Goal: Task Accomplishment & Management: Manage account settings

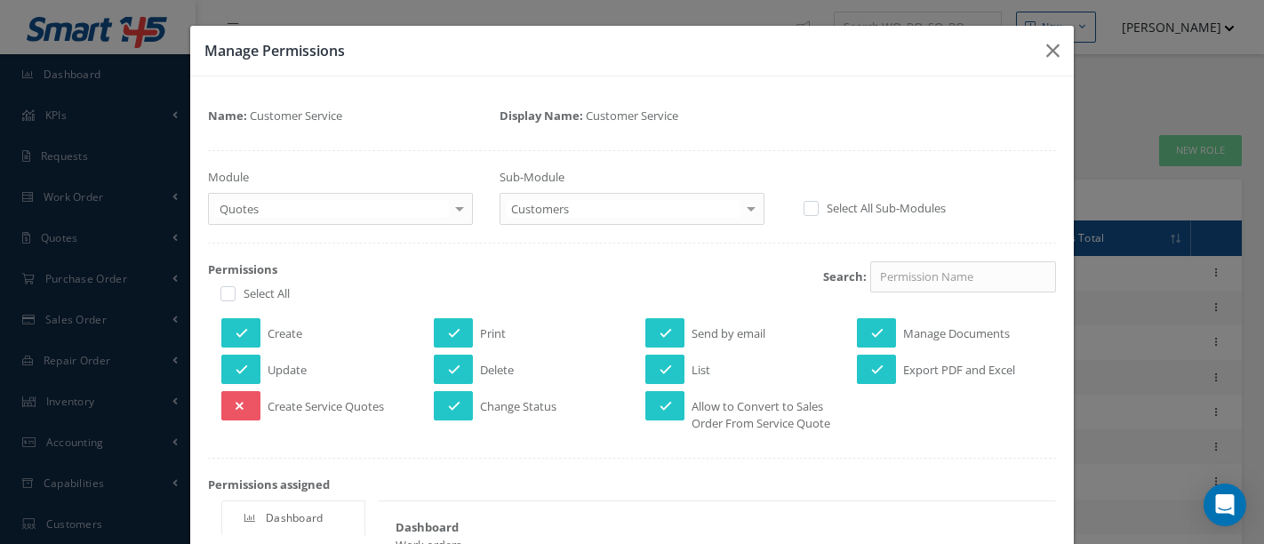
select select "25"
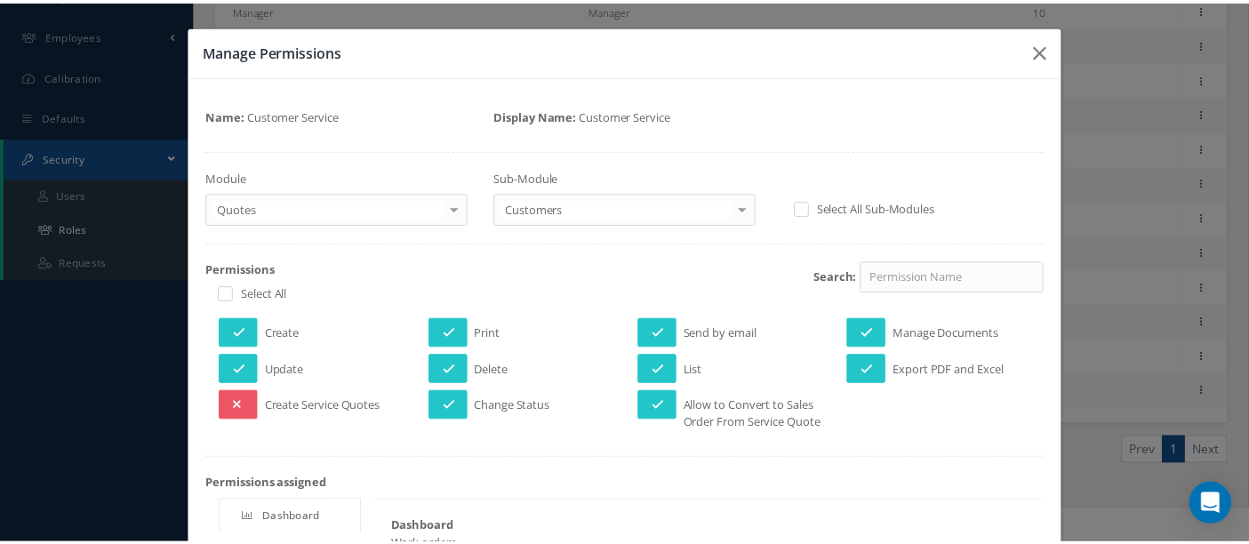
scroll to position [99, 0]
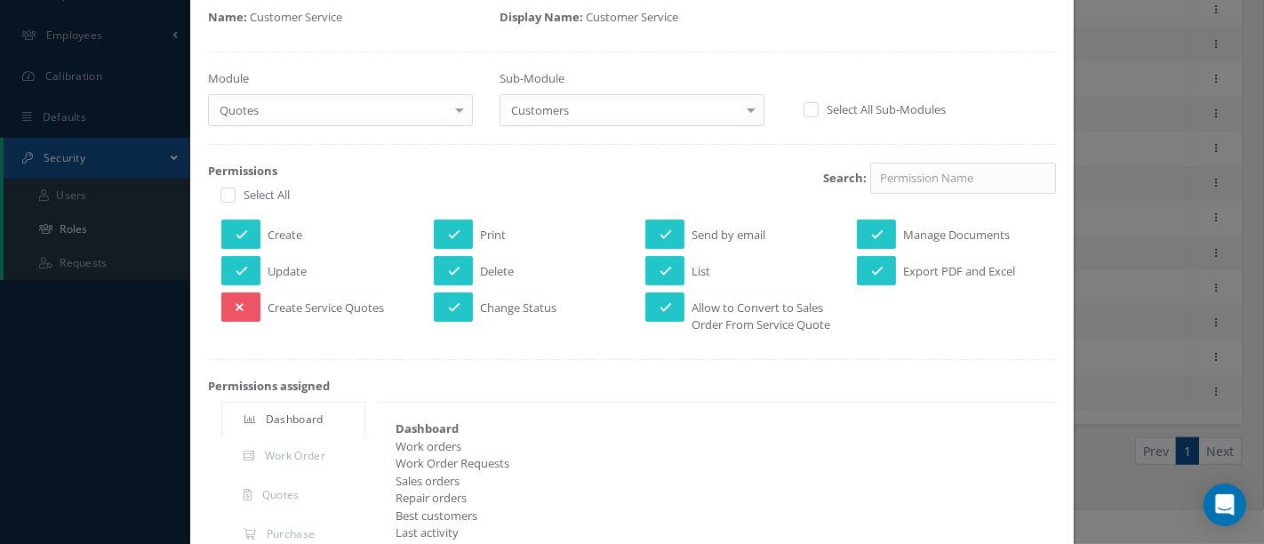
click at [86, 235] on div "Manage Permissions Name: Customer Service Display Name: Customer Service Module…" at bounding box center [632, 272] width 1264 height 544
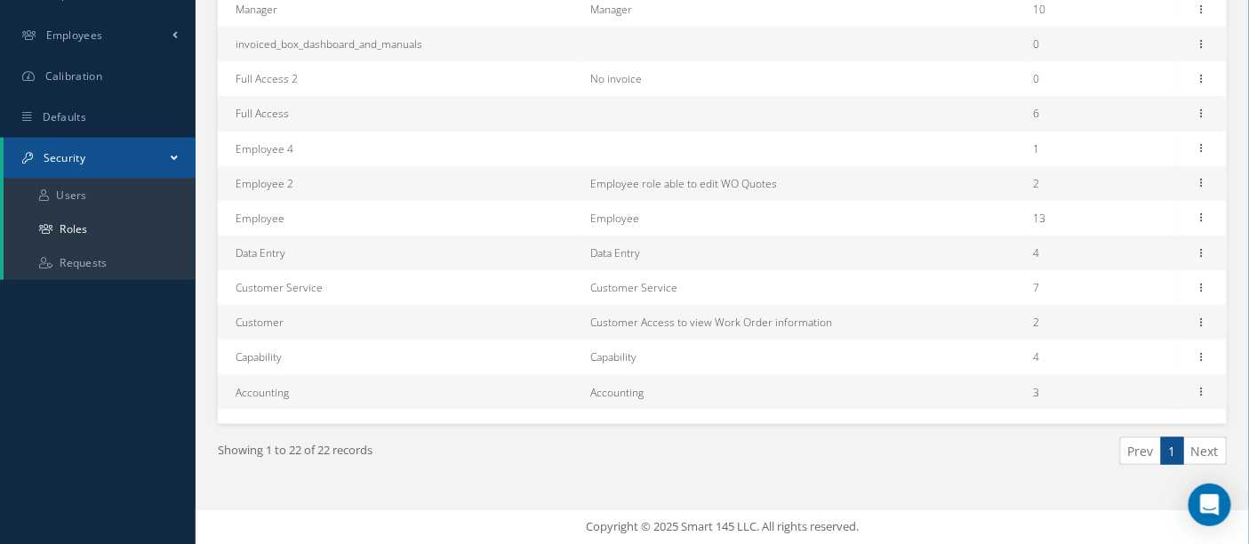
click at [128, 159] on link "Security" at bounding box center [100, 158] width 192 height 41
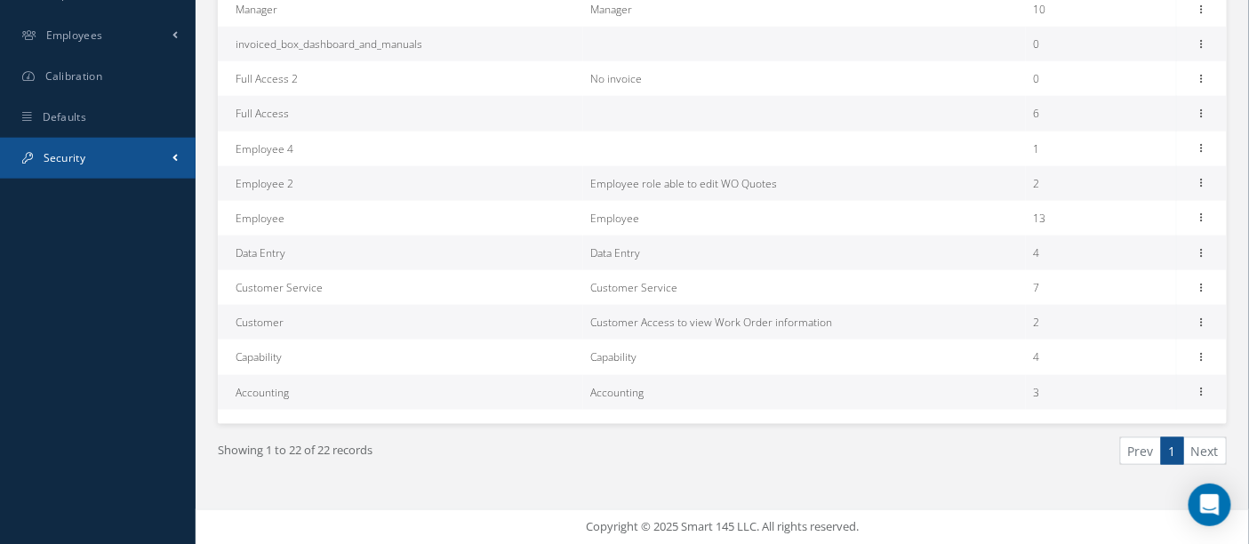
click at [128, 159] on link "Security" at bounding box center [98, 158] width 196 height 41
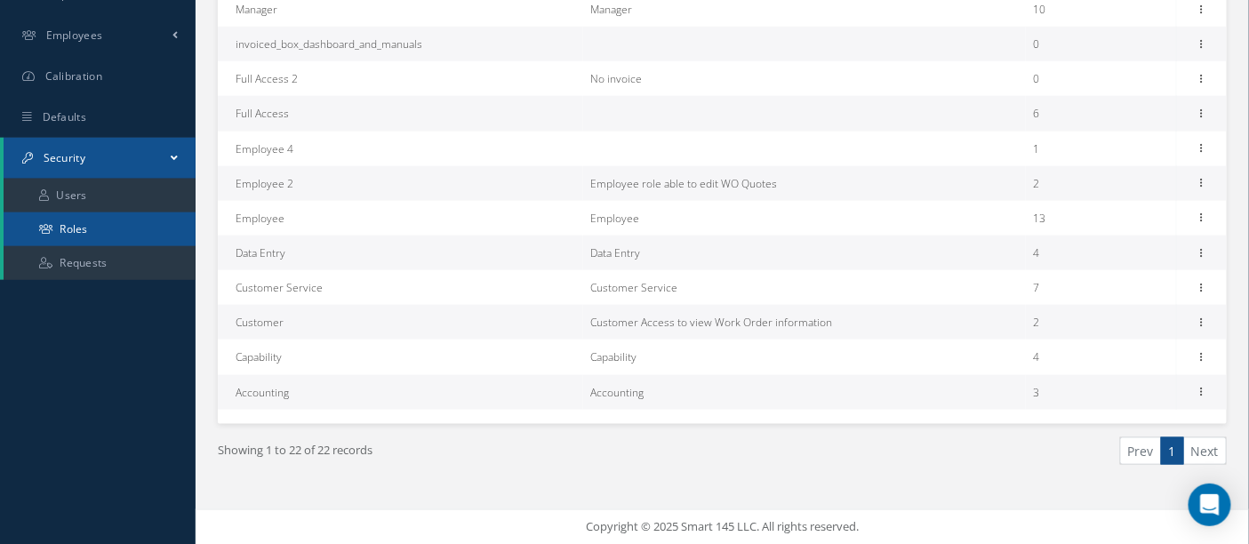
click at [109, 220] on link "Roles" at bounding box center [100, 229] width 192 height 34
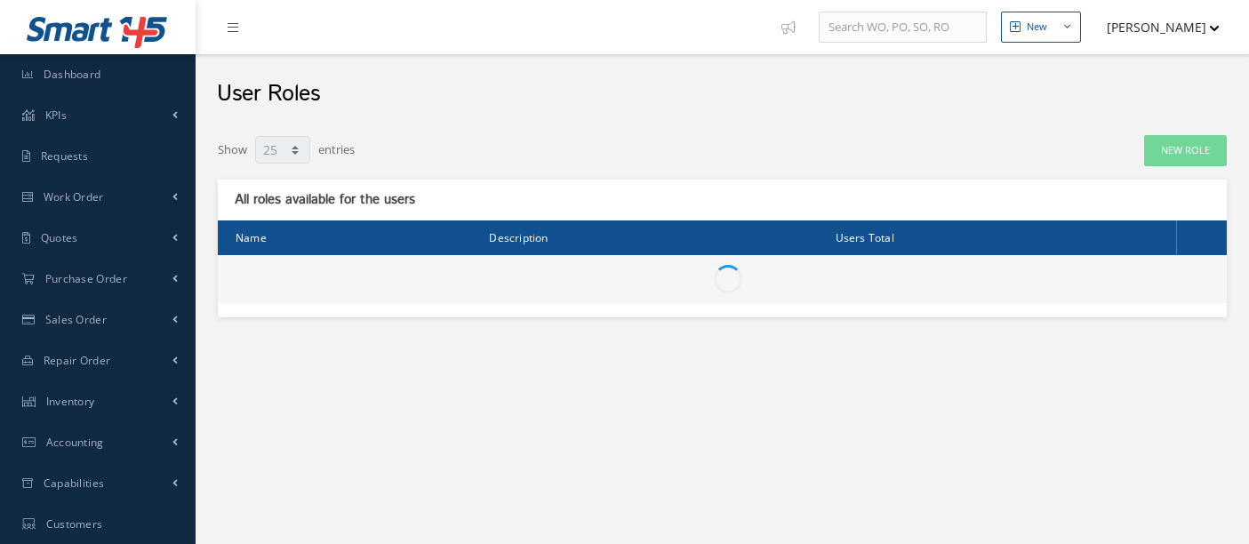
select select "25"
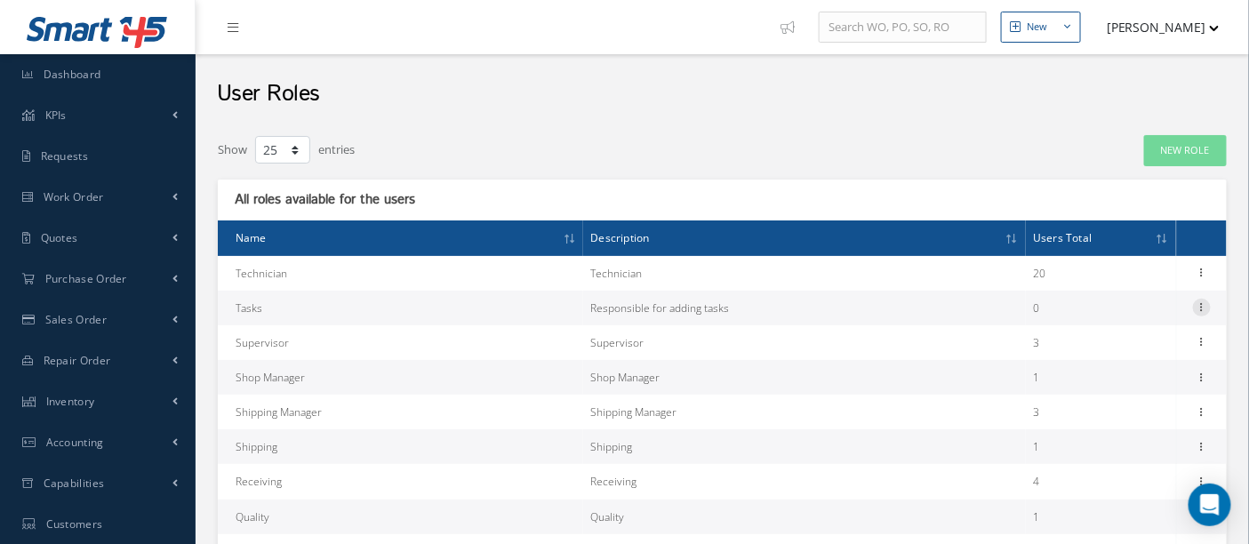
click at [1206, 308] on icon at bounding box center [1202, 306] width 18 height 14
click at [1122, 355] on link "Permissions" at bounding box center [1120, 365] width 140 height 23
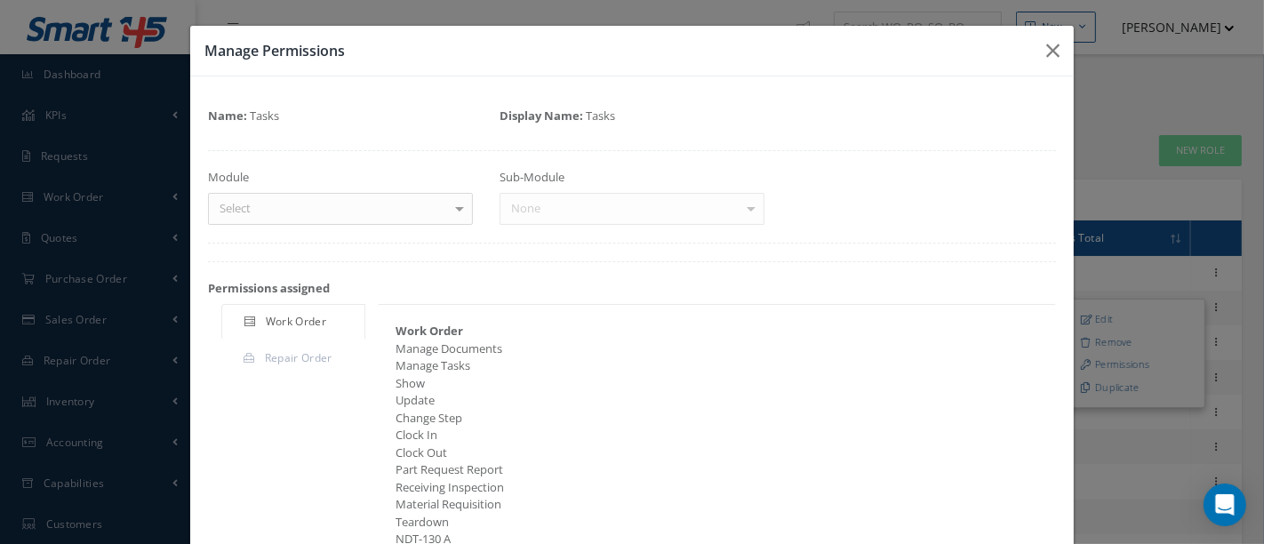
click at [747, 208] on div "Sub-Module None No elements found. List is empty." at bounding box center [632, 197] width 292 height 56
click at [738, 211] on div "Sub-Module None No elements found. List is empty." at bounding box center [632, 197] width 292 height 56
click at [1046, 53] on icon "button" at bounding box center [1052, 50] width 13 height 21
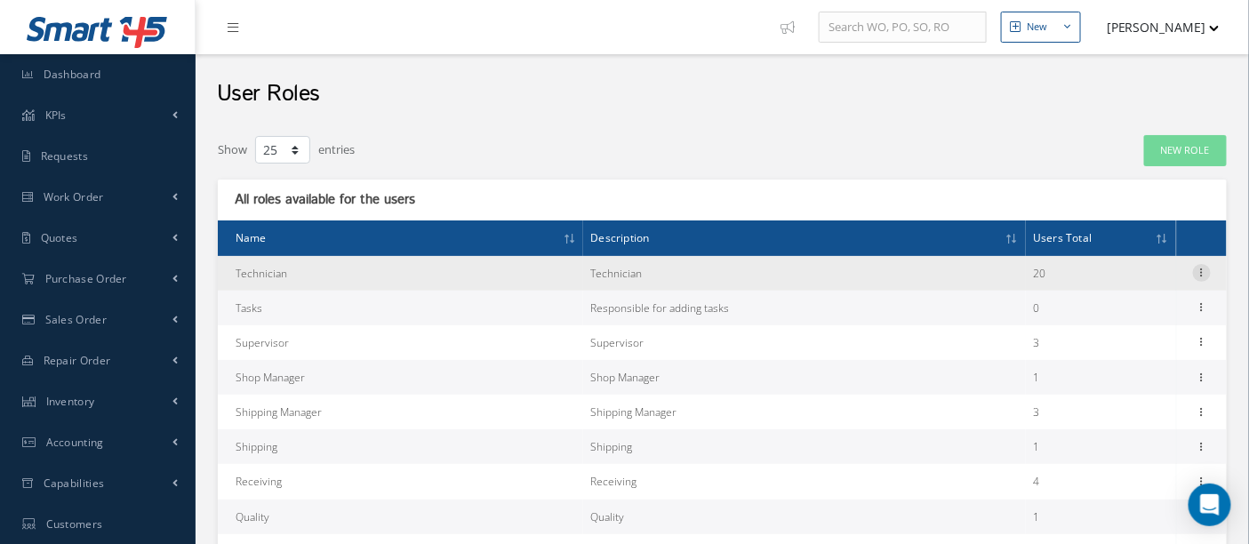
click at [1199, 277] on icon at bounding box center [1202, 271] width 18 height 14
click at [1144, 281] on link "Edit" at bounding box center [1120, 284] width 140 height 23
type input "Technician"
type textarea "Technician"
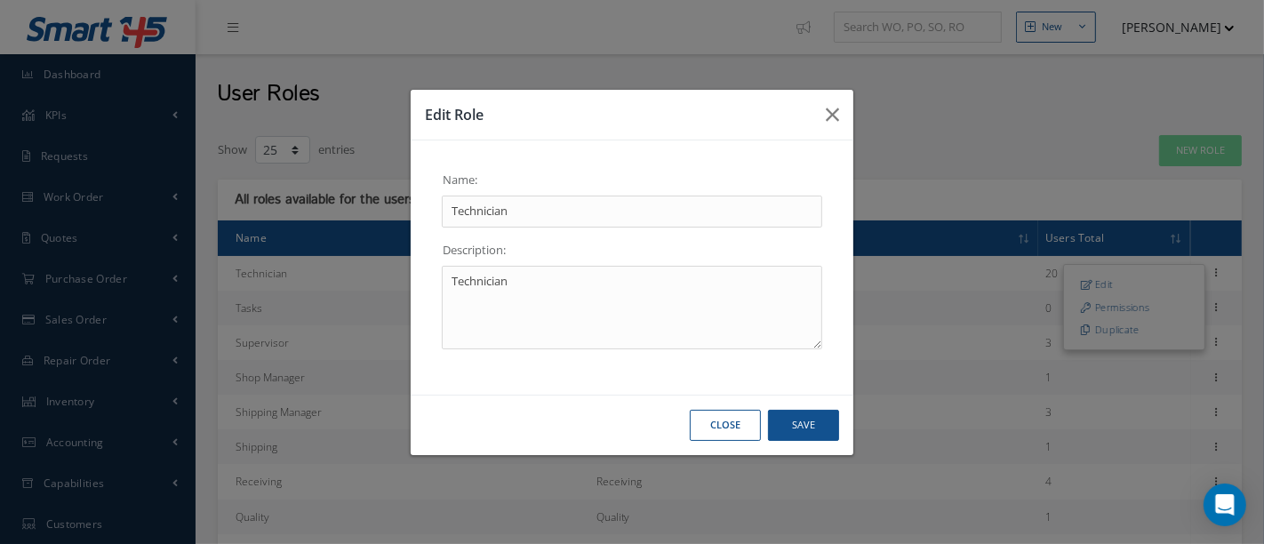
click at [723, 419] on button "Close" at bounding box center [725, 425] width 71 height 31
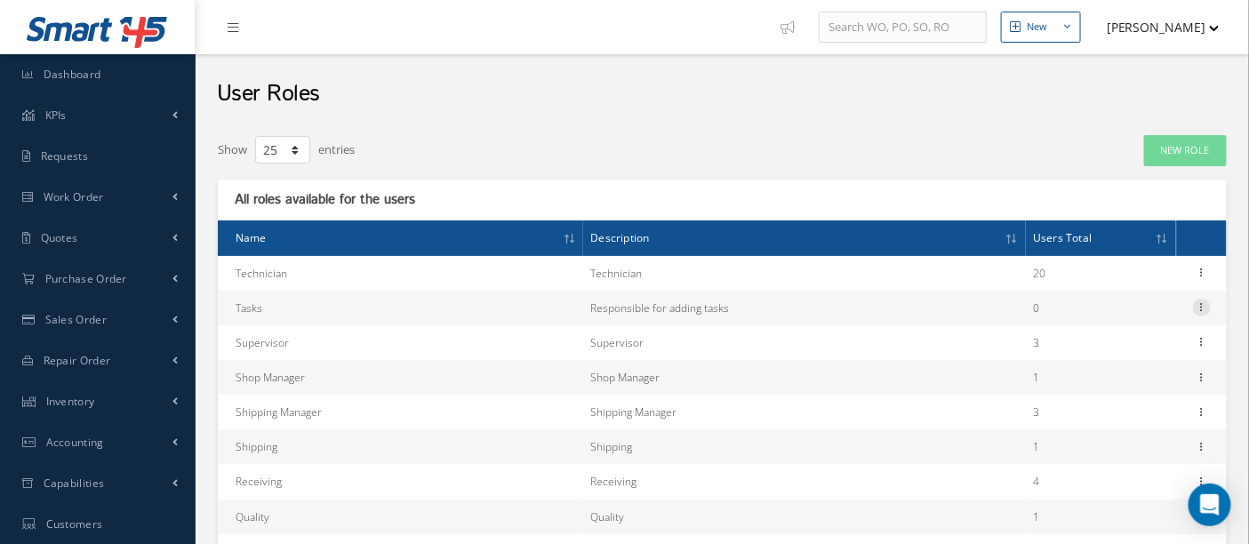
click at [1206, 305] on icon at bounding box center [1202, 306] width 18 height 14
click at [1122, 362] on link "Permissions" at bounding box center [1120, 365] width 140 height 23
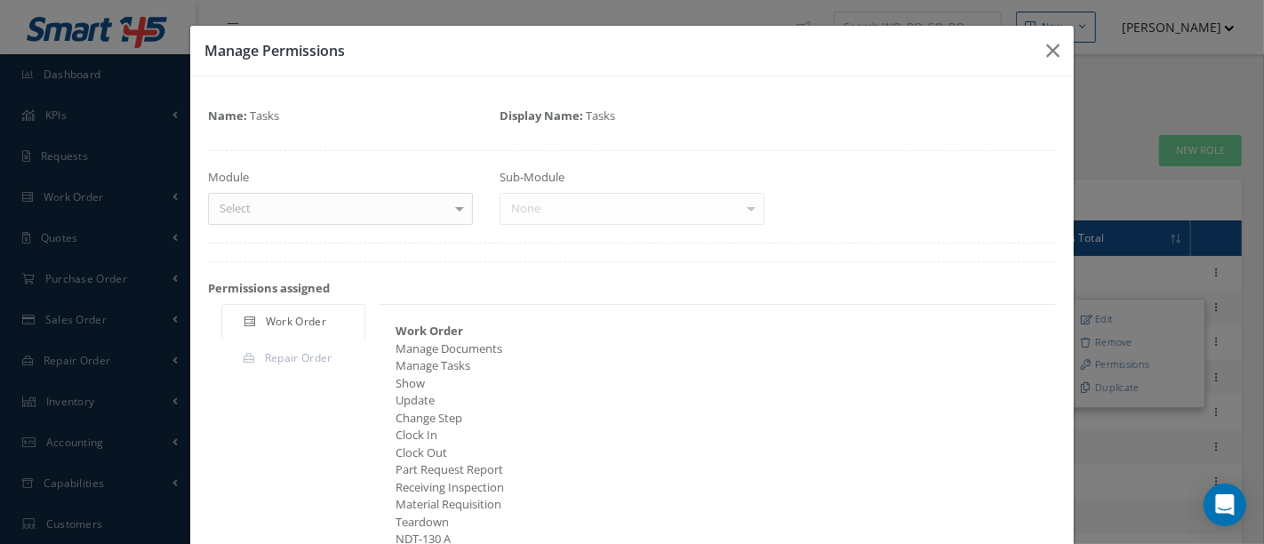
click at [451, 214] on div at bounding box center [459, 208] width 25 height 29
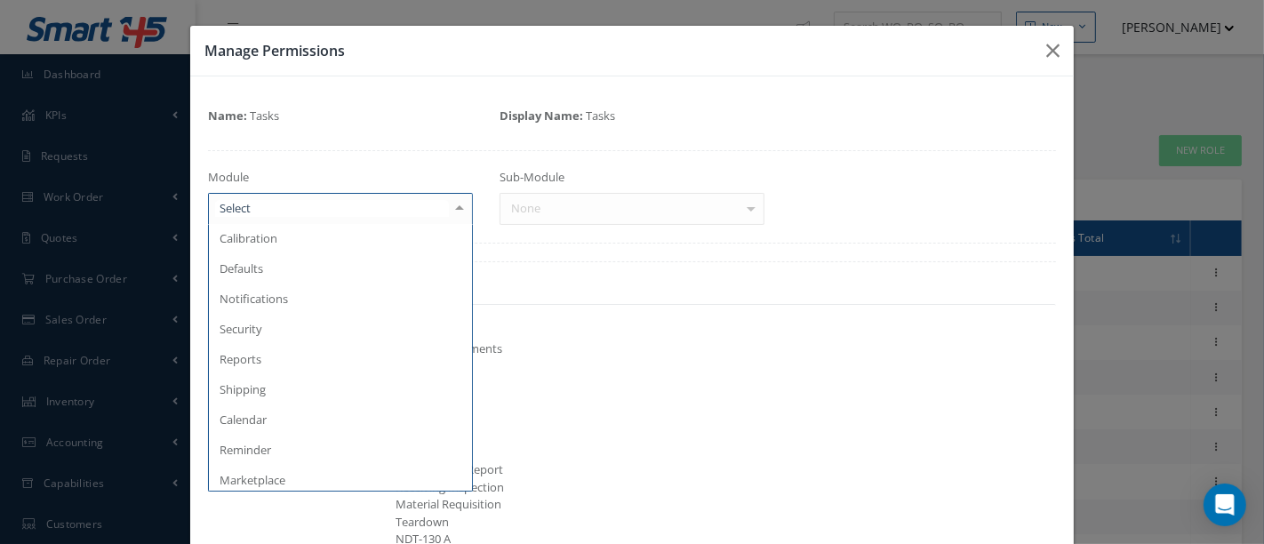
scroll to position [489, 0]
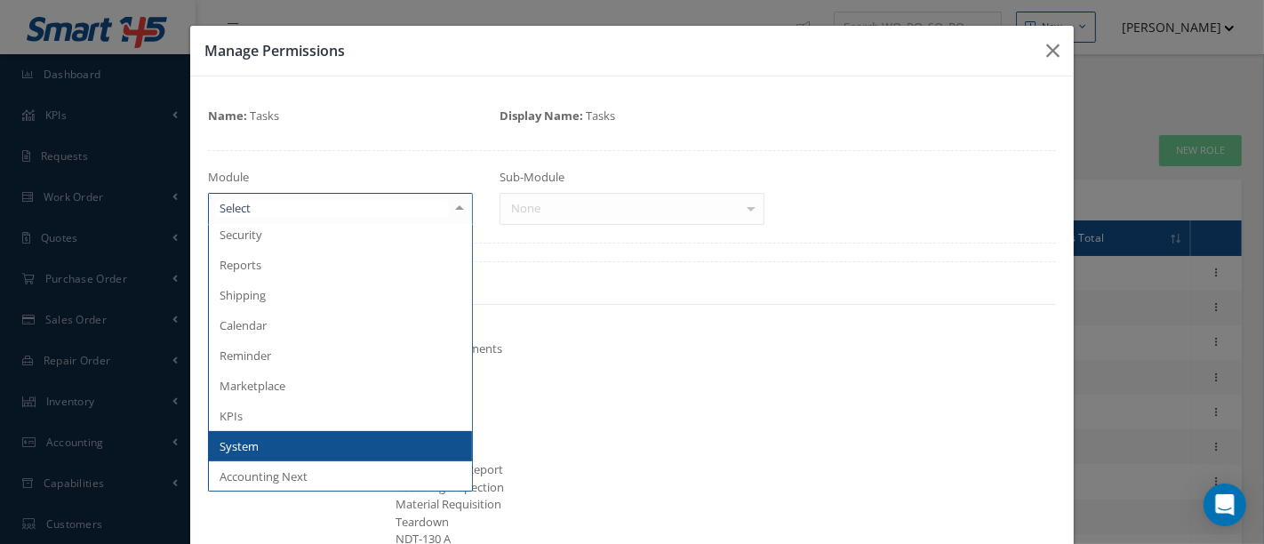
click at [313, 437] on span "System" at bounding box center [340, 446] width 263 height 30
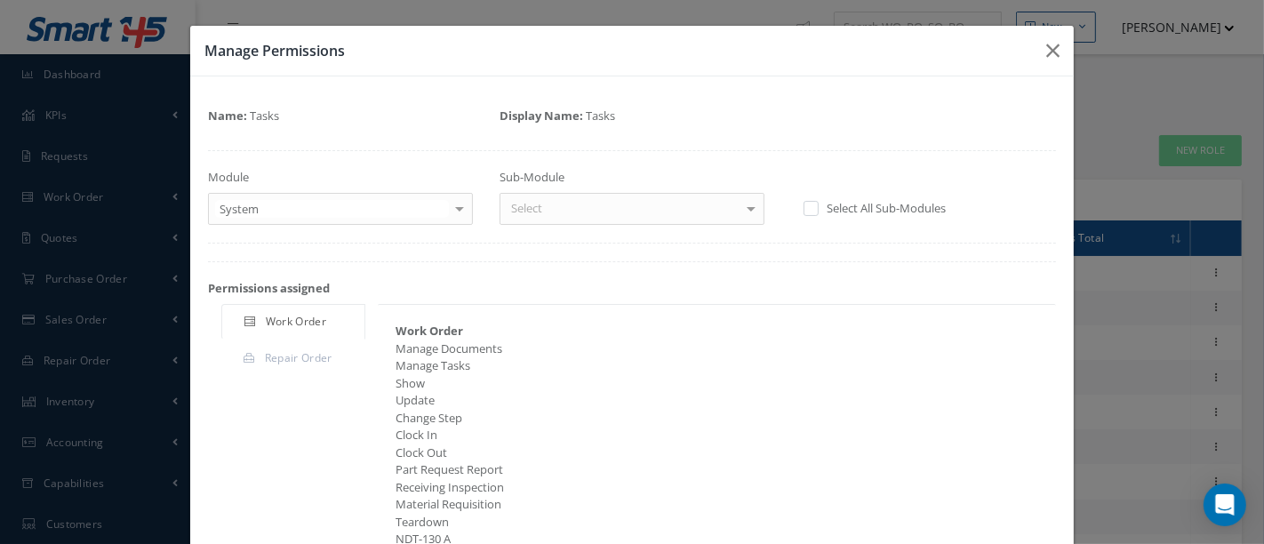
click at [748, 214] on div at bounding box center [751, 208] width 25 height 29
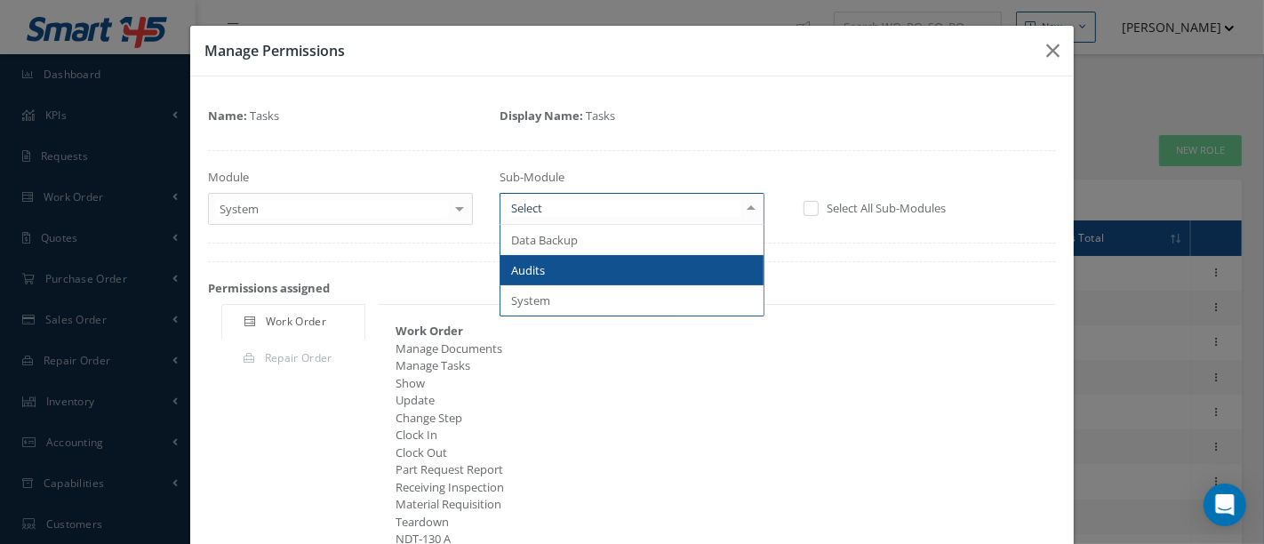
click at [645, 268] on span "Audits" at bounding box center [631, 270] width 263 height 30
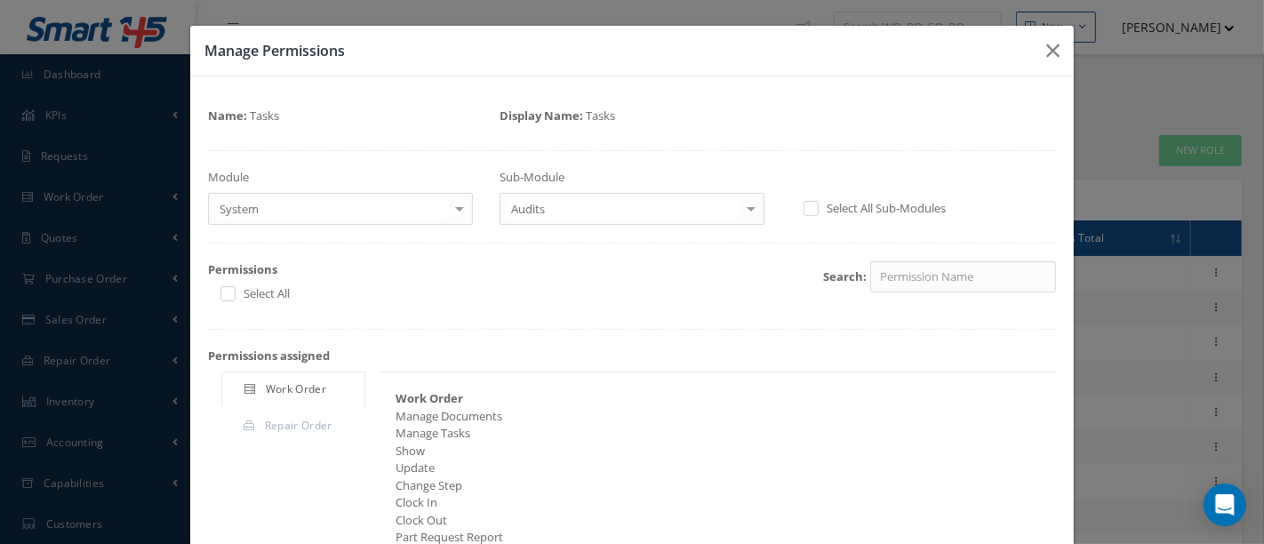
click at [739, 206] on div at bounding box center [751, 208] width 25 height 29
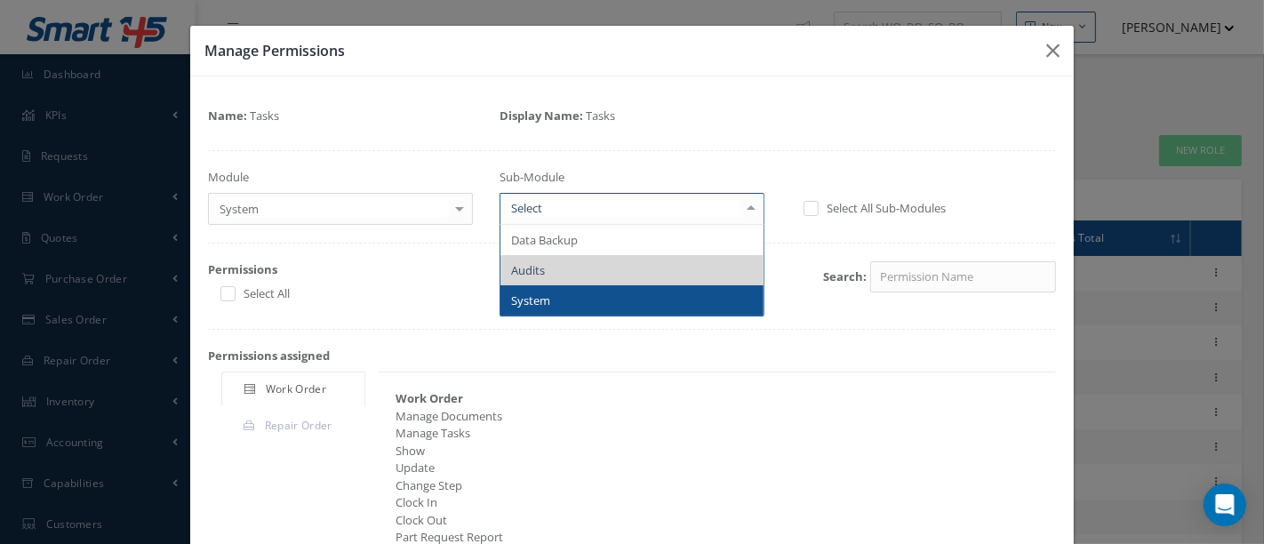
click at [556, 307] on span "System" at bounding box center [631, 300] width 263 height 30
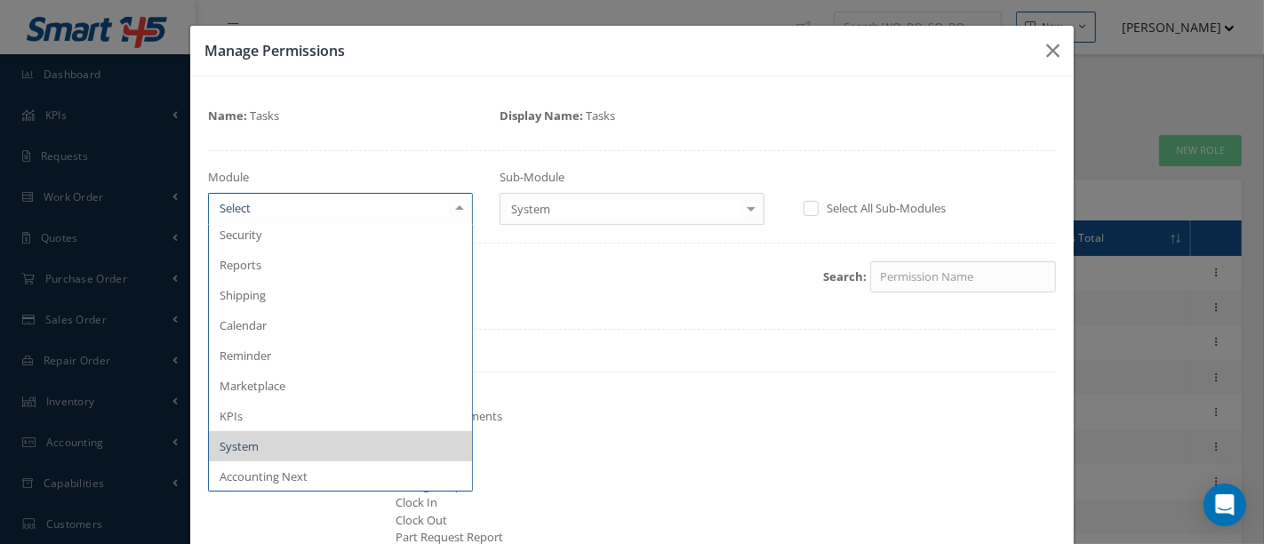
click at [457, 207] on div at bounding box center [459, 208] width 25 height 29
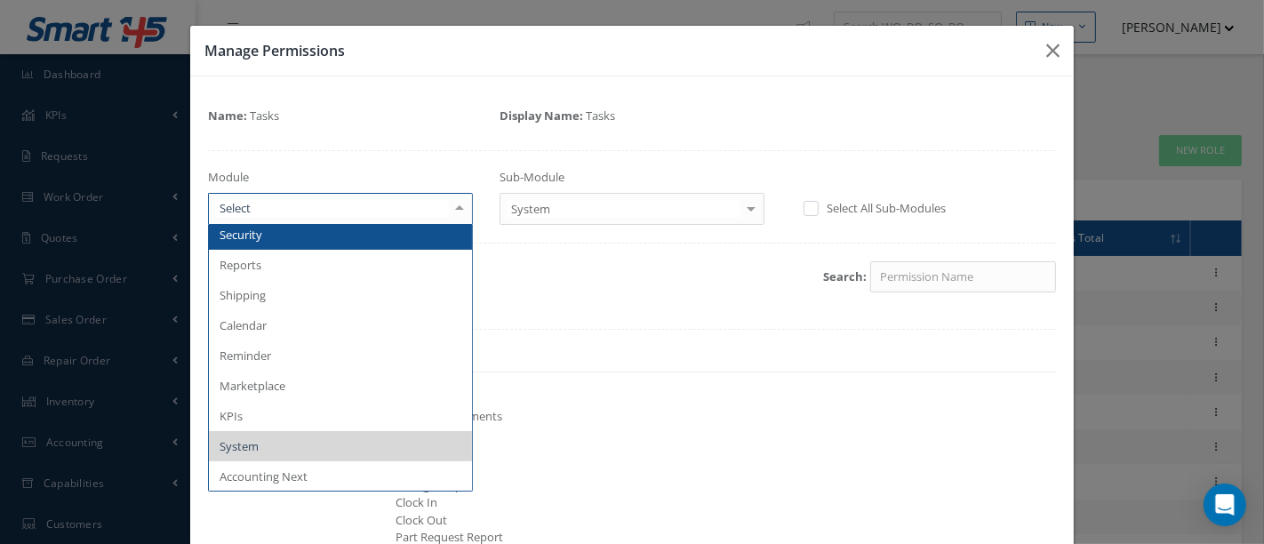
click at [345, 244] on span "Security" at bounding box center [340, 235] width 263 height 30
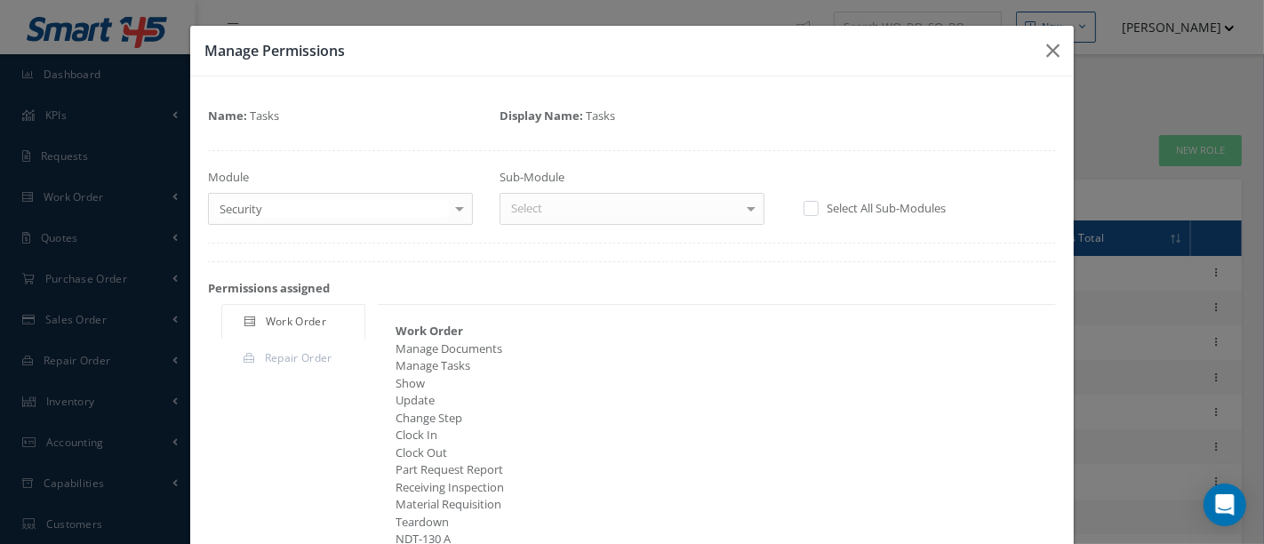
click at [739, 206] on div at bounding box center [751, 208] width 25 height 29
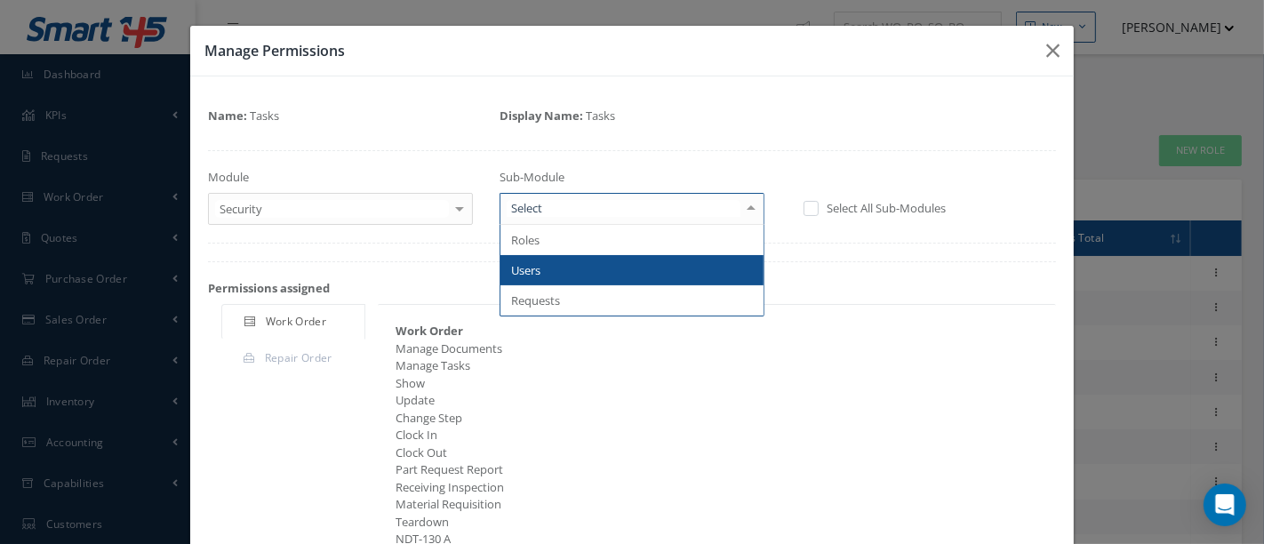
click at [612, 265] on span "Users" at bounding box center [631, 270] width 263 height 30
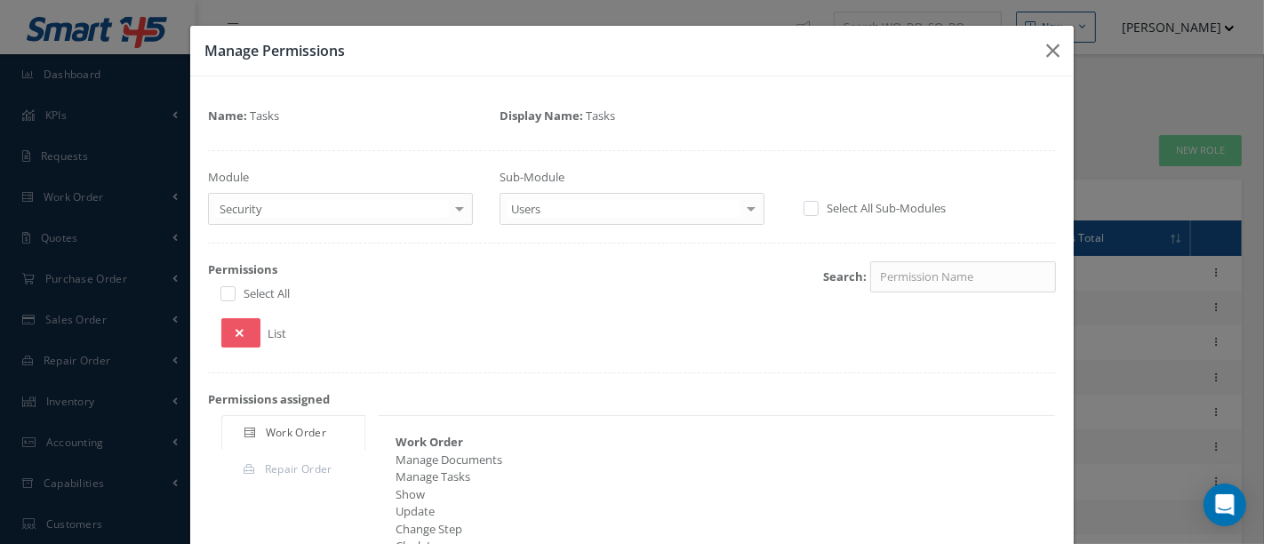
click at [741, 212] on div at bounding box center [751, 208] width 25 height 29
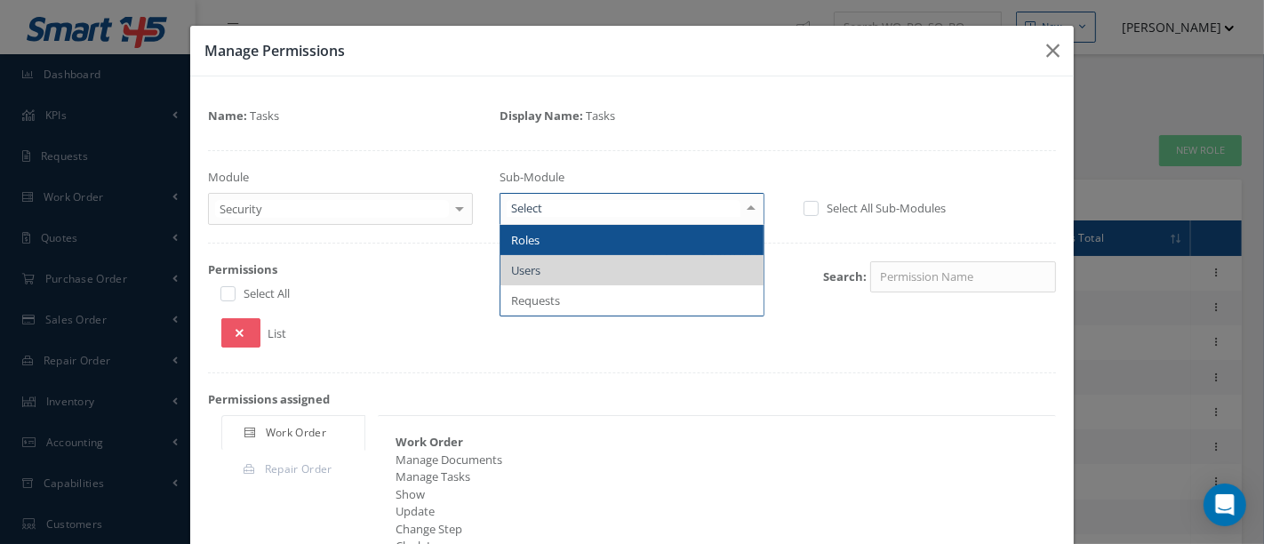
click at [600, 232] on span "Roles" at bounding box center [631, 240] width 263 height 30
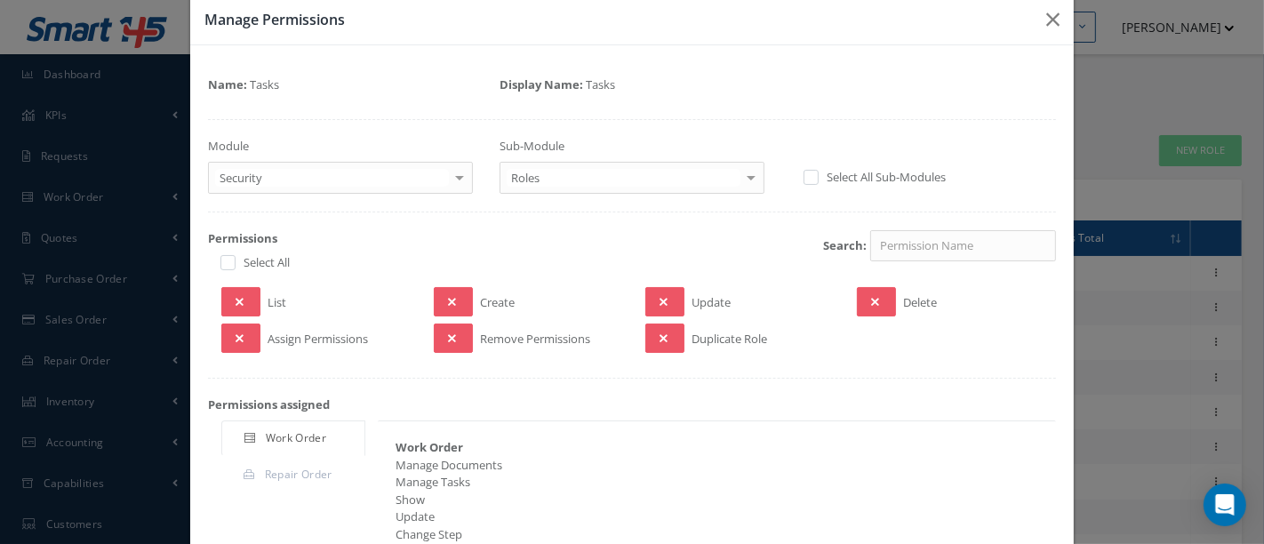
scroll to position [0, 0]
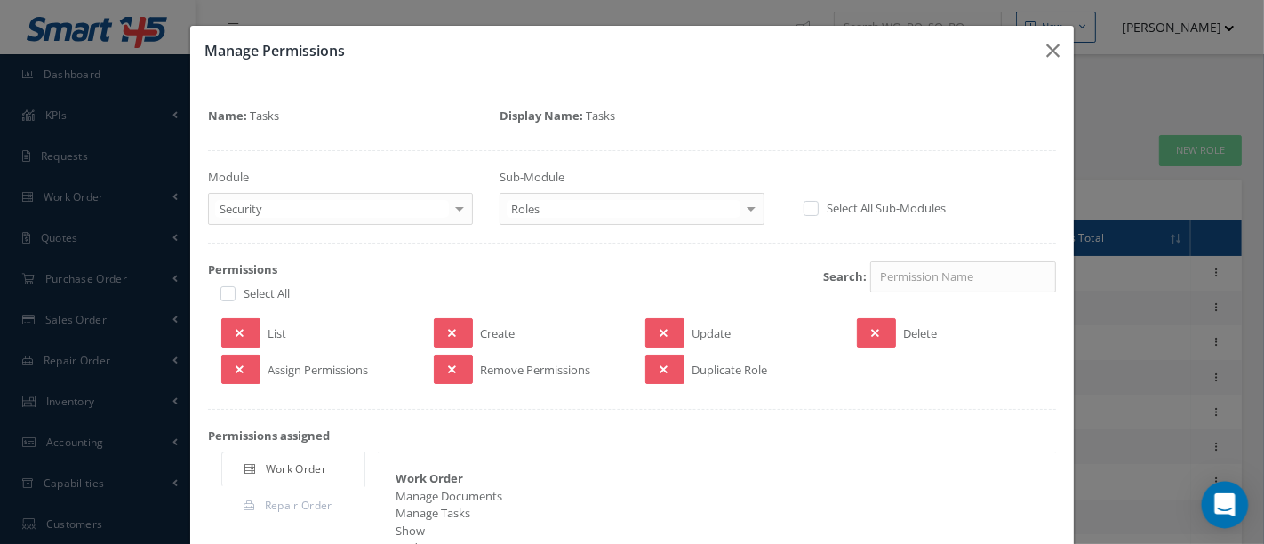
click at [1230, 505] on icon "Open Intercom Messenger" at bounding box center [1224, 504] width 20 height 23
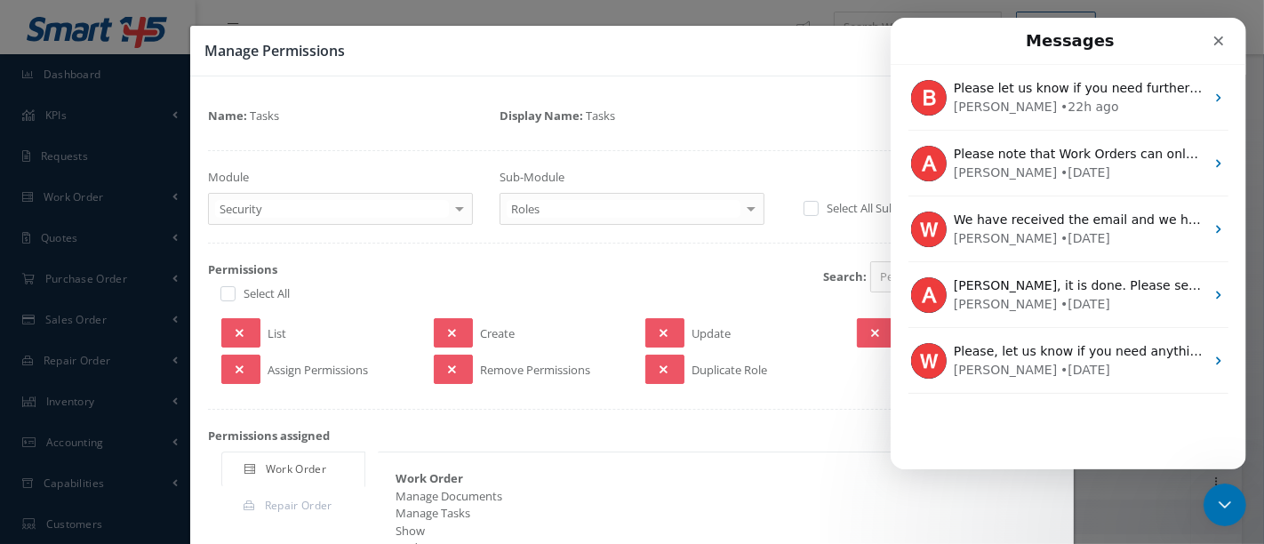
click at [1071, 422] on div "Please let us know if you need further assistance with this. We're here to help…" at bounding box center [1067, 267] width 355 height 404
click at [1202, 514] on div "Close Intercom Messenger" at bounding box center [1222, 502] width 43 height 43
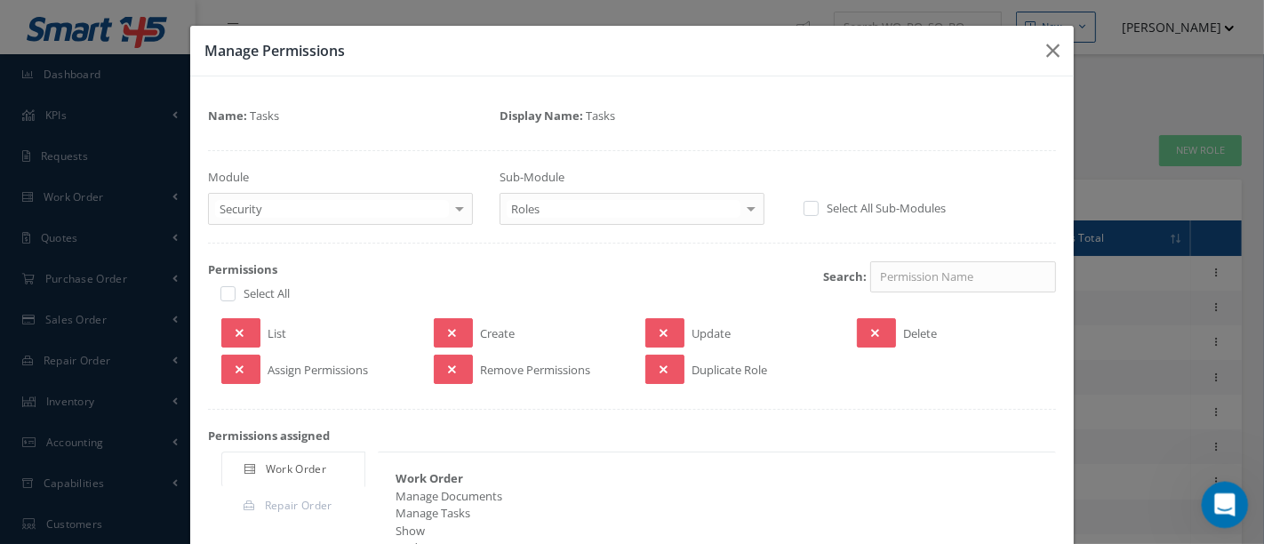
click at [1215, 502] on icon "Open Intercom Messenger" at bounding box center [1222, 502] width 29 height 29
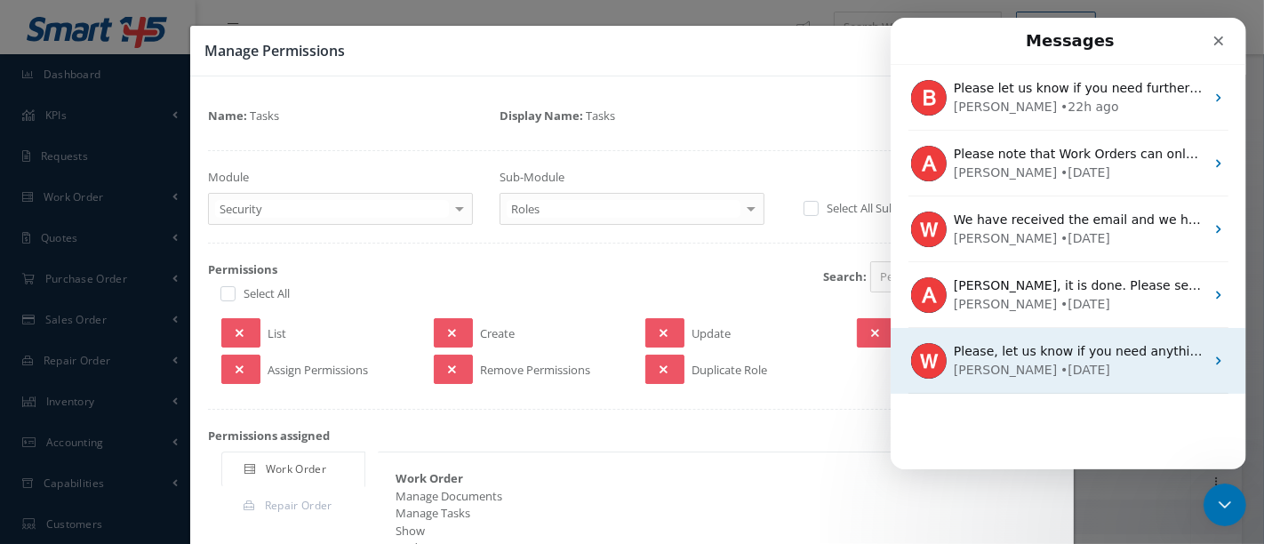
click at [985, 366] on div "William" at bounding box center [1004, 370] width 103 height 19
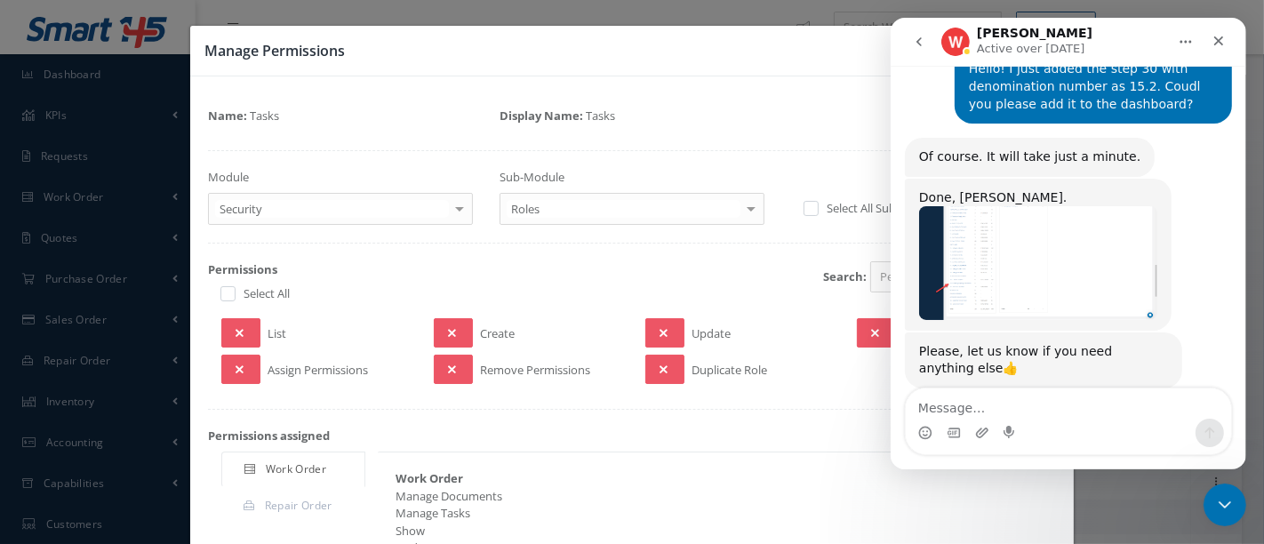
scroll to position [1290, 0]
click at [968, 401] on textarea "Message…" at bounding box center [1067, 403] width 325 height 30
type textarea "Hi Team"
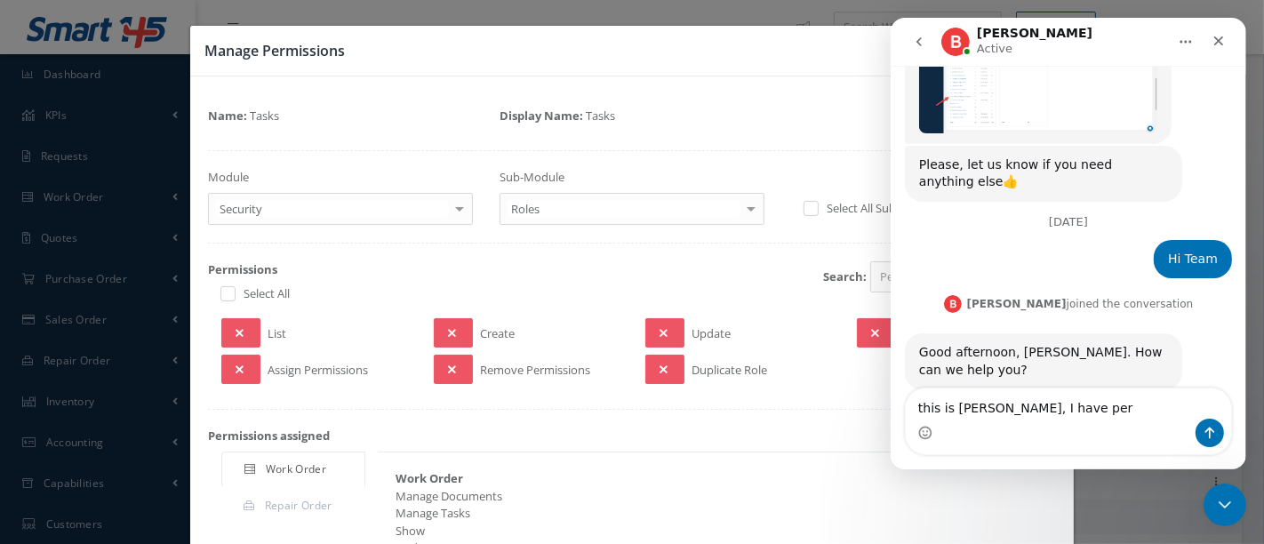
scroll to position [1479, 0]
click at [968, 407] on textarea "this is nestor, I have perform" at bounding box center [1067, 403] width 325 height 30
click at [967, 411] on textarea "this is nestor, I have perform" at bounding box center [1067, 403] width 325 height 30
click at [955, 410] on textarea "this is nestor, I have perform" at bounding box center [1067, 403] width 325 height 30
click at [1085, 411] on textarea "this is Nestor, I have perform" at bounding box center [1067, 403] width 325 height 30
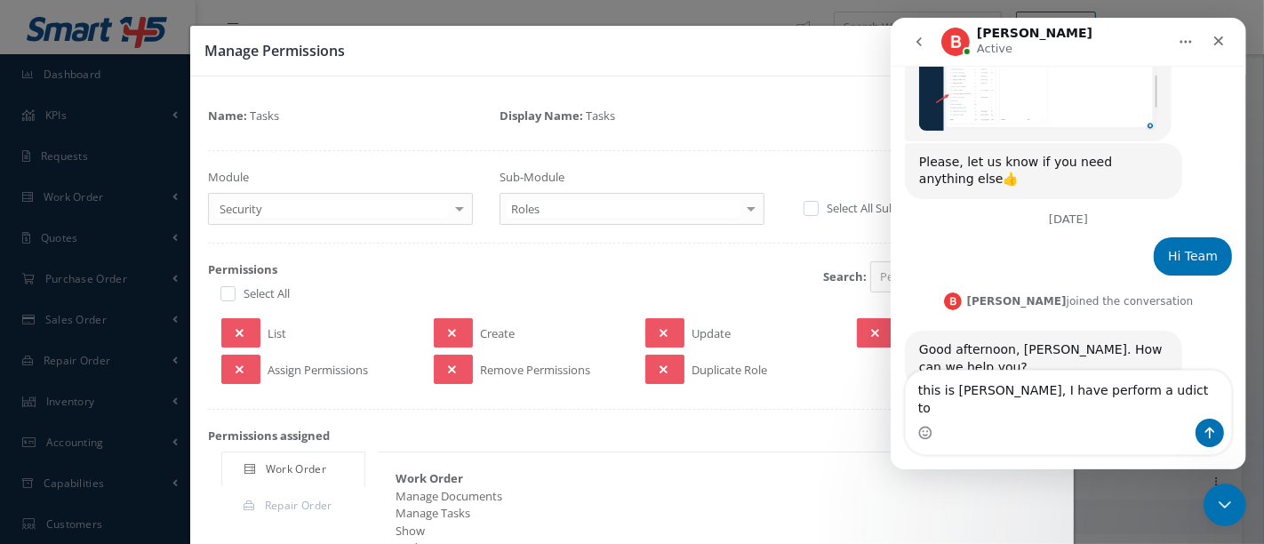
click at [1104, 413] on textarea "this is Nestor, I have perform a udict to" at bounding box center [1067, 395] width 325 height 48
click at [1103, 410] on textarea "this is Nestor, I have perform a udict to" at bounding box center [1067, 395] width 325 height 48
click at [1113, 410] on textarea "this is Nestor, I have perform a udict to" at bounding box center [1067, 395] width 325 height 48
click at [1149, 402] on textarea "this is Nestor, I have perform a audit to" at bounding box center [1067, 395] width 325 height 48
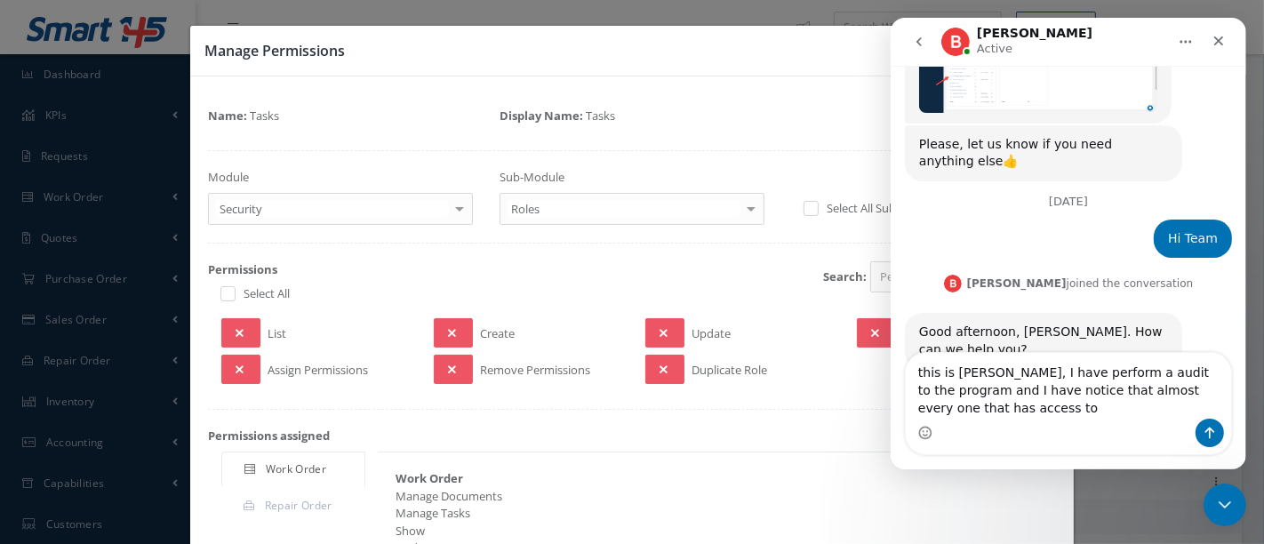
scroll to position [1514, 0]
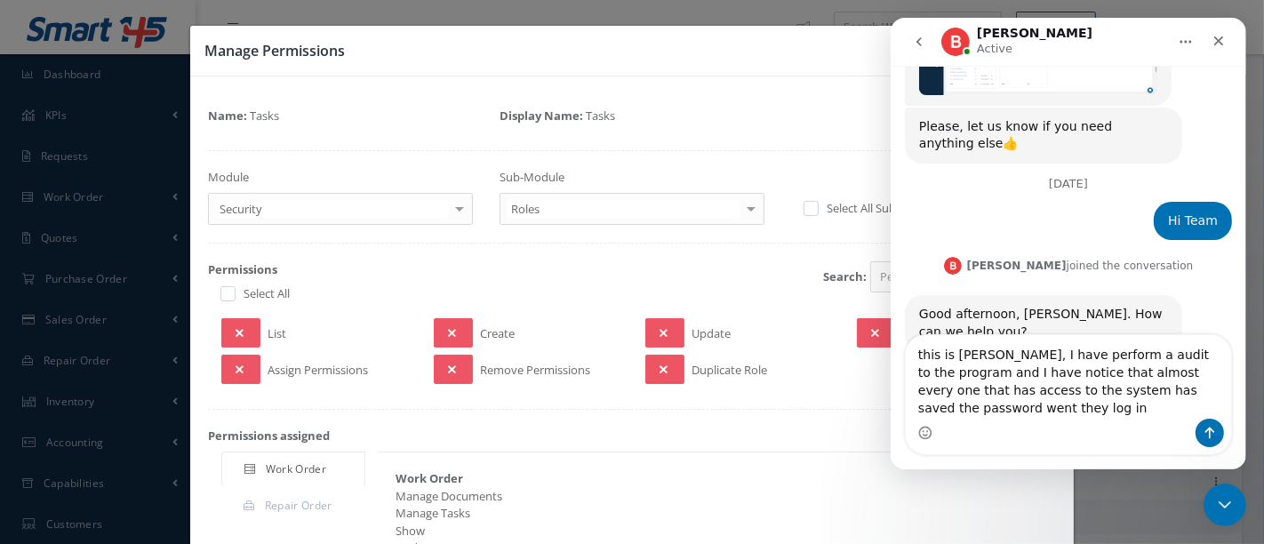
type textarea "this is Nestor, I have perform a audit to the program and I have notice that al…"
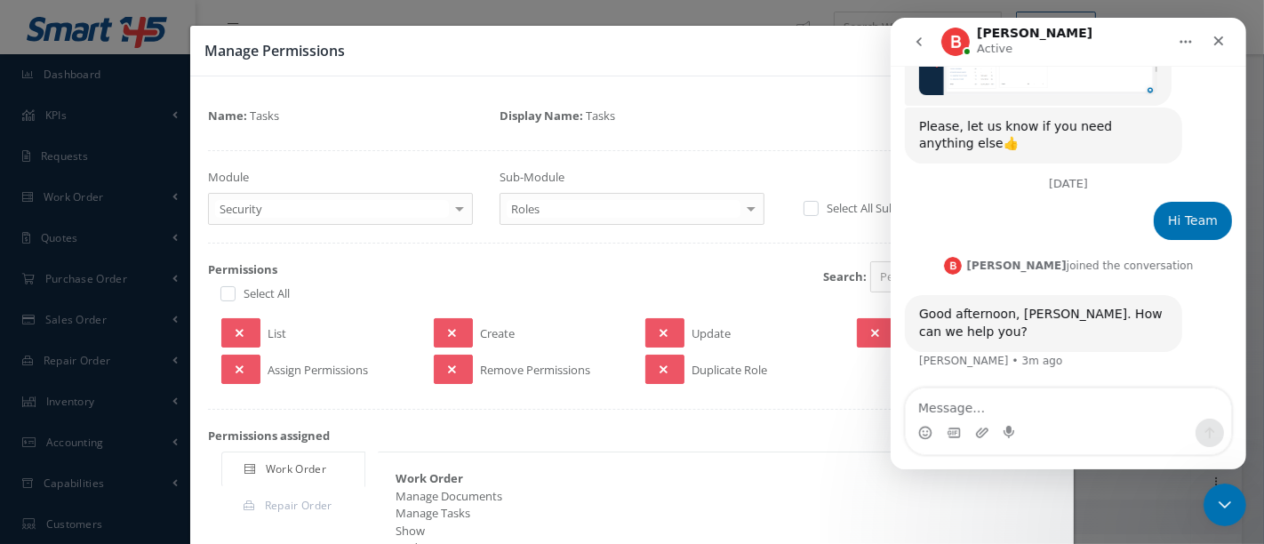
scroll to position [1584, 0]
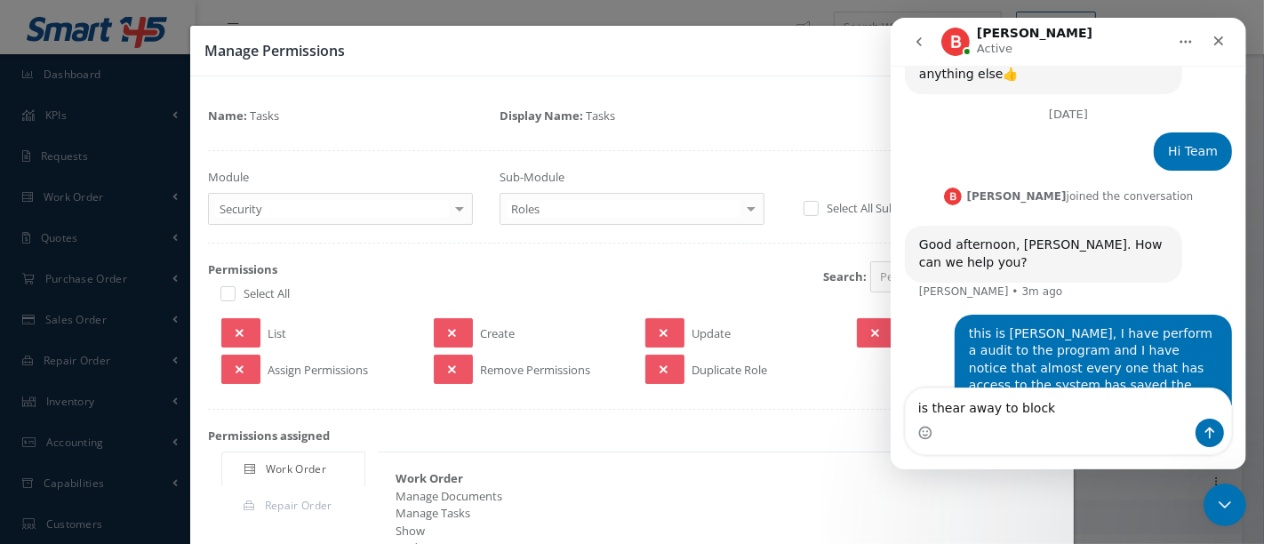
click at [947, 411] on textarea "is thear away to block" at bounding box center [1067, 403] width 325 height 30
click at [944, 411] on textarea "is thear away to block" at bounding box center [1067, 403] width 325 height 30
click at [938, 411] on textarea "is thear away to block" at bounding box center [1067, 403] width 325 height 30
click at [1044, 413] on textarea "is thear away to block" at bounding box center [1067, 403] width 325 height 30
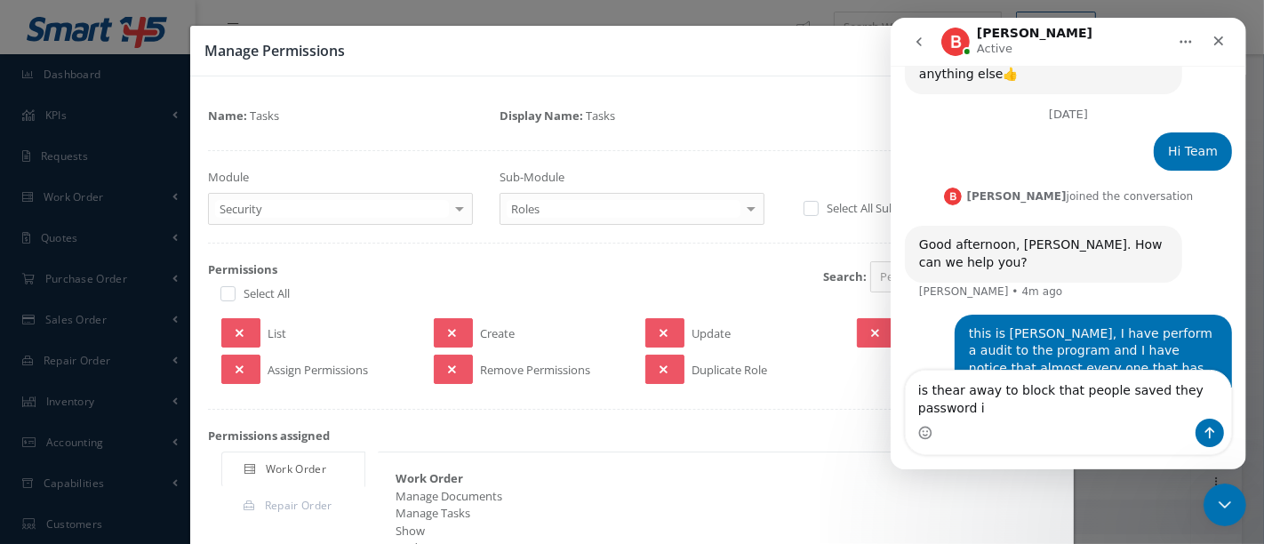
scroll to position [1601, 0]
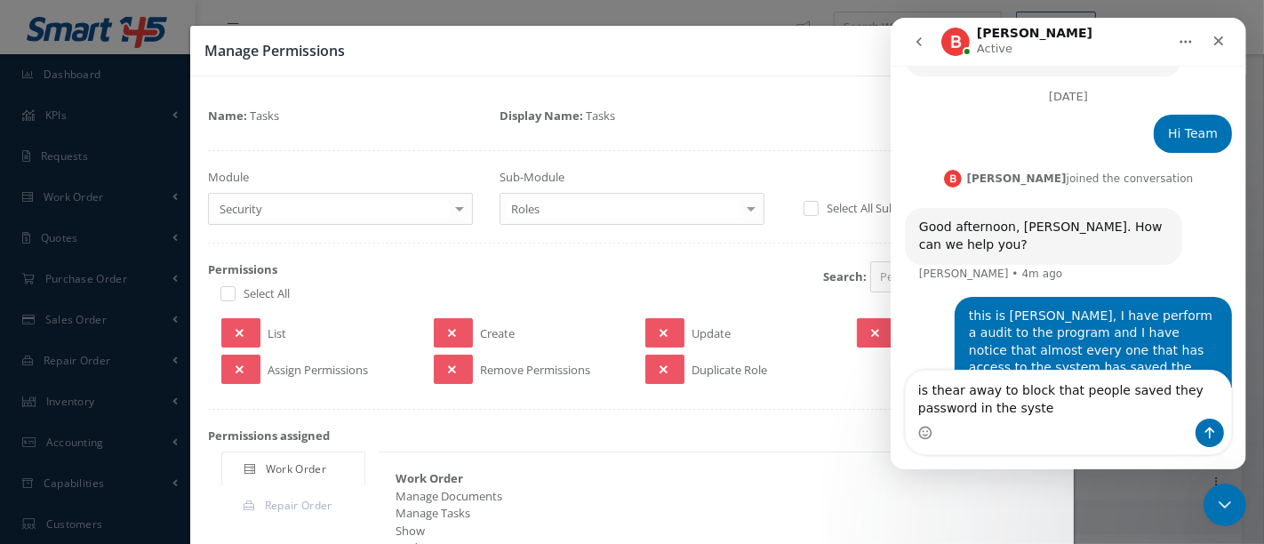
type textarea "is thear away to block that people saved they password in the system"
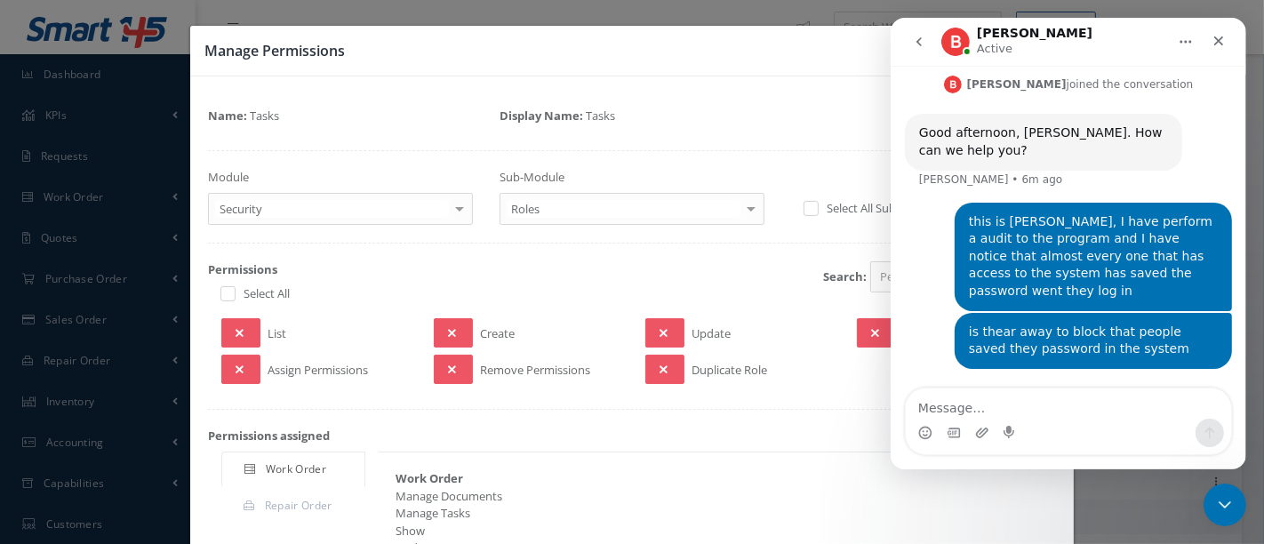
scroll to position [1642, 0]
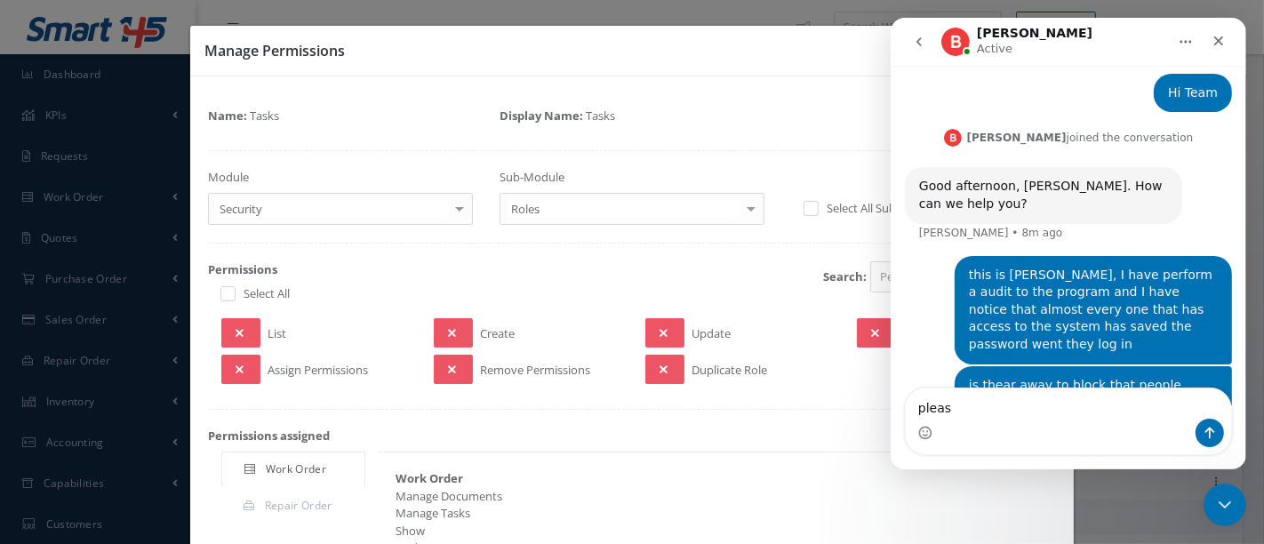
type textarea "please"
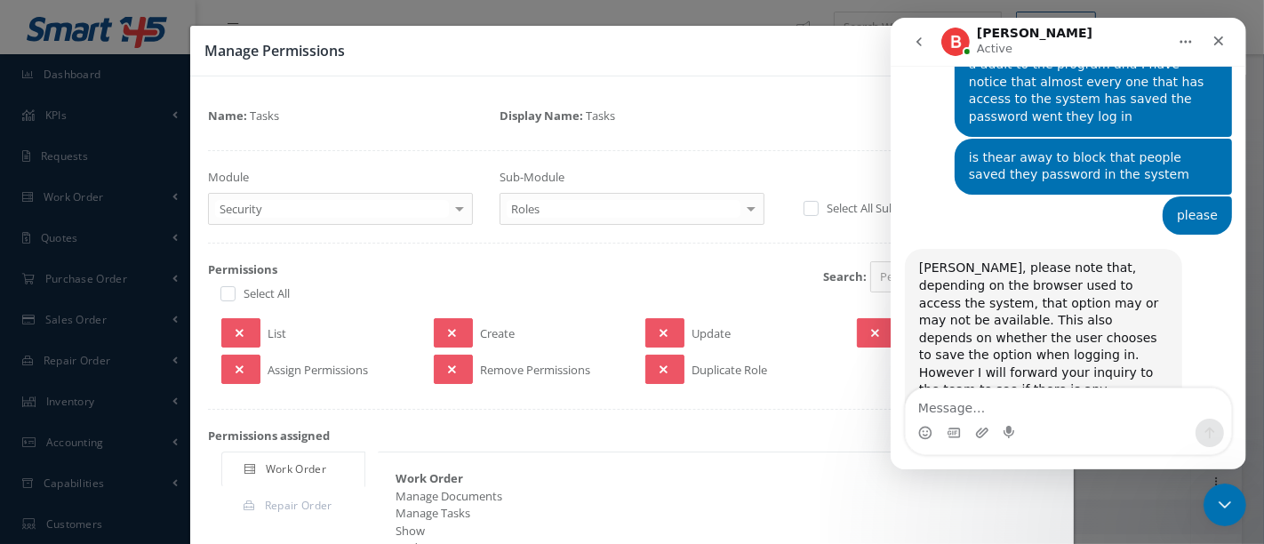
scroll to position [1857, 0]
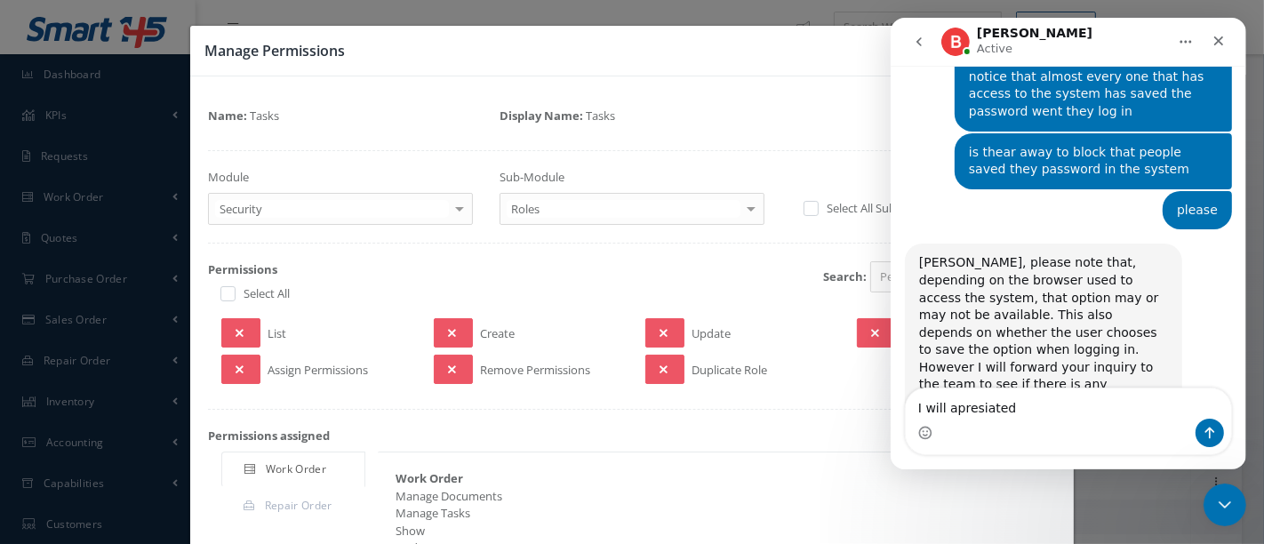
click at [971, 406] on textarea "I will apresiated" at bounding box center [1067, 403] width 325 height 30
click at [1045, 406] on textarea "I will apresiated" at bounding box center [1067, 403] width 325 height 30
click at [978, 407] on textarea "I will appresiated" at bounding box center [1067, 403] width 325 height 30
click at [978, 406] on textarea "I will appresiated" at bounding box center [1067, 403] width 325 height 30
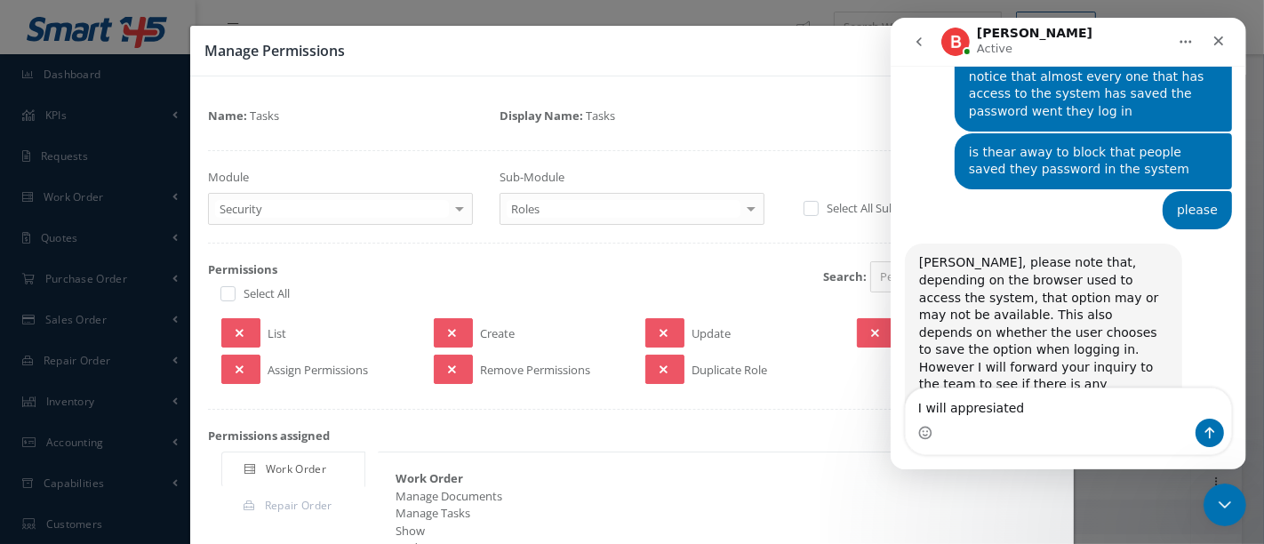
drag, startPoint x: 1018, startPoint y: 411, endPoint x: 941, endPoint y: 419, distance: 77.8
click at [941, 420] on div "I will appresiated I will appresiated" at bounding box center [1067, 421] width 325 height 66
type textarea "I will really apreciated"
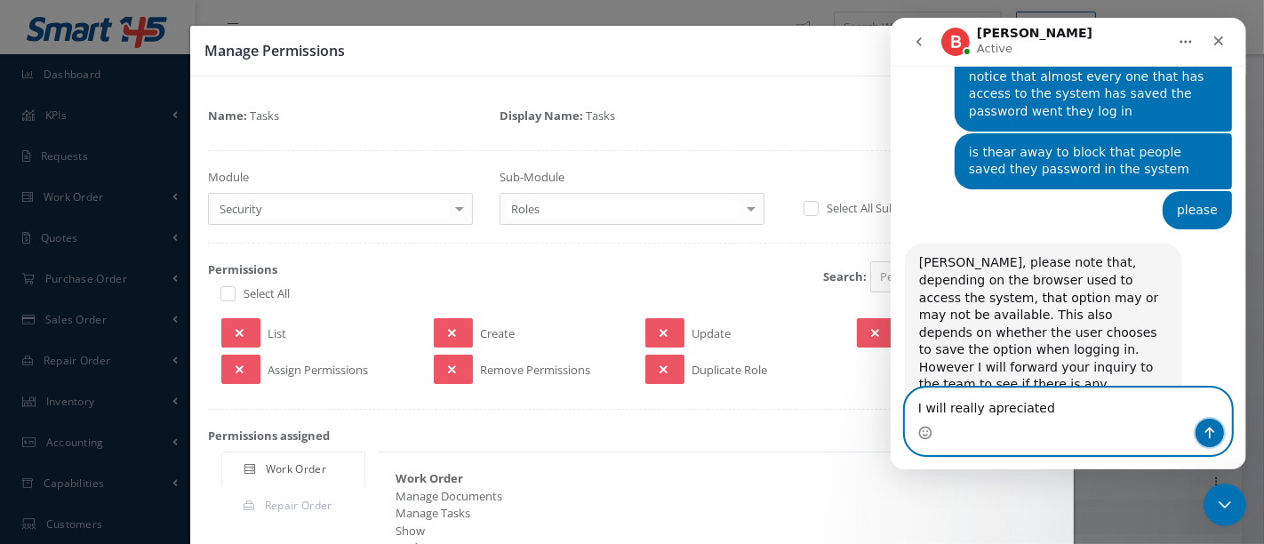
click at [1202, 433] on icon "Send a message…" at bounding box center [1209, 433] width 14 height 14
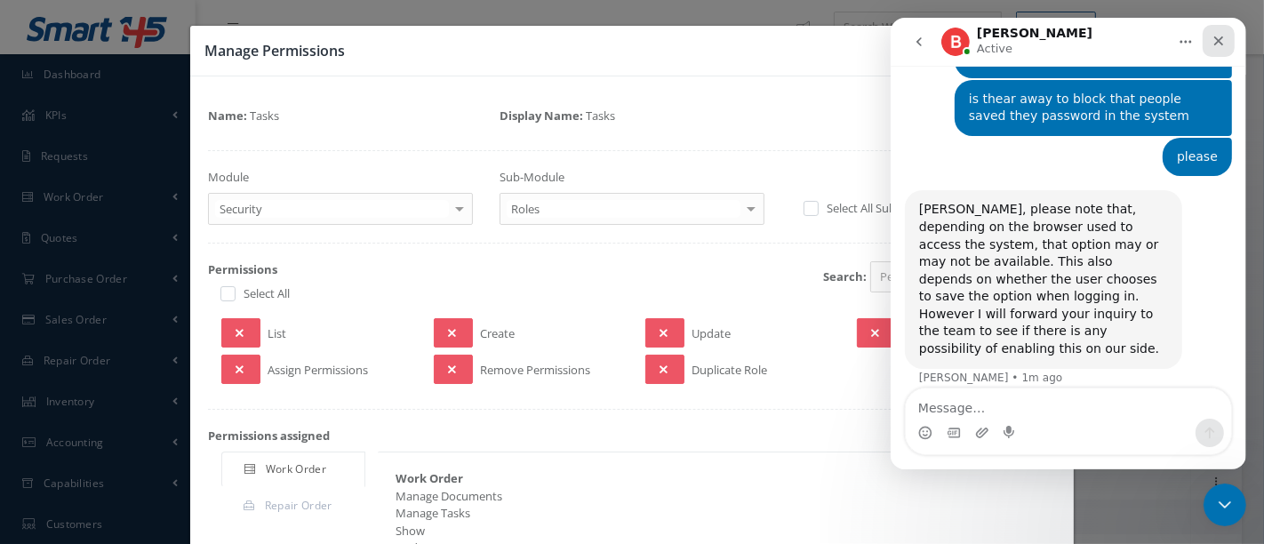
click at [1220, 40] on icon "Close" at bounding box center [1217, 41] width 14 height 14
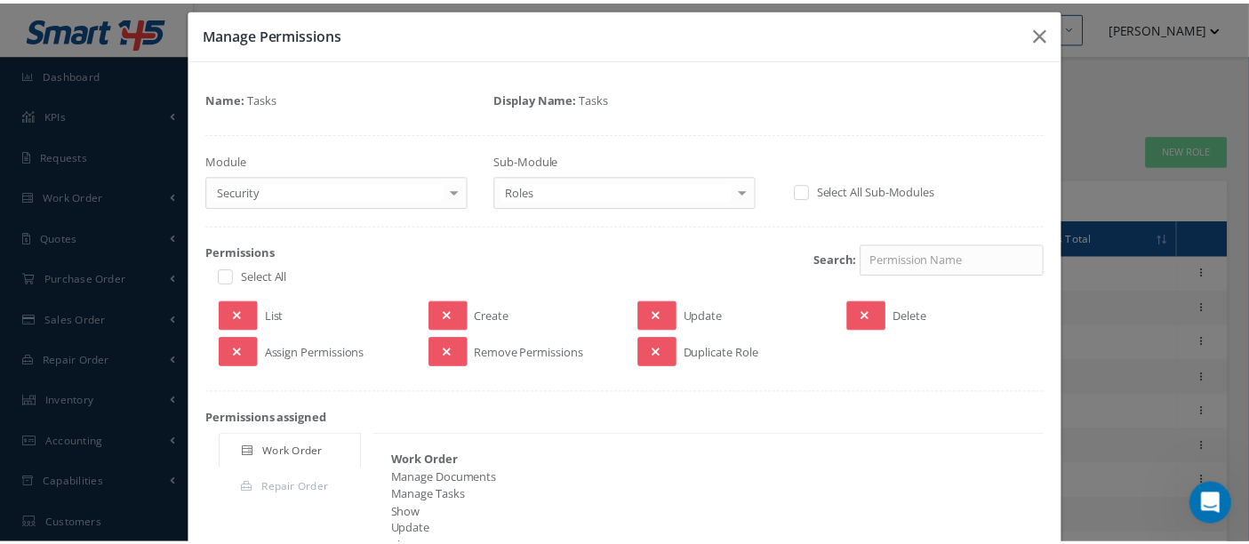
scroll to position [0, 0]
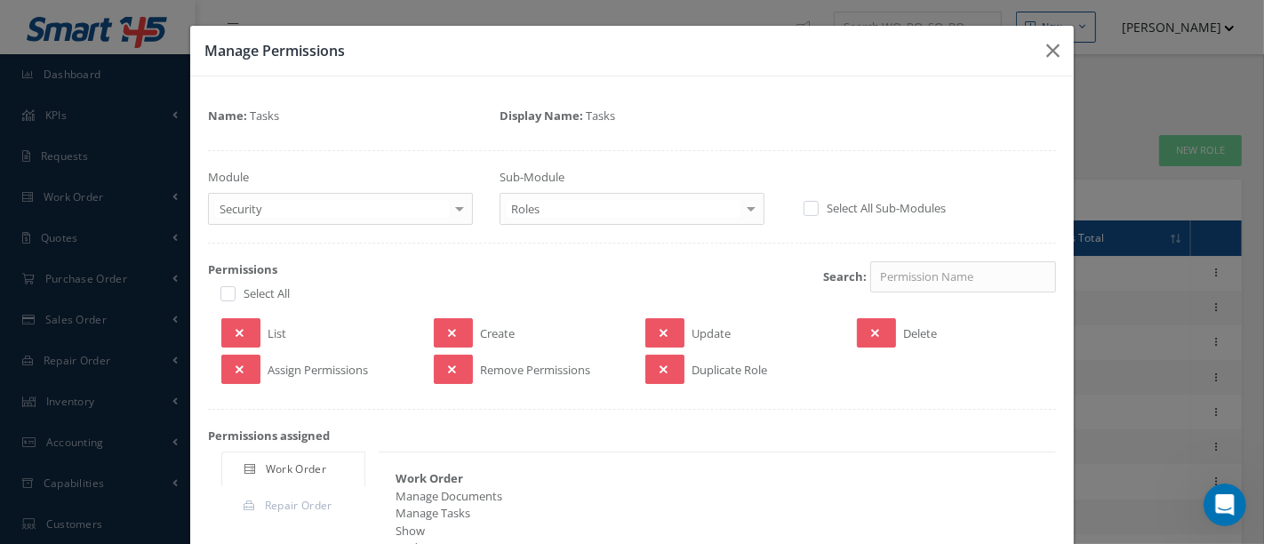
click at [69, 211] on div "Manage Permissions Name: Tasks Display Name: Tasks Module Security Dashboard Re…" at bounding box center [632, 272] width 1264 height 544
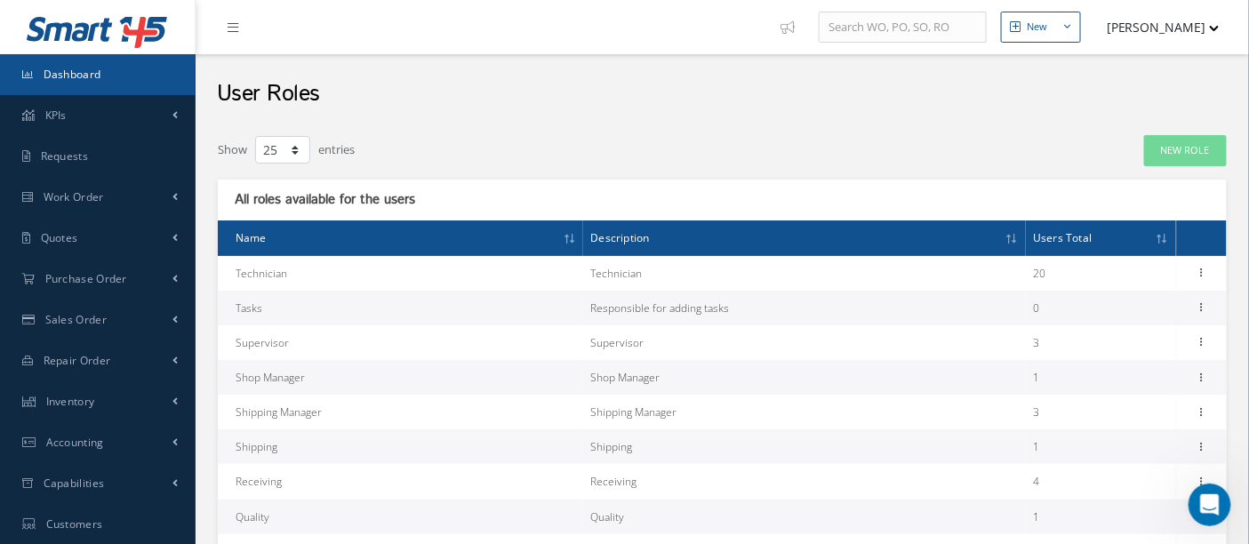
click at [81, 81] on span "Dashboard" at bounding box center [73, 74] width 58 height 15
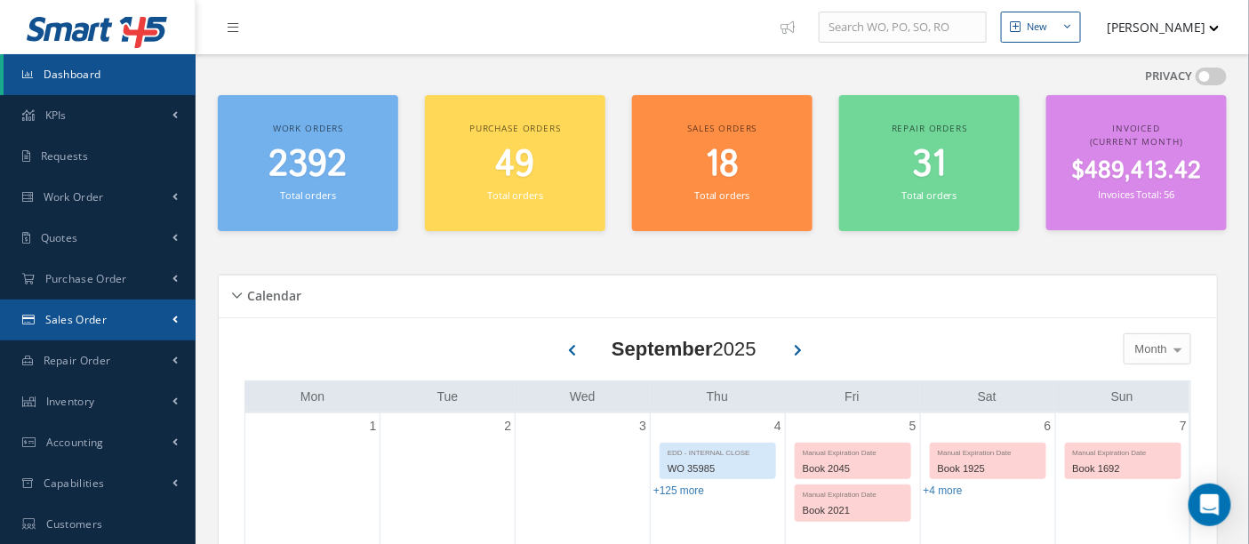
scroll to position [493, 0]
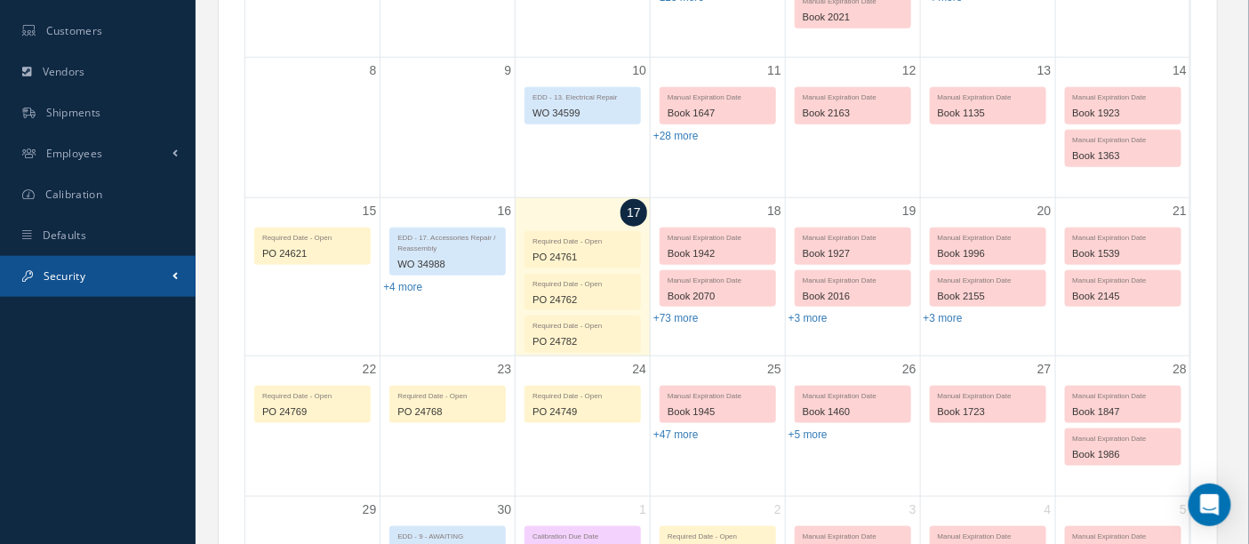
click at [77, 286] on link "Security" at bounding box center [98, 276] width 196 height 41
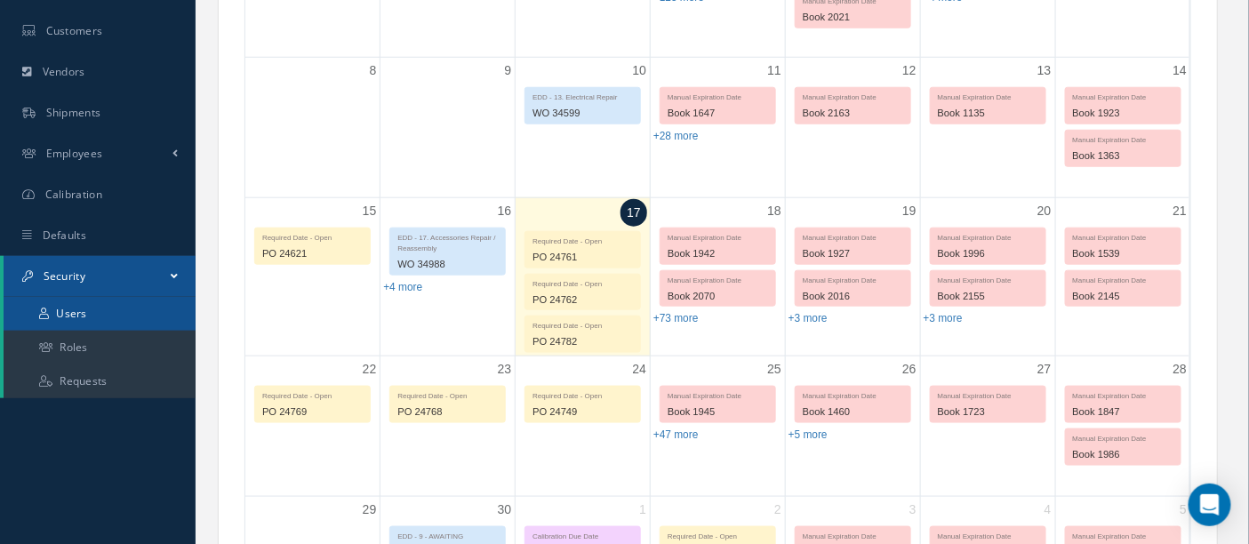
click at [96, 319] on link "Users" at bounding box center [100, 314] width 192 height 34
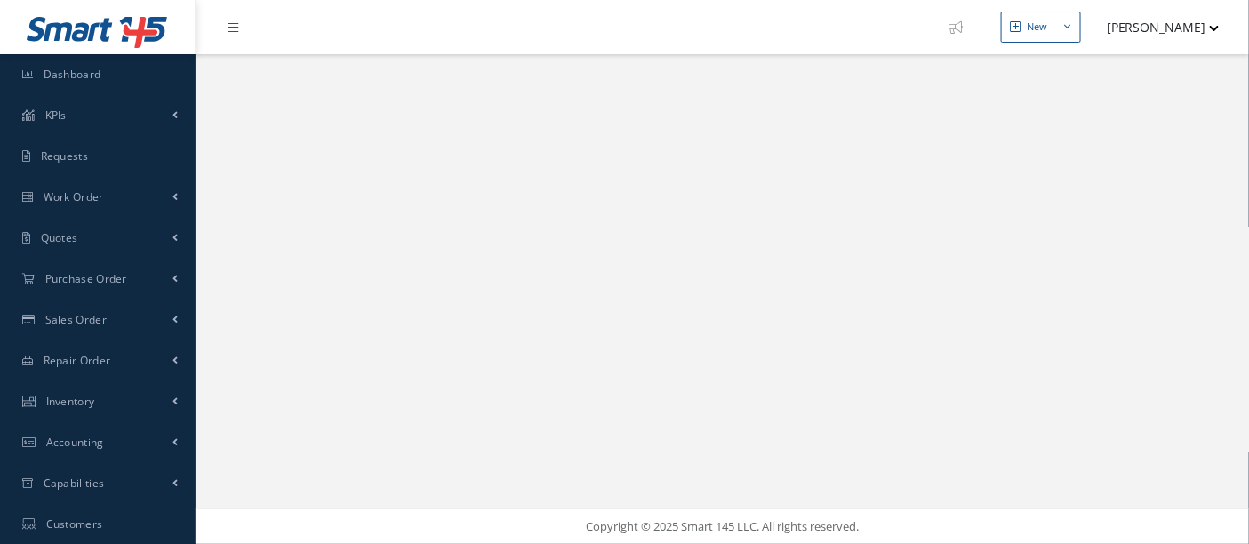
select select "25"
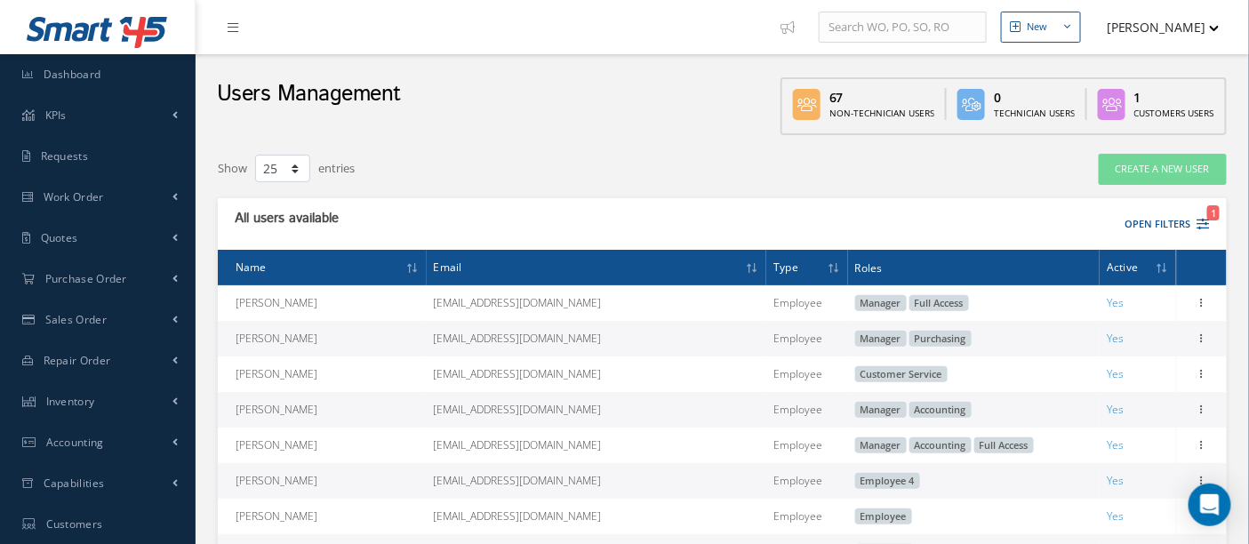
click at [377, 338] on td "[PERSON_NAME]" at bounding box center [322, 339] width 209 height 36
click at [1194, 339] on icon at bounding box center [1202, 337] width 18 height 14
click at [1142, 348] on link "Edit" at bounding box center [1120, 350] width 140 height 23
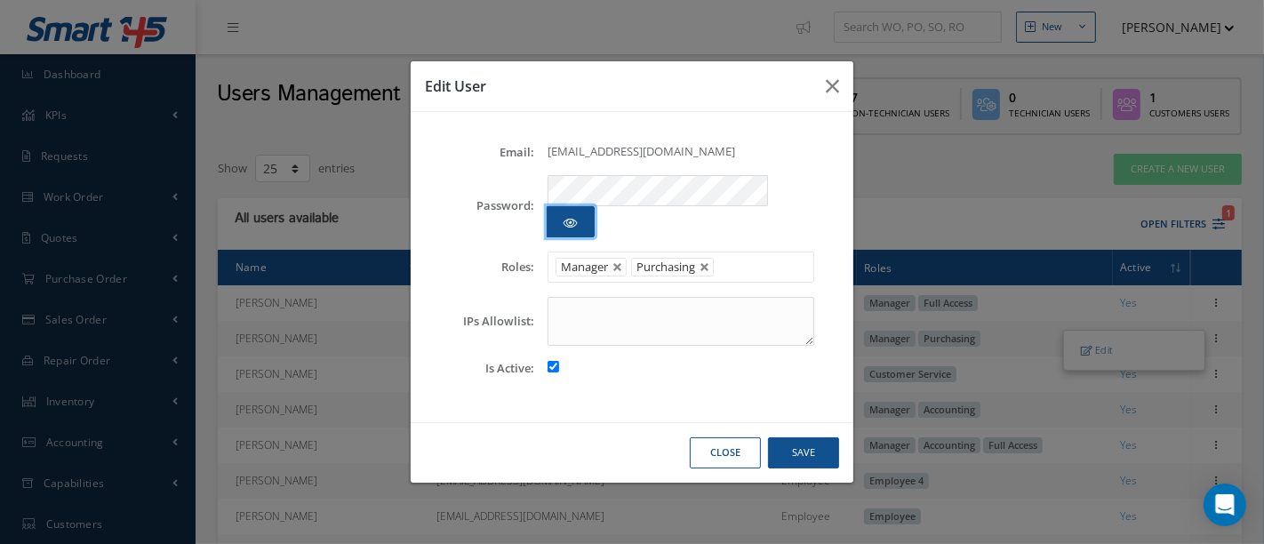
click at [595, 211] on button "button" at bounding box center [571, 221] width 48 height 31
click at [578, 217] on icon "button" at bounding box center [570, 223] width 14 height 12
click at [810, 437] on button "Save" at bounding box center [803, 452] width 71 height 31
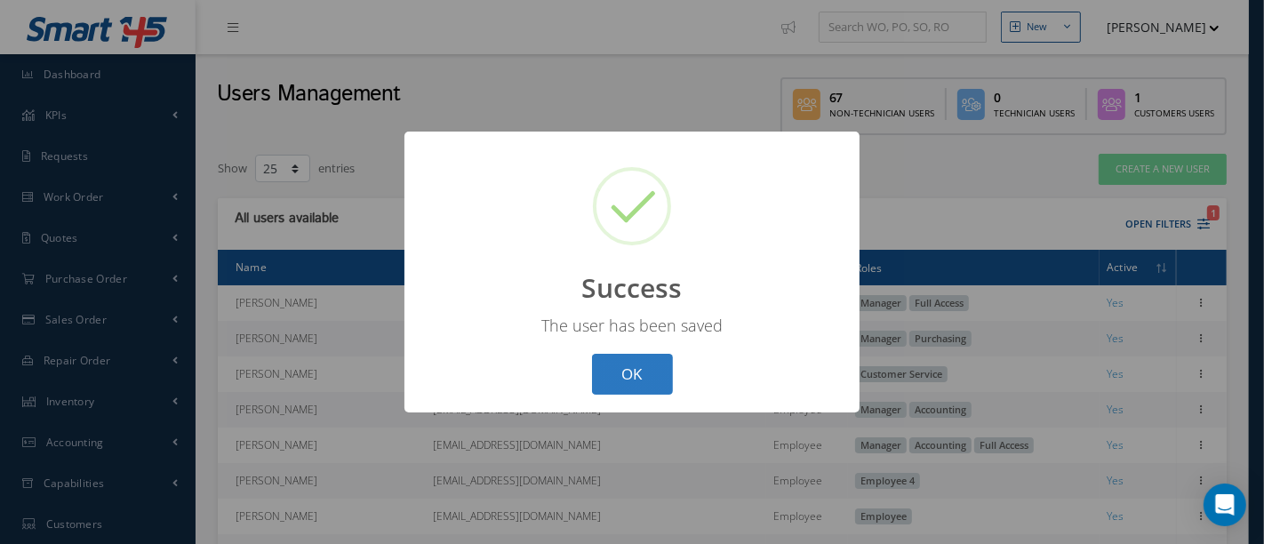
click at [635, 379] on button "OK" at bounding box center [632, 375] width 81 height 42
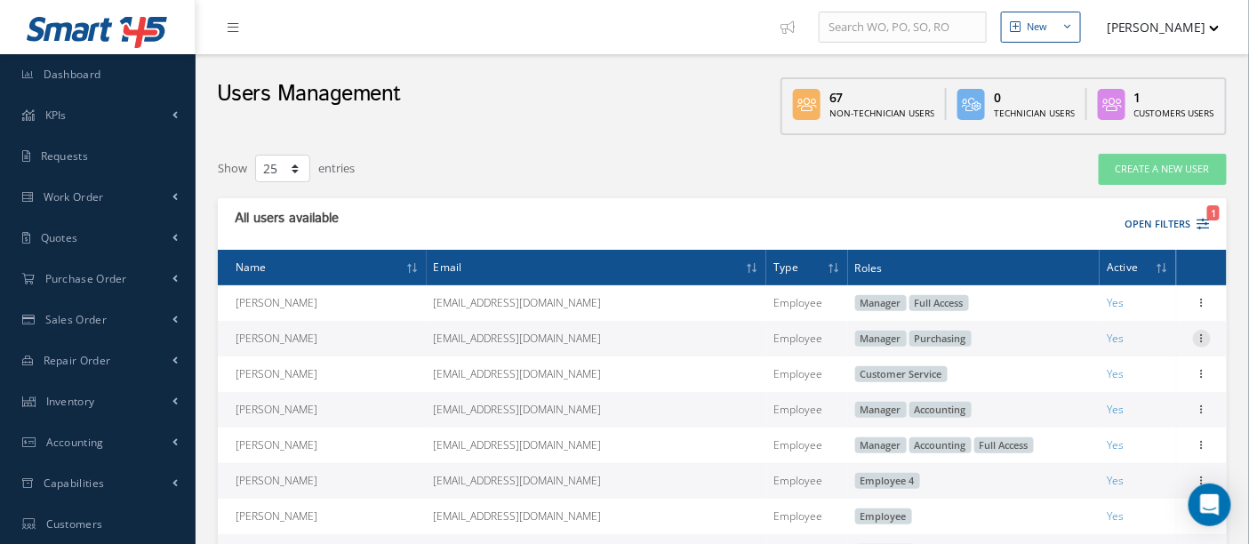
click at [1199, 338] on icon at bounding box center [1202, 337] width 18 height 14
click at [1144, 352] on link "Edit" at bounding box center [1120, 350] width 140 height 23
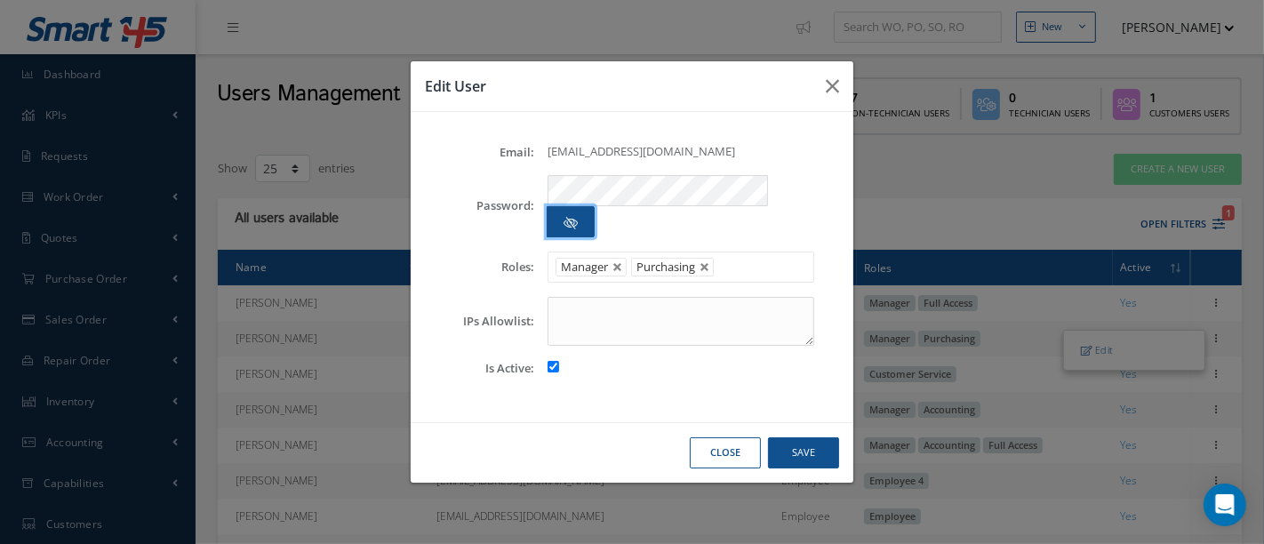
click at [595, 206] on button "button" at bounding box center [571, 221] width 48 height 31
click at [578, 217] on icon "button" at bounding box center [570, 223] width 14 height 12
click at [805, 437] on button "Save" at bounding box center [803, 452] width 71 height 31
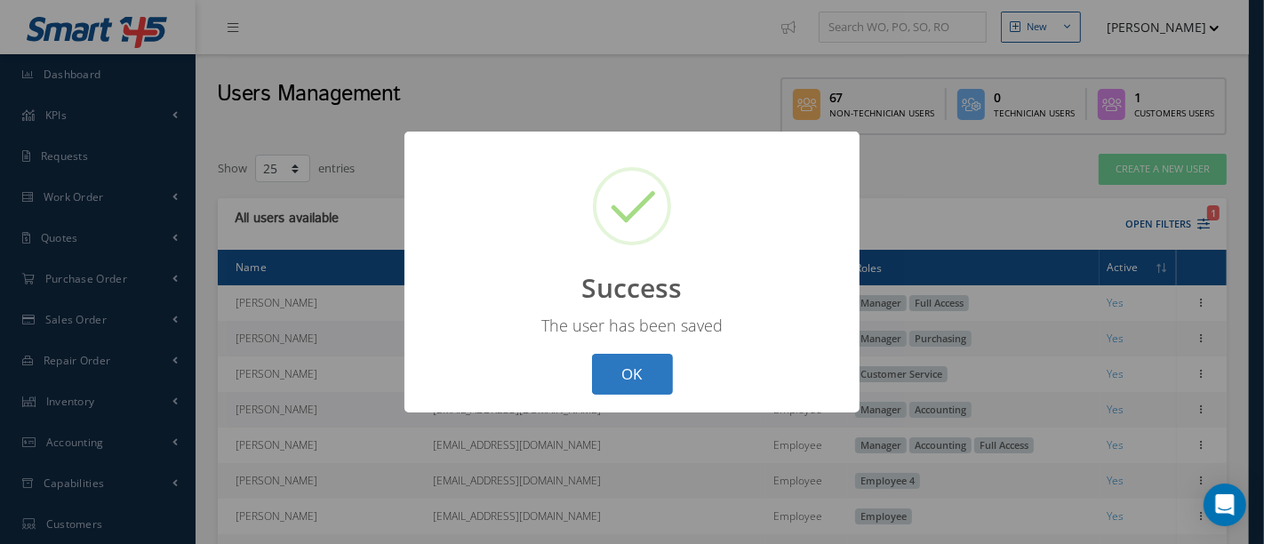
click at [645, 379] on button "OK" at bounding box center [632, 375] width 81 height 42
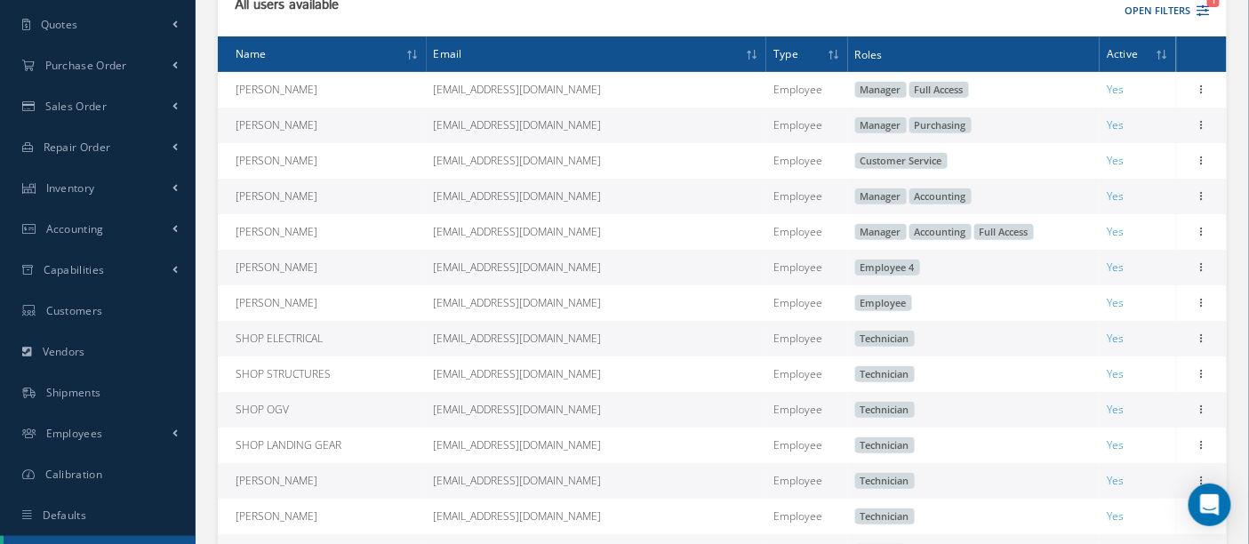
scroll to position [296, 0]
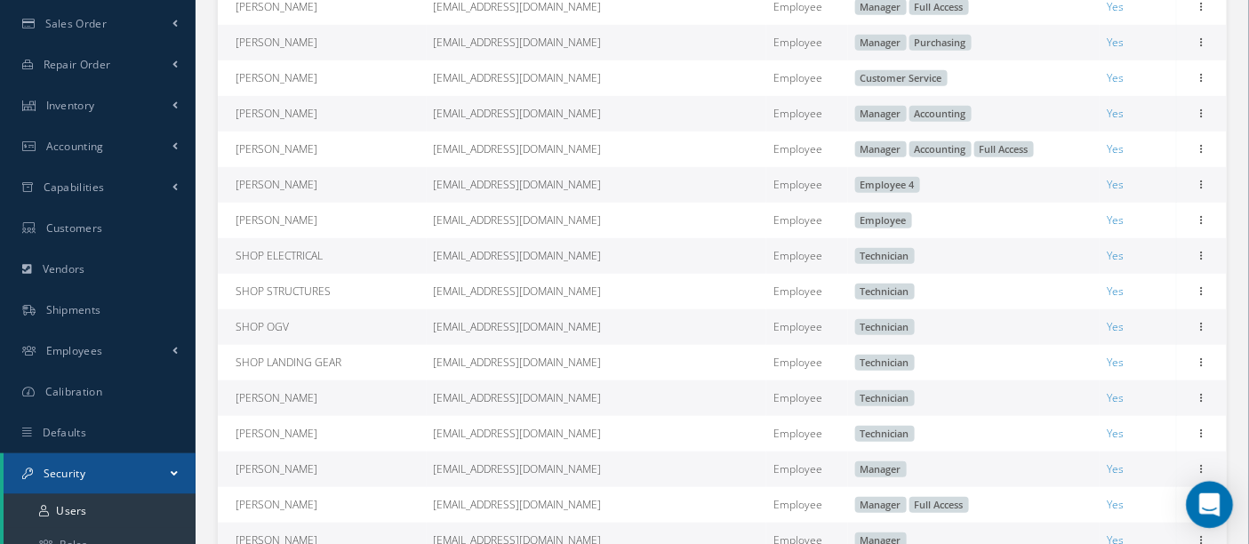
click at [1207, 500] on icon "Open Intercom Messenger" at bounding box center [1209, 504] width 20 height 23
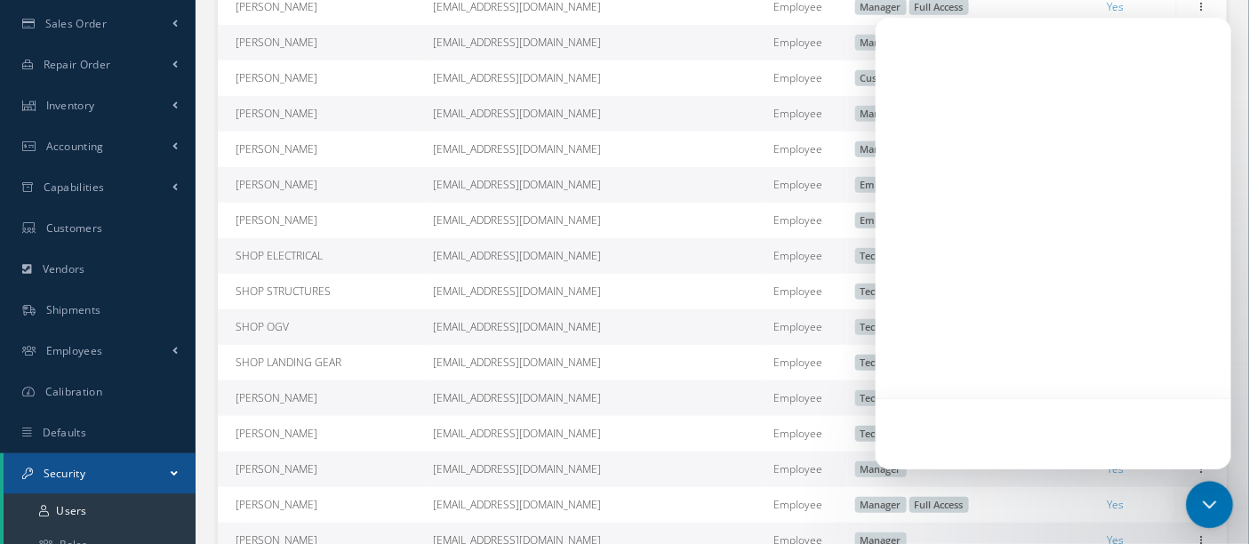
scroll to position [0, 0]
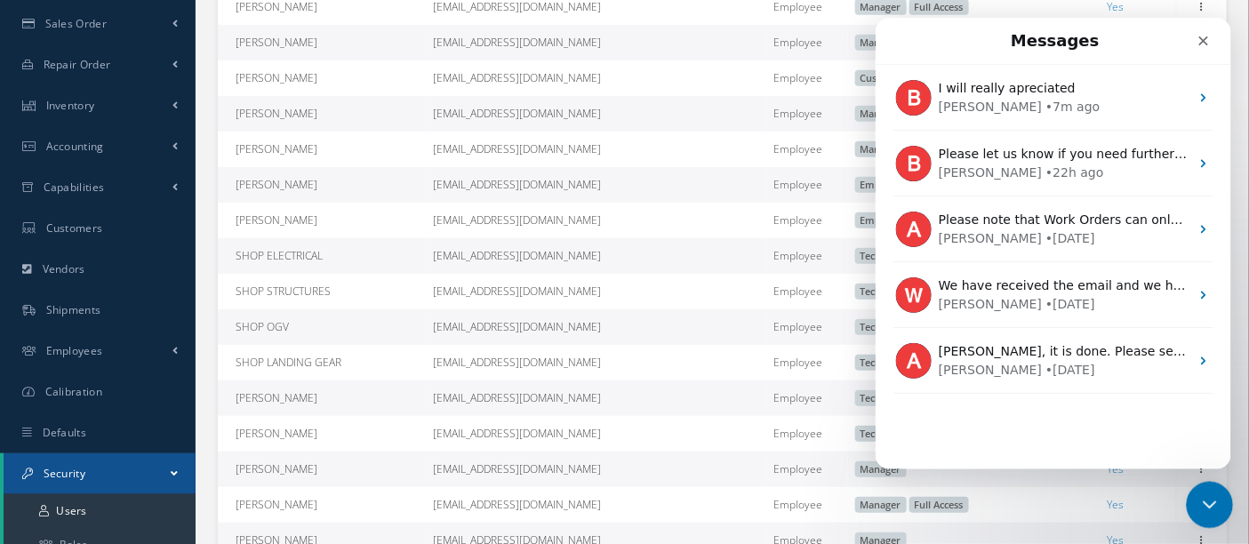
click at [1204, 507] on icon "Close Intercom Messenger" at bounding box center [1206, 501] width 21 height 21
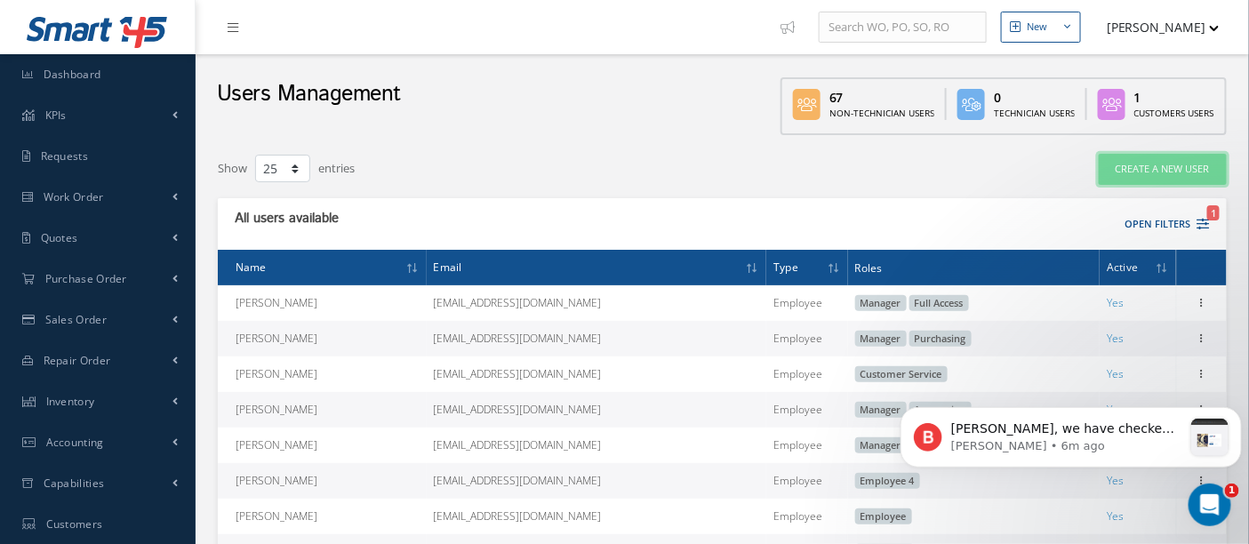
click at [1138, 164] on link "Create a New User" at bounding box center [1162, 169] width 128 height 31
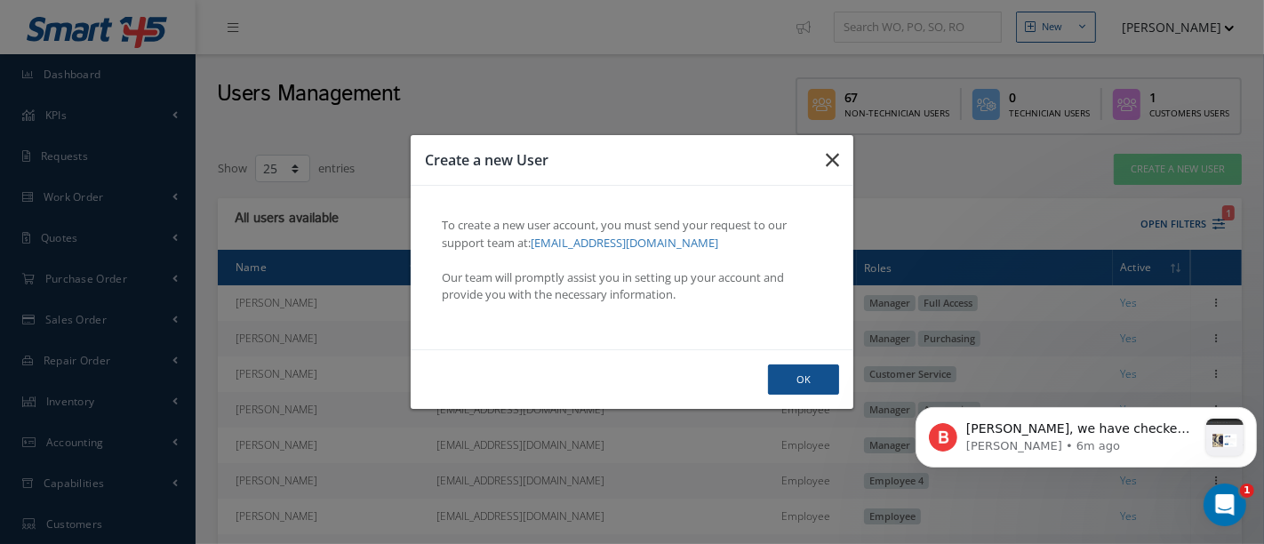
click at [832, 158] on icon "button" at bounding box center [832, 159] width 13 height 21
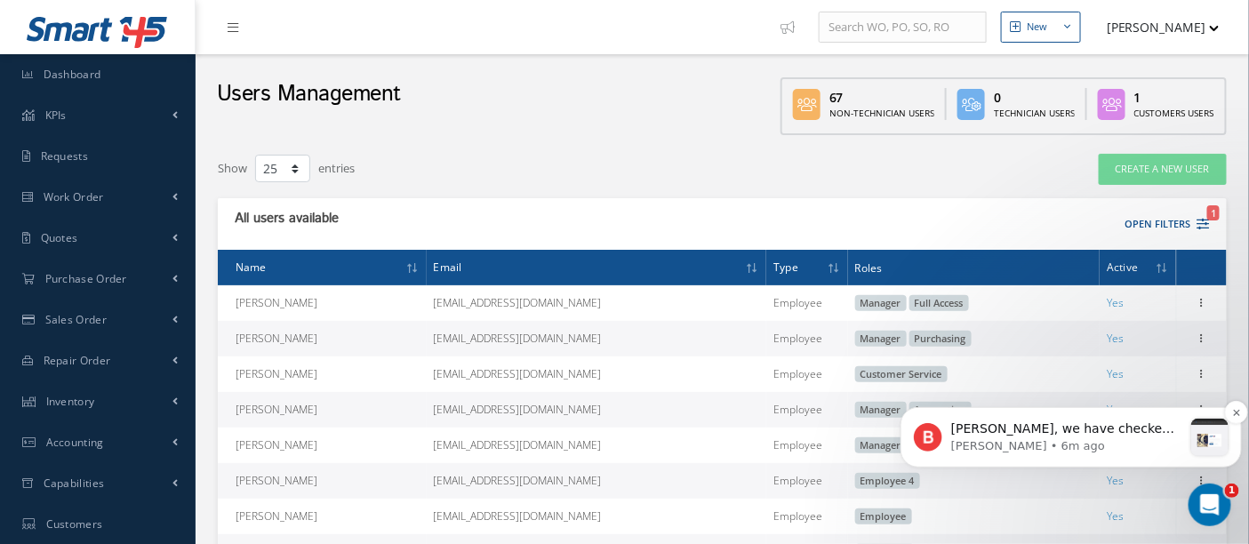
click at [1071, 443] on p "Betty • 6m ago" at bounding box center [1065, 445] width 231 height 16
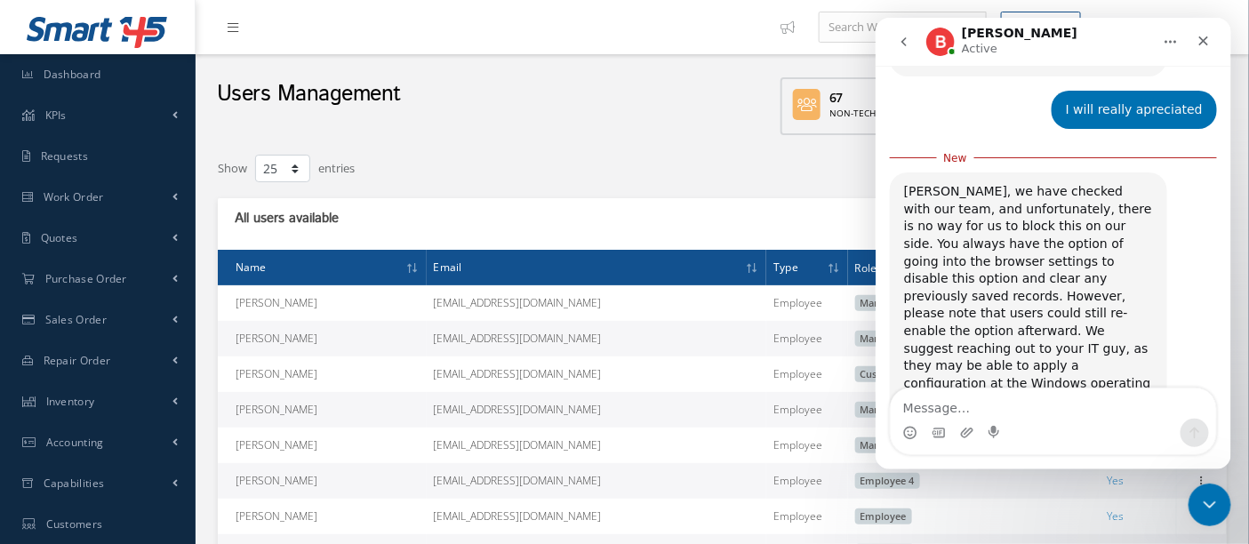
scroll to position [2218, 0]
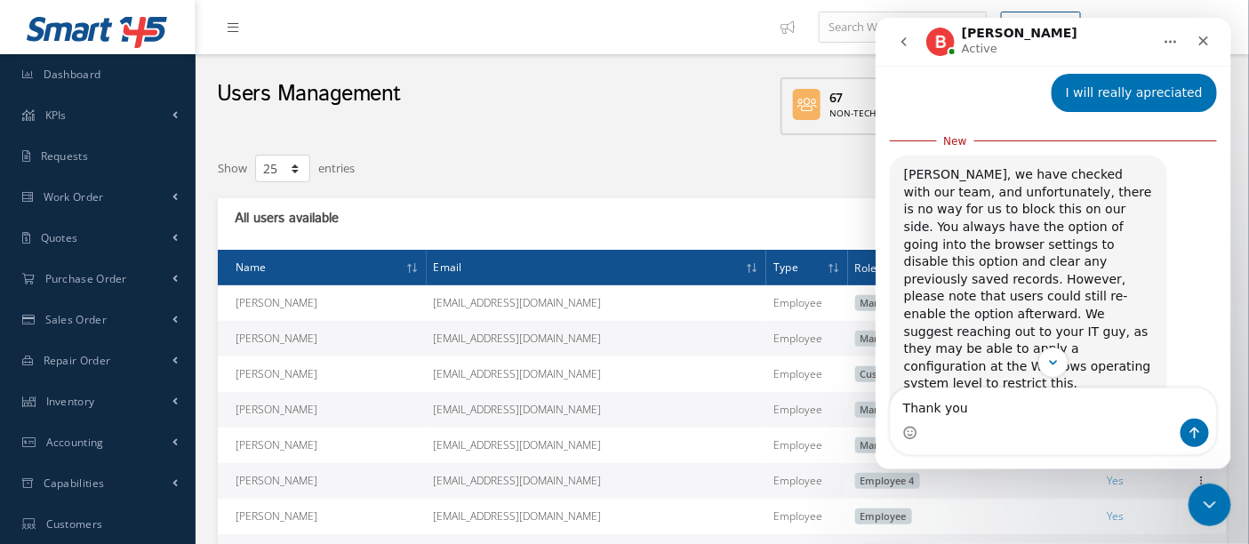
type textarea "Thank you"
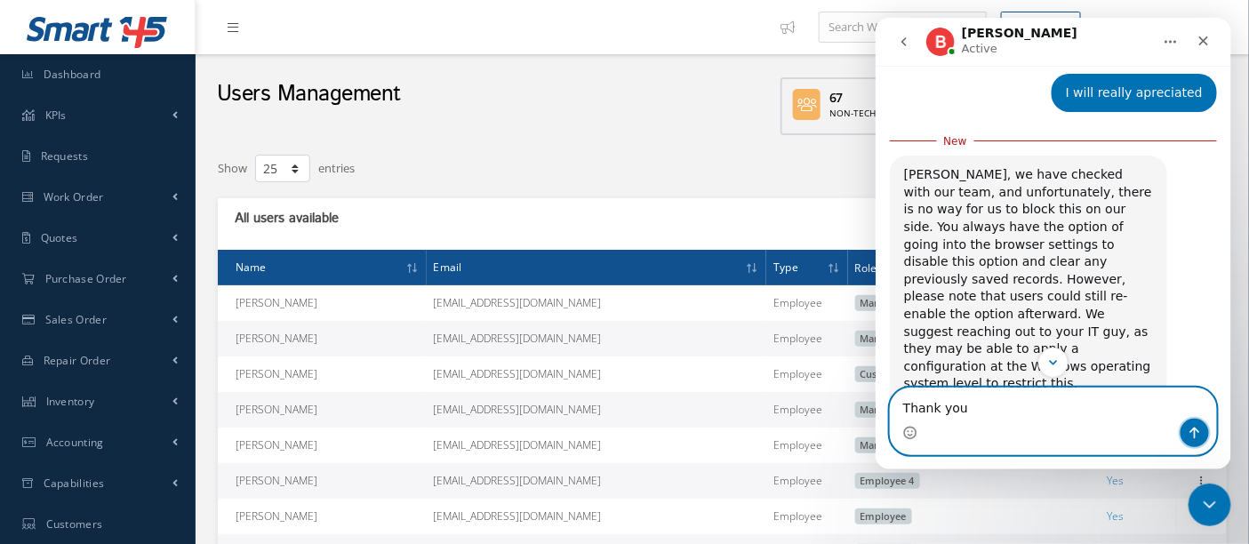
click at [1198, 439] on icon "Send a message…" at bounding box center [1193, 432] width 14 height 14
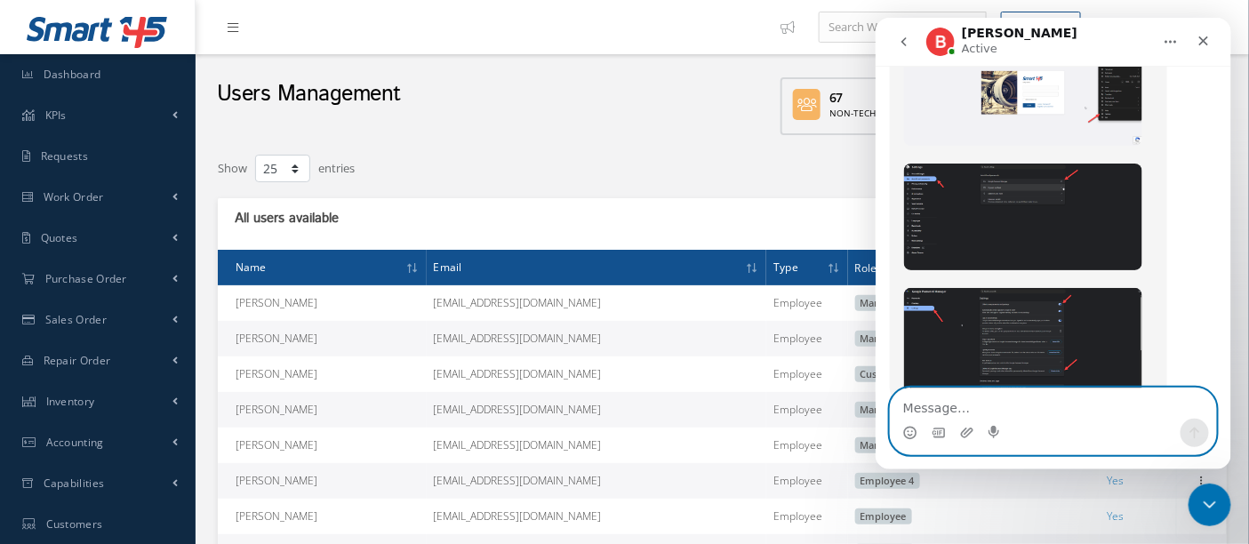
scroll to position [2567, 0]
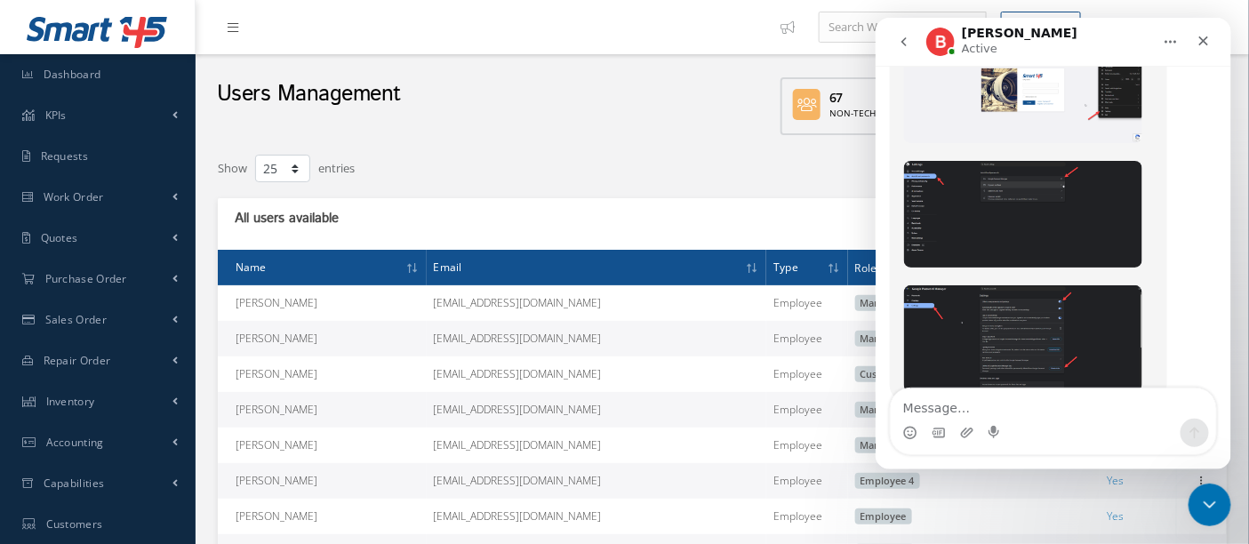
click at [1011, 284] on img "Betty says…" at bounding box center [1022, 337] width 238 height 107
click at [1013, 252] on img "Close" at bounding box center [624, 290] width 1094 height 490
click at [1011, 284] on img "Betty says…" at bounding box center [1022, 337] width 238 height 107
click at [1013, 252] on img "Close" at bounding box center [624, 290] width 1094 height 490
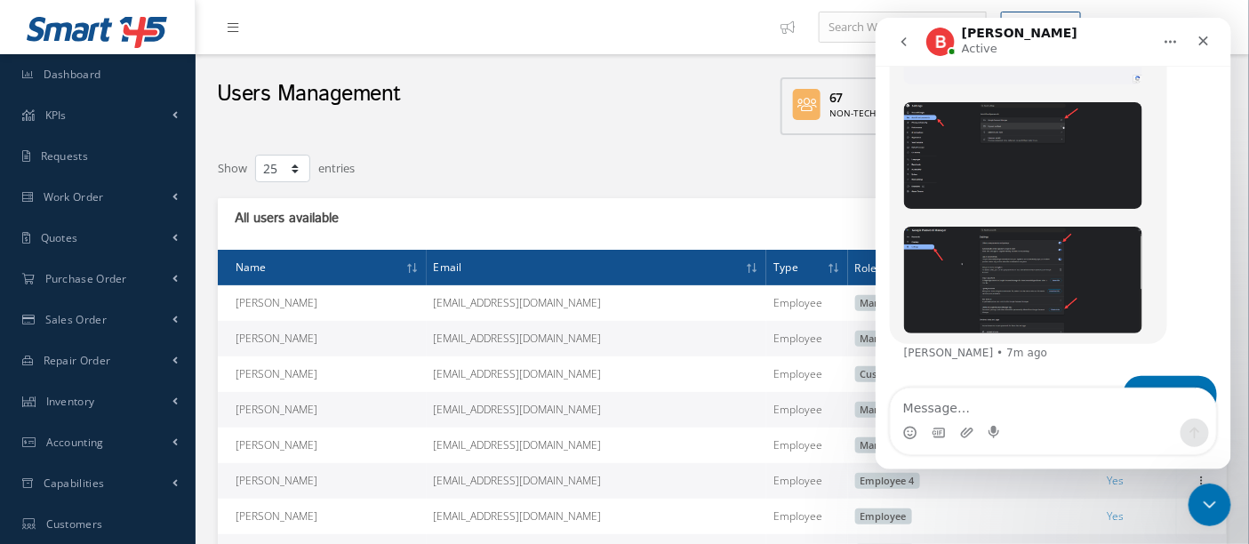
scroll to position [2635, 0]
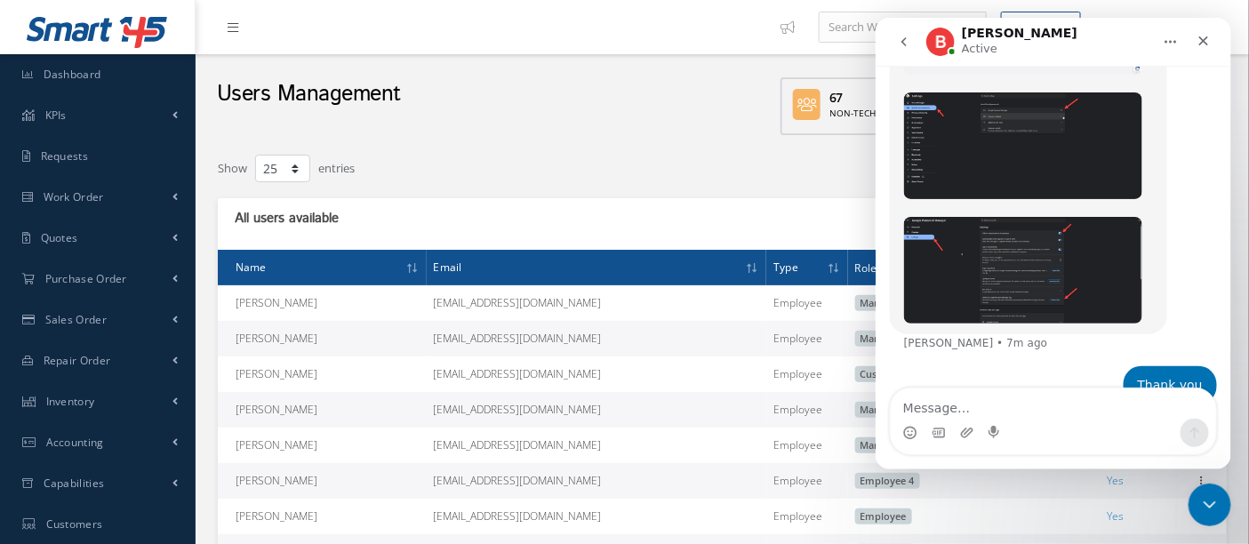
click at [1029, 216] on img "Betty says…" at bounding box center [1022, 269] width 238 height 107
click at [1031, 176] on img "Close" at bounding box center [624, 290] width 1094 height 490
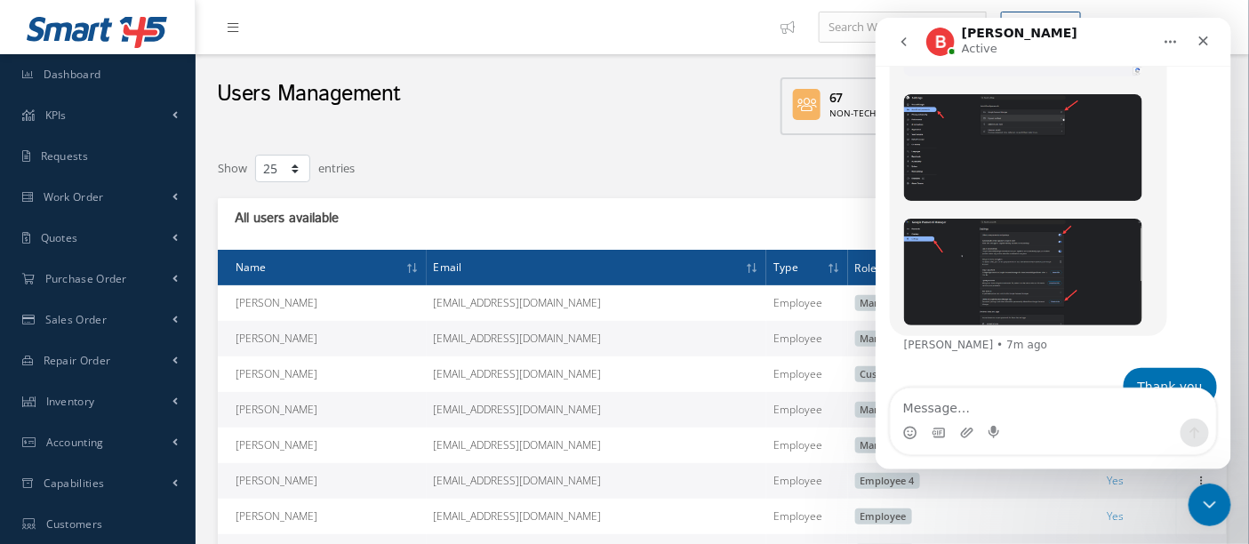
scroll to position [2635, 0]
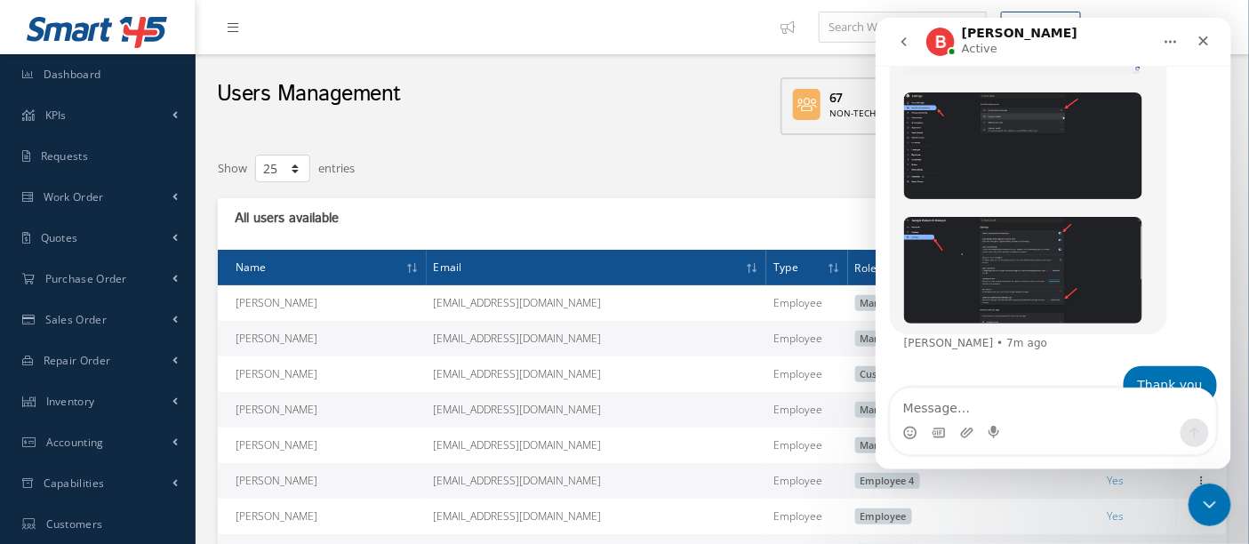
click at [1096, 216] on img "Betty says…" at bounding box center [1022, 269] width 238 height 107
click at [1098, 209] on img "Close" at bounding box center [624, 290] width 1094 height 490
click at [1096, 216] on img "Betty says…" at bounding box center [1022, 269] width 238 height 107
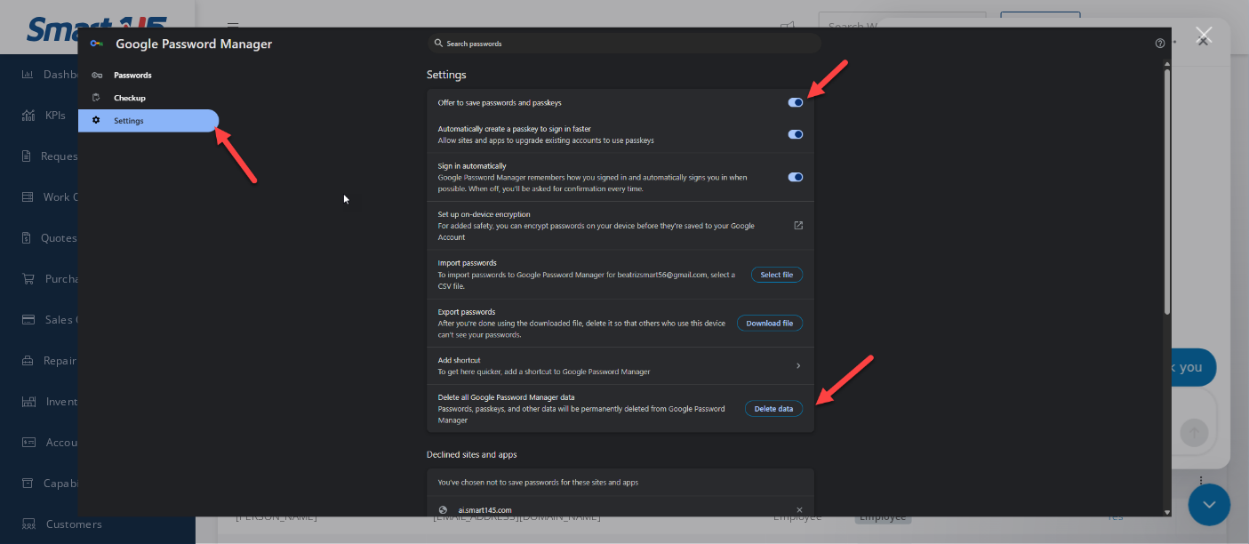
scroll to position [2655, 0]
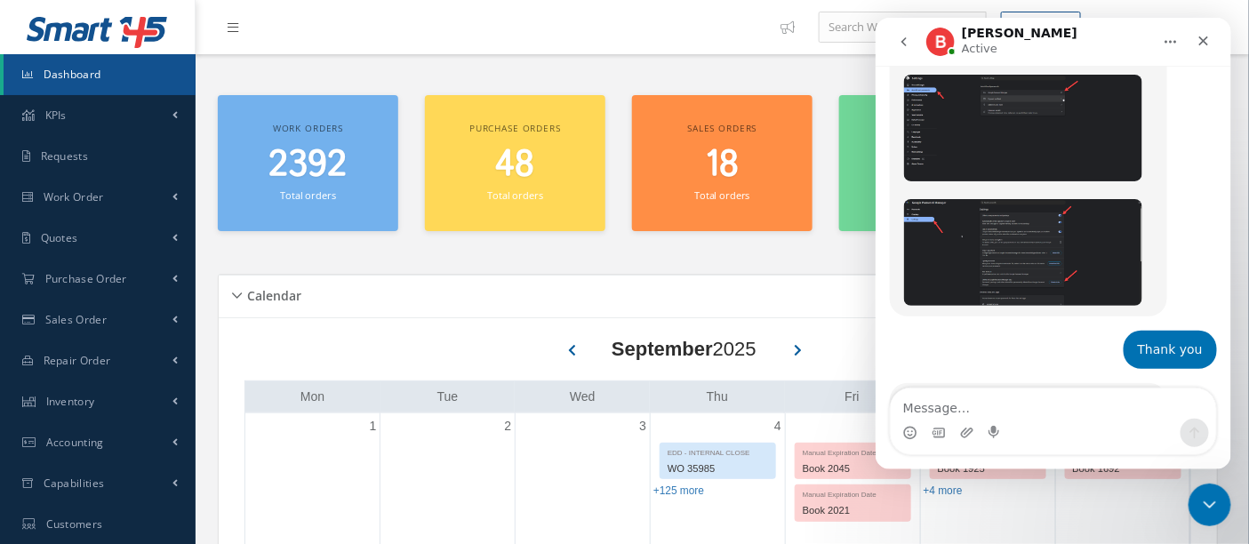
scroll to position [2655, 0]
click at [1204, 43] on icon "Close" at bounding box center [1203, 41] width 10 height 10
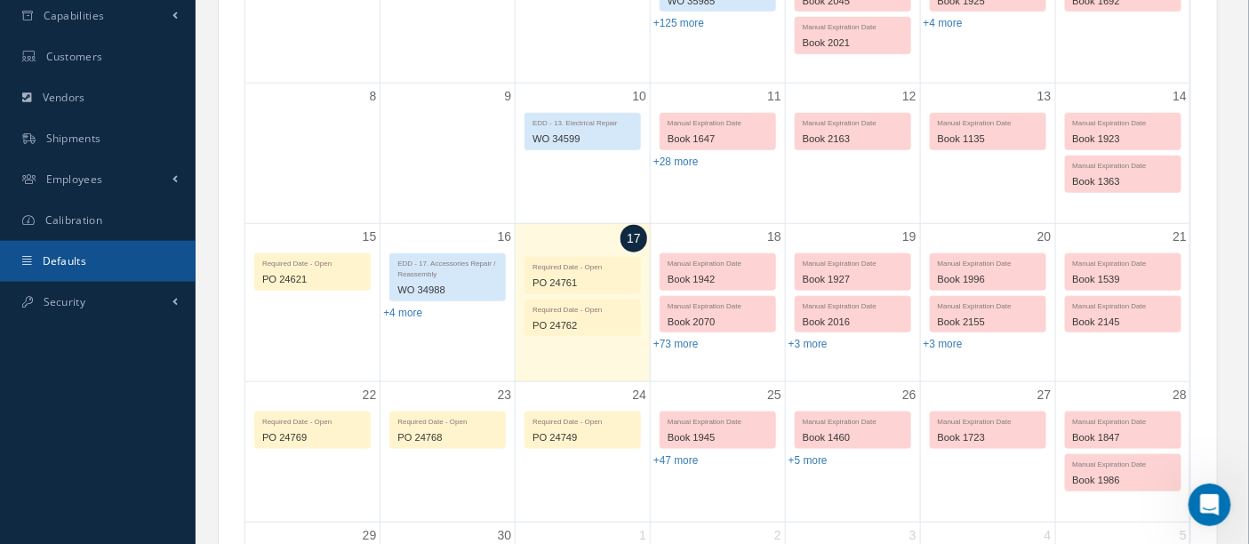
scroll to position [493, 0]
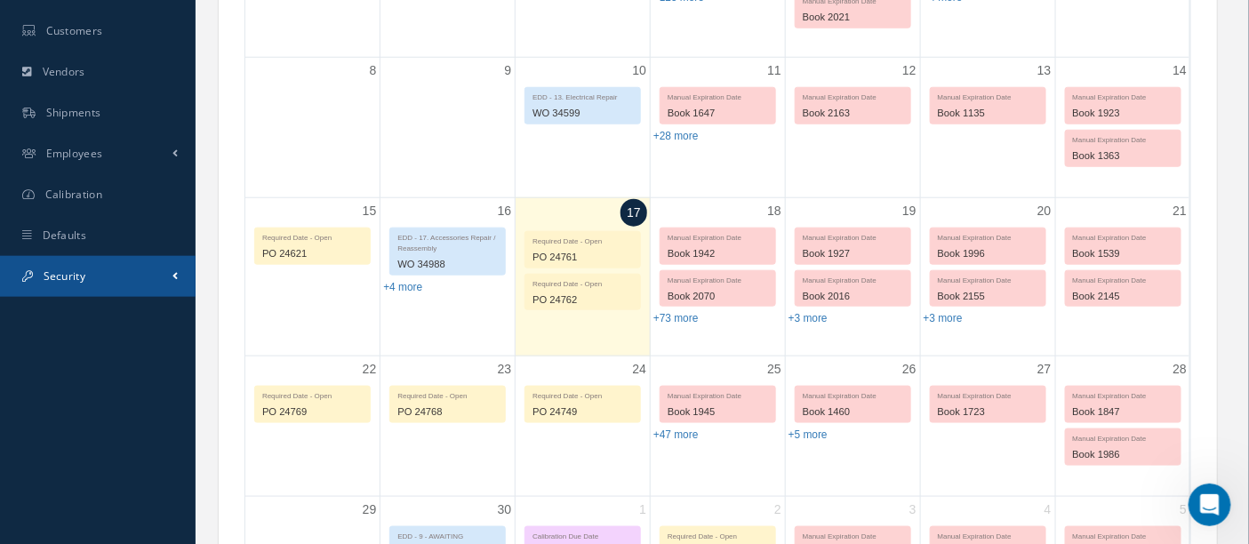
click at [81, 280] on span "Security" at bounding box center [65, 275] width 42 height 15
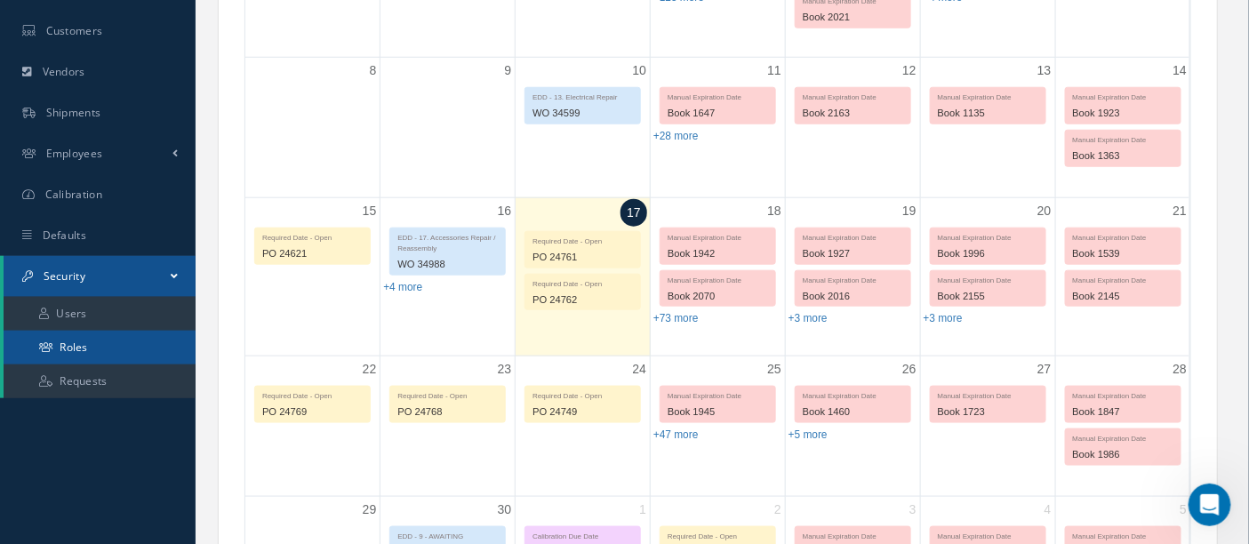
click at [92, 344] on link "Roles" at bounding box center [100, 348] width 192 height 34
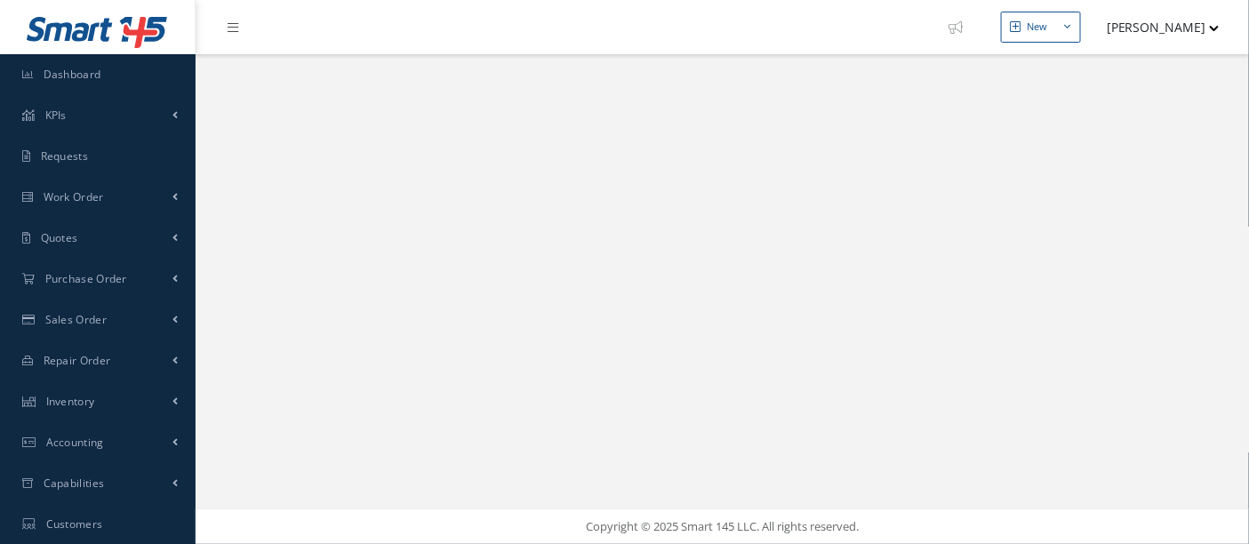
select select "25"
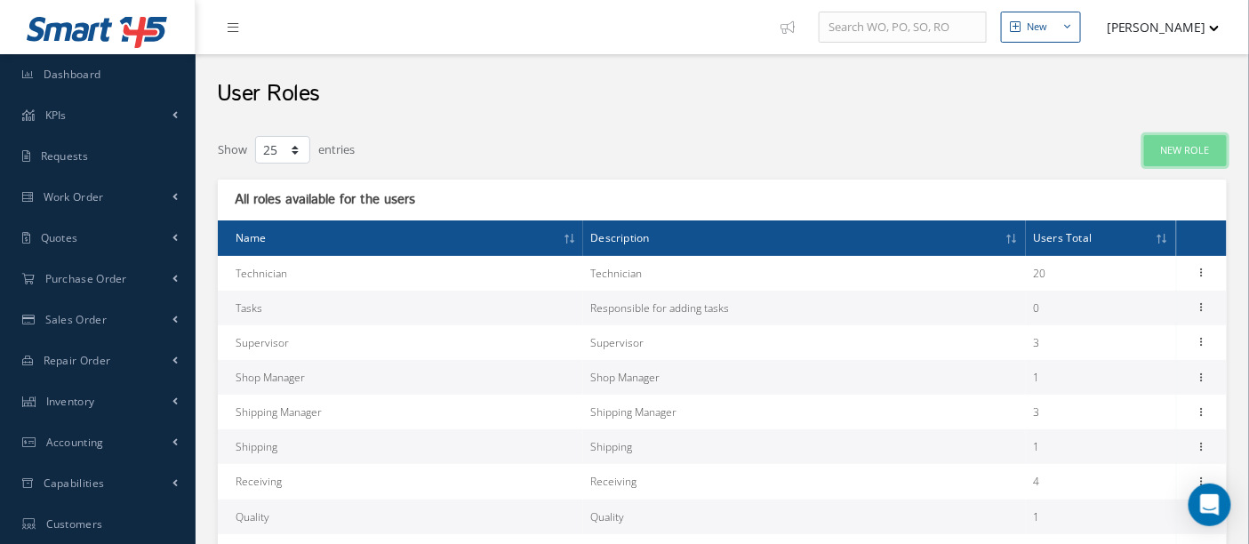
click at [1178, 148] on link "New Role" at bounding box center [1185, 150] width 83 height 31
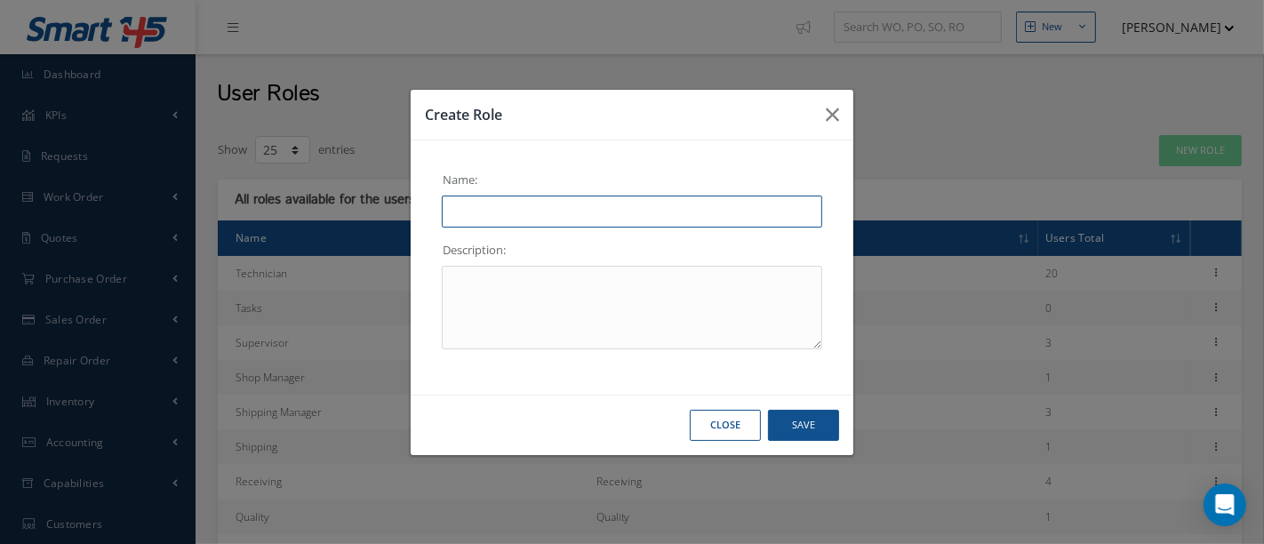
click at [587, 207] on input "text" at bounding box center [632, 212] width 380 height 32
click at [790, 430] on button "Save" at bounding box center [803, 425] width 71 height 31
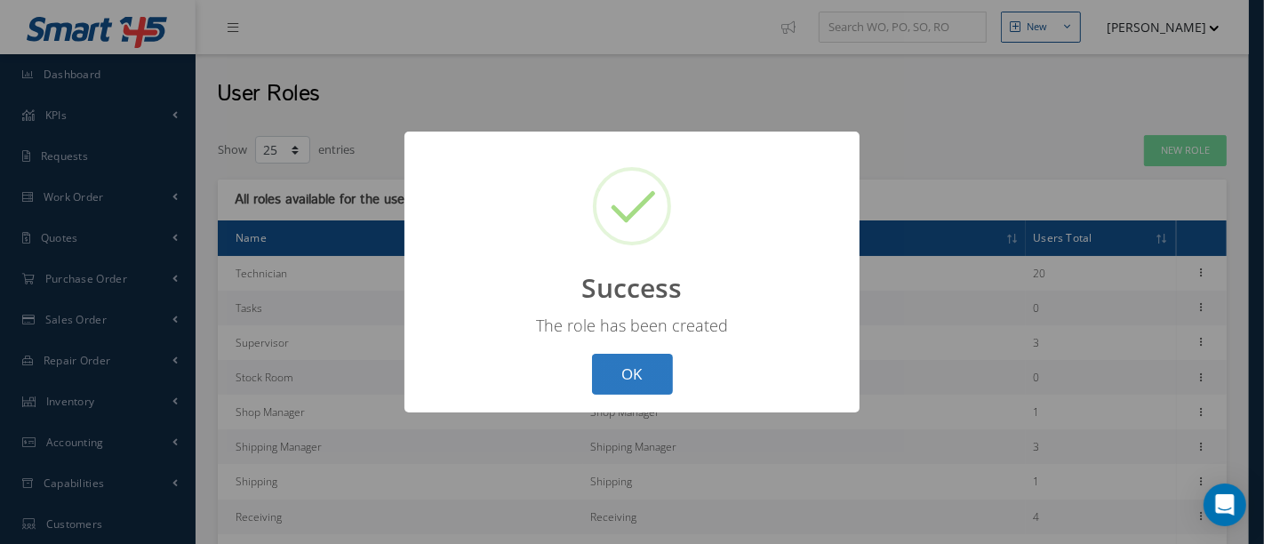
click at [632, 364] on button "OK" at bounding box center [632, 375] width 81 height 42
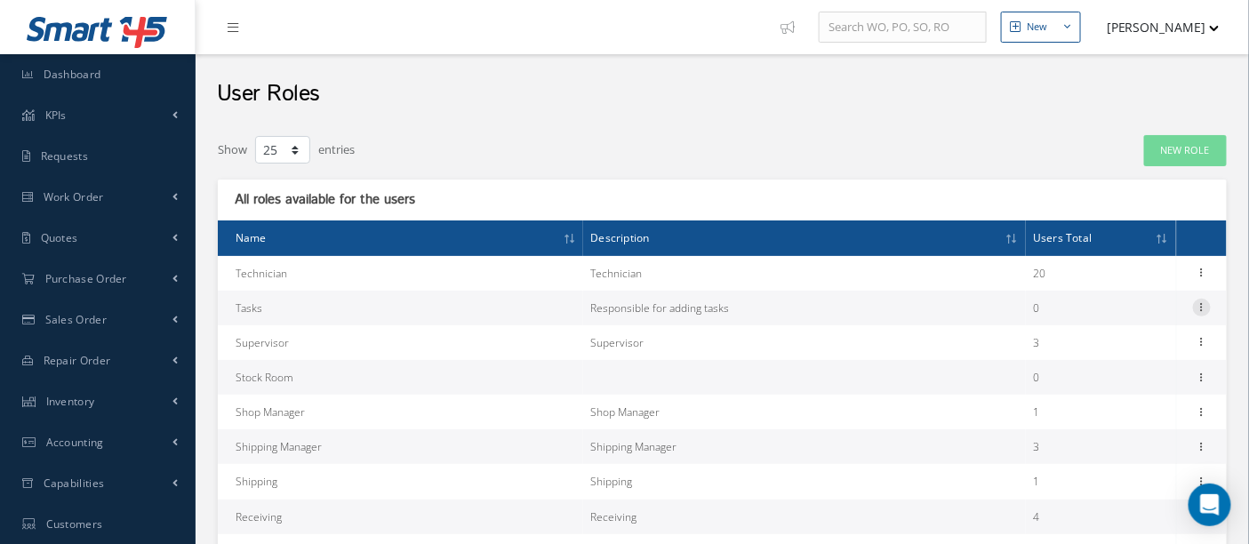
click at [1202, 308] on icon at bounding box center [1202, 306] width 18 height 14
click at [1114, 343] on link "Remove" at bounding box center [1120, 342] width 140 height 23
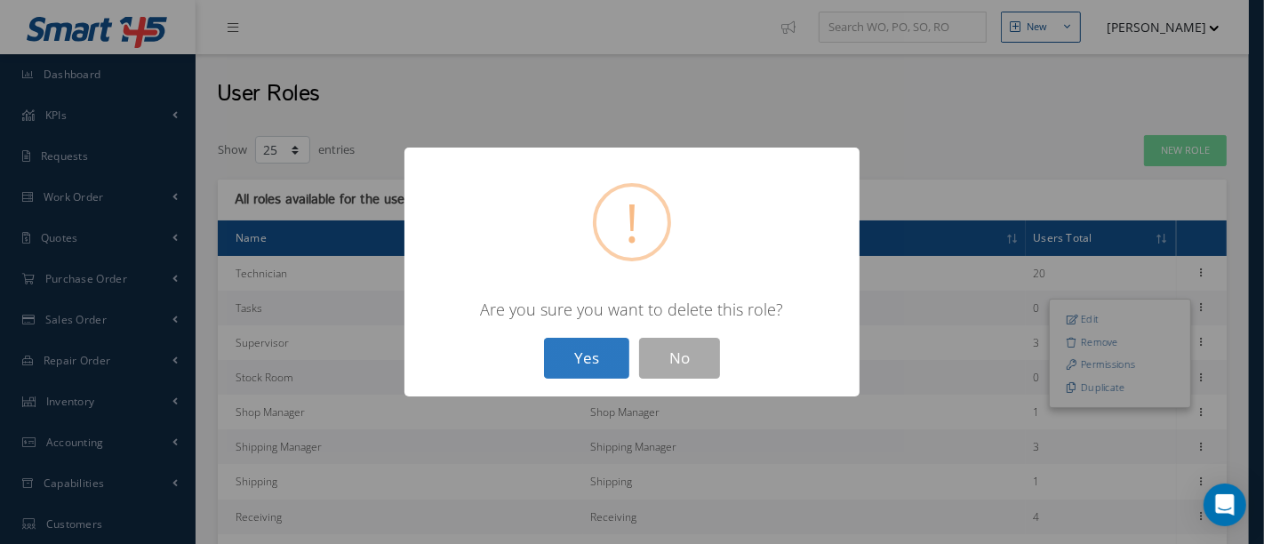
click at [582, 355] on button "Yes" at bounding box center [586, 359] width 85 height 42
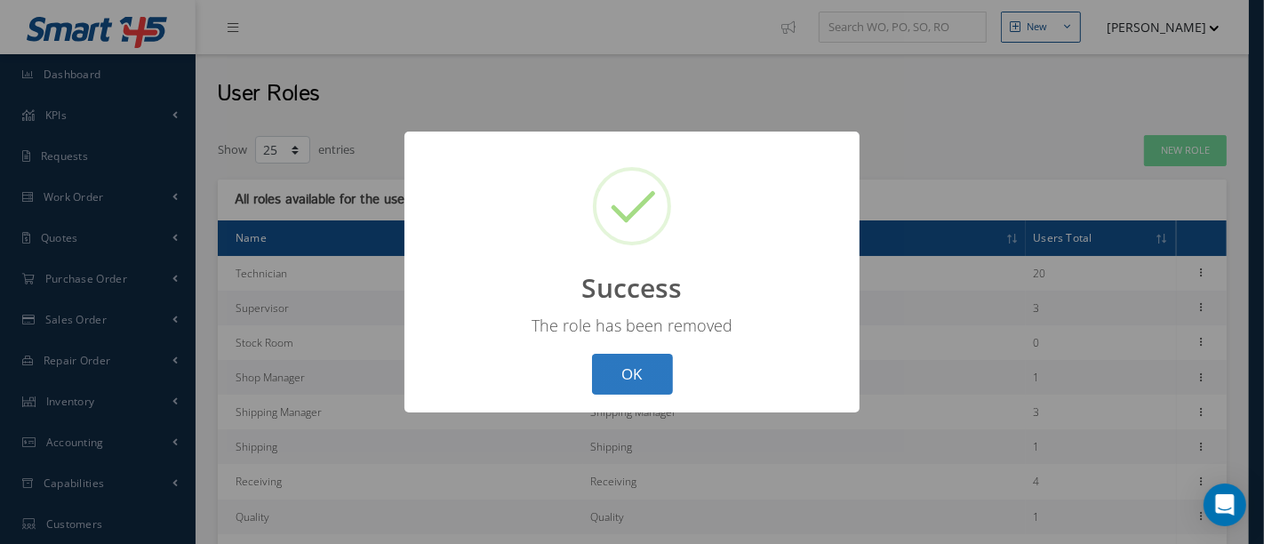
click at [617, 365] on button "OK" at bounding box center [632, 375] width 81 height 42
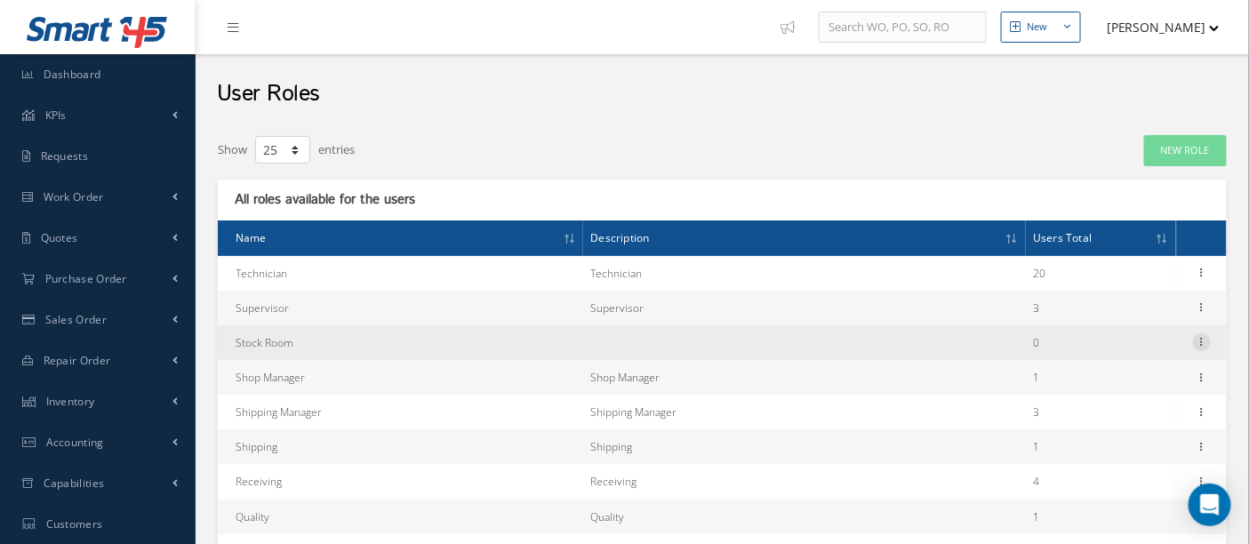
click at [1202, 348] on div at bounding box center [1202, 342] width 18 height 18
click at [1123, 354] on link "Edit" at bounding box center [1120, 353] width 140 height 23
type input "Stock Room"
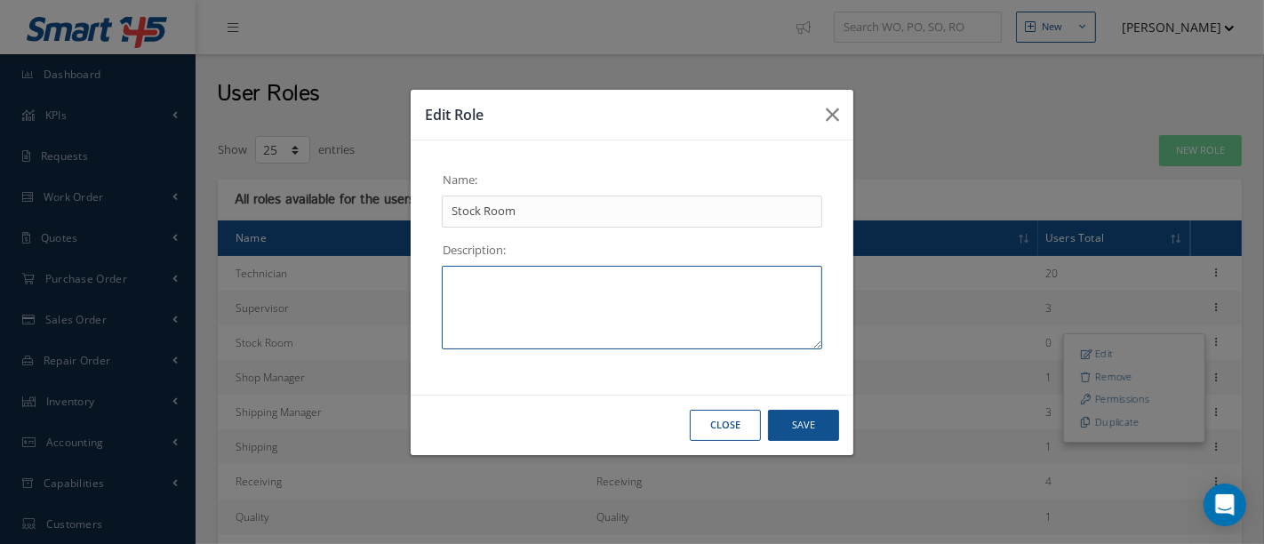
click at [555, 287] on textarea at bounding box center [632, 308] width 380 height 84
type textarea "Stock Room Control"
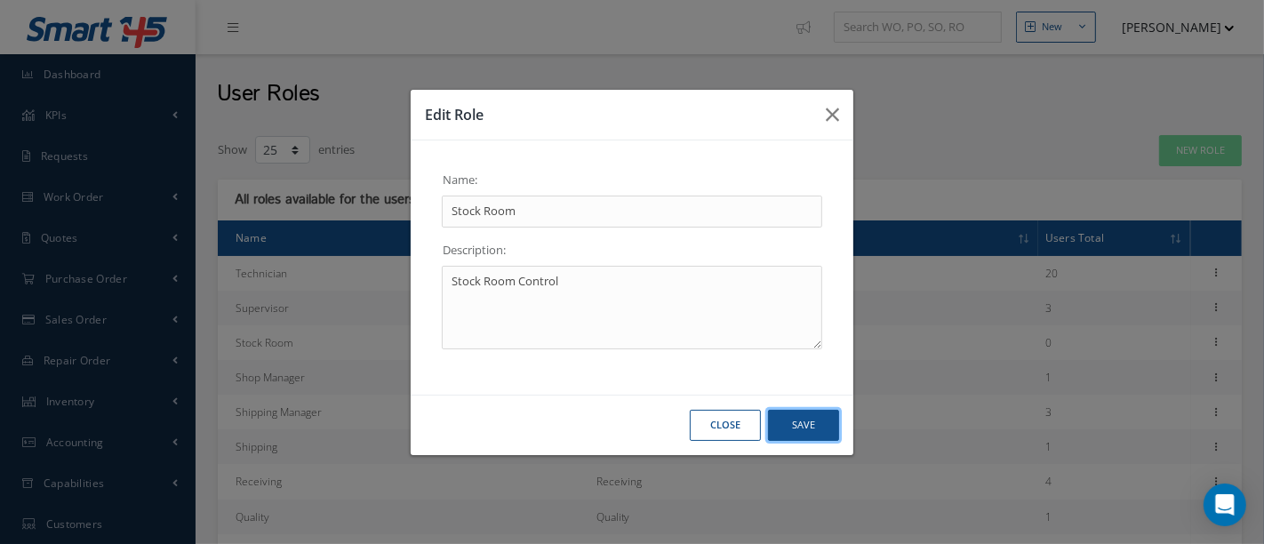
click at [788, 417] on button "Save" at bounding box center [803, 425] width 71 height 31
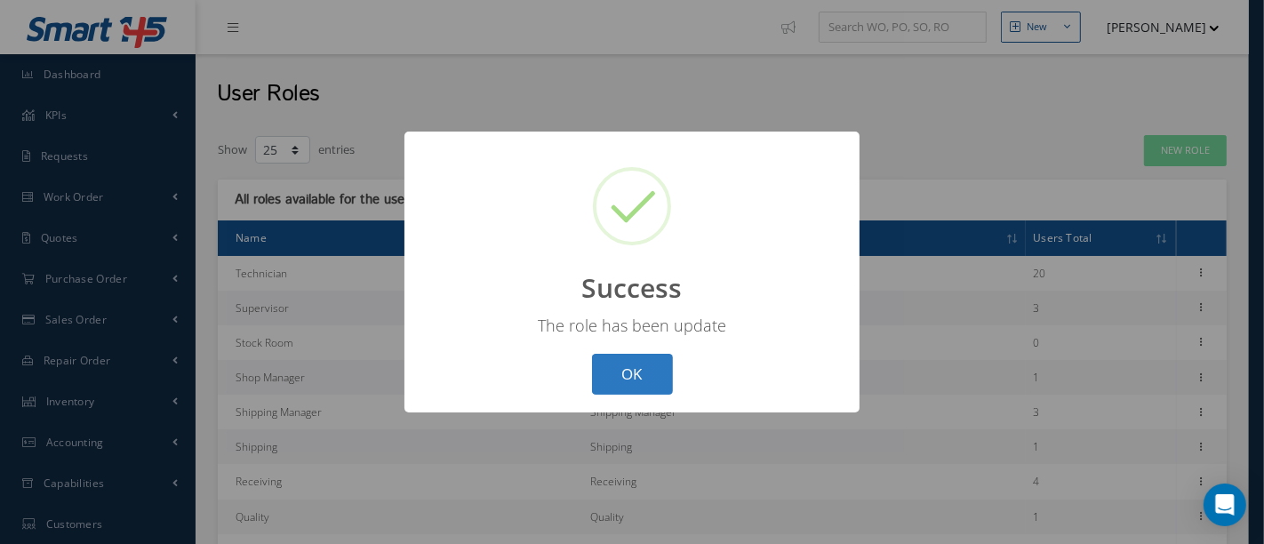
click at [649, 383] on button "OK" at bounding box center [632, 375] width 81 height 42
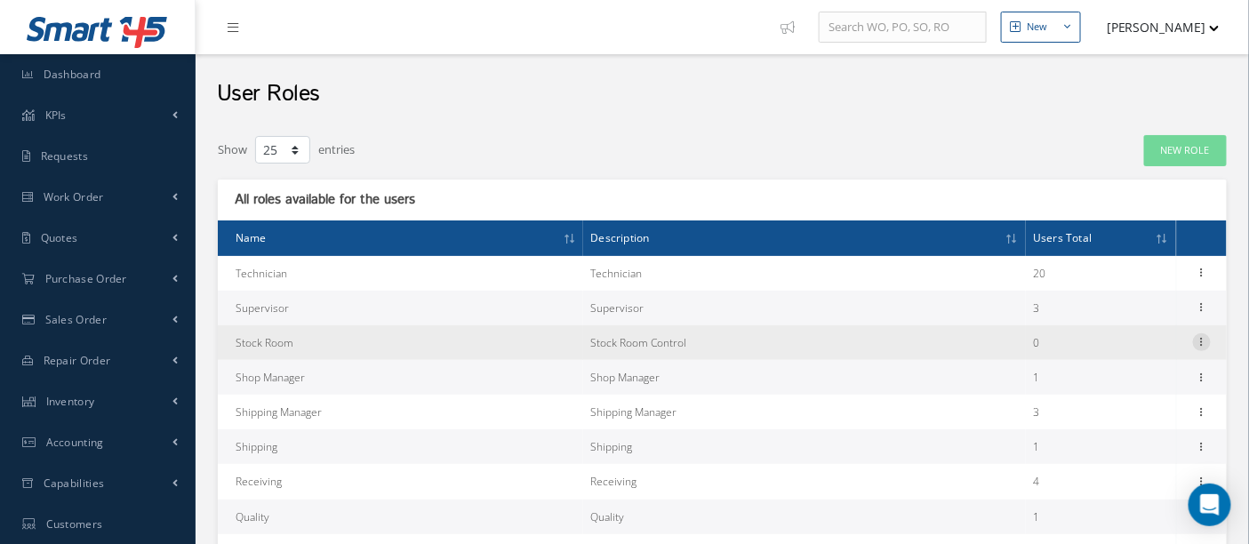
click at [1204, 346] on icon at bounding box center [1202, 340] width 18 height 14
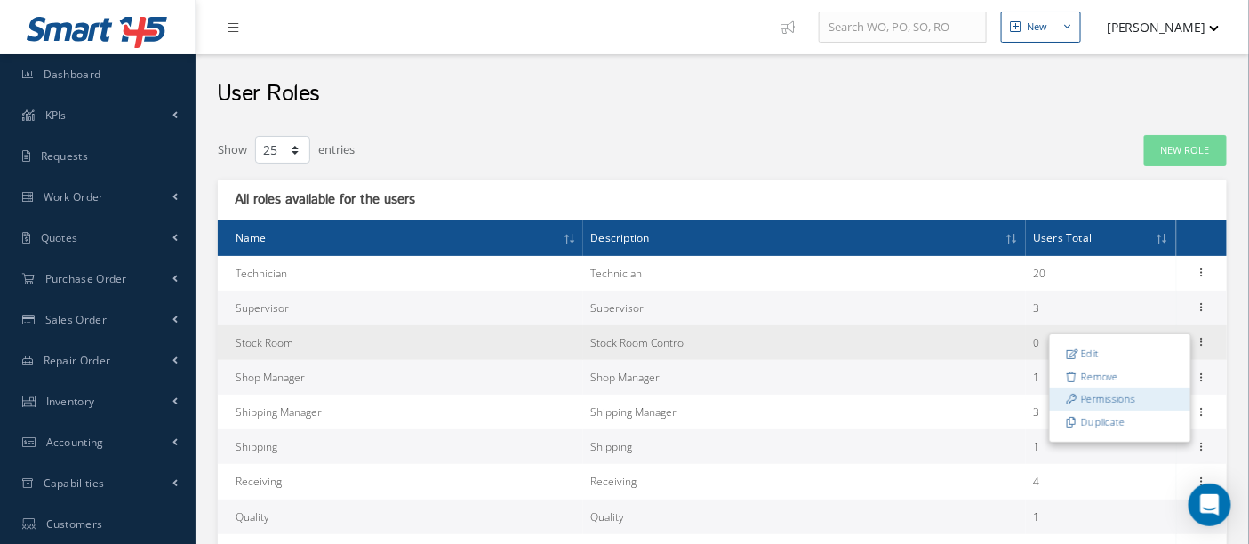
click at [1151, 393] on link "Permissions" at bounding box center [1120, 399] width 140 height 23
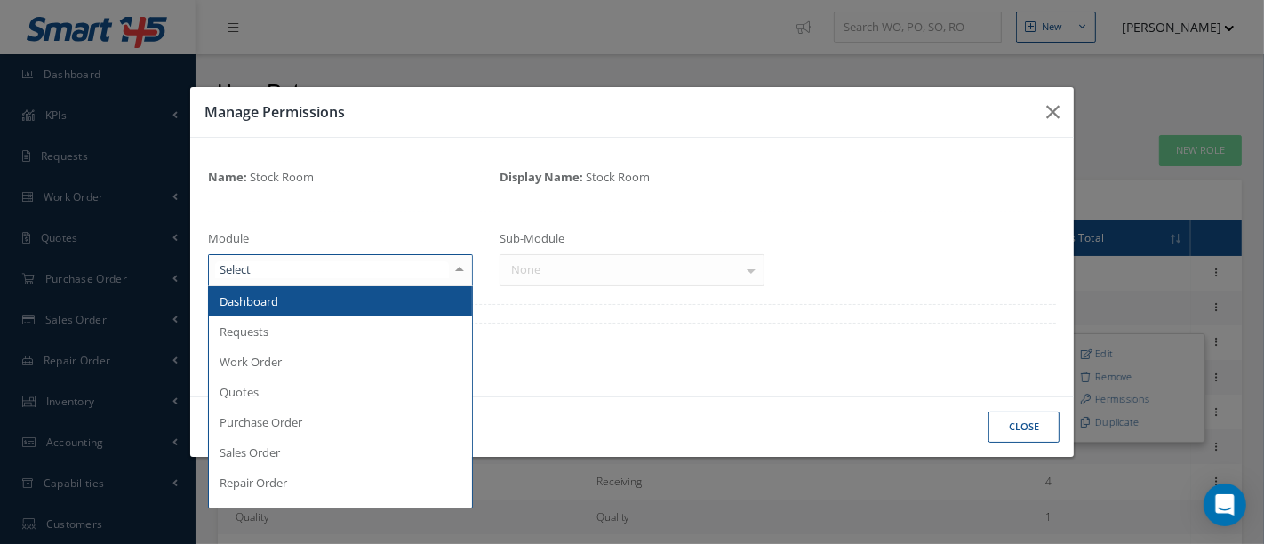
click at [455, 269] on div at bounding box center [459, 269] width 25 height 29
click at [427, 304] on span "Dashboard" at bounding box center [340, 301] width 263 height 30
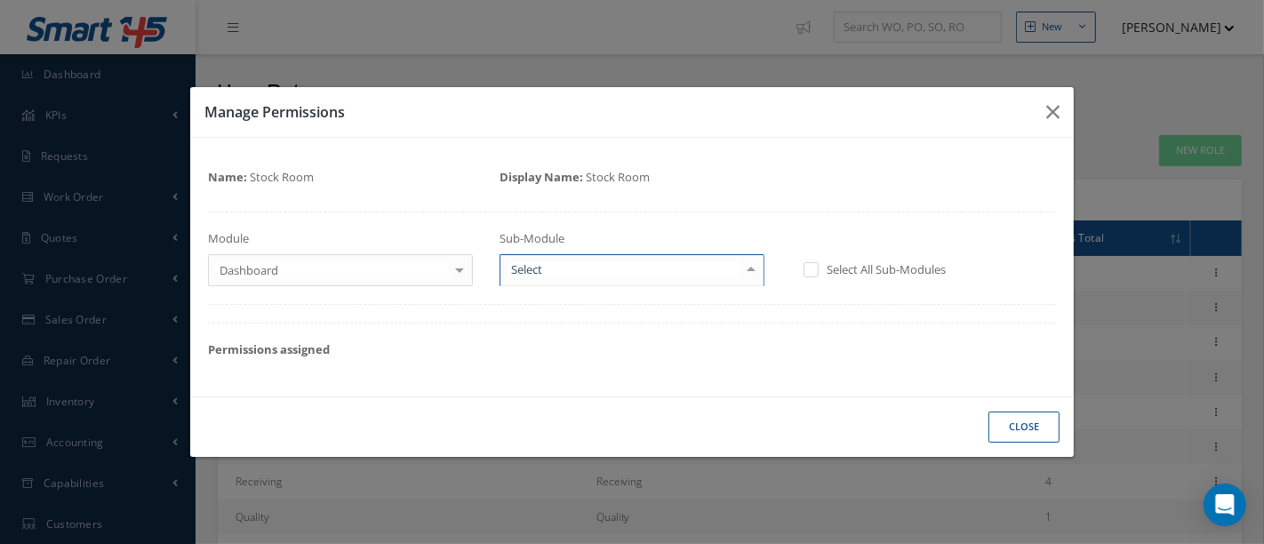
click at [747, 268] on div at bounding box center [751, 269] width 25 height 29
click at [754, 273] on div at bounding box center [751, 269] width 25 height 29
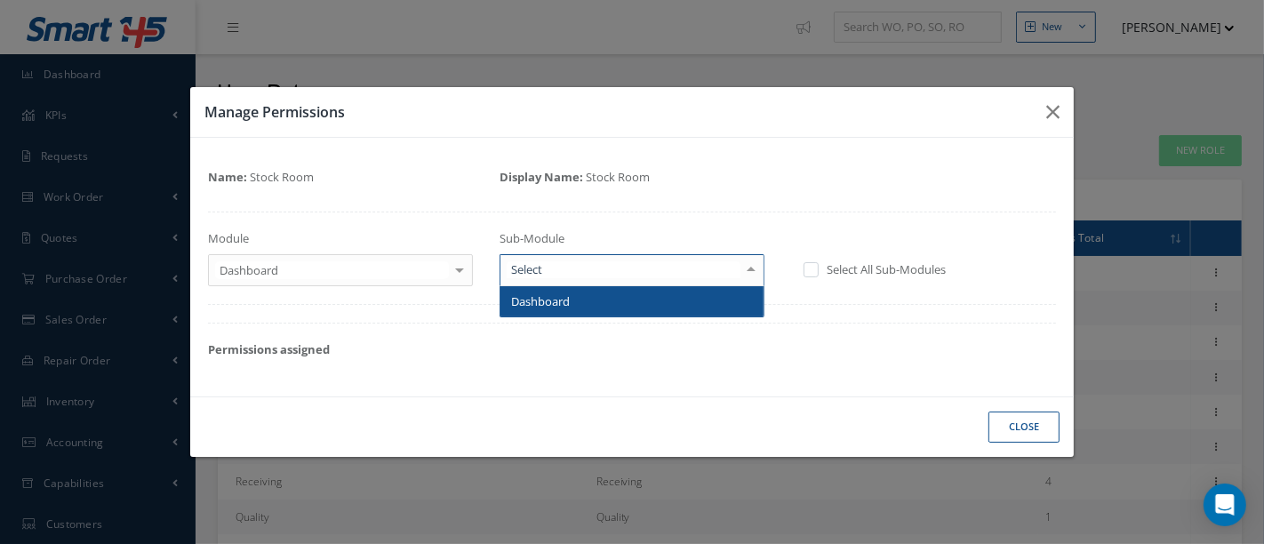
click at [707, 300] on span "Dashboard" at bounding box center [631, 301] width 263 height 30
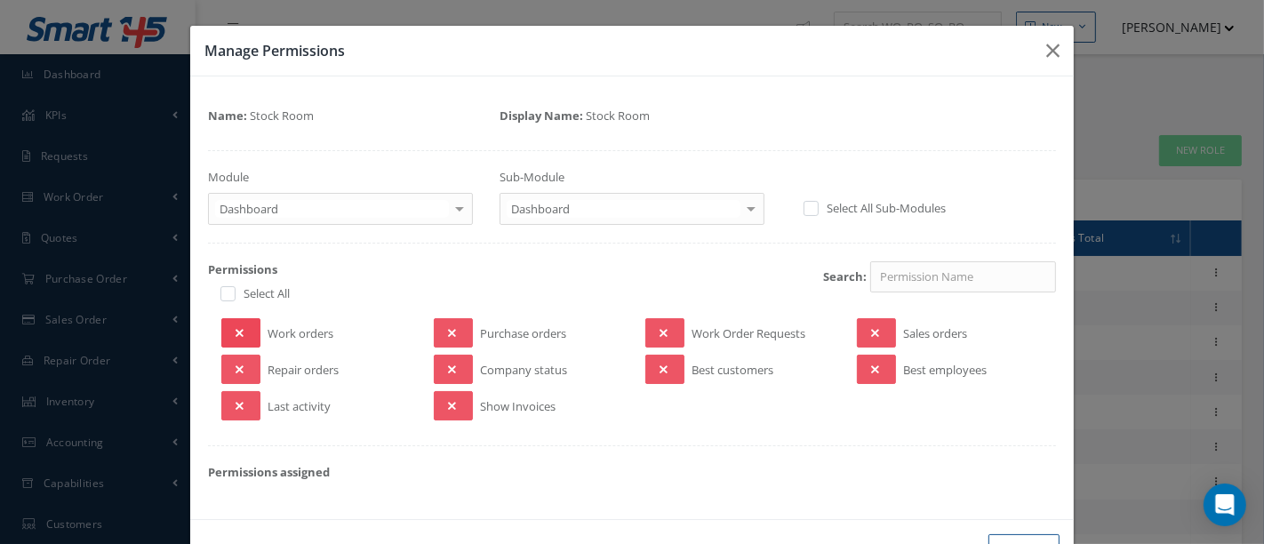
click at [240, 328] on icon at bounding box center [240, 333] width 8 height 12
click at [242, 362] on button at bounding box center [240, 369] width 39 height 29
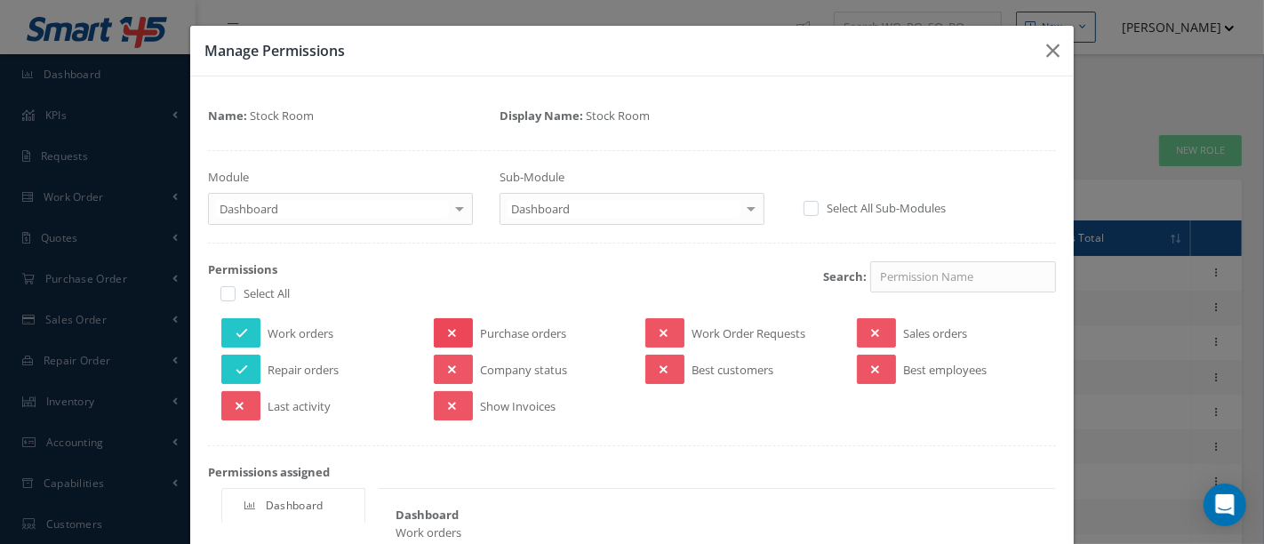
click at [448, 329] on icon at bounding box center [452, 333] width 8 height 12
click at [667, 336] on button at bounding box center [664, 332] width 39 height 29
click at [249, 398] on button at bounding box center [240, 405] width 39 height 29
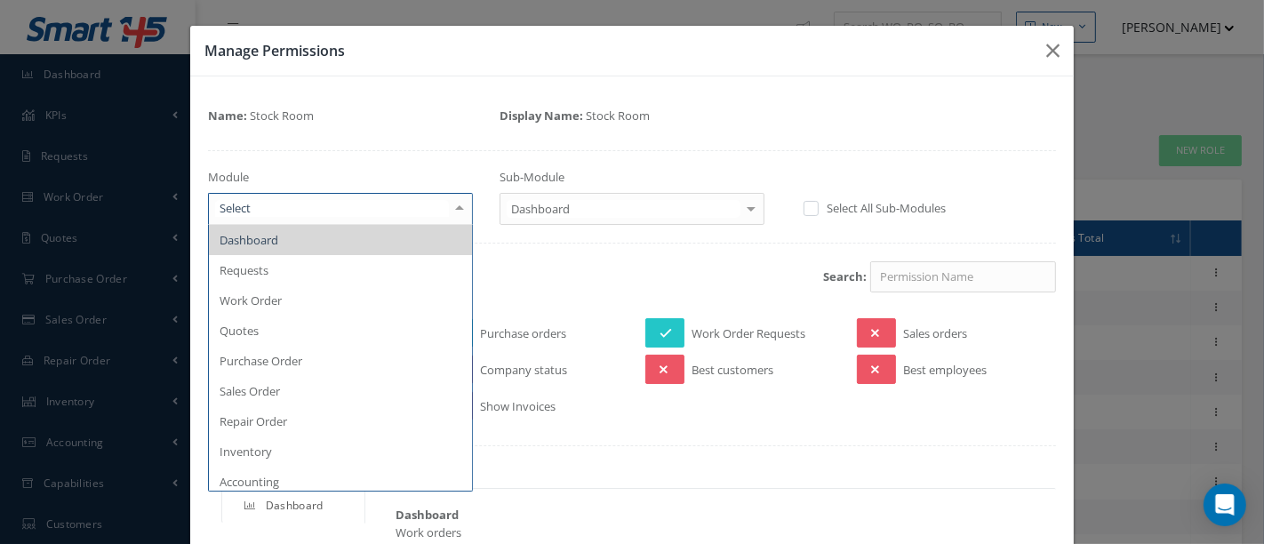
click at [459, 212] on div at bounding box center [459, 208] width 25 height 29
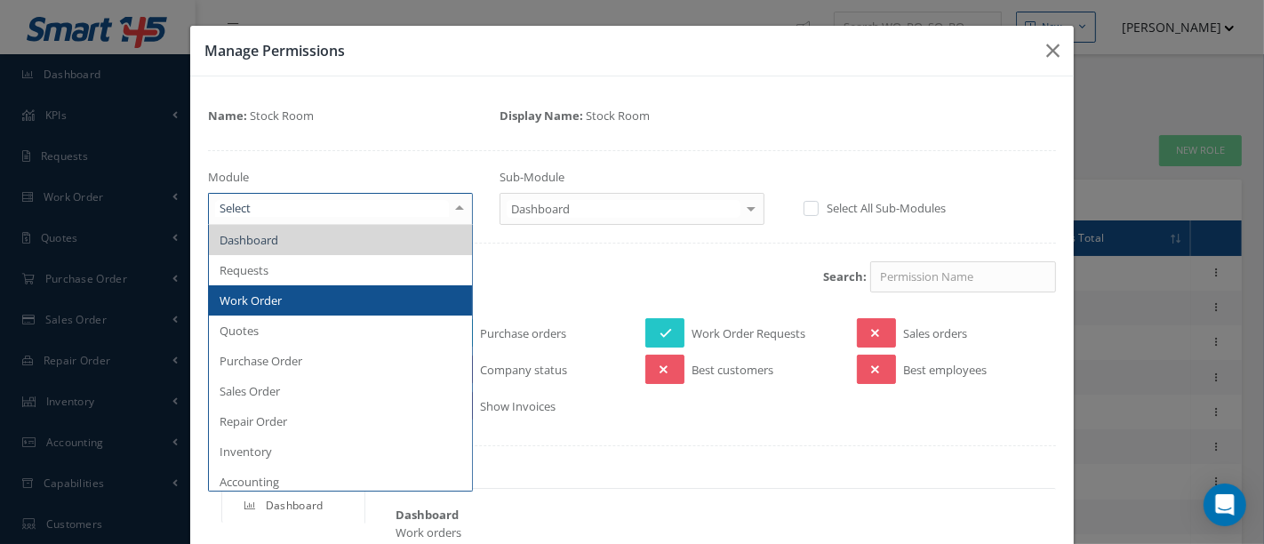
click at [294, 297] on span "Work Order" at bounding box center [340, 300] width 263 height 30
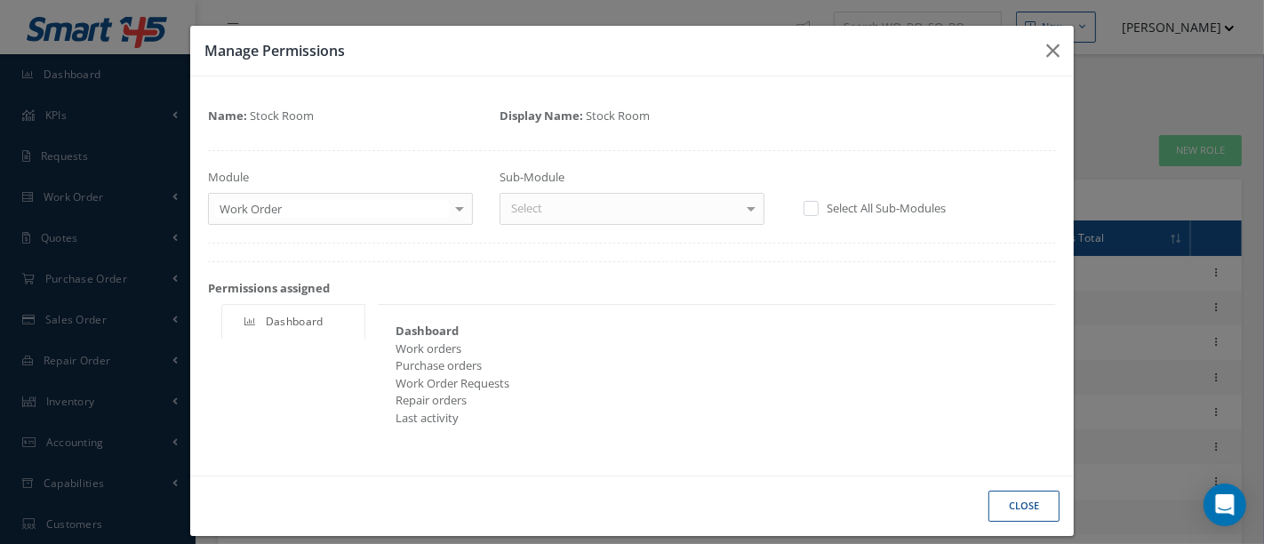
click at [743, 212] on div at bounding box center [751, 208] width 25 height 29
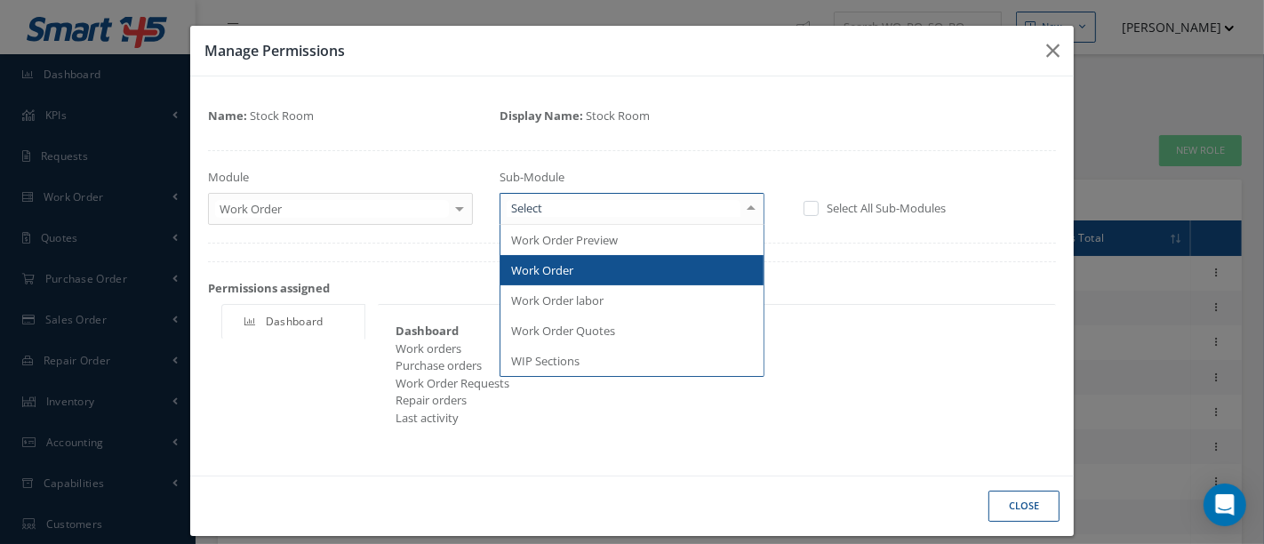
click at [631, 270] on span "Work Order" at bounding box center [631, 270] width 263 height 30
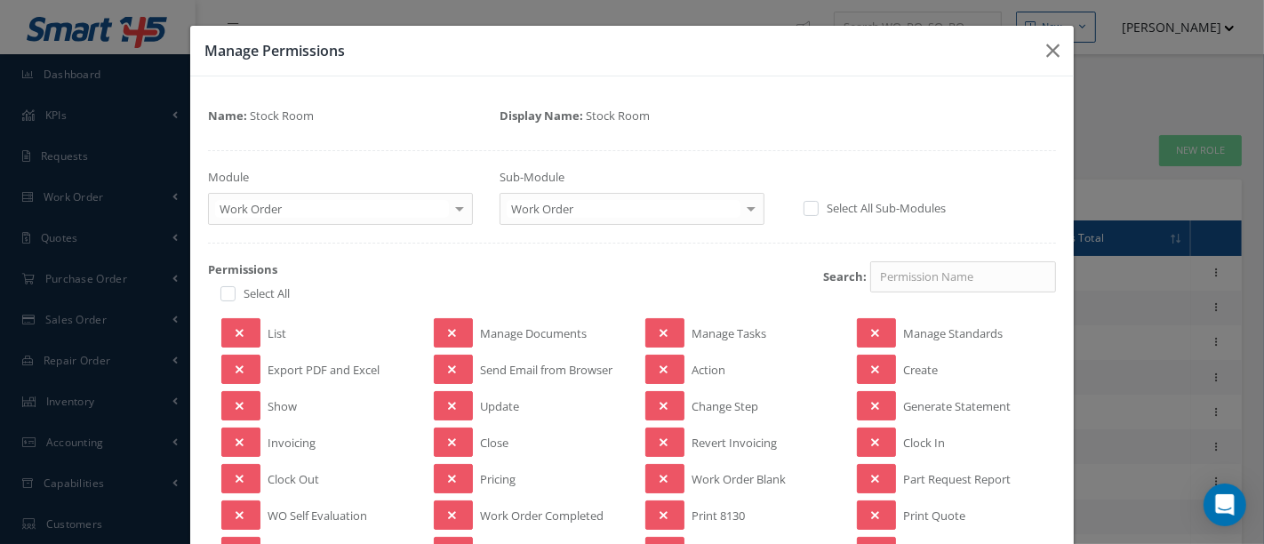
click at [268, 334] on span "List" at bounding box center [277, 336] width 19 height 22
click at [237, 331] on icon at bounding box center [240, 333] width 8 height 12
click at [244, 399] on button at bounding box center [240, 405] width 39 height 29
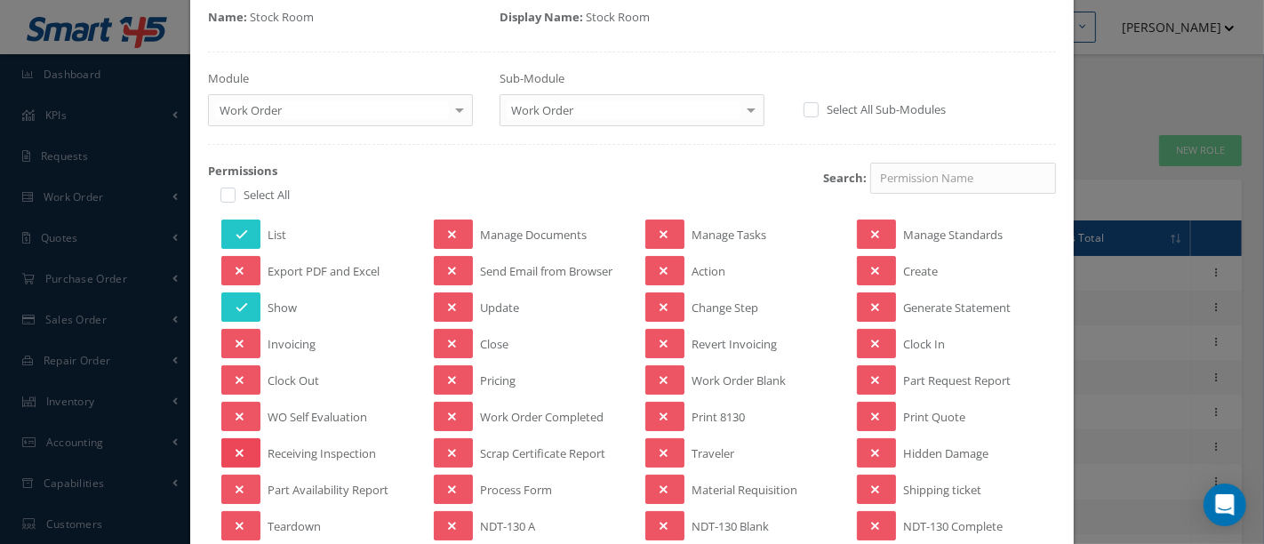
click at [246, 451] on button at bounding box center [240, 452] width 39 height 29
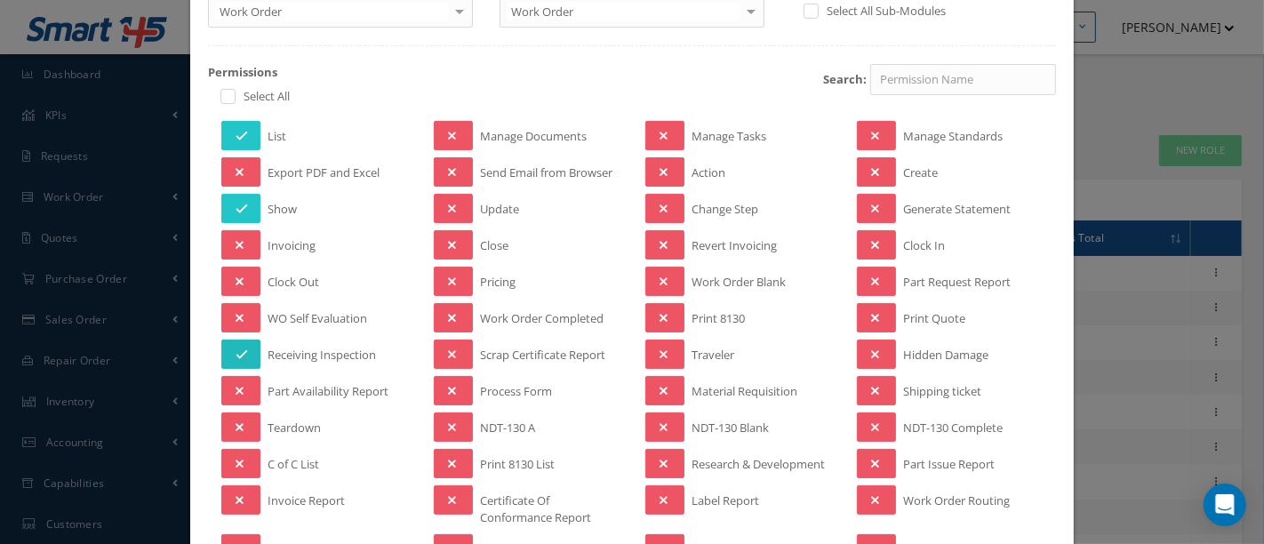
scroll to position [296, 0]
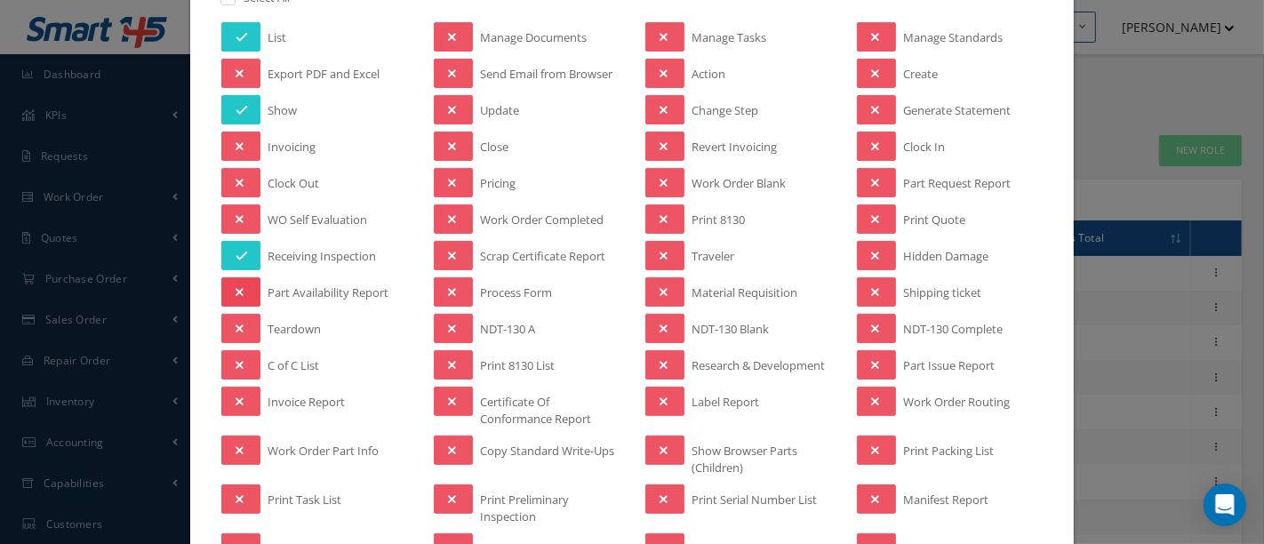
click at [251, 284] on button at bounding box center [240, 291] width 39 height 29
click at [236, 444] on icon at bounding box center [240, 450] width 8 height 12
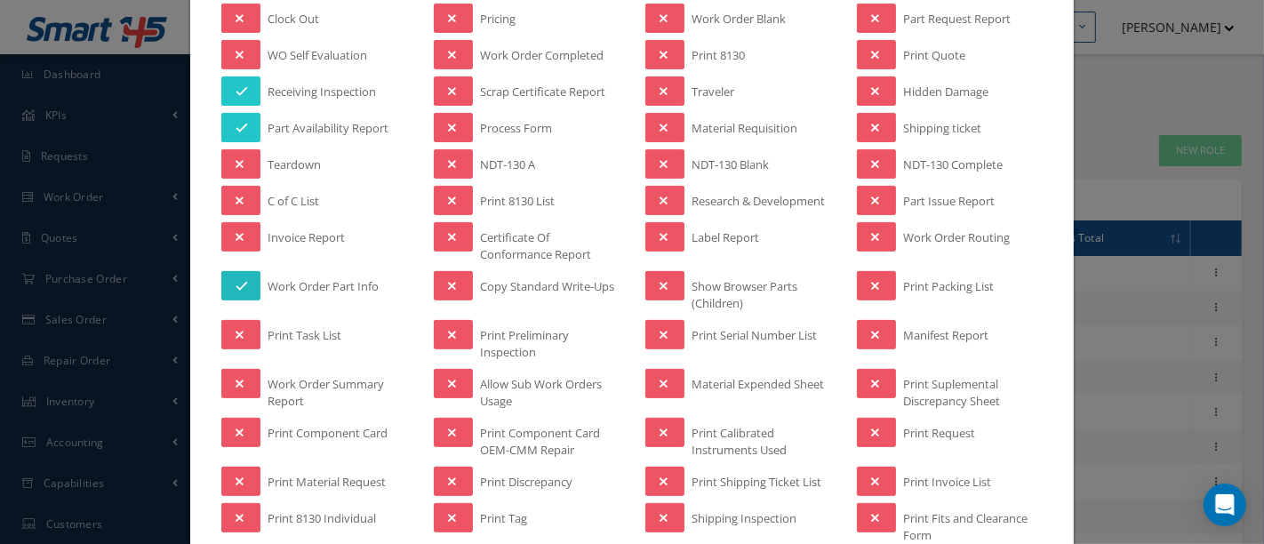
scroll to position [493, 0]
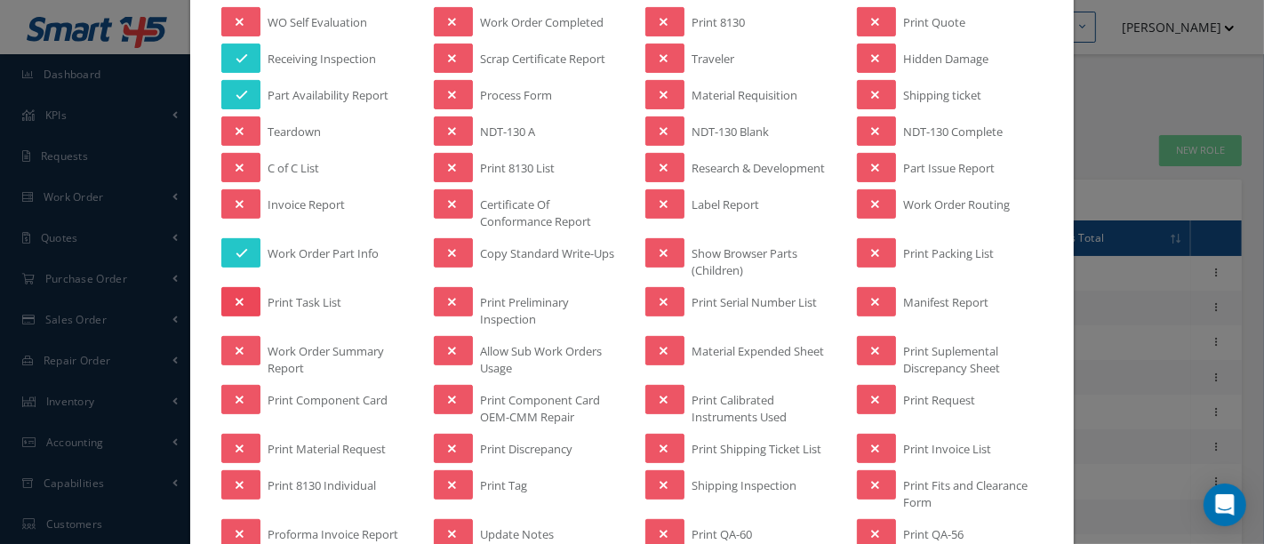
click at [240, 296] on icon at bounding box center [240, 302] width 8 height 12
click at [236, 345] on icon at bounding box center [240, 351] width 8 height 12
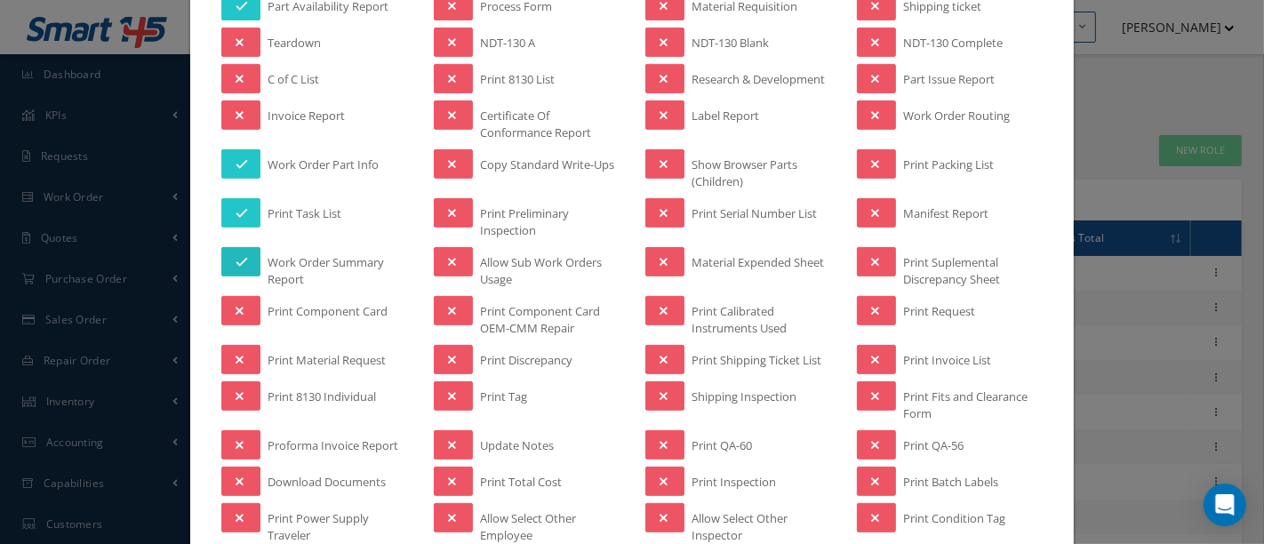
scroll to position [592, 0]
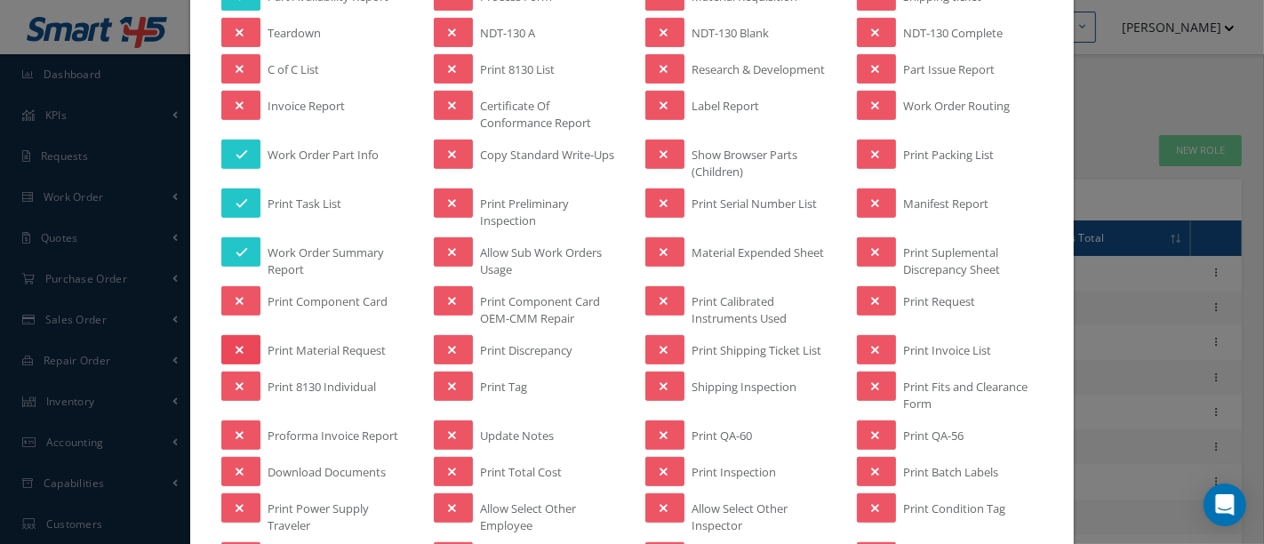
click at [247, 340] on button at bounding box center [240, 349] width 39 height 29
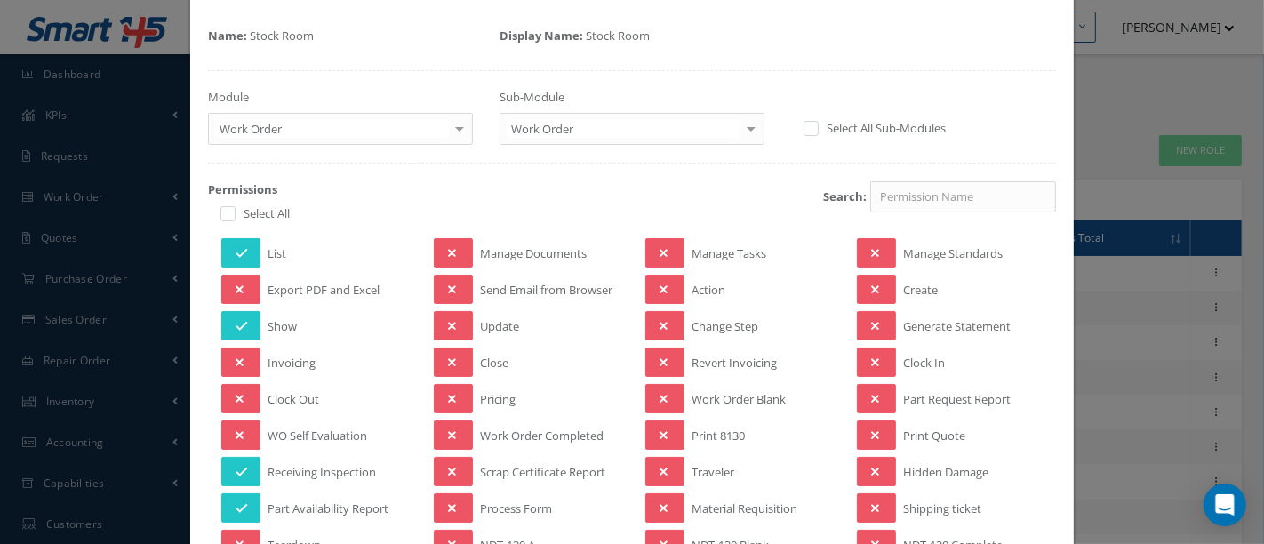
scroll to position [0, 0]
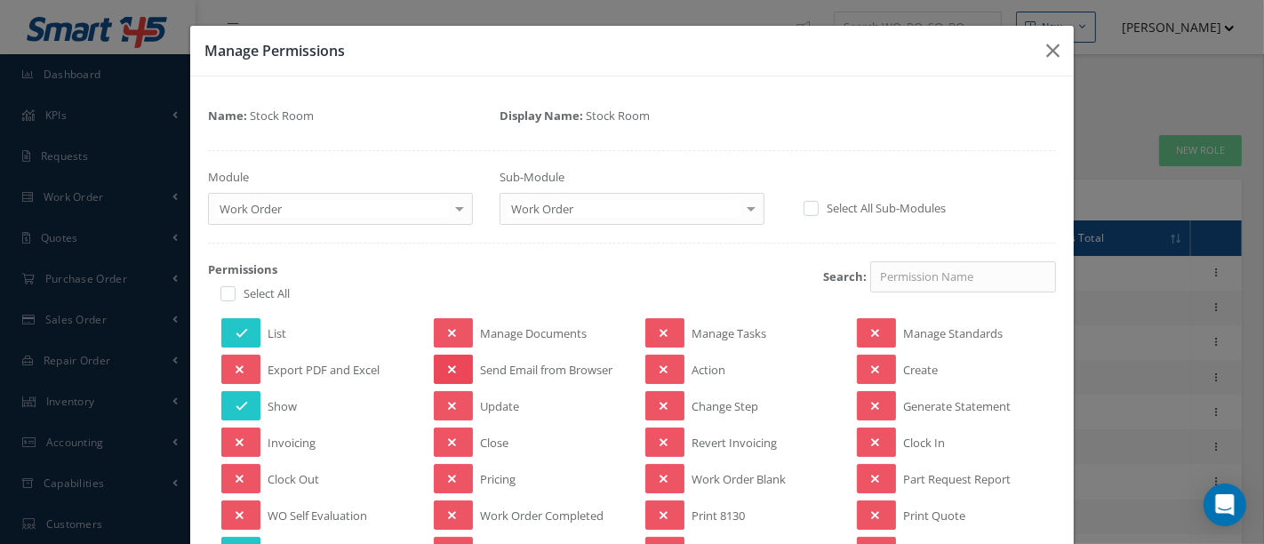
click at [451, 360] on button at bounding box center [453, 369] width 39 height 29
click at [449, 401] on icon at bounding box center [452, 406] width 8 height 12
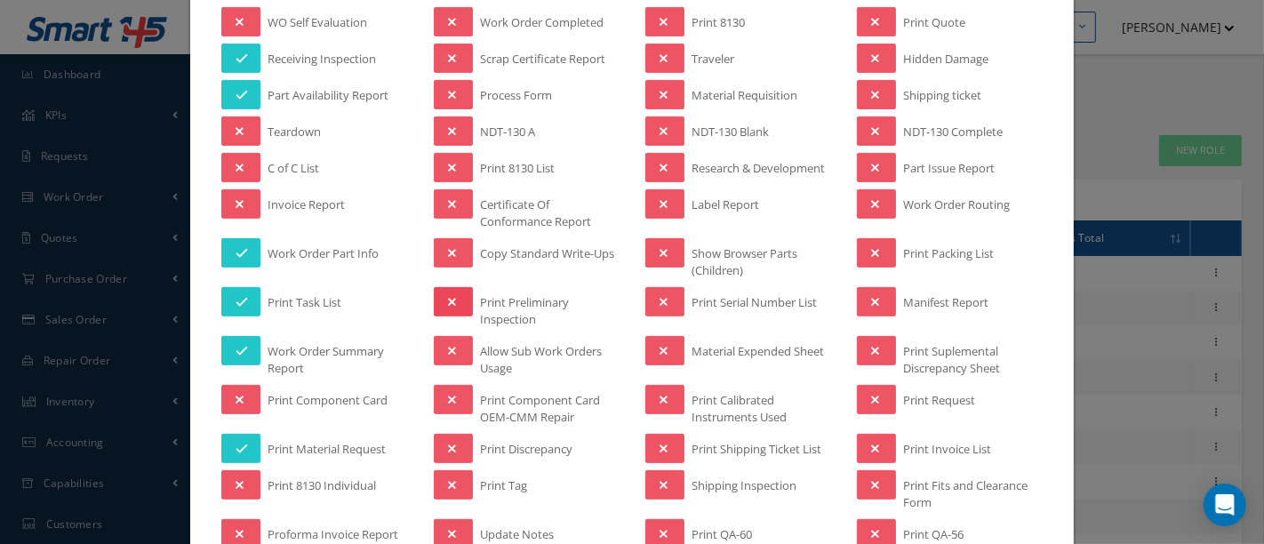
scroll to position [592, 0]
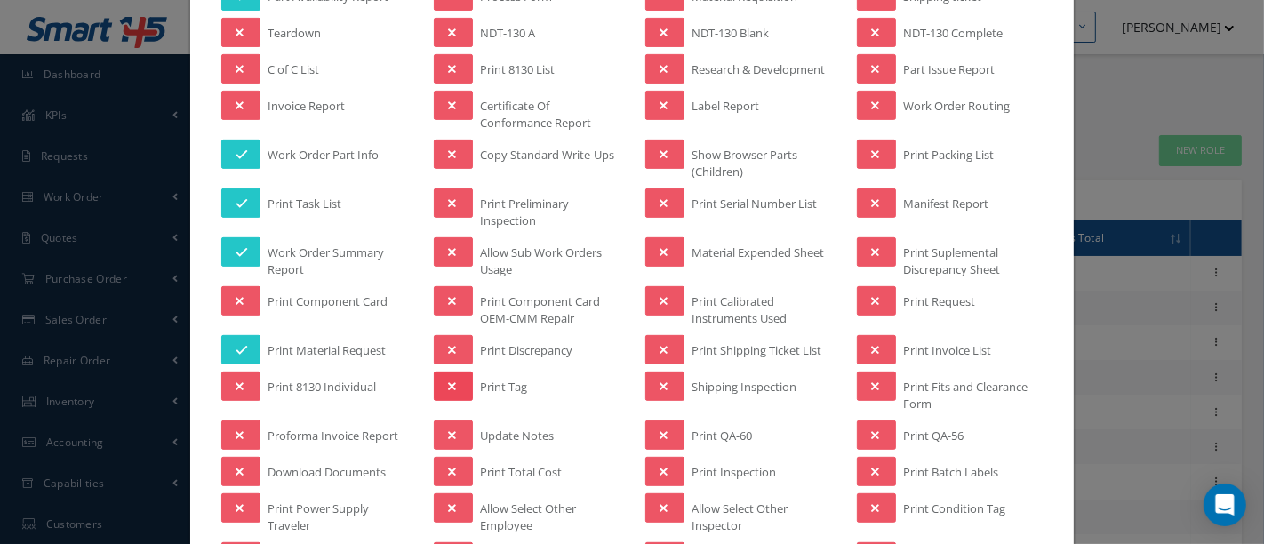
click at [449, 380] on icon at bounding box center [452, 386] width 8 height 12
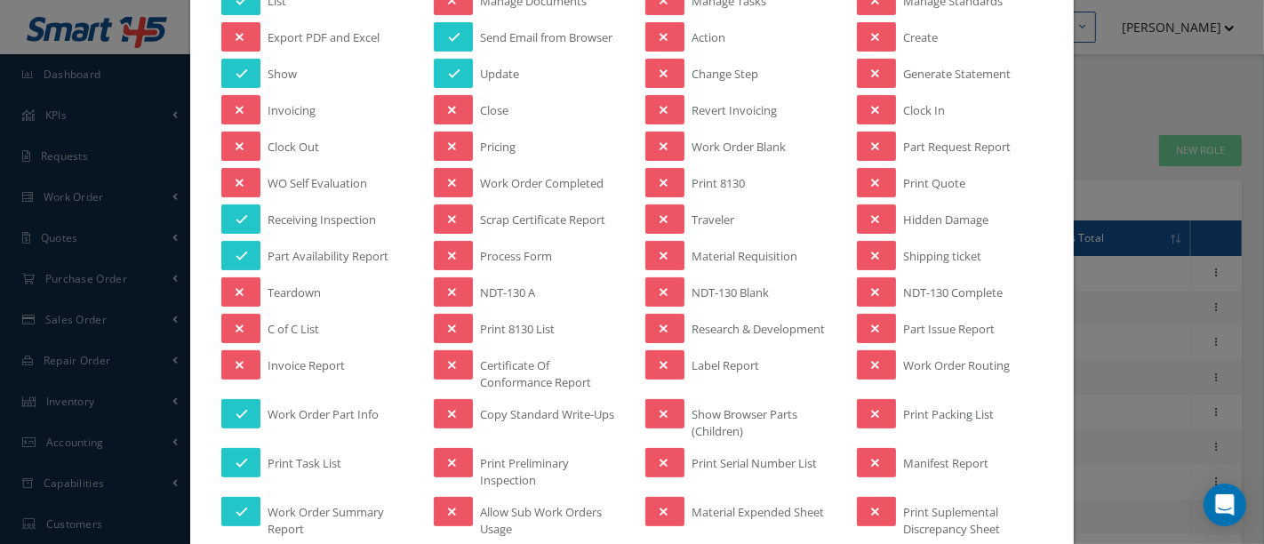
scroll to position [197, 0]
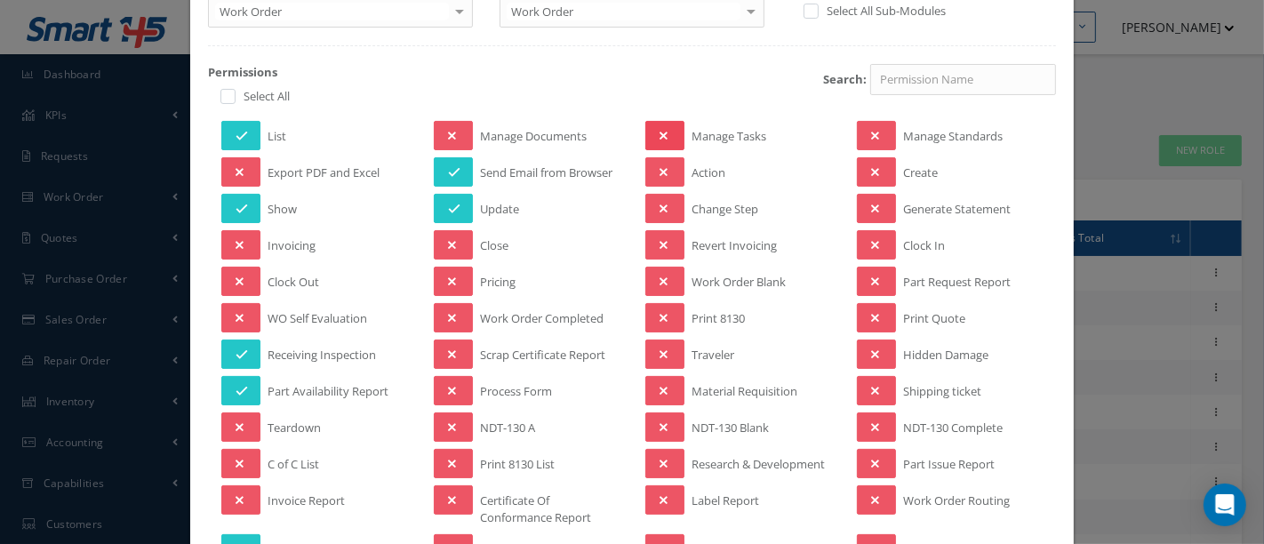
click at [674, 138] on button at bounding box center [664, 135] width 39 height 29
click at [663, 198] on button at bounding box center [664, 208] width 39 height 29
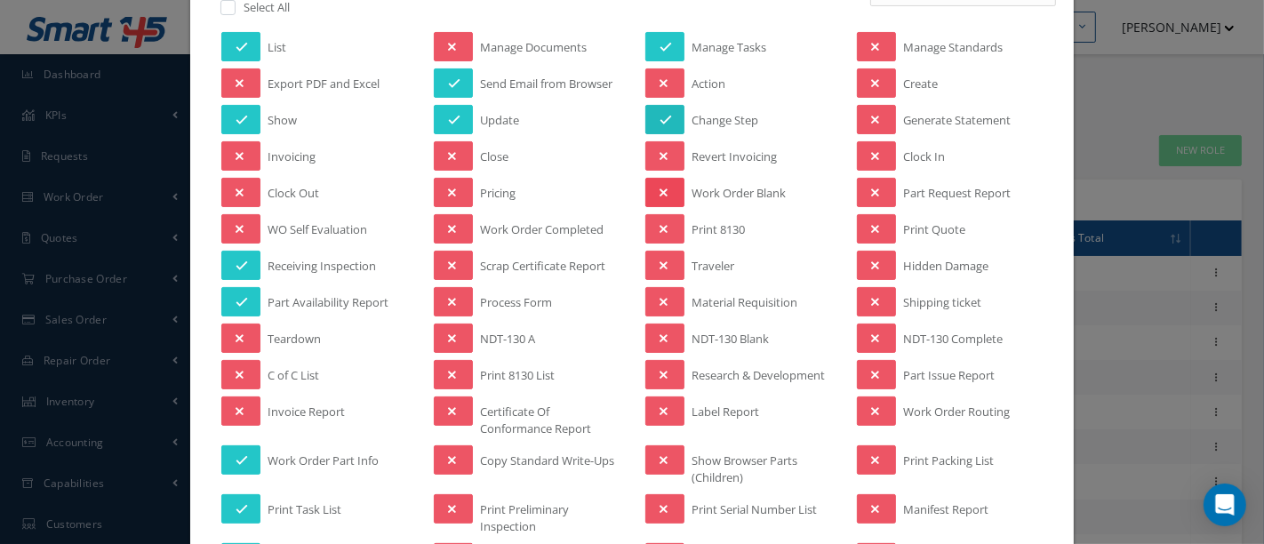
scroll to position [296, 0]
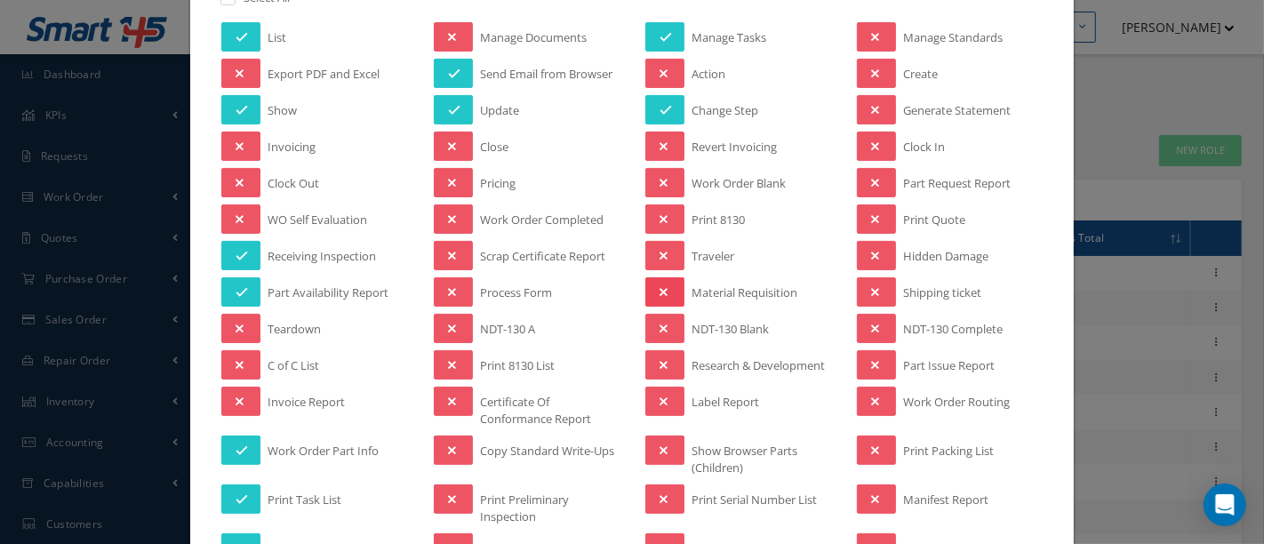
click at [659, 286] on icon at bounding box center [663, 292] width 8 height 12
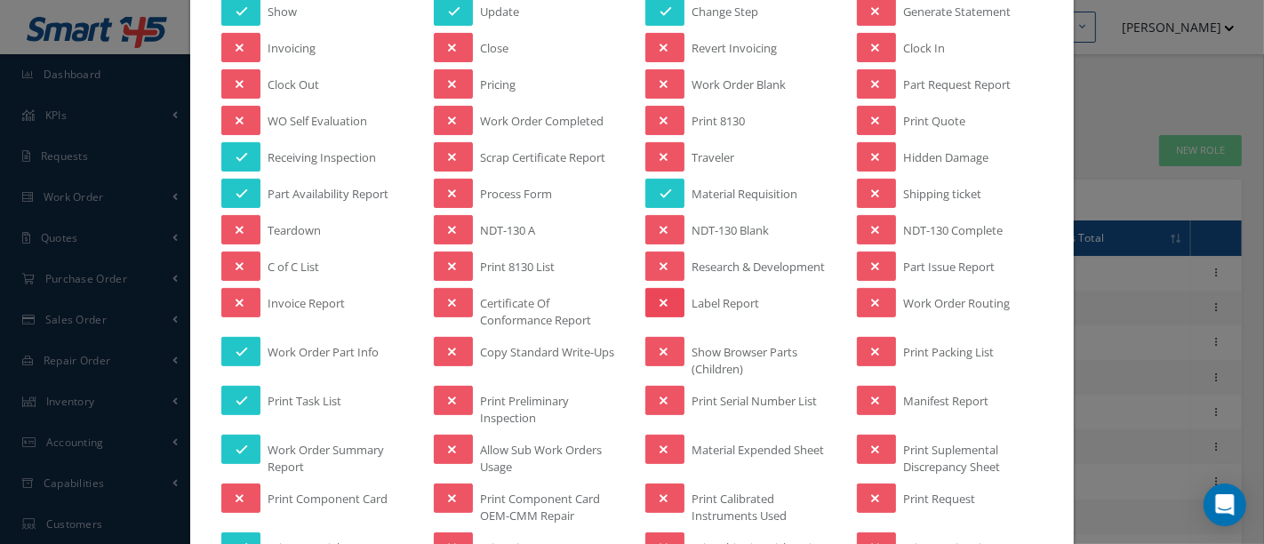
click at [659, 297] on icon at bounding box center [663, 303] width 8 height 12
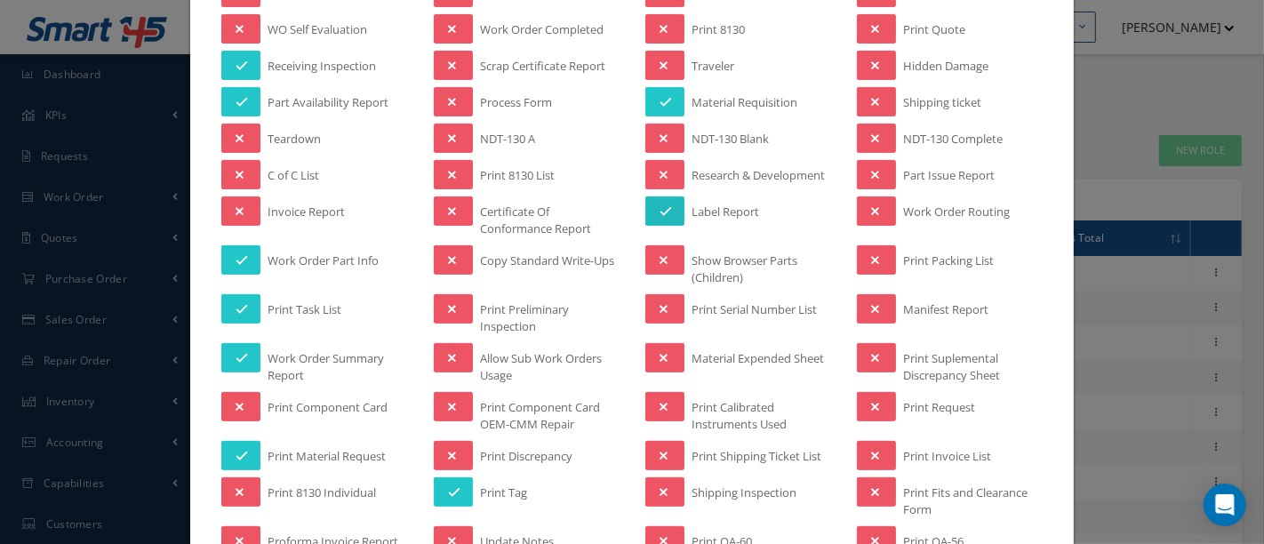
scroll to position [493, 0]
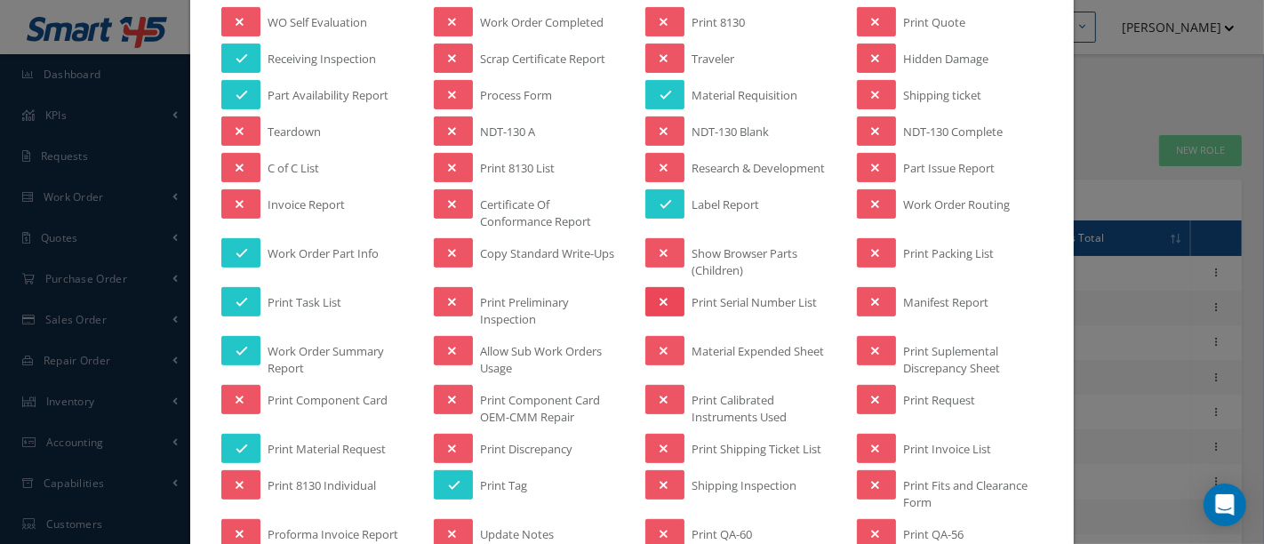
click at [659, 296] on icon at bounding box center [663, 302] width 8 height 12
click at [659, 345] on icon at bounding box center [663, 351] width 8 height 12
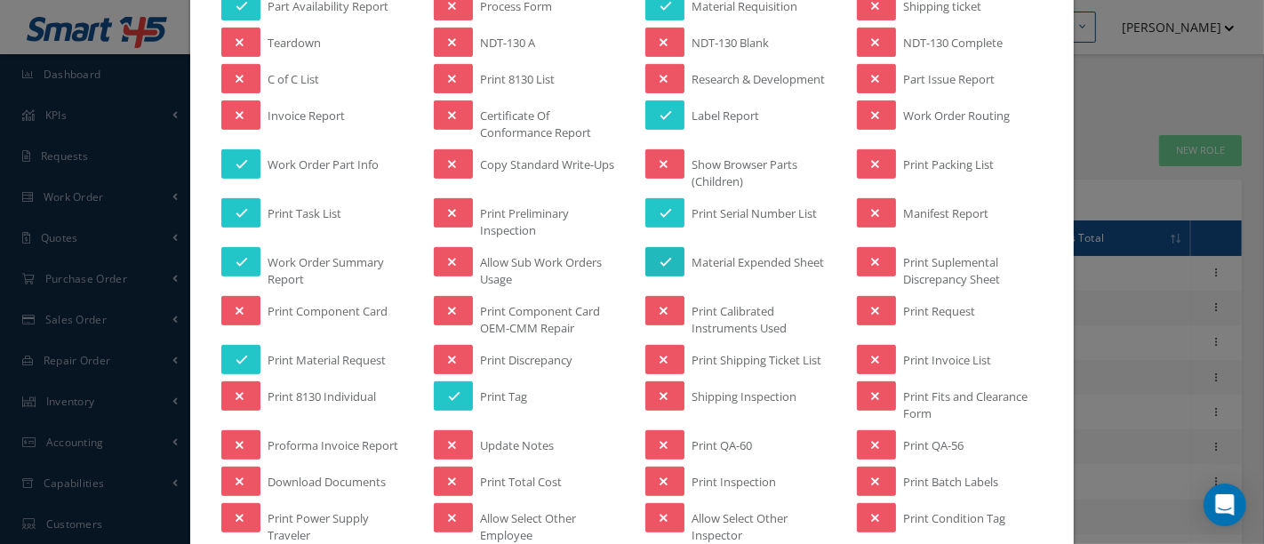
scroll to position [592, 0]
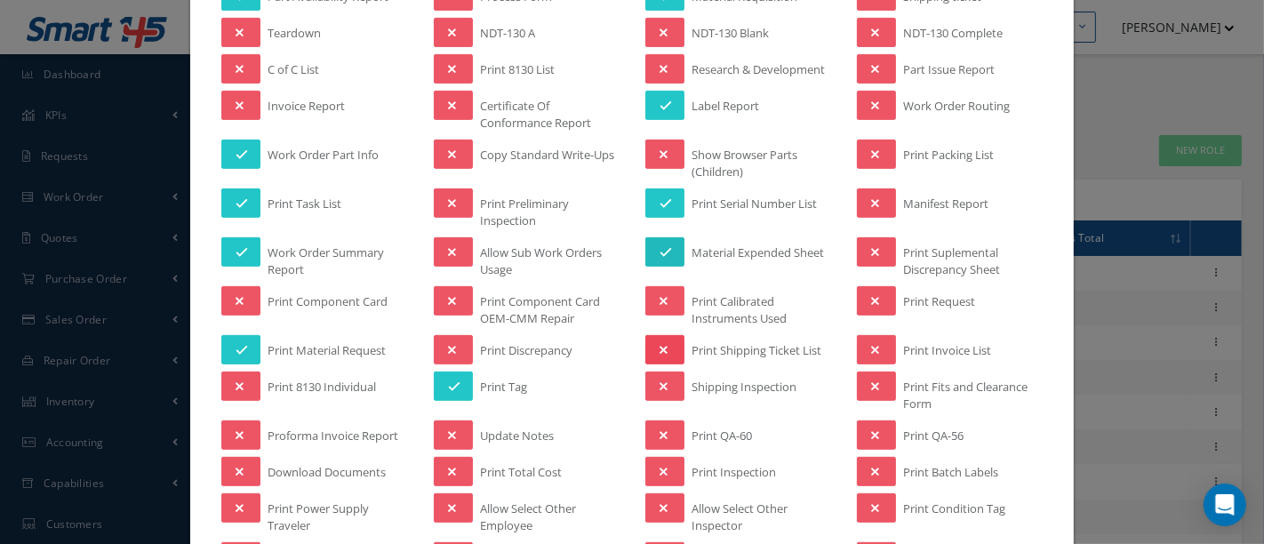
click at [659, 344] on icon at bounding box center [663, 350] width 8 height 12
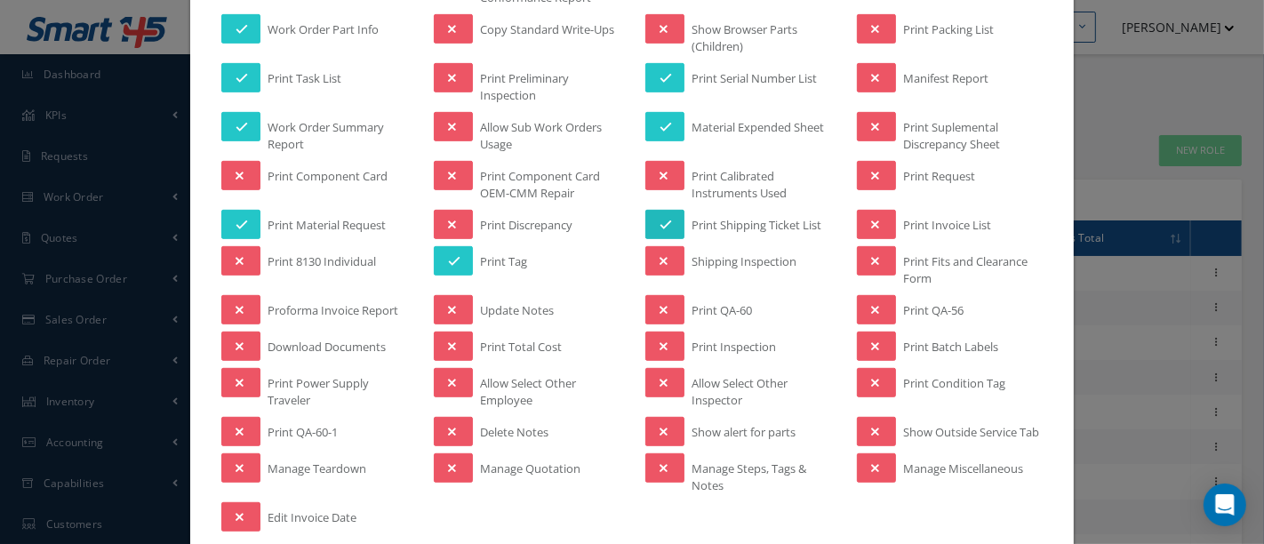
scroll to position [789, 0]
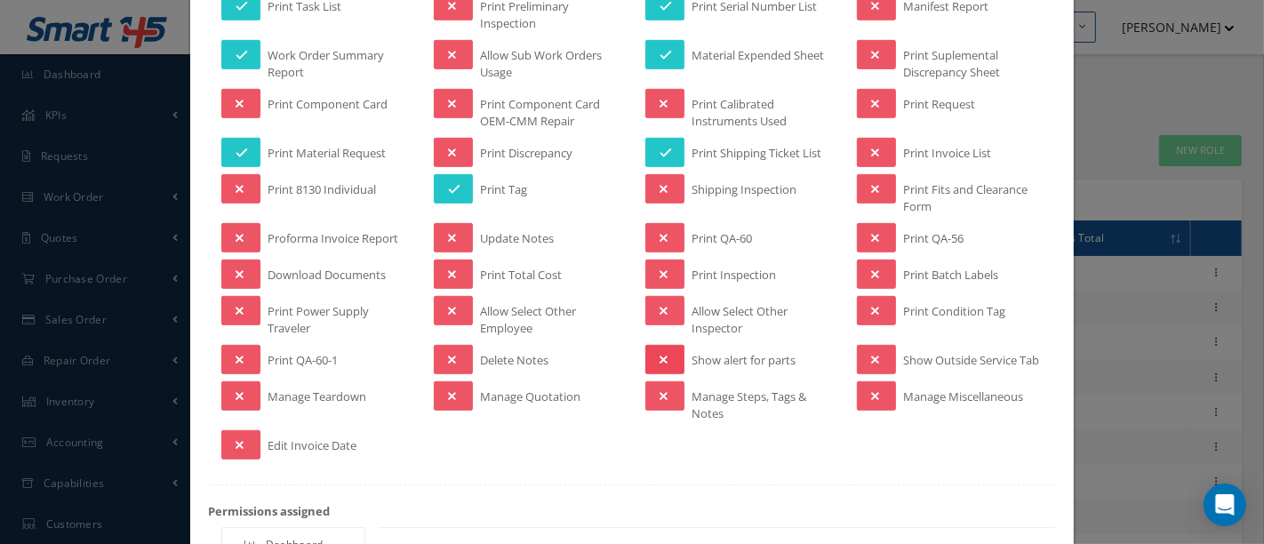
click at [659, 354] on icon at bounding box center [663, 360] width 8 height 12
click at [659, 397] on icon at bounding box center [663, 396] width 8 height 12
click at [871, 403] on icon at bounding box center [875, 396] width 8 height 12
click at [871, 305] on icon at bounding box center [875, 311] width 8 height 12
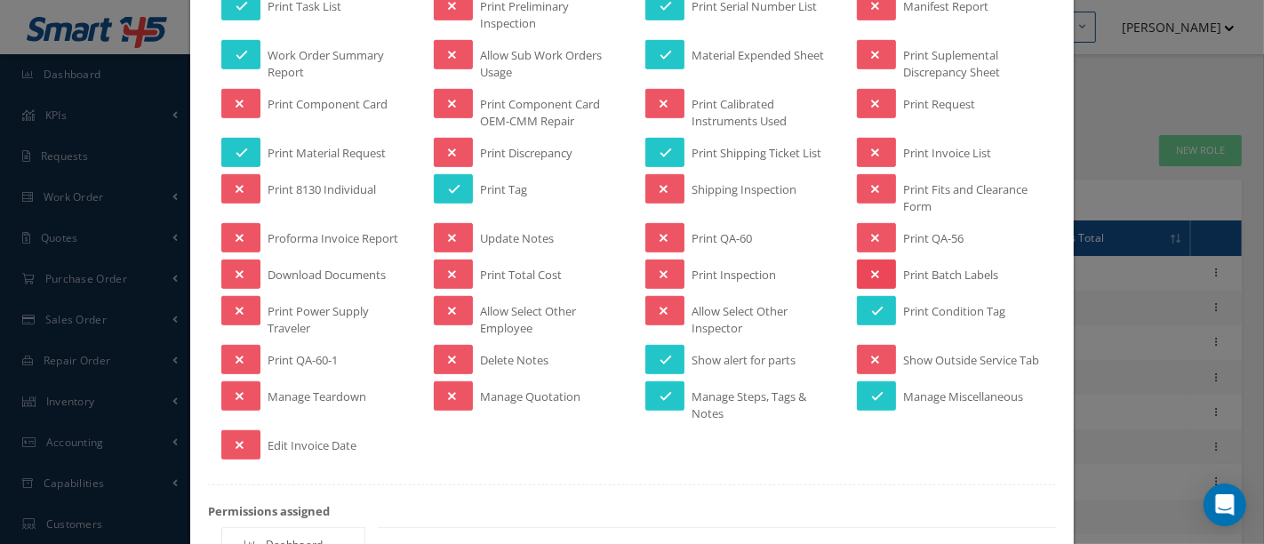
click at [873, 263] on button at bounding box center [876, 274] width 39 height 29
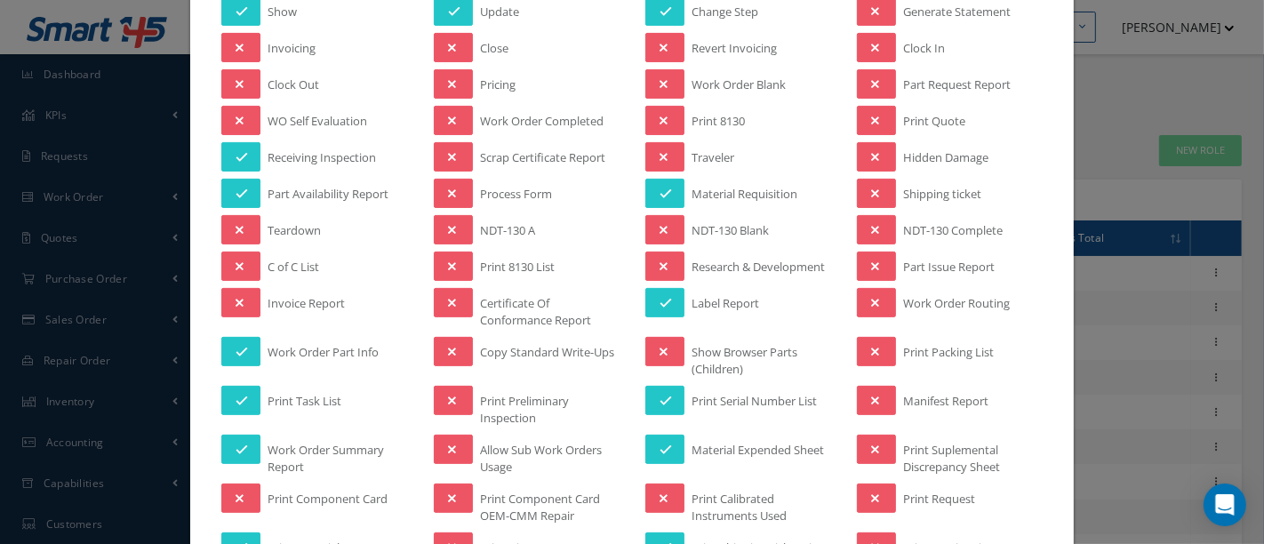
scroll to position [99, 0]
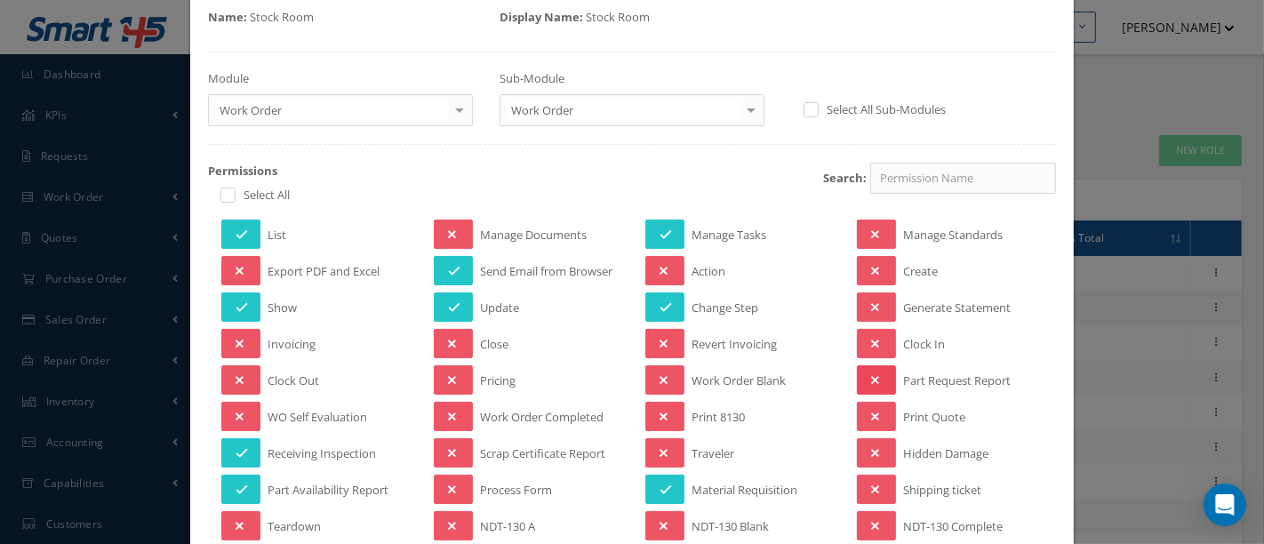
click at [872, 377] on button at bounding box center [876, 379] width 39 height 29
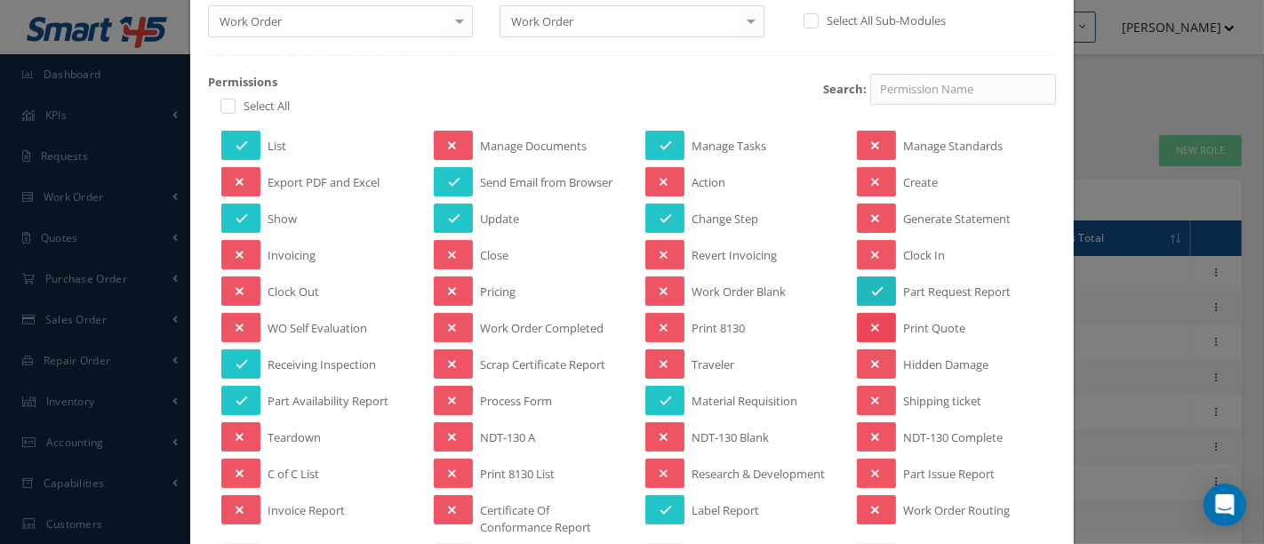
scroll to position [197, 0]
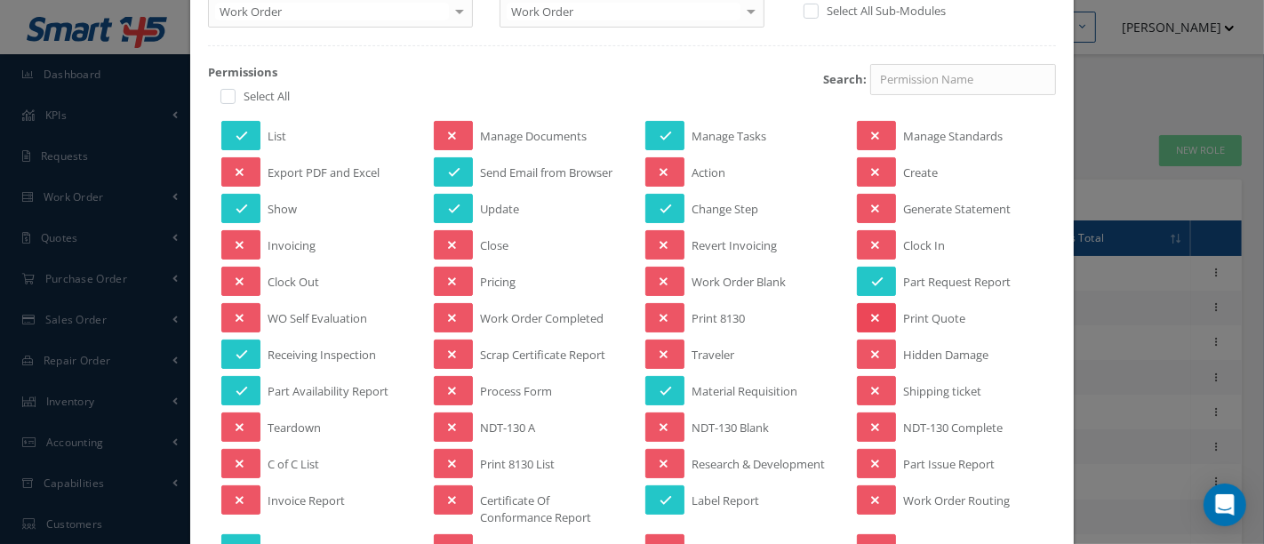
click at [871, 312] on icon at bounding box center [875, 318] width 8 height 12
click at [871, 385] on icon at bounding box center [875, 391] width 8 height 12
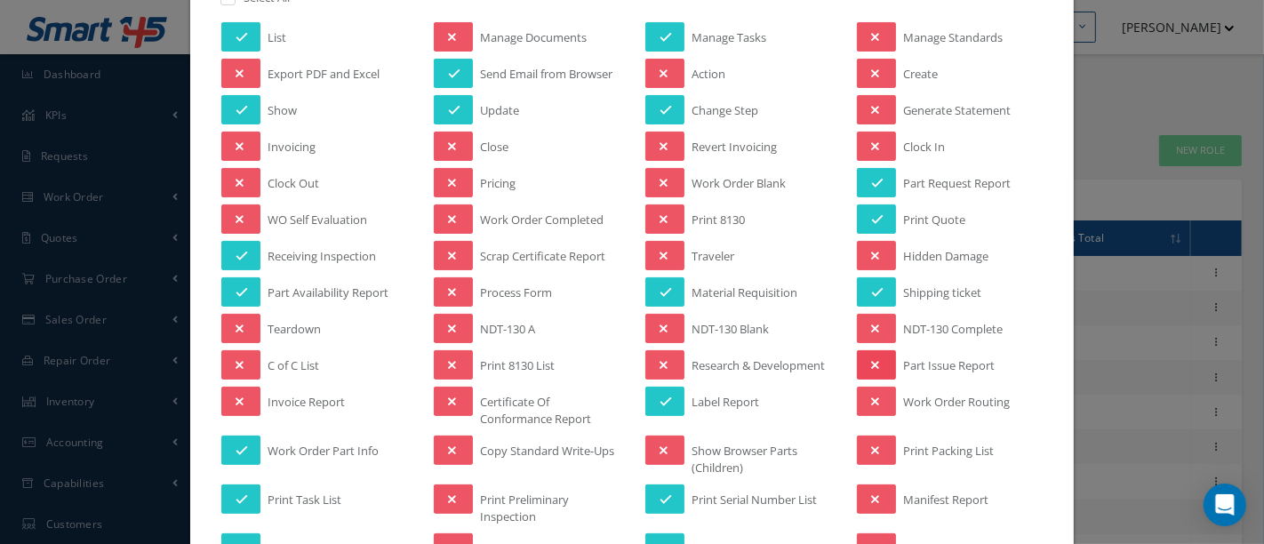
click at [871, 359] on icon at bounding box center [875, 365] width 8 height 12
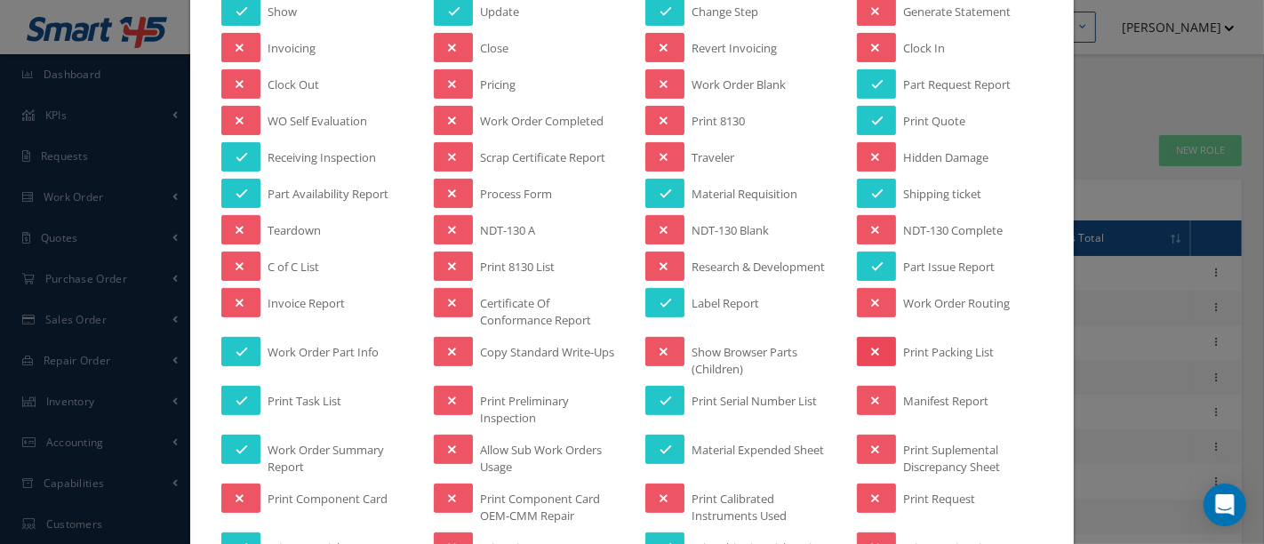
click at [871, 346] on icon at bounding box center [875, 352] width 8 height 12
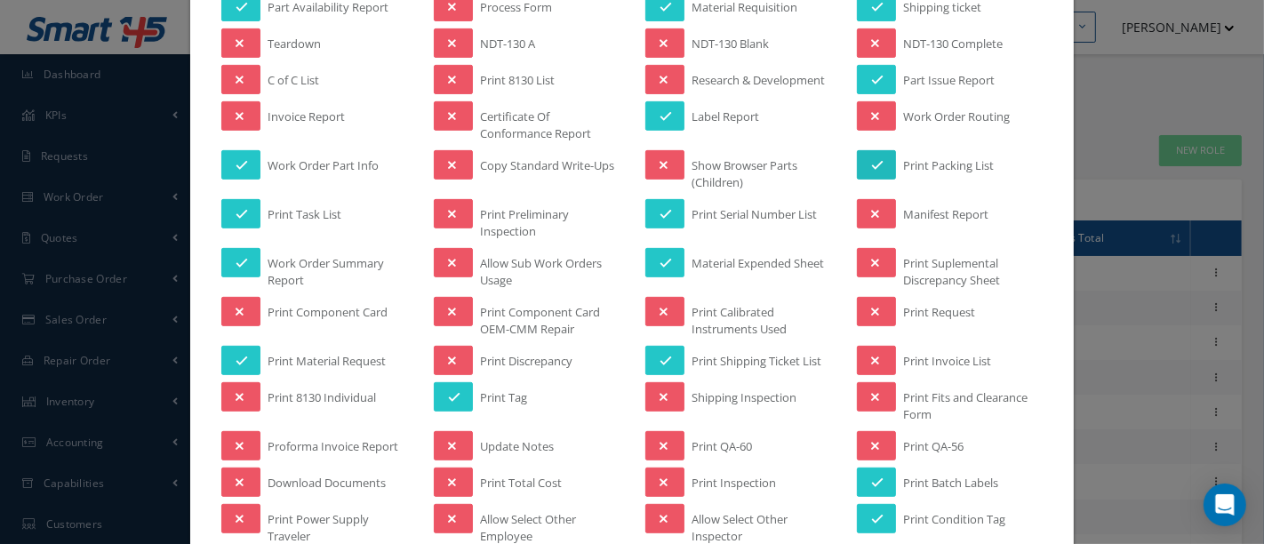
scroll to position [592, 0]
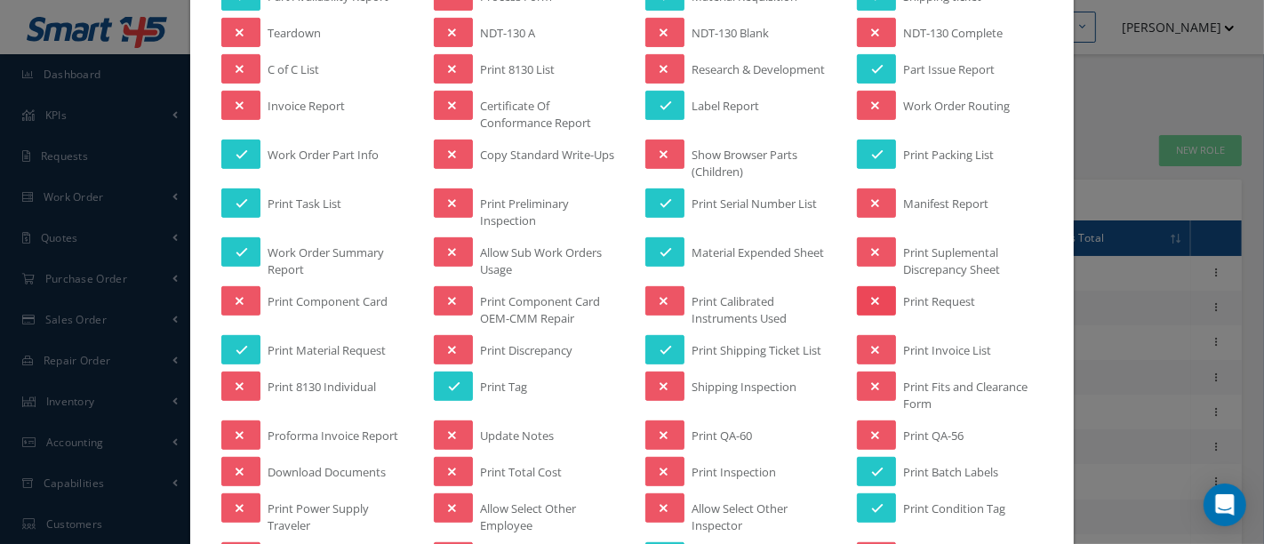
click at [878, 295] on button at bounding box center [876, 300] width 39 height 29
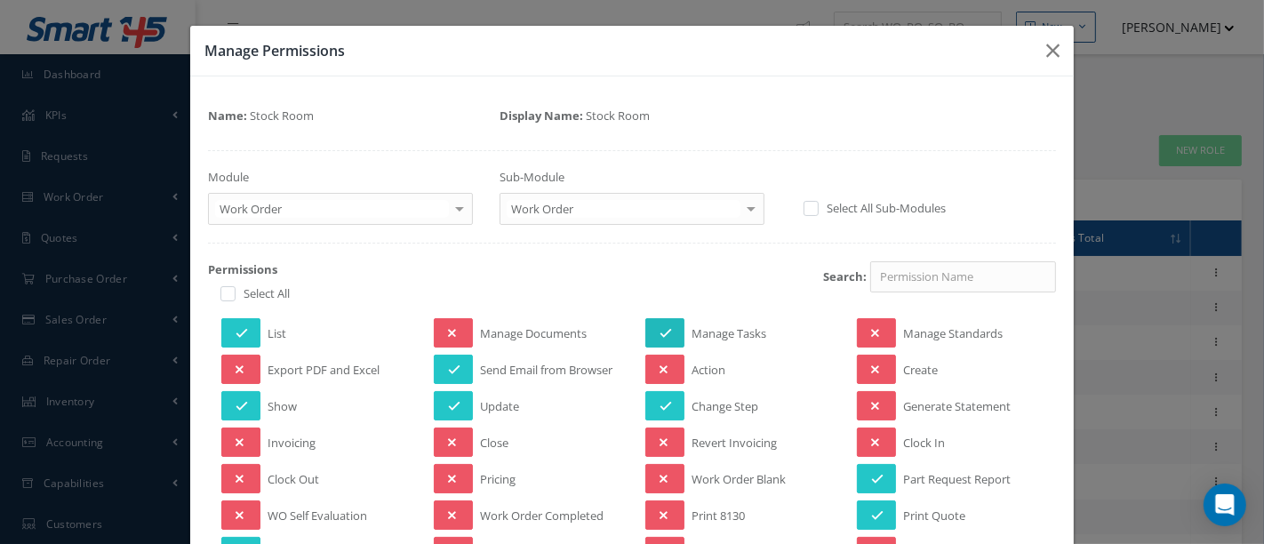
scroll to position [99, 0]
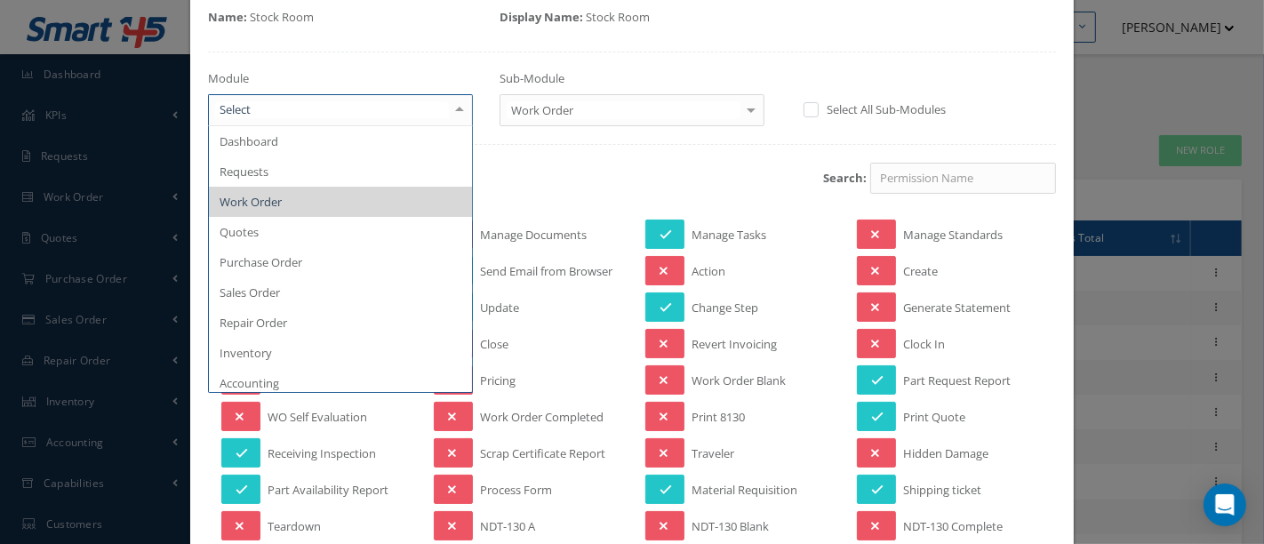
click at [457, 107] on div at bounding box center [459, 109] width 25 height 29
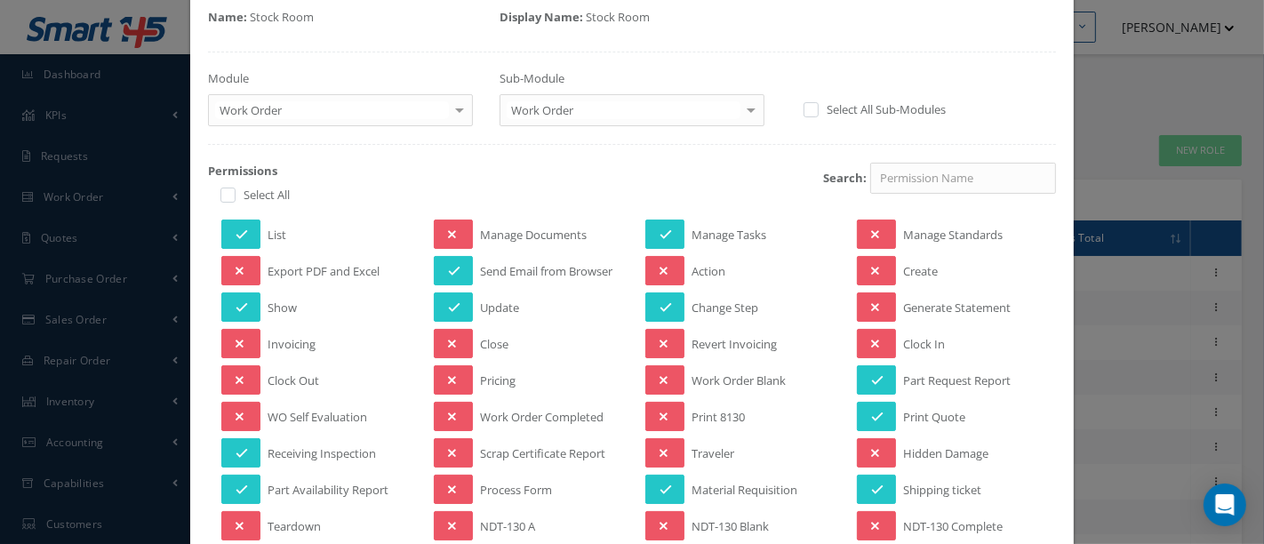
click at [457, 107] on div at bounding box center [459, 109] width 25 height 29
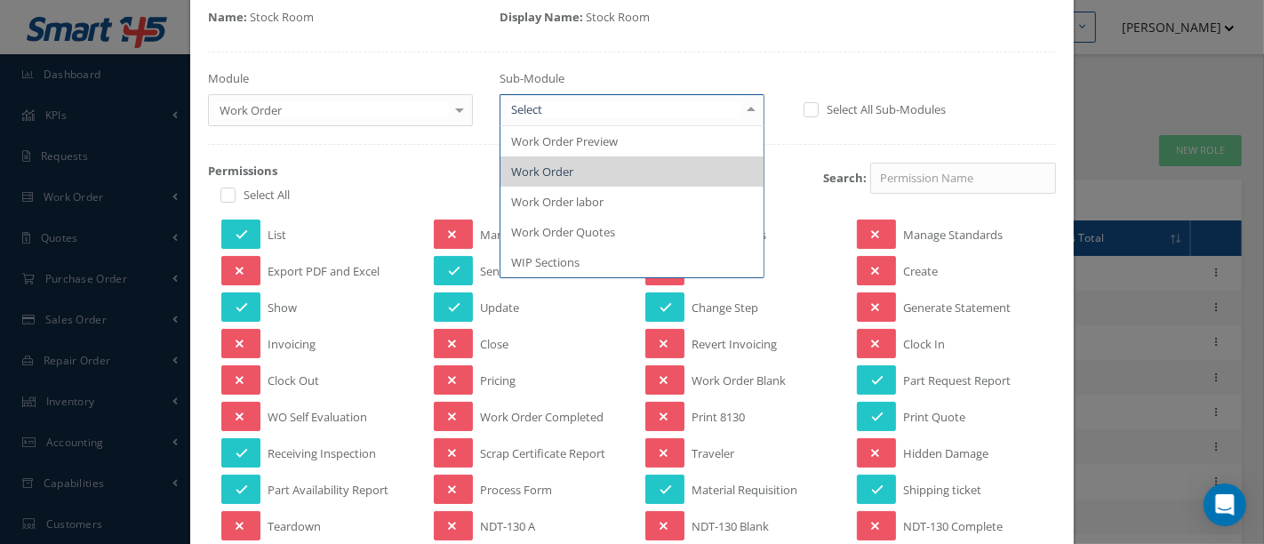
click at [739, 107] on div at bounding box center [751, 109] width 25 height 29
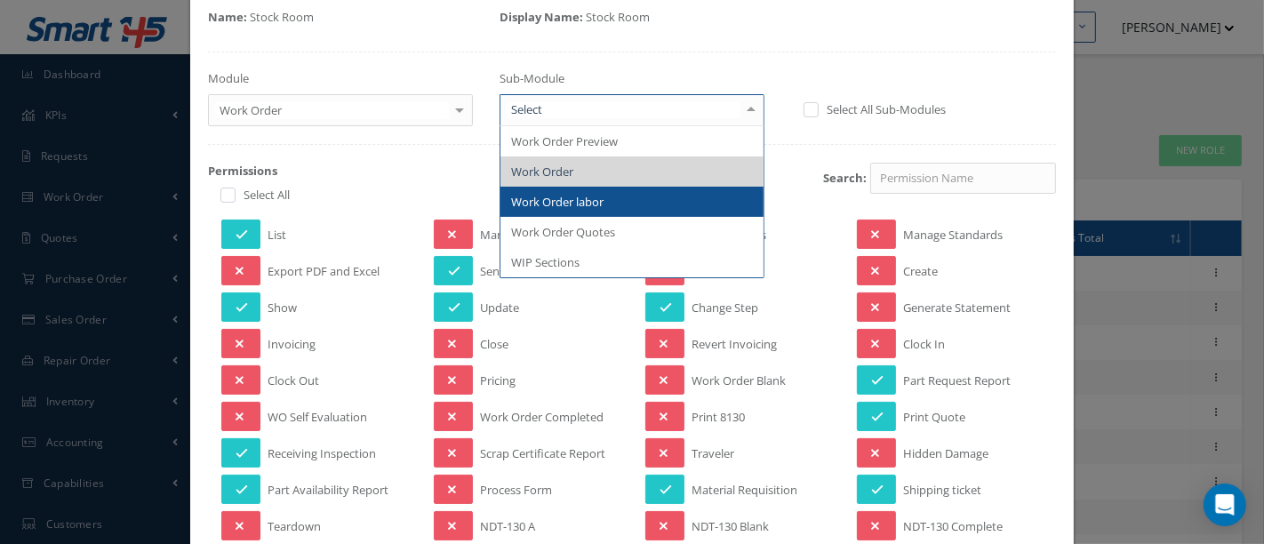
click at [652, 205] on span "Work Order labor" at bounding box center [631, 202] width 263 height 30
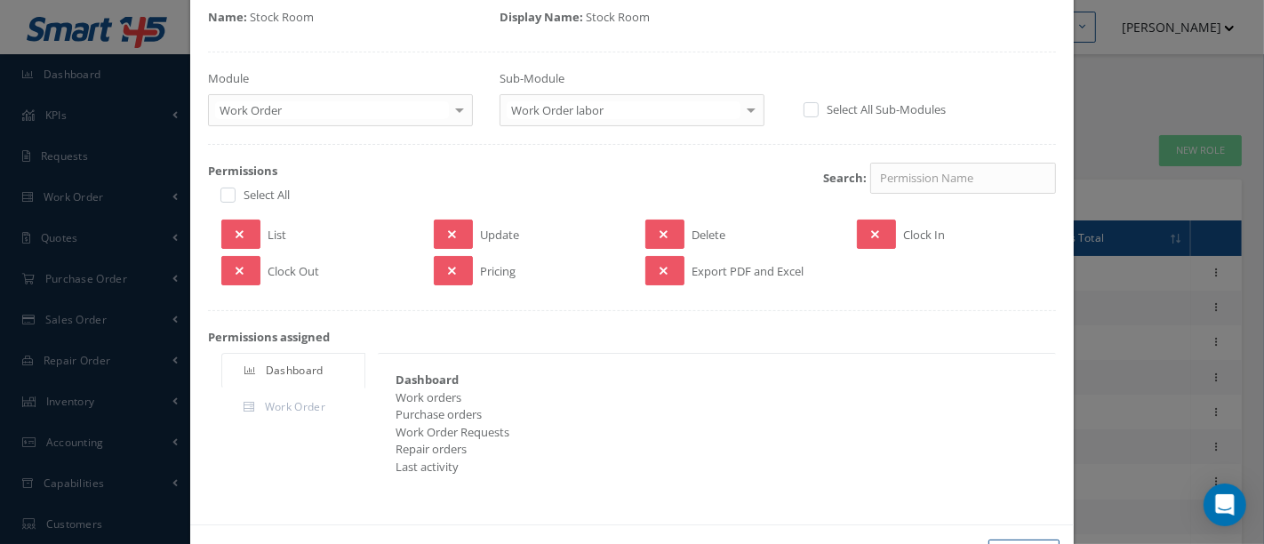
click at [744, 110] on div at bounding box center [751, 109] width 25 height 29
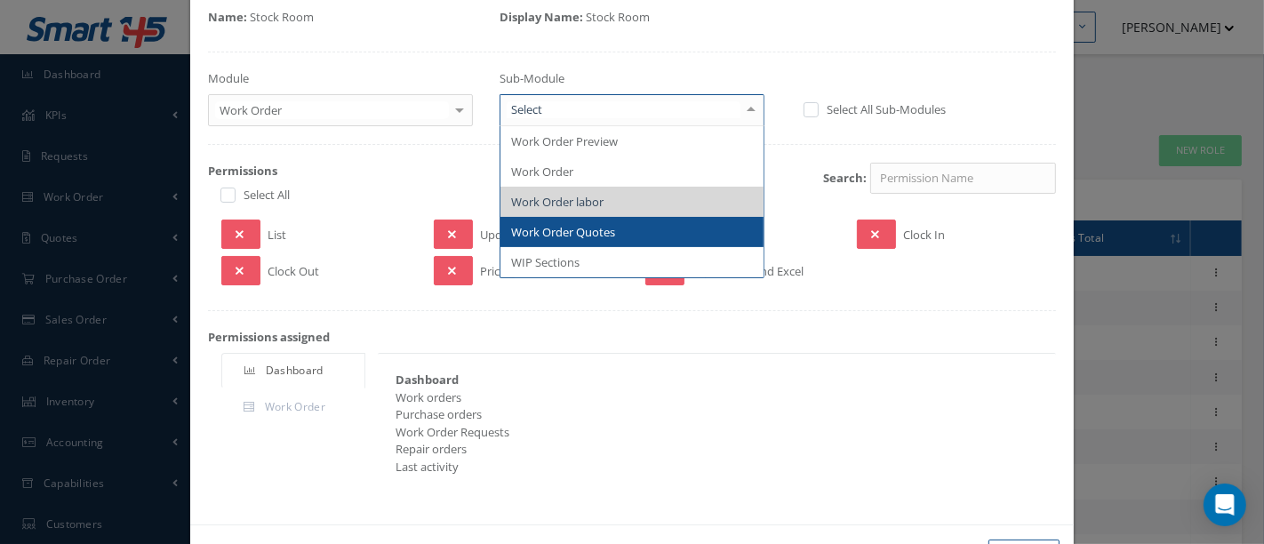
click at [654, 220] on span "Work Order Quotes" at bounding box center [631, 232] width 263 height 30
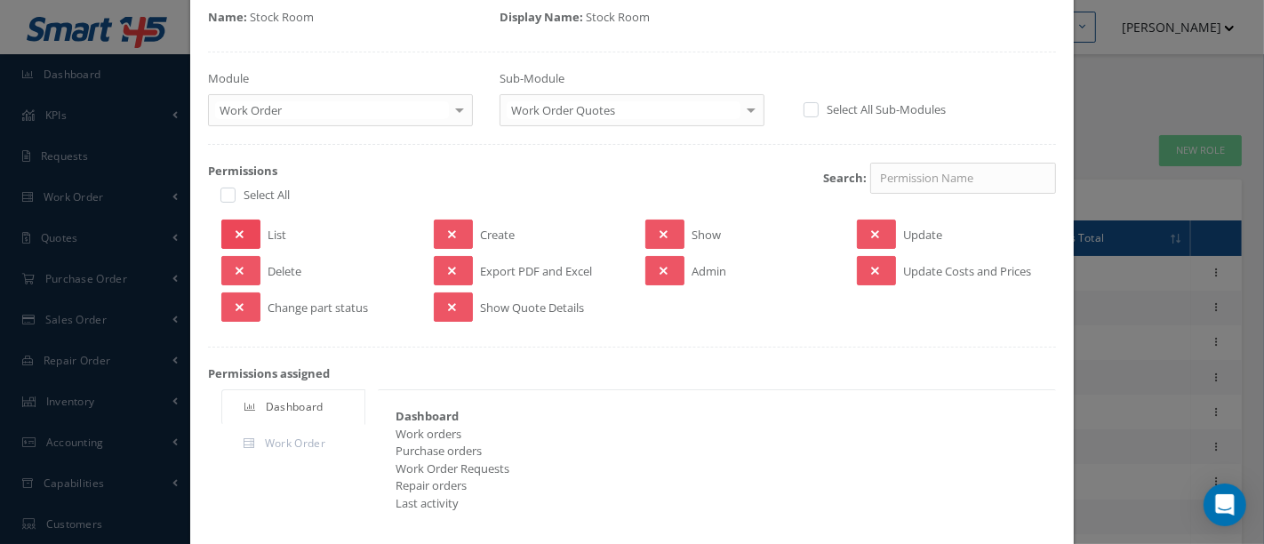
click at [244, 229] on button at bounding box center [240, 234] width 39 height 29
click at [247, 304] on button at bounding box center [240, 306] width 39 height 29
click at [436, 310] on button at bounding box center [453, 306] width 39 height 29
click at [441, 268] on button at bounding box center [453, 270] width 39 height 29
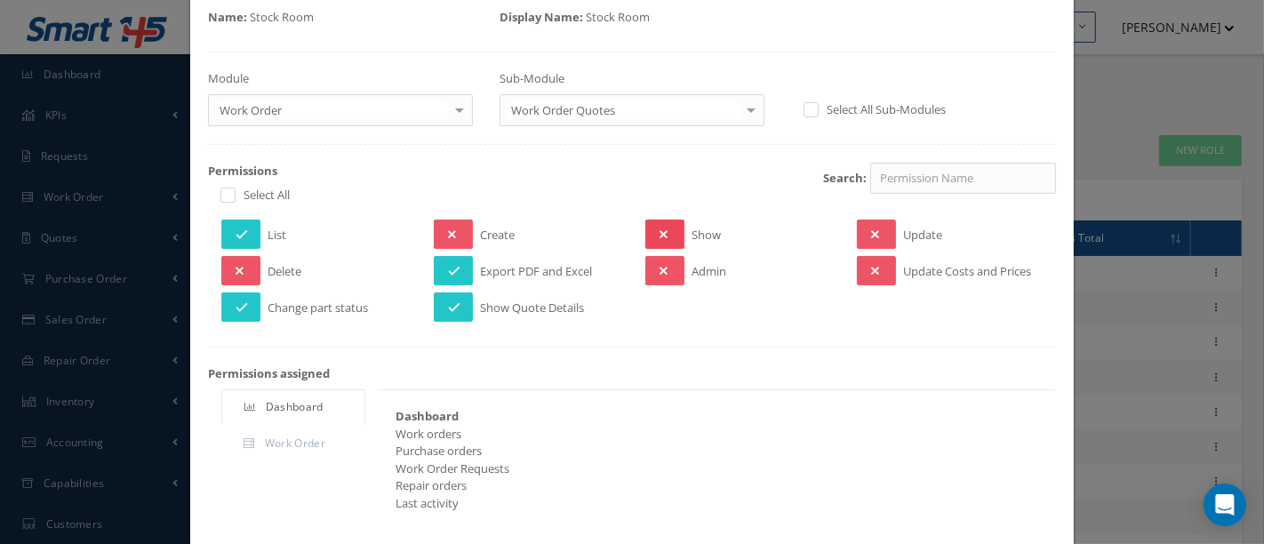
click at [668, 233] on button at bounding box center [664, 234] width 39 height 29
click at [878, 225] on button at bounding box center [876, 234] width 39 height 29
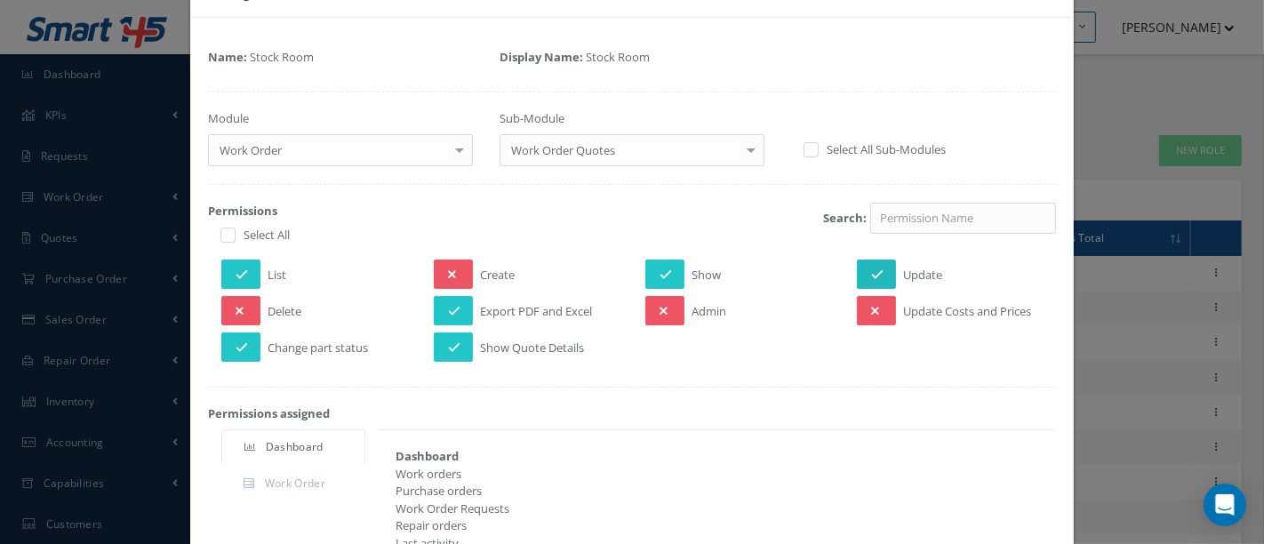
scroll to position [0, 0]
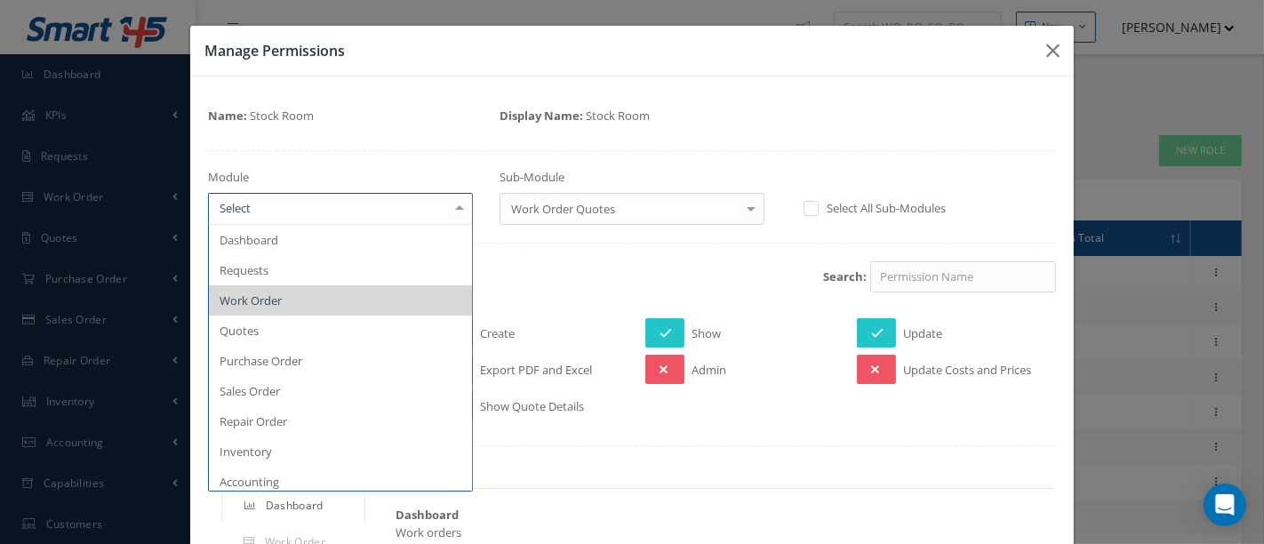
click at [457, 201] on div at bounding box center [459, 208] width 25 height 29
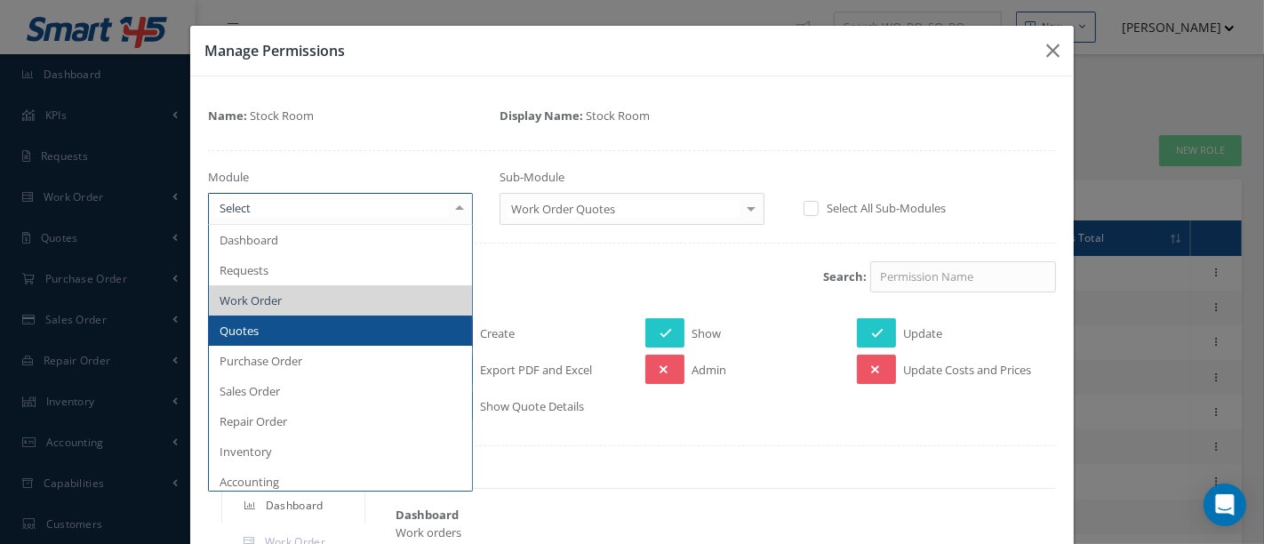
click at [236, 333] on span "Quotes" at bounding box center [239, 331] width 39 height 16
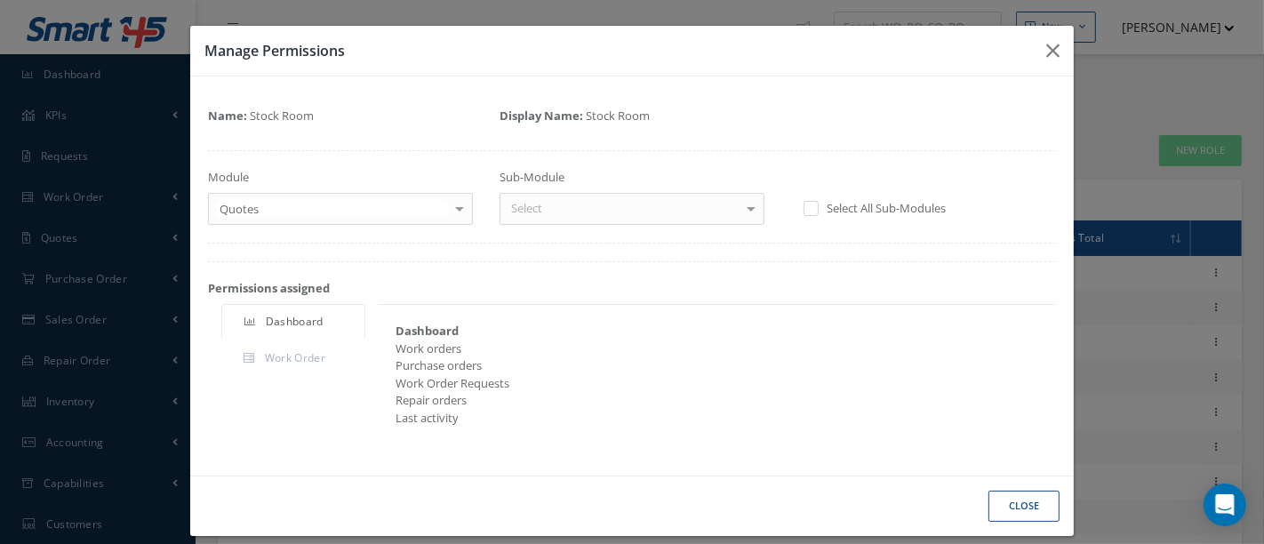
click at [739, 208] on div at bounding box center [751, 208] width 25 height 29
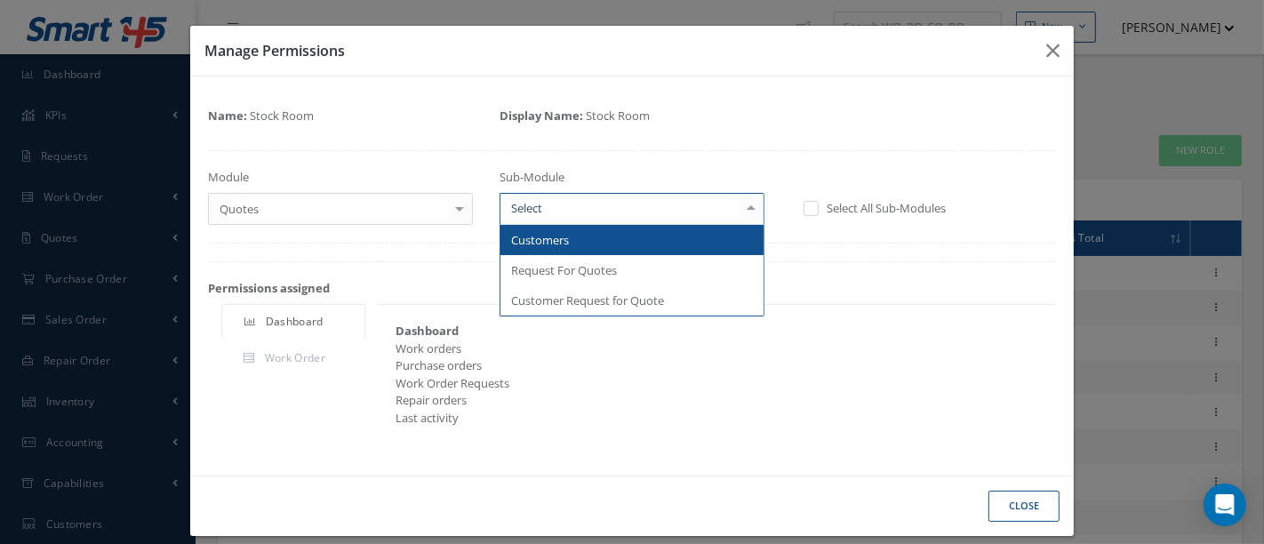
click at [587, 244] on span "Customers" at bounding box center [631, 240] width 263 height 30
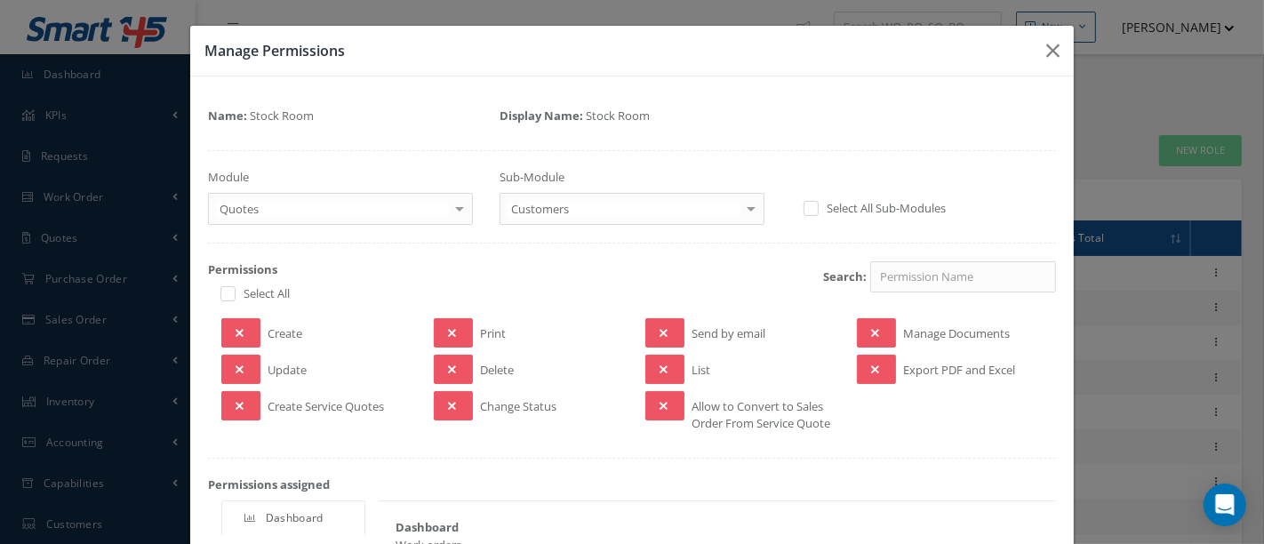
click at [739, 206] on div at bounding box center [751, 208] width 25 height 29
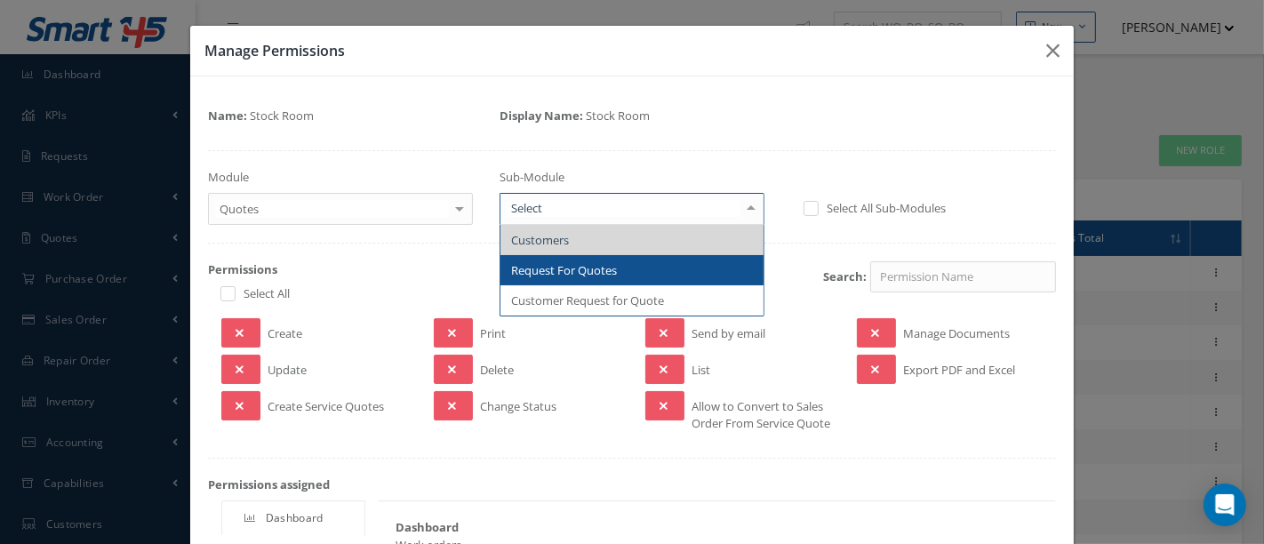
click at [644, 277] on span "Request For Quotes" at bounding box center [631, 270] width 263 height 30
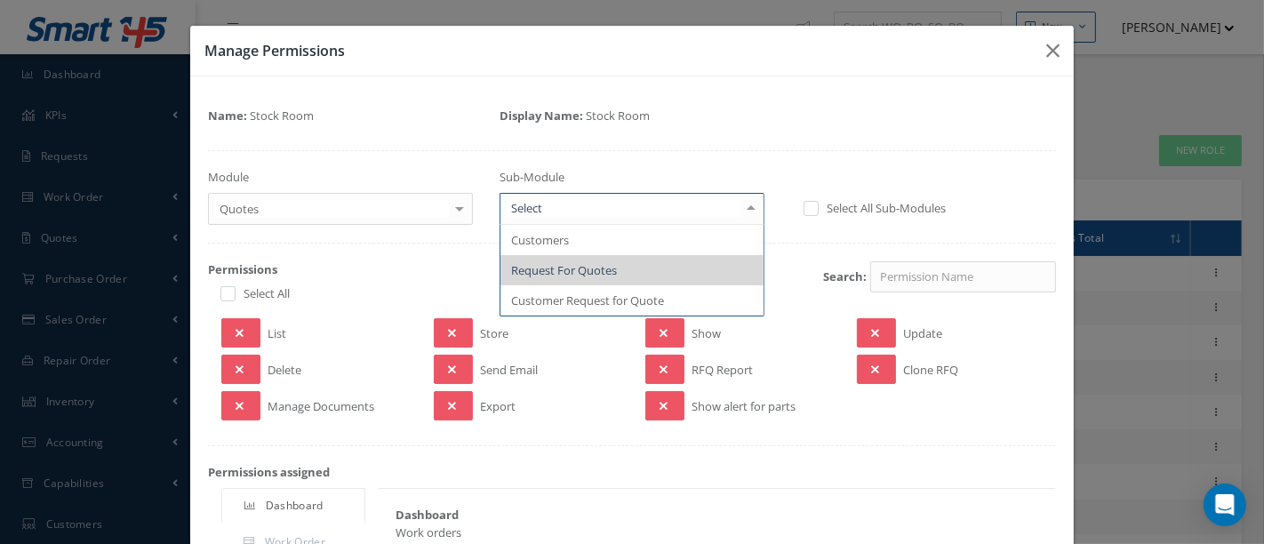
click at [745, 212] on div at bounding box center [751, 208] width 25 height 29
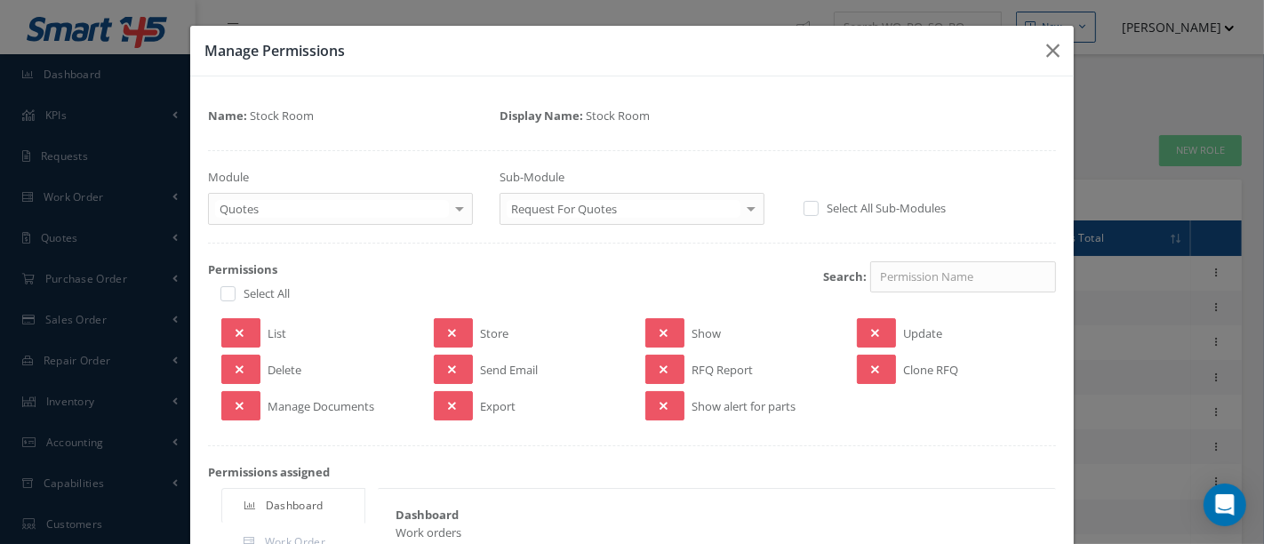
click at [745, 212] on div at bounding box center [751, 208] width 25 height 29
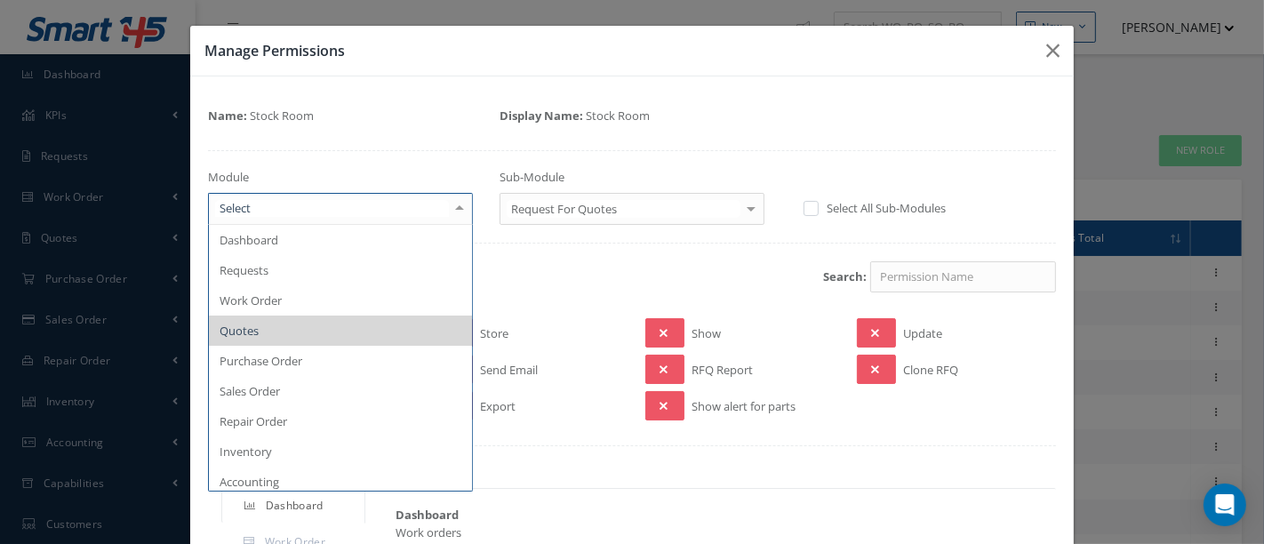
click at [447, 209] on div at bounding box center [459, 208] width 25 height 29
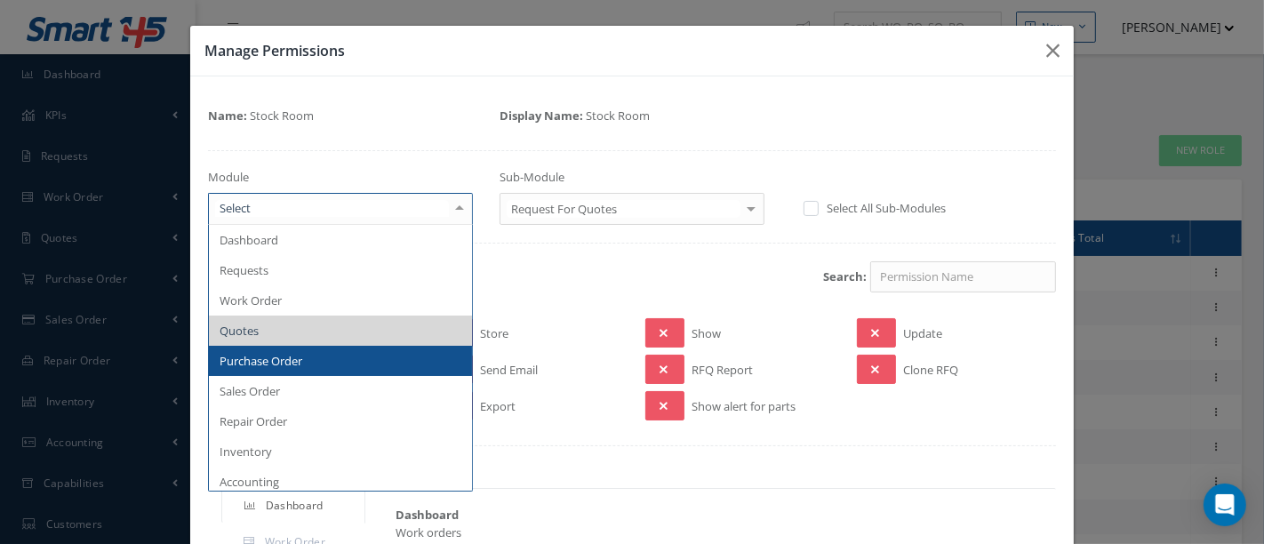
click at [272, 354] on span "Purchase Order" at bounding box center [261, 361] width 83 height 16
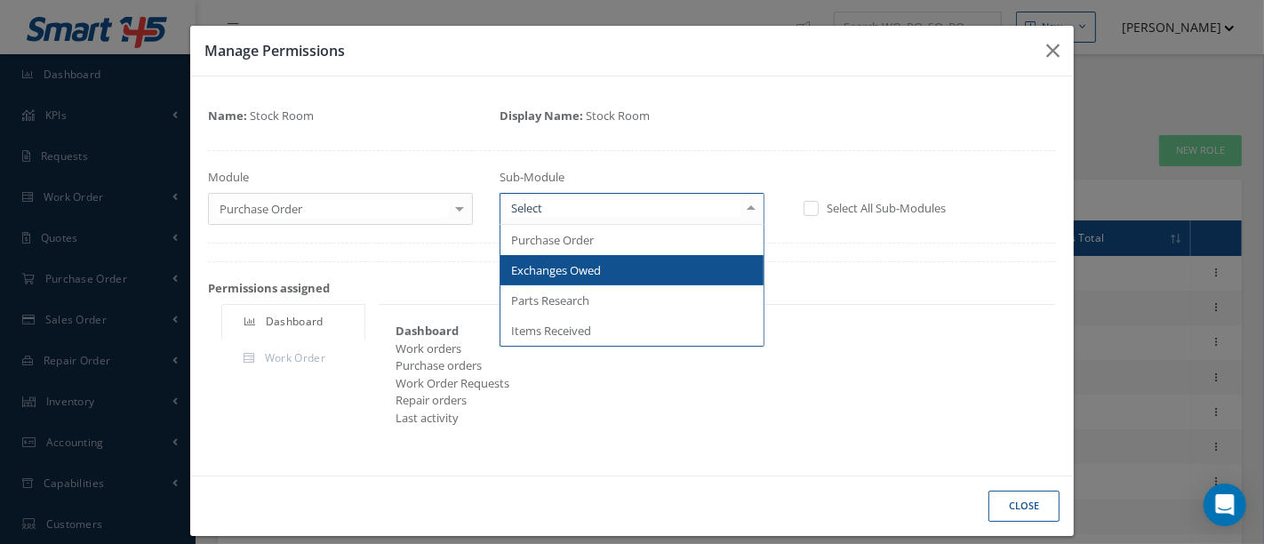
click at [746, 207] on div at bounding box center [751, 208] width 25 height 29
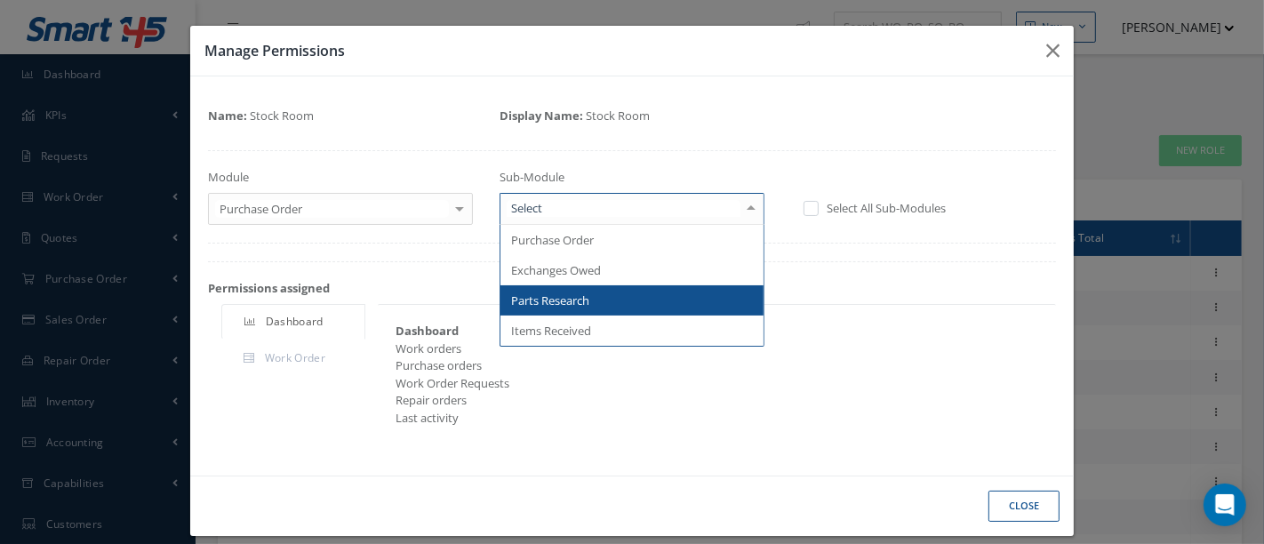
click at [550, 297] on span "Parts Research" at bounding box center [550, 300] width 78 height 16
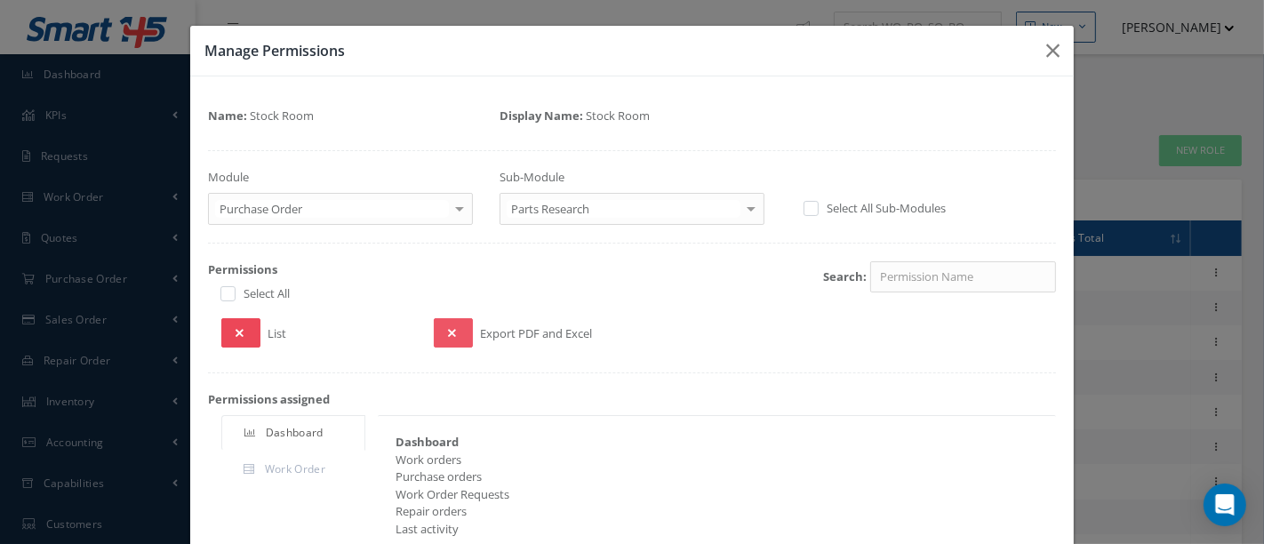
click at [238, 332] on icon at bounding box center [240, 333] width 8 height 12
click at [739, 206] on div at bounding box center [751, 208] width 25 height 29
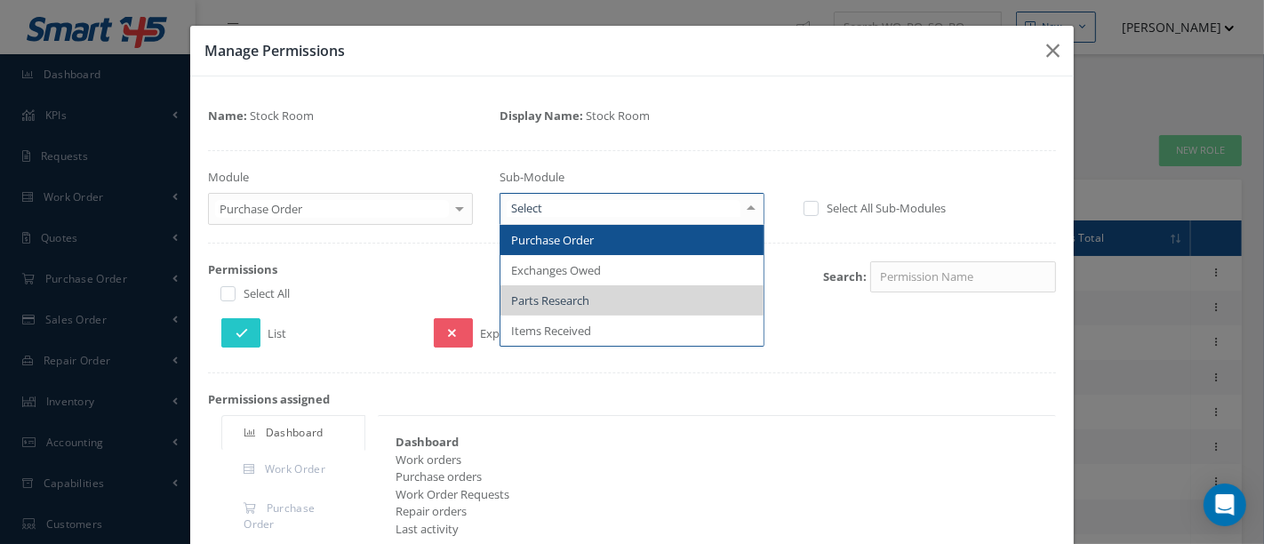
click at [587, 237] on span "Purchase Order" at bounding box center [552, 240] width 83 height 16
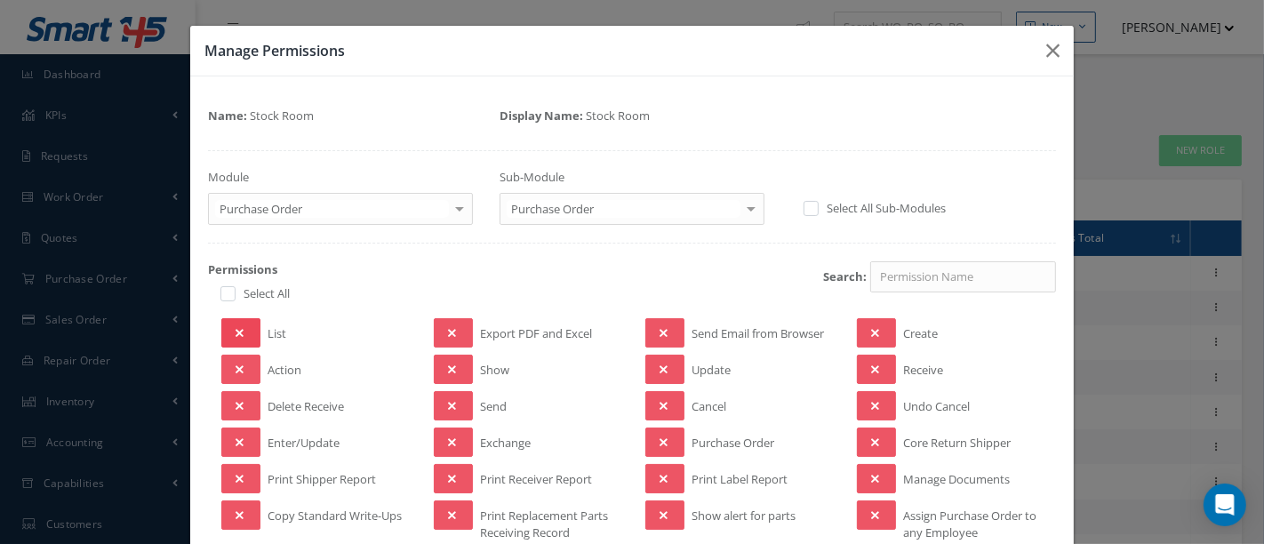
click at [237, 332] on icon at bounding box center [240, 333] width 8 height 12
click at [246, 363] on button at bounding box center [240, 369] width 39 height 29
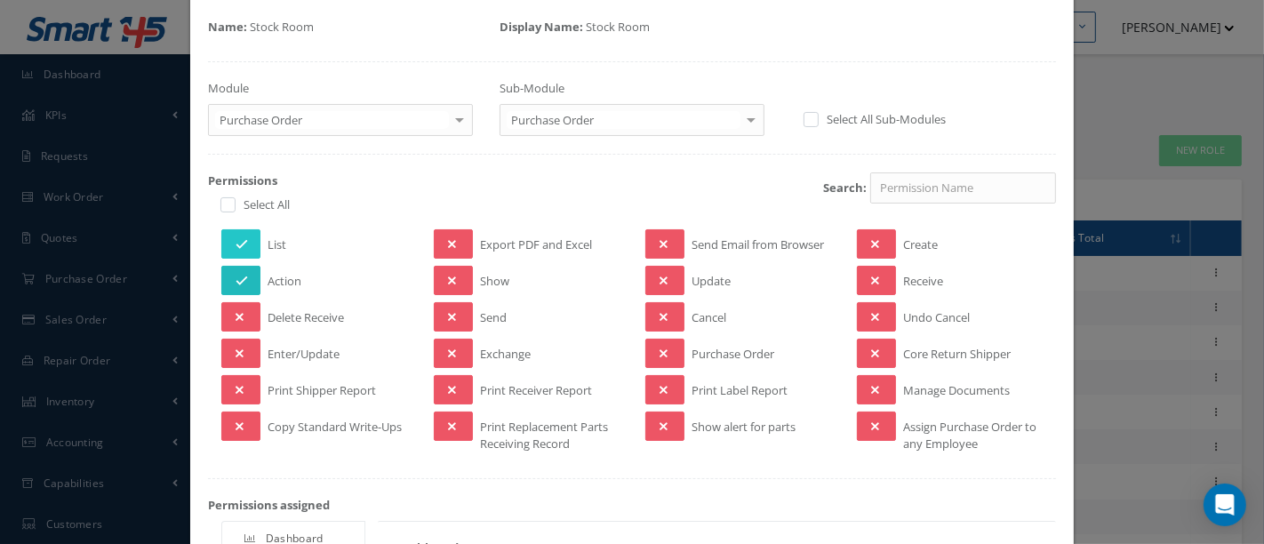
scroll to position [99, 0]
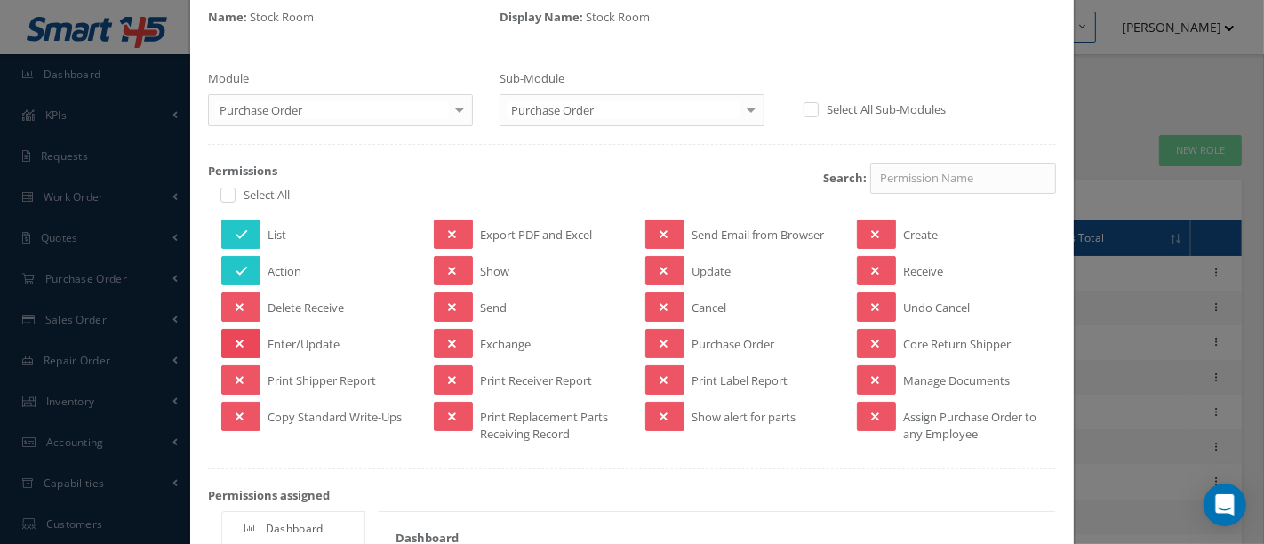
click at [244, 342] on button at bounding box center [240, 343] width 39 height 29
click at [463, 271] on button at bounding box center [453, 270] width 39 height 29
click at [448, 374] on icon at bounding box center [452, 380] width 8 height 12
click at [451, 414] on button at bounding box center [453, 416] width 39 height 29
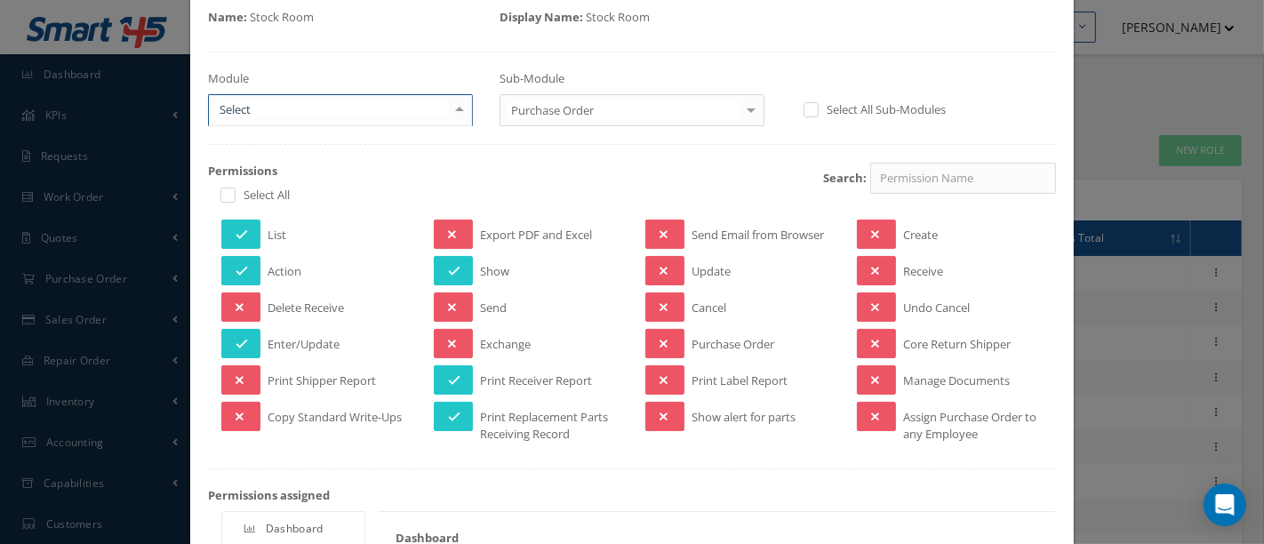
click at [451, 110] on div at bounding box center [459, 109] width 25 height 29
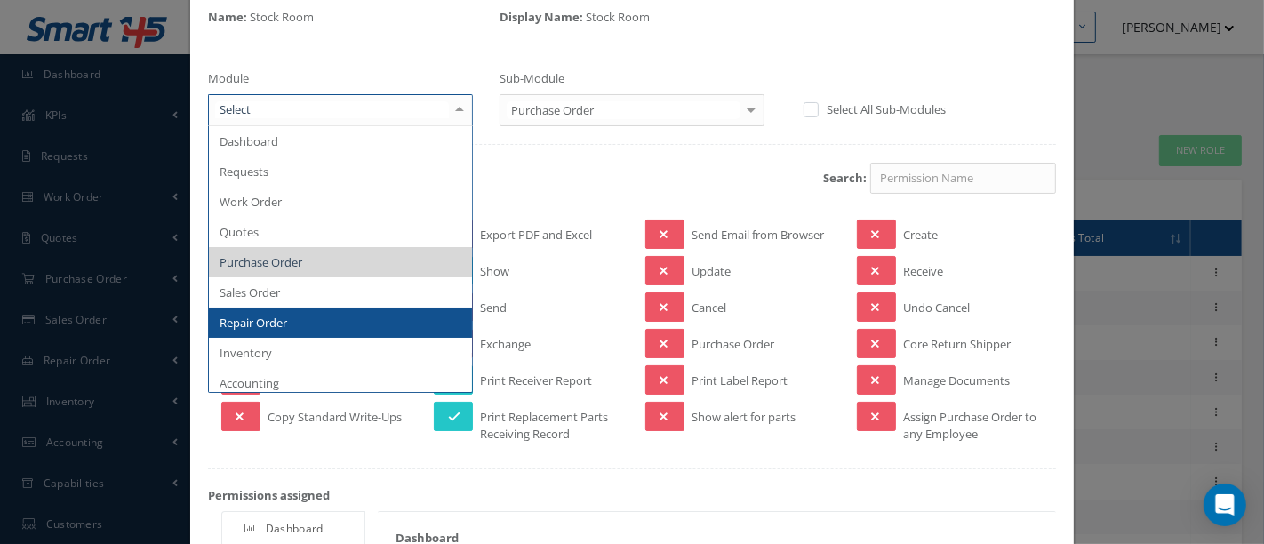
click at [273, 319] on span "Repair Order" at bounding box center [254, 323] width 68 height 16
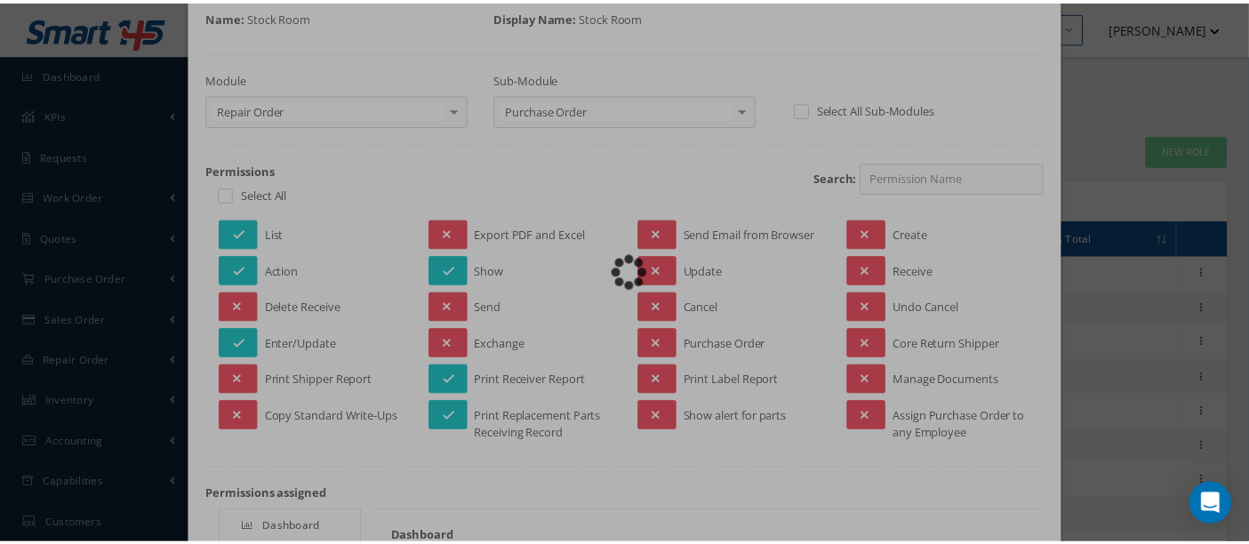
scroll to position [15, 0]
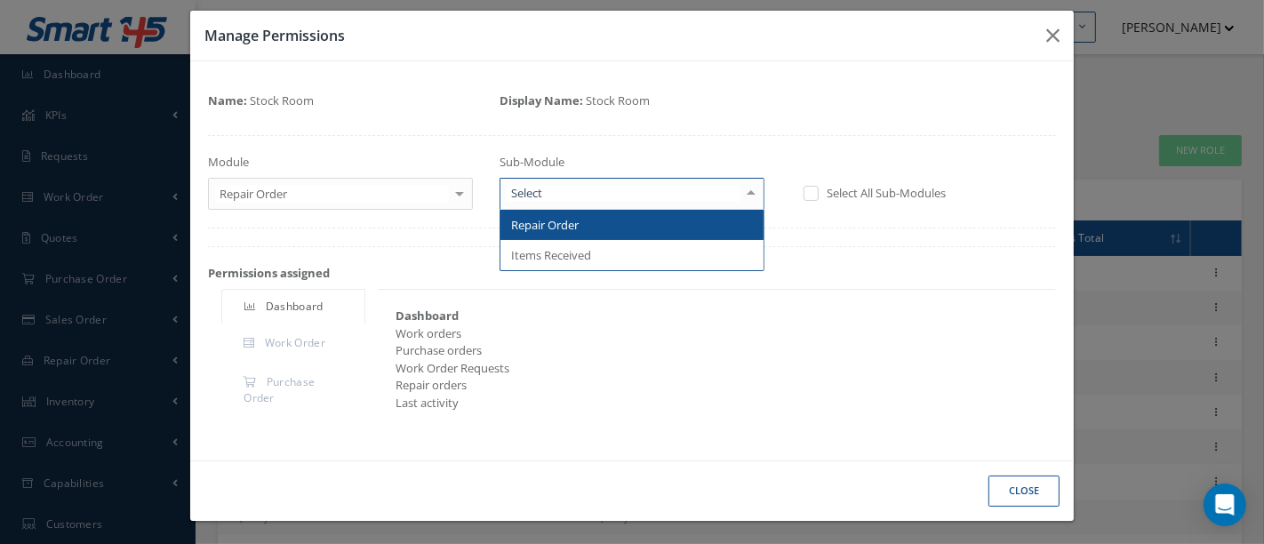
click at [744, 194] on div at bounding box center [751, 193] width 25 height 29
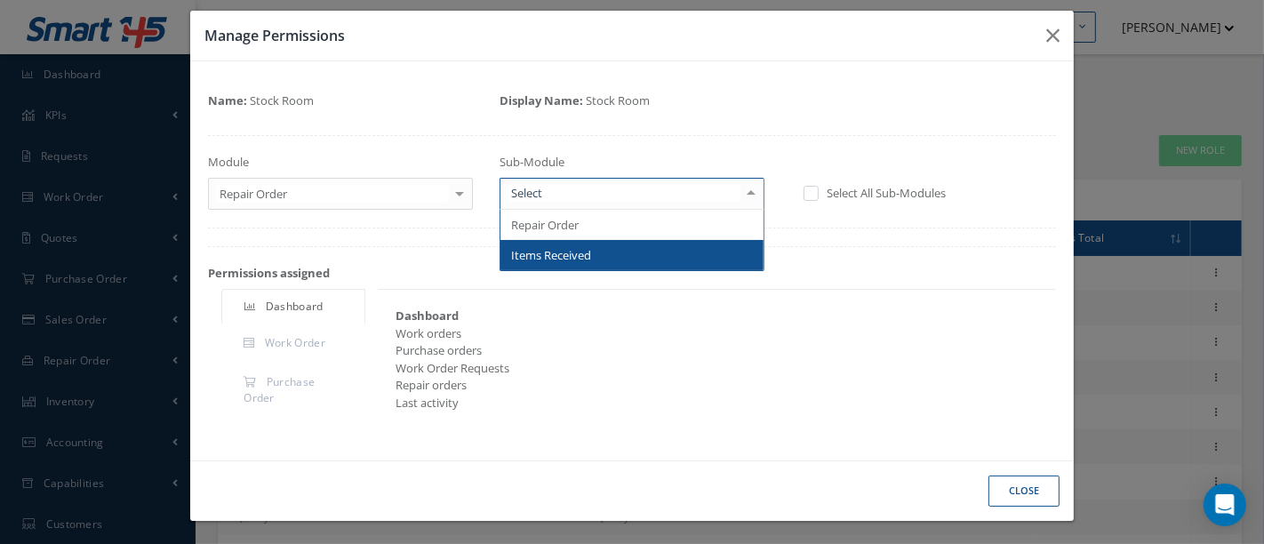
click at [632, 258] on span "Items Received" at bounding box center [631, 255] width 263 height 30
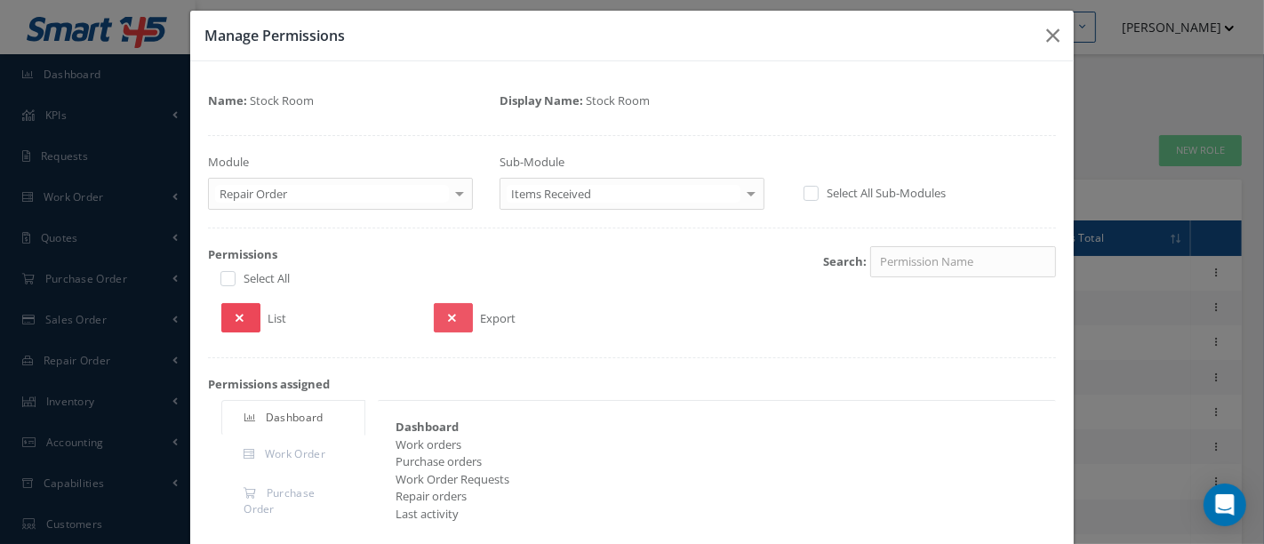
click at [236, 314] on icon at bounding box center [240, 318] width 8 height 12
click at [1046, 33] on icon "button" at bounding box center [1052, 35] width 13 height 21
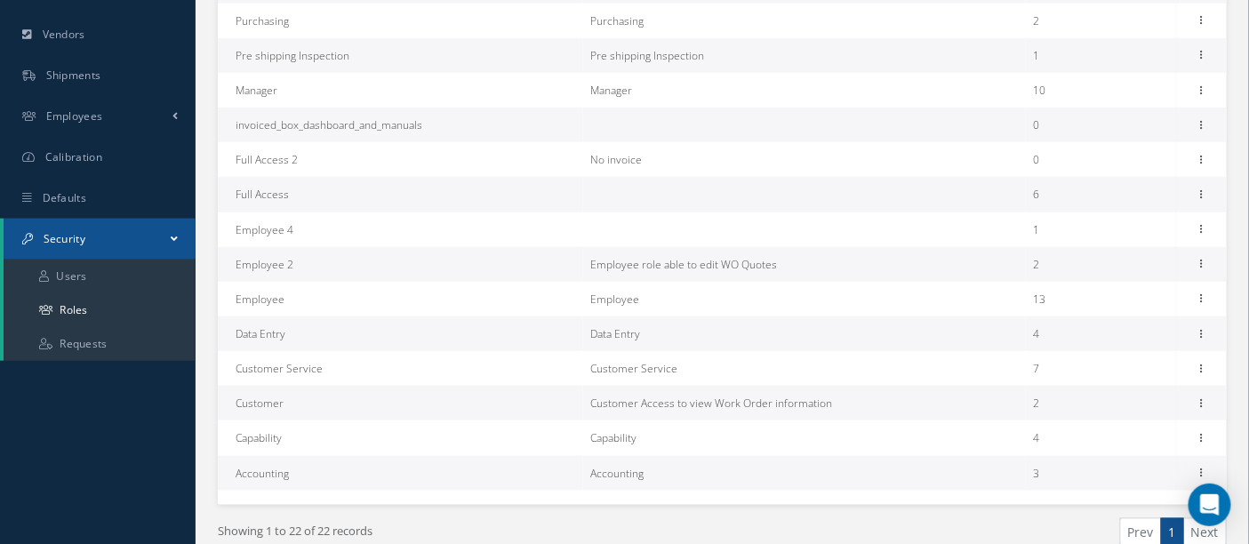
scroll to position [592, 0]
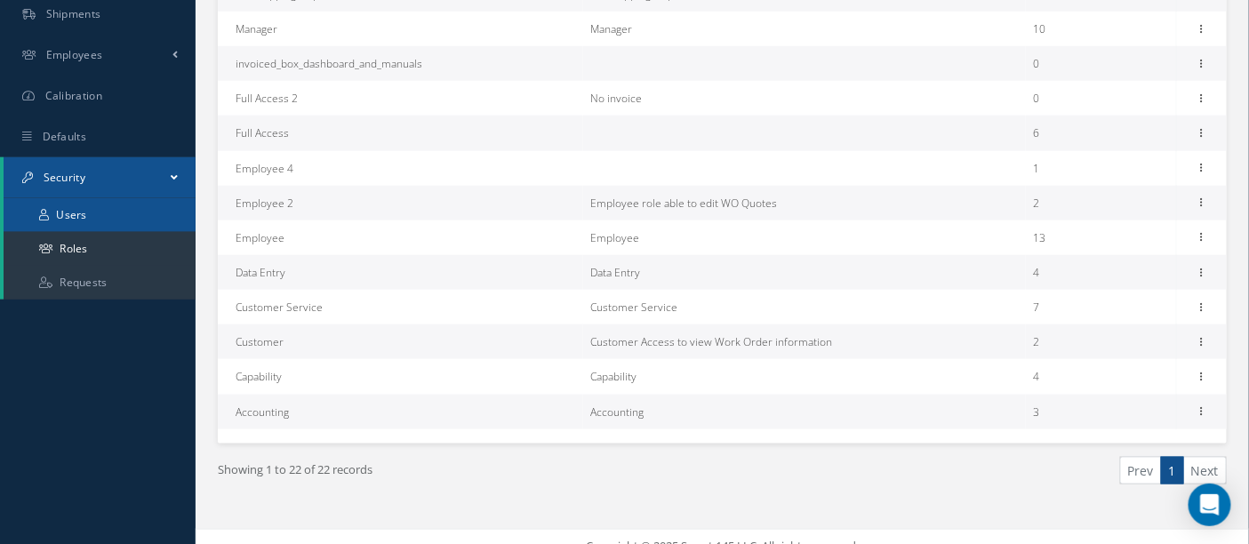
click at [98, 215] on link "Users" at bounding box center [100, 215] width 192 height 34
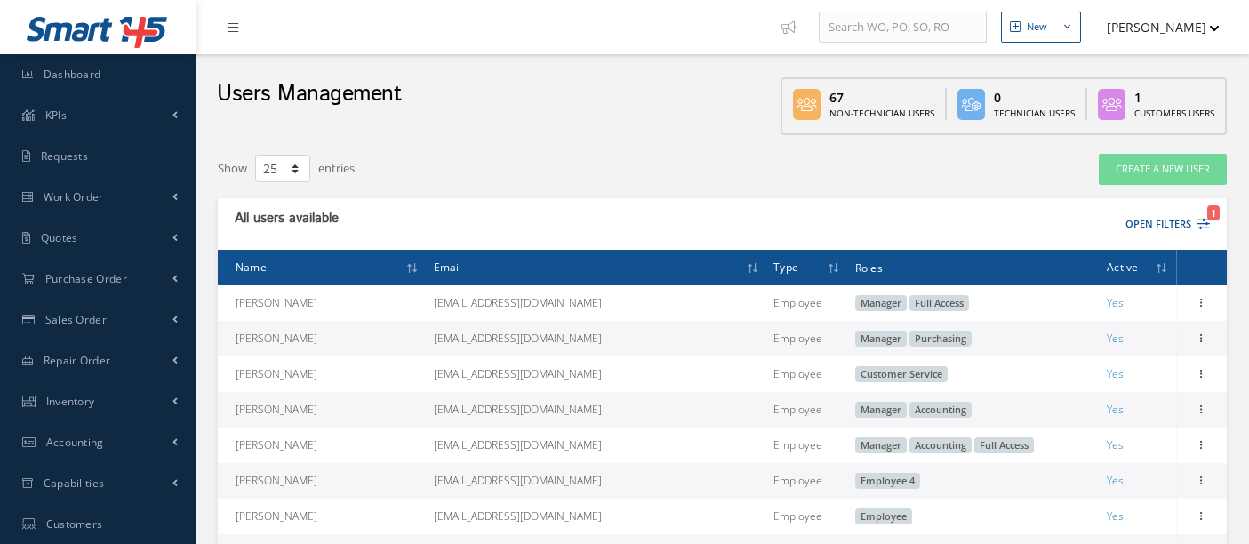
select select "25"
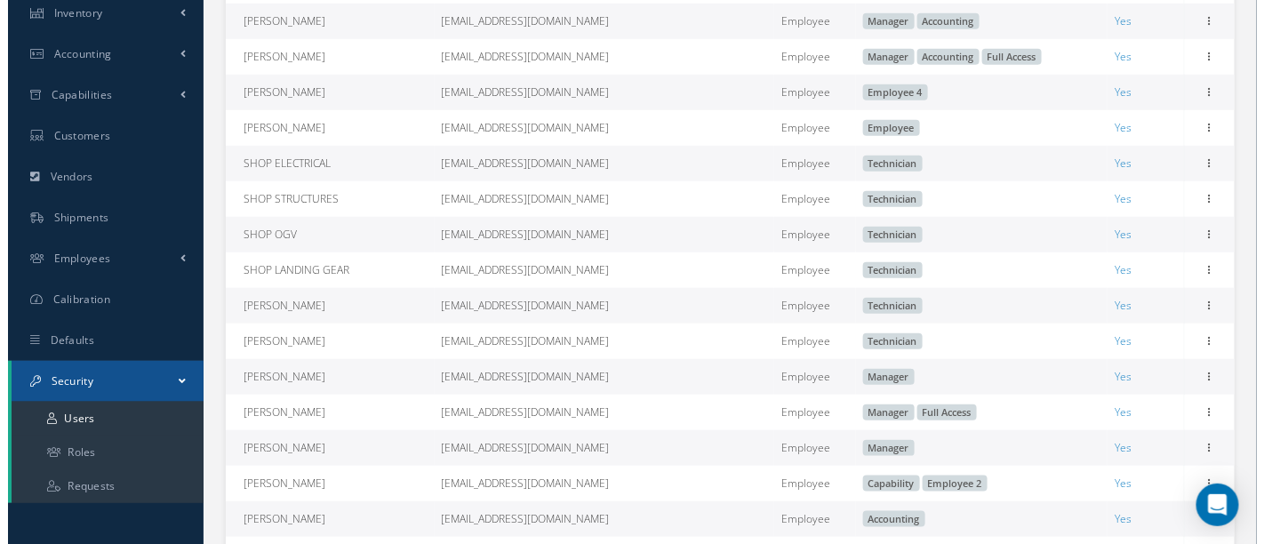
scroll to position [395, 0]
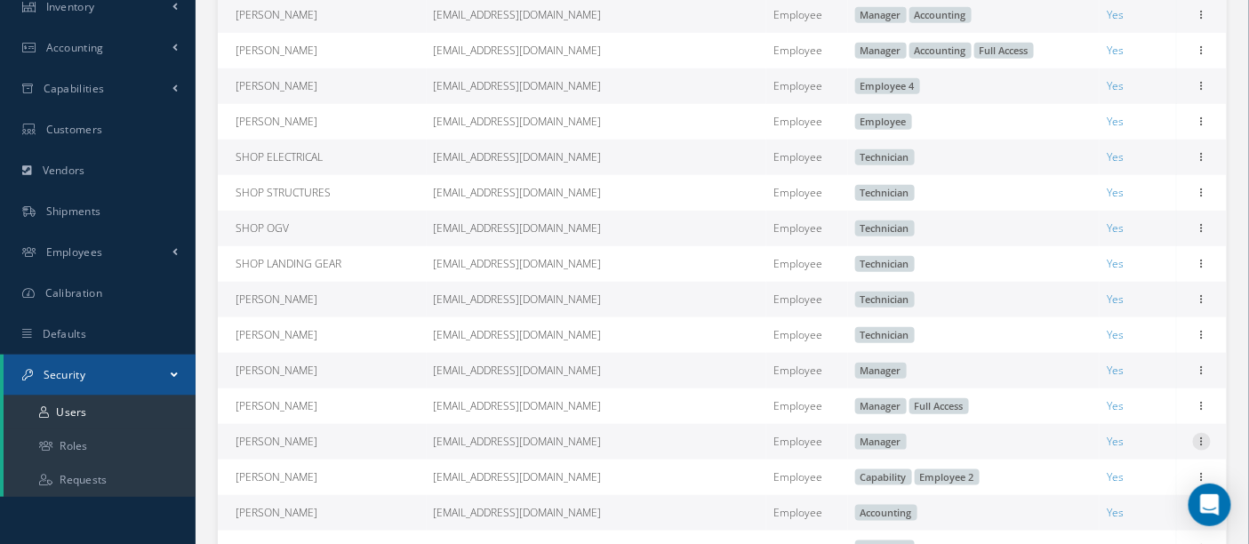
click at [1200, 447] on icon at bounding box center [1202, 440] width 18 height 14
click at [1110, 460] on link "Edit" at bounding box center [1120, 453] width 140 height 23
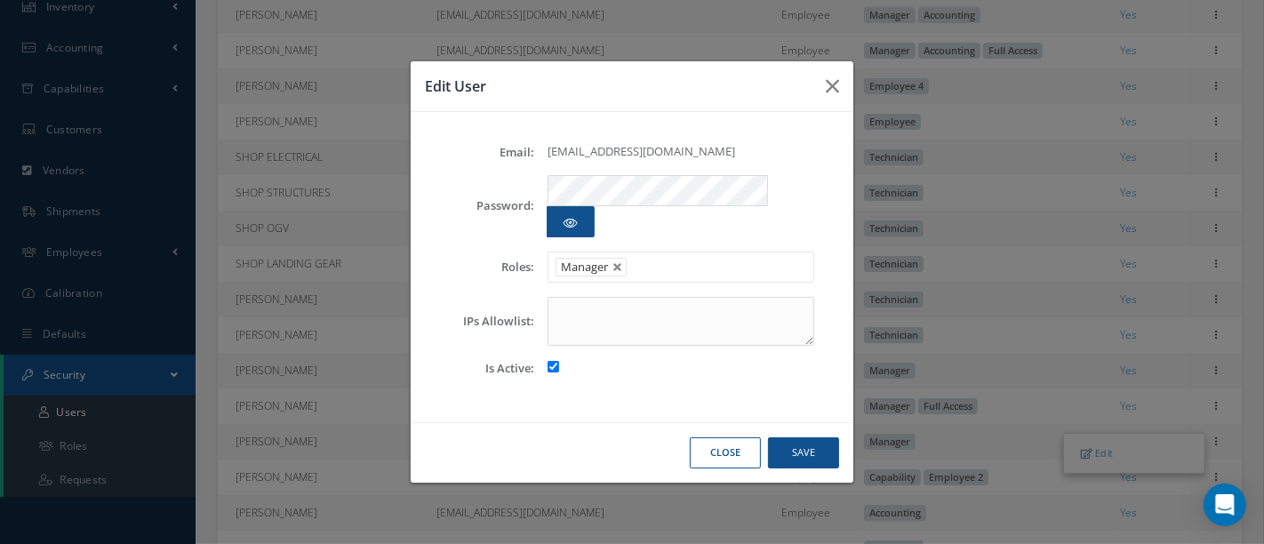
click at [726, 253] on ul "Manager" at bounding box center [680, 267] width 267 height 31
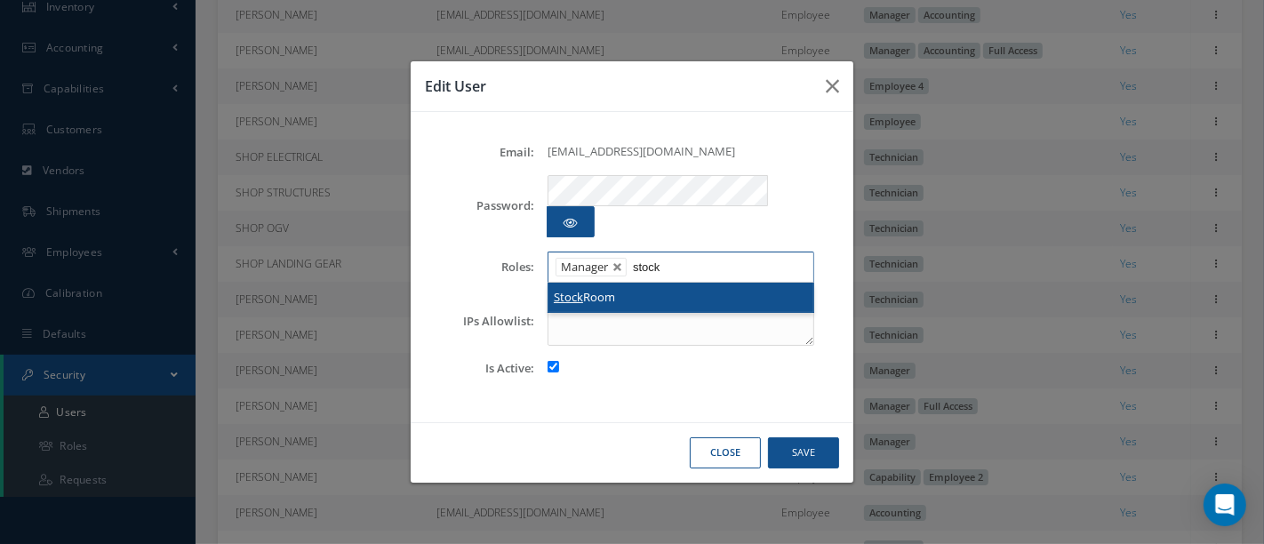
type input "stock"
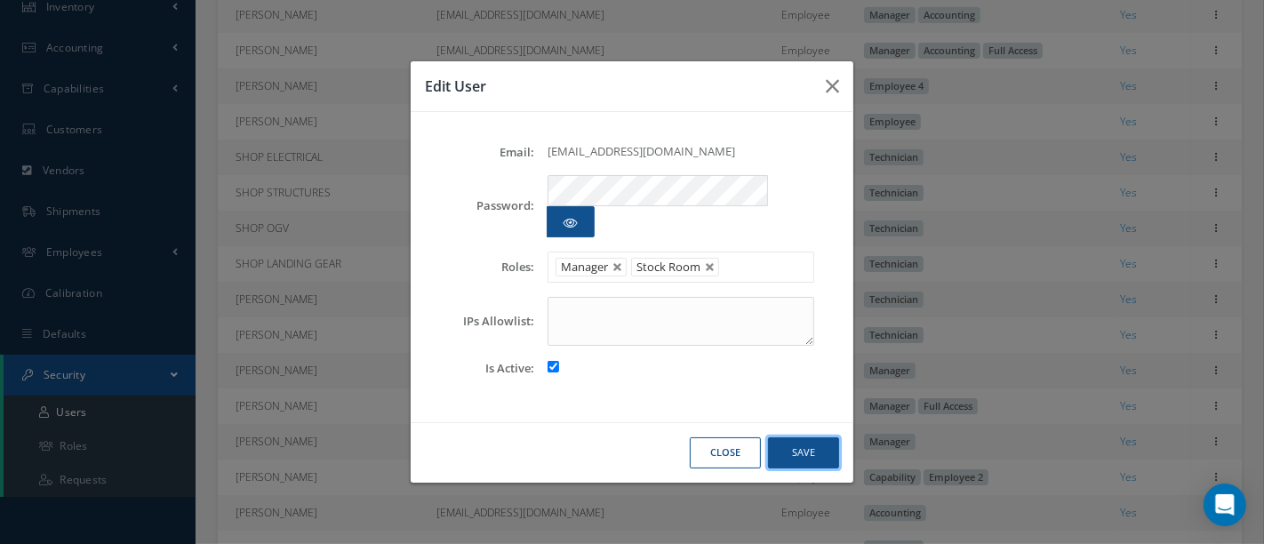
click at [800, 437] on button "Save" at bounding box center [803, 452] width 71 height 31
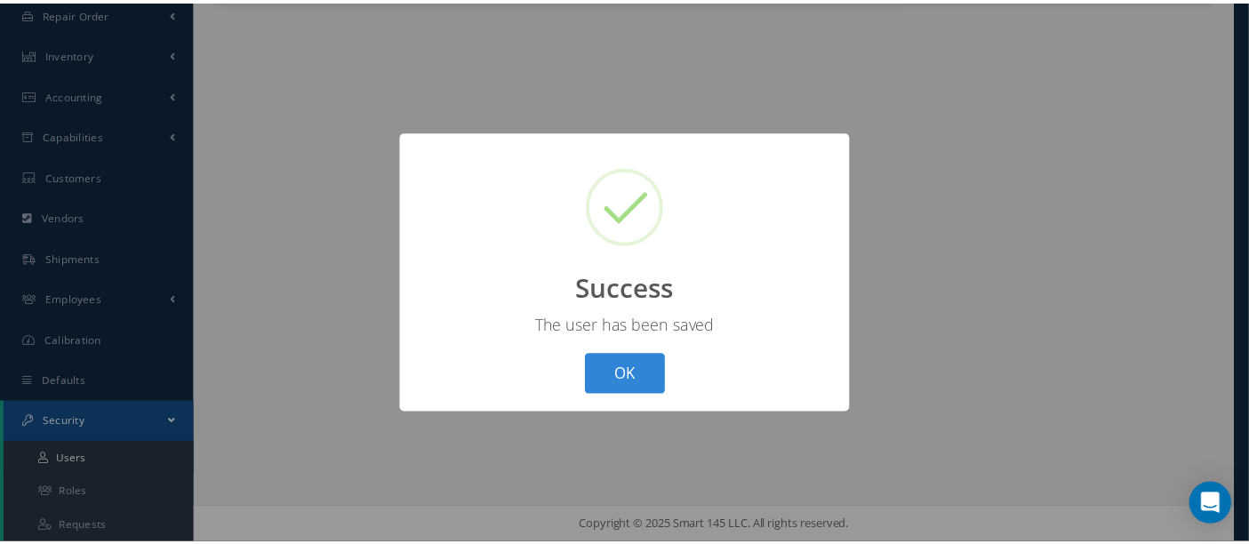
scroll to position [347, 0]
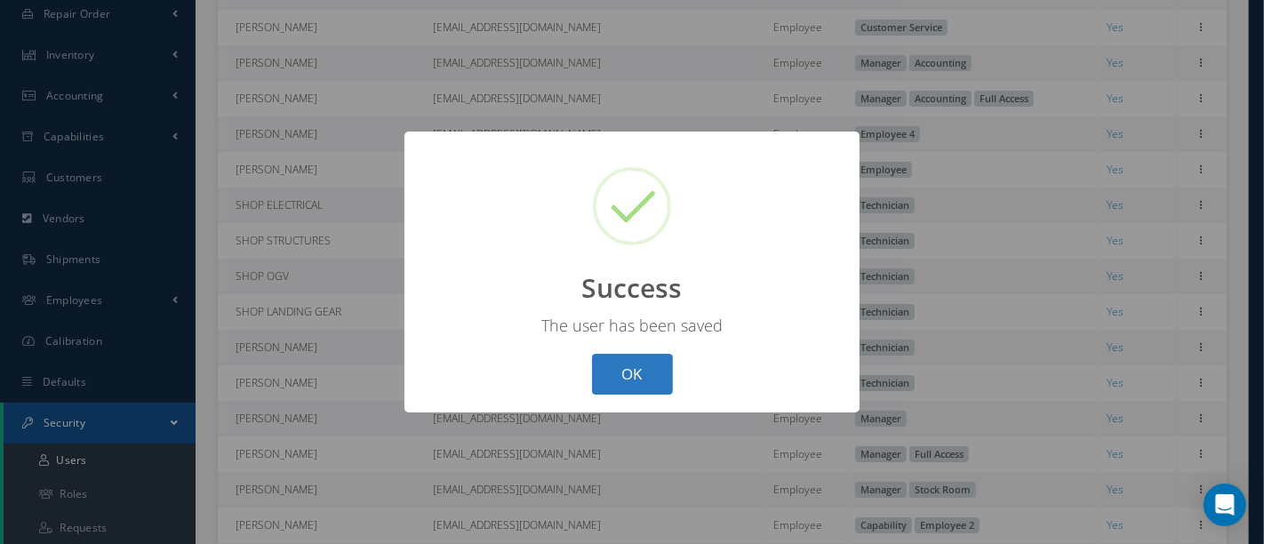
click at [619, 373] on button "OK" at bounding box center [632, 375] width 81 height 42
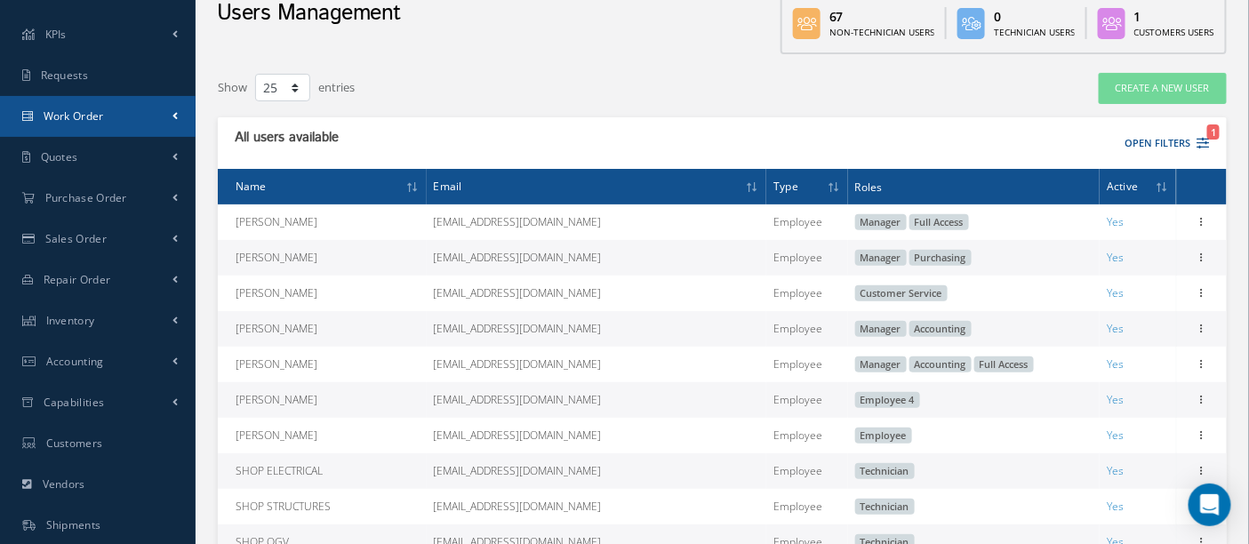
scroll to position [0, 0]
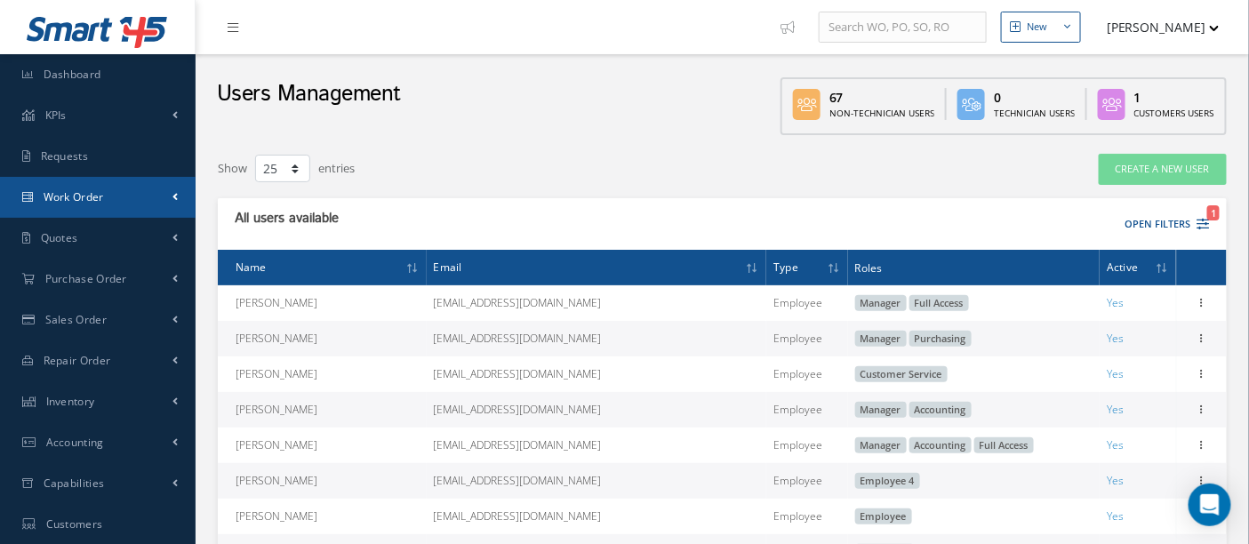
click at [68, 194] on span "Work Order" at bounding box center [74, 196] width 60 height 15
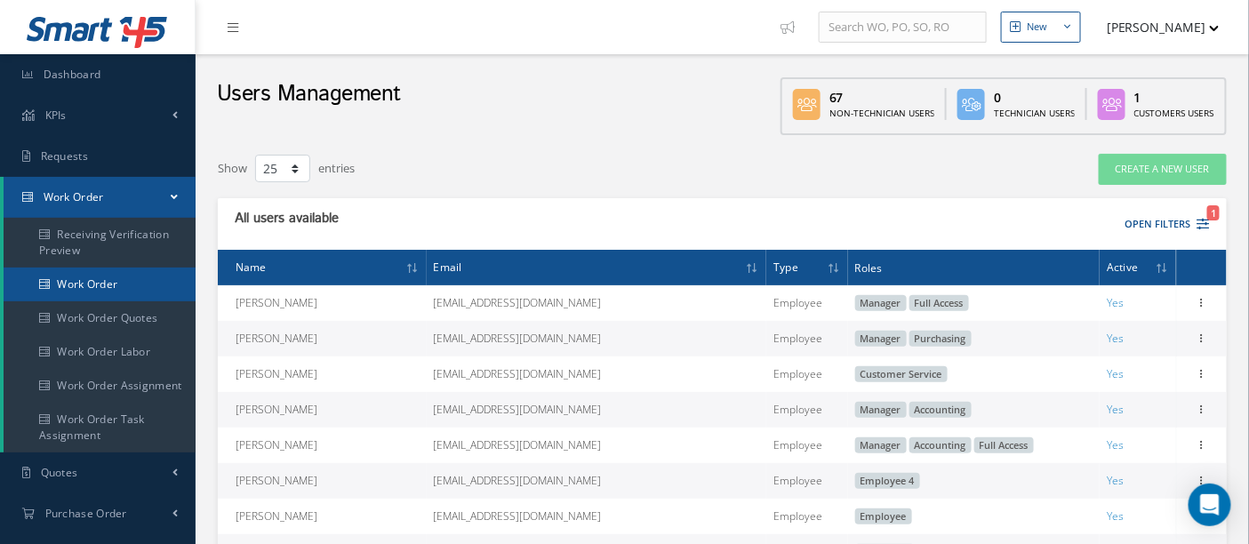
click at [75, 285] on link "Work Order" at bounding box center [100, 285] width 192 height 34
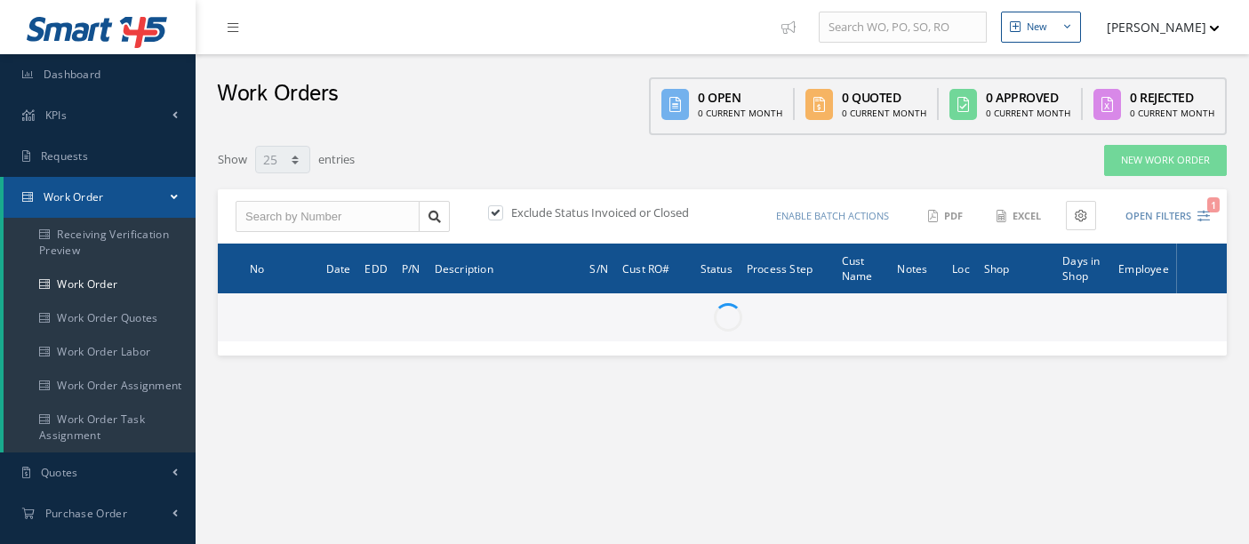
select select "25"
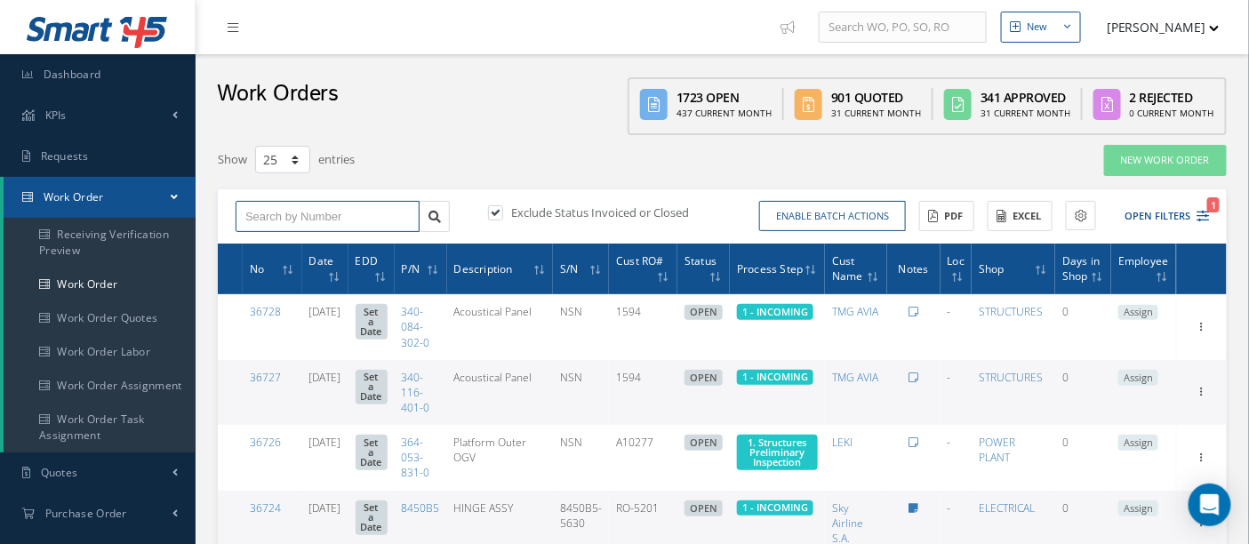
click at [322, 214] on input "text" at bounding box center [328, 217] width 184 height 32
type input "34883"
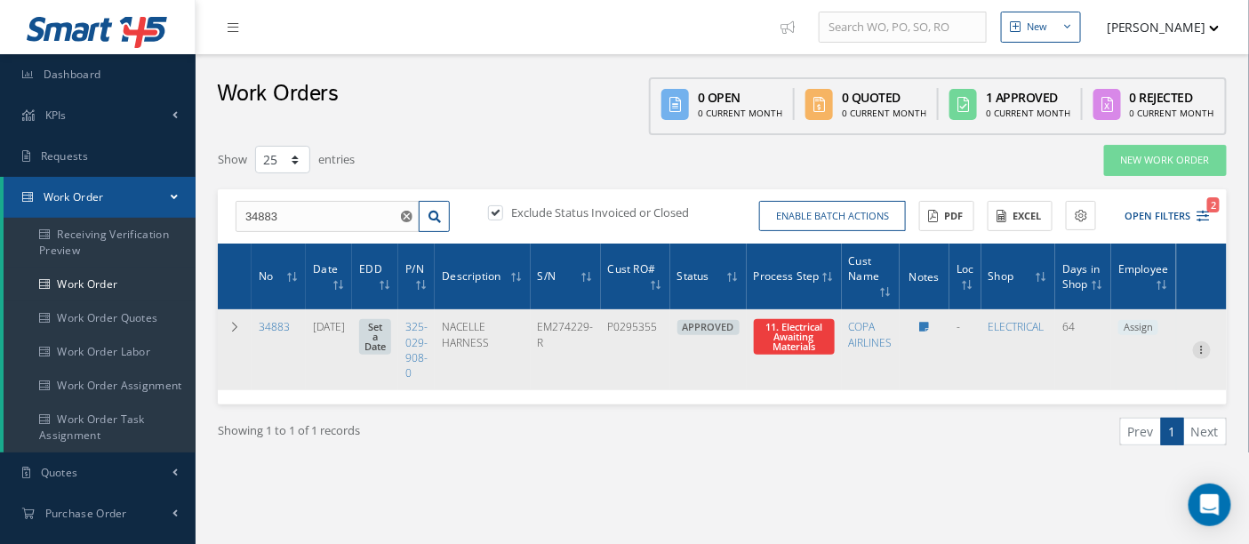
click at [1210, 350] on icon at bounding box center [1202, 348] width 18 height 14
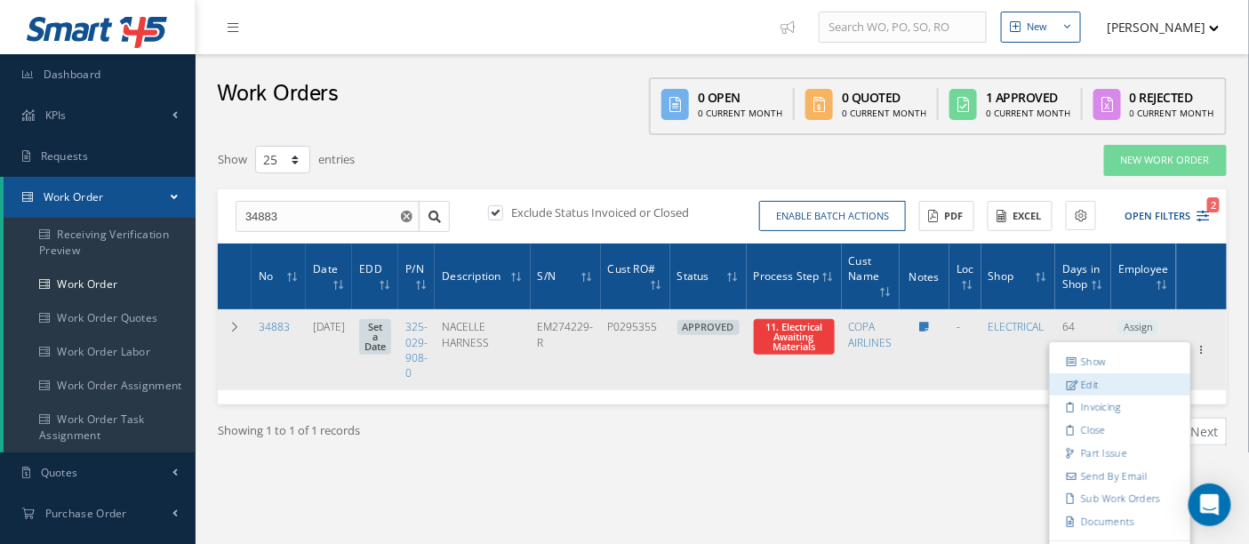
click at [1085, 379] on link "Edit" at bounding box center [1120, 383] width 140 height 23
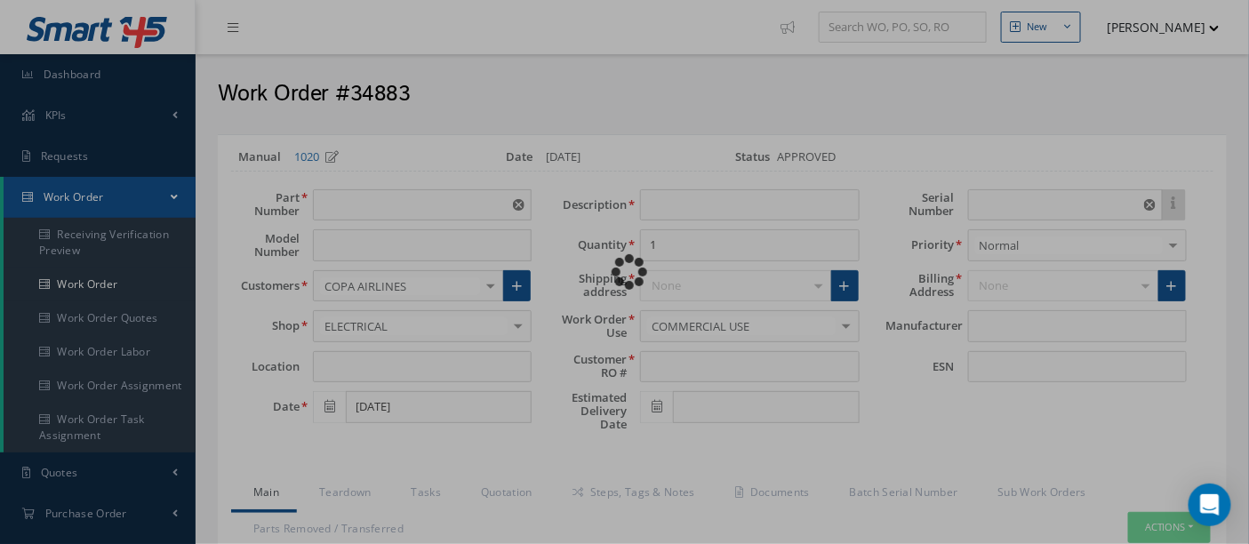
type input "325-029-908-0"
type input "[DATE]"
type input "NACELLE HARNESS"
type input "P0295355"
type input "EM274229-R"
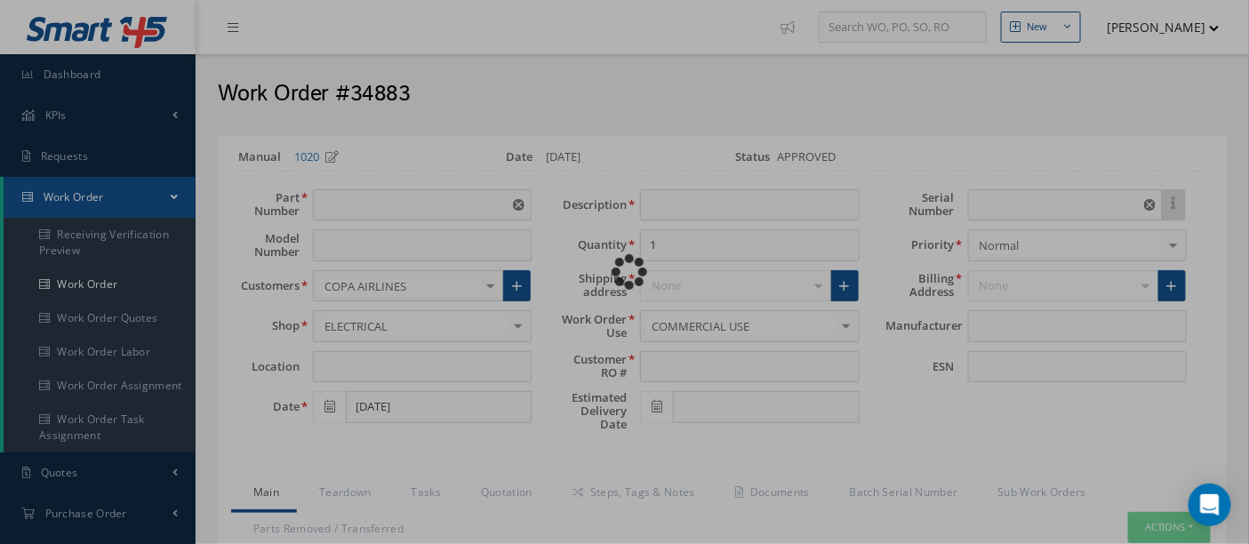
type textarea "NONE"
type textarea "PLEASE SEE R.O. FOR DETAILS"
type textarea "NO VISUAL DAMAGE"
type textarea "None performed"
type textarea "Article was xxxxx in reference with the following Technical Standard : SAFRAN (…"
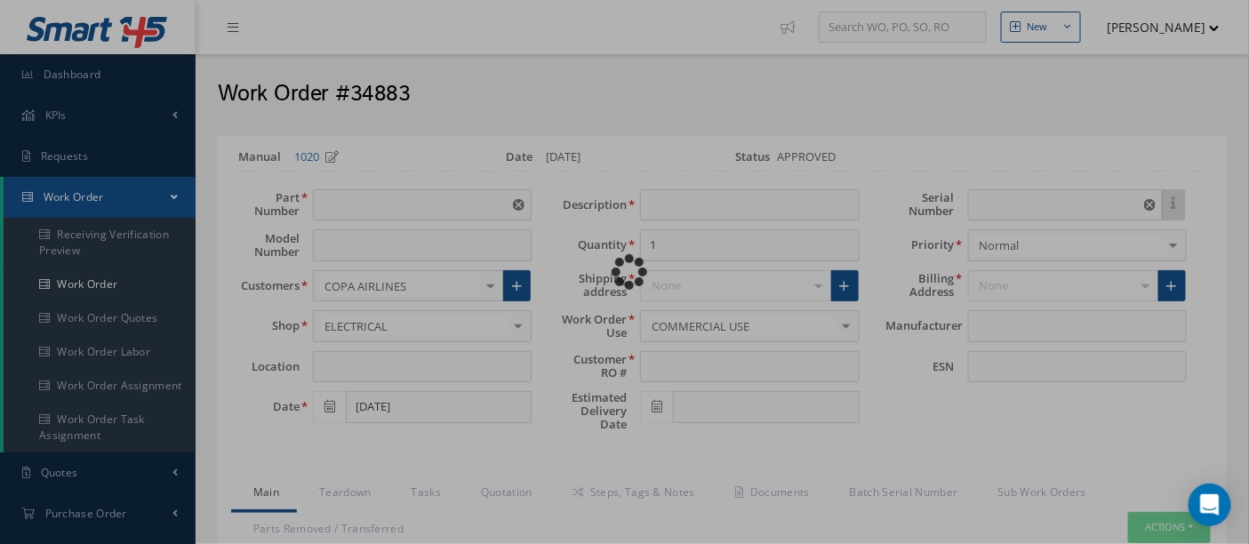
type textarea "Article has been approved to return to service."
type input "SAFRAN"
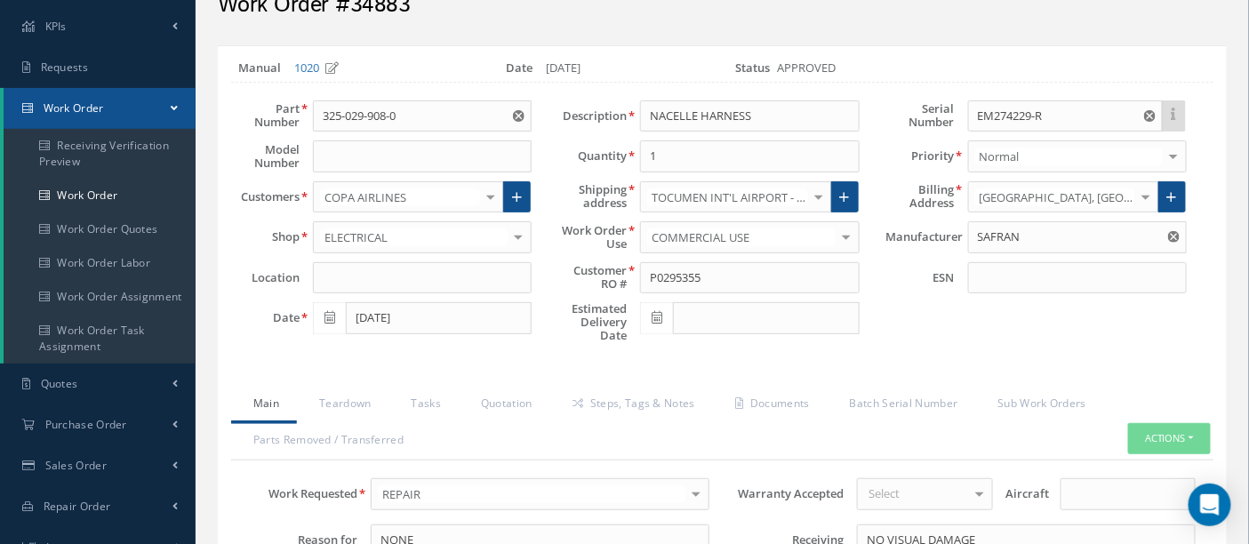
scroll to position [99, 0]
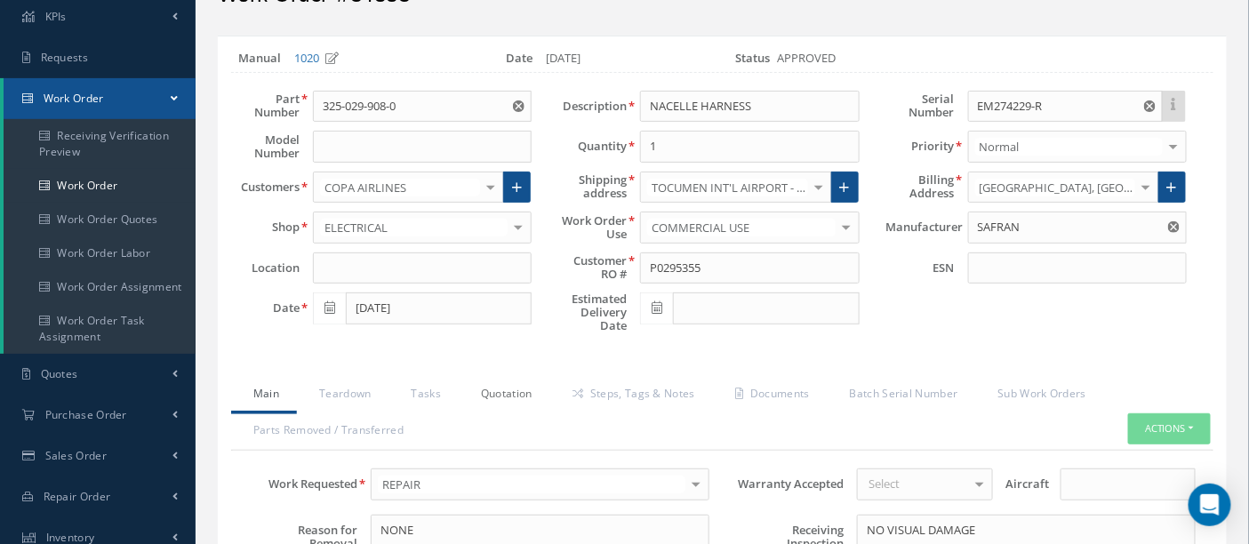
click at [523, 395] on link "Quotation" at bounding box center [505, 395] width 92 height 37
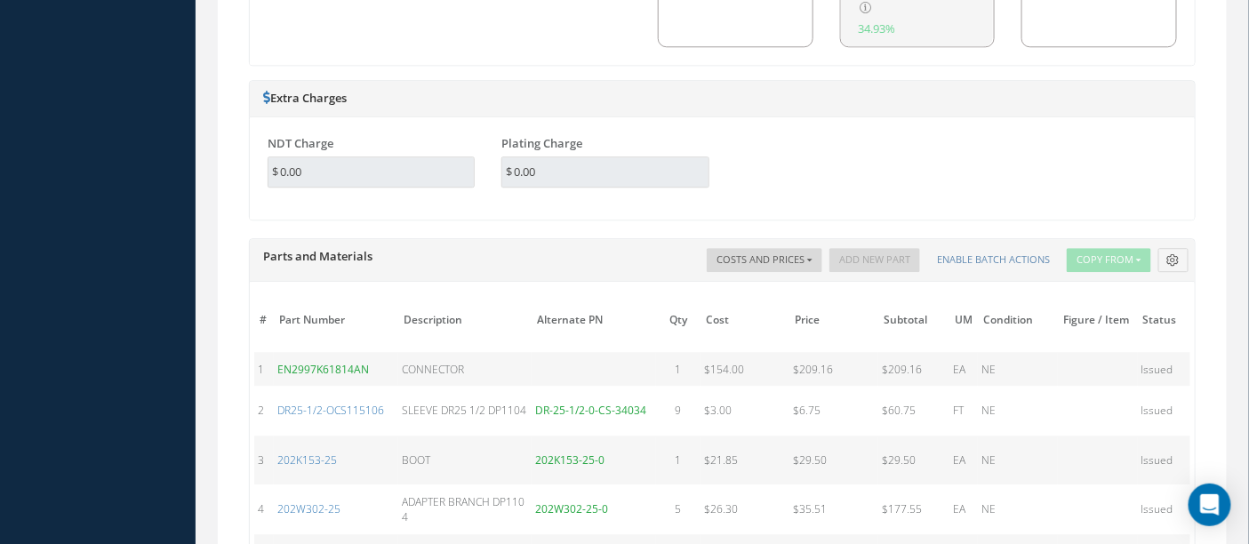
scroll to position [1481, 0]
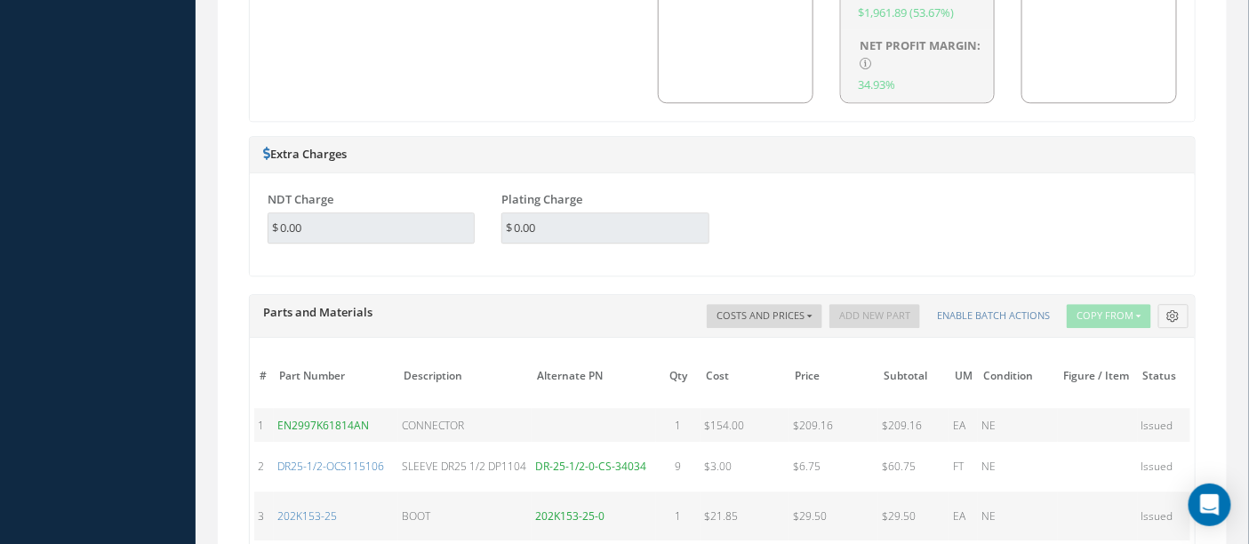
click at [194, 501] on div "Smart 145 Dashboard KPIs Work Order Accounting Requests Work Order Receiving Ve…" at bounding box center [624, 136] width 1249 height 3234
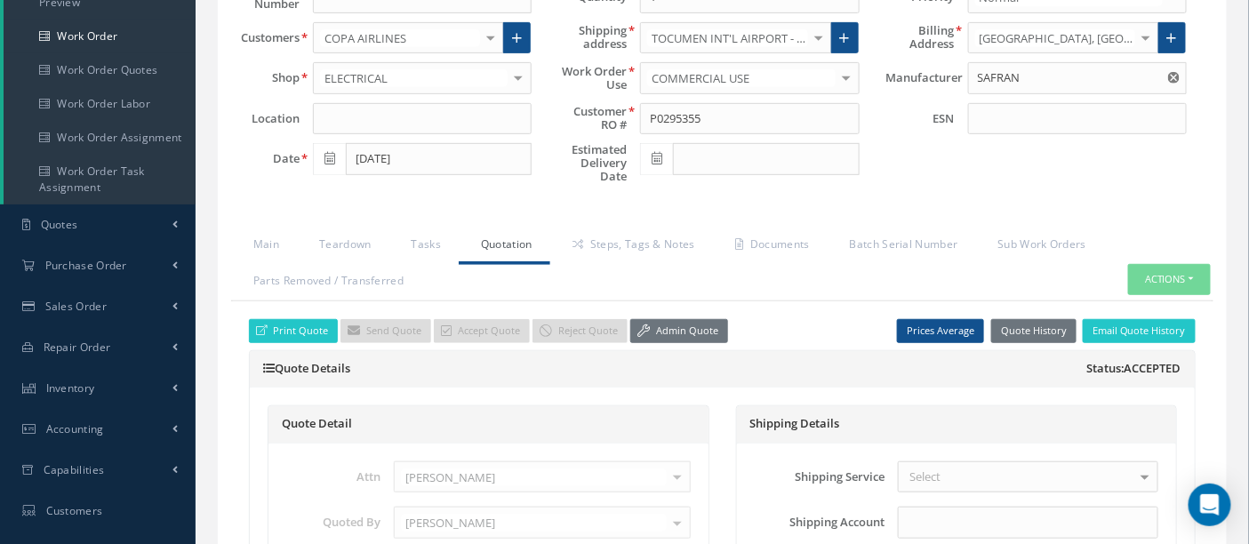
scroll to position [197, 0]
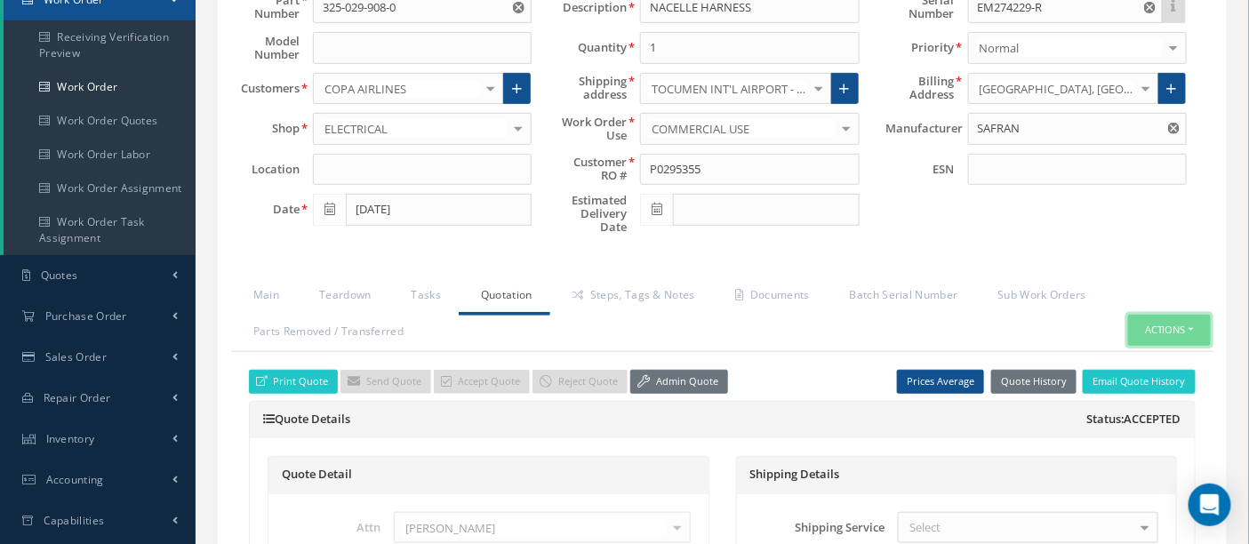
click at [1173, 322] on button "Actions" at bounding box center [1169, 330] width 83 height 31
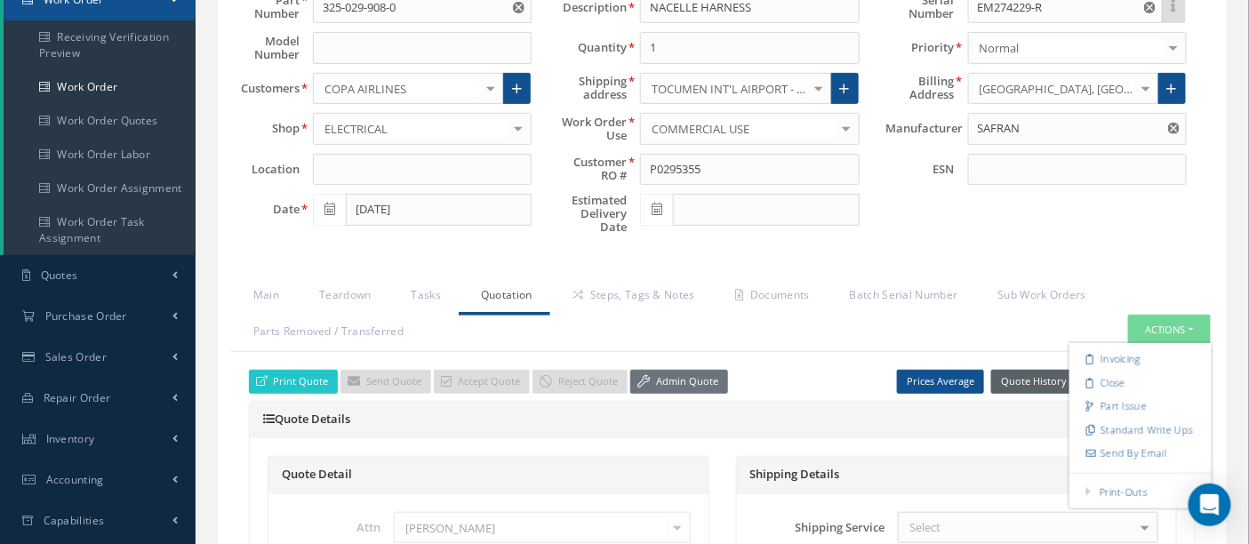
click at [1043, 379] on button "Quote History" at bounding box center [1033, 382] width 85 height 24
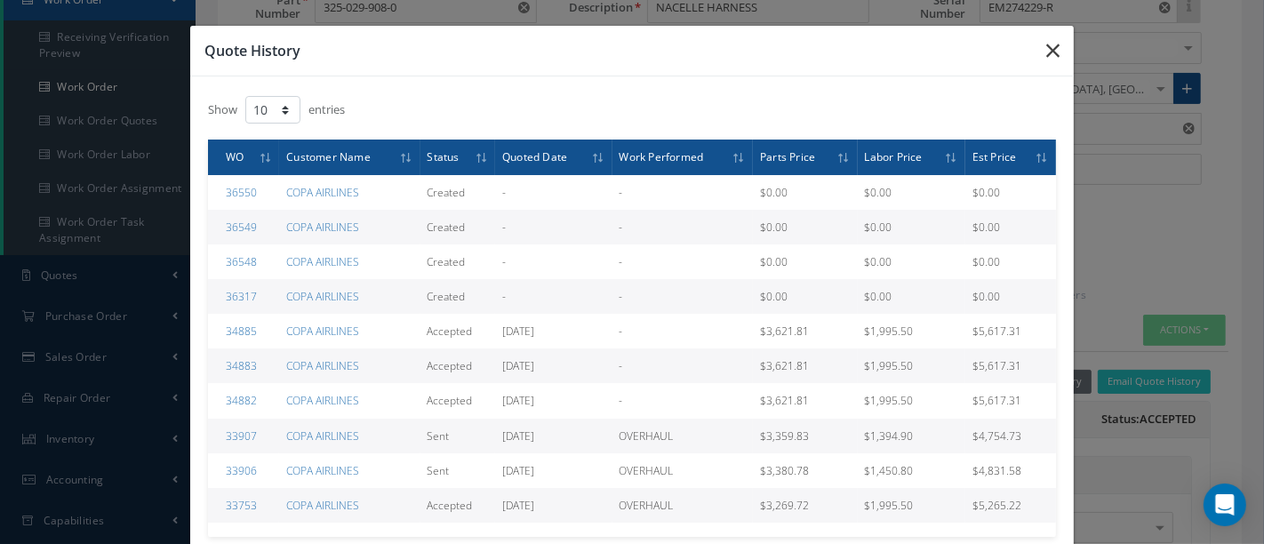
click at [1051, 54] on button "button" at bounding box center [1053, 51] width 42 height 50
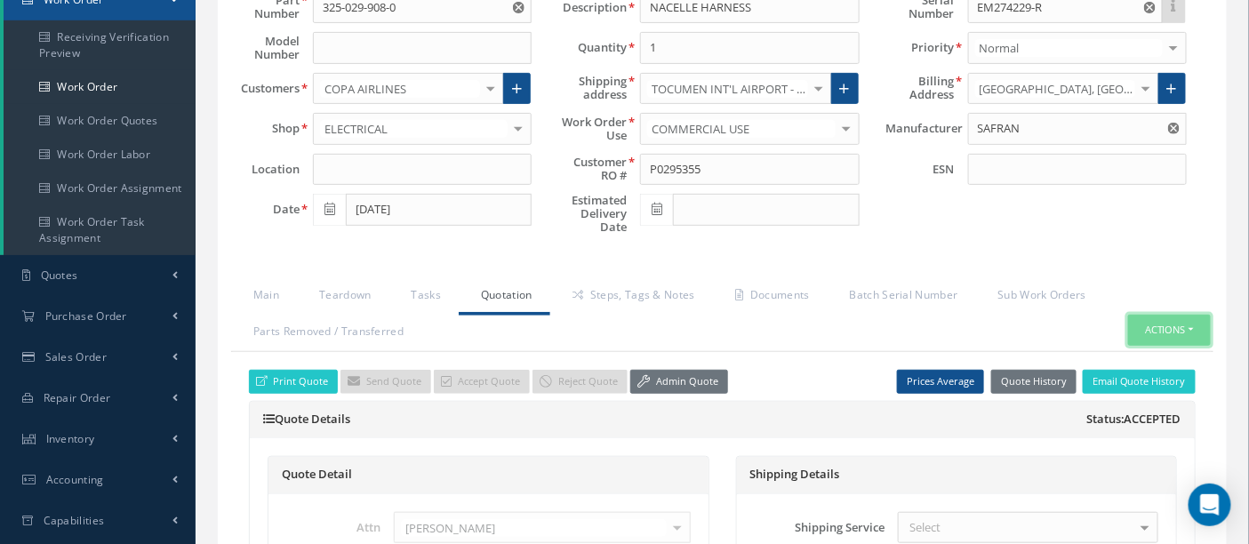
click at [1182, 325] on button "Actions" at bounding box center [1169, 330] width 83 height 31
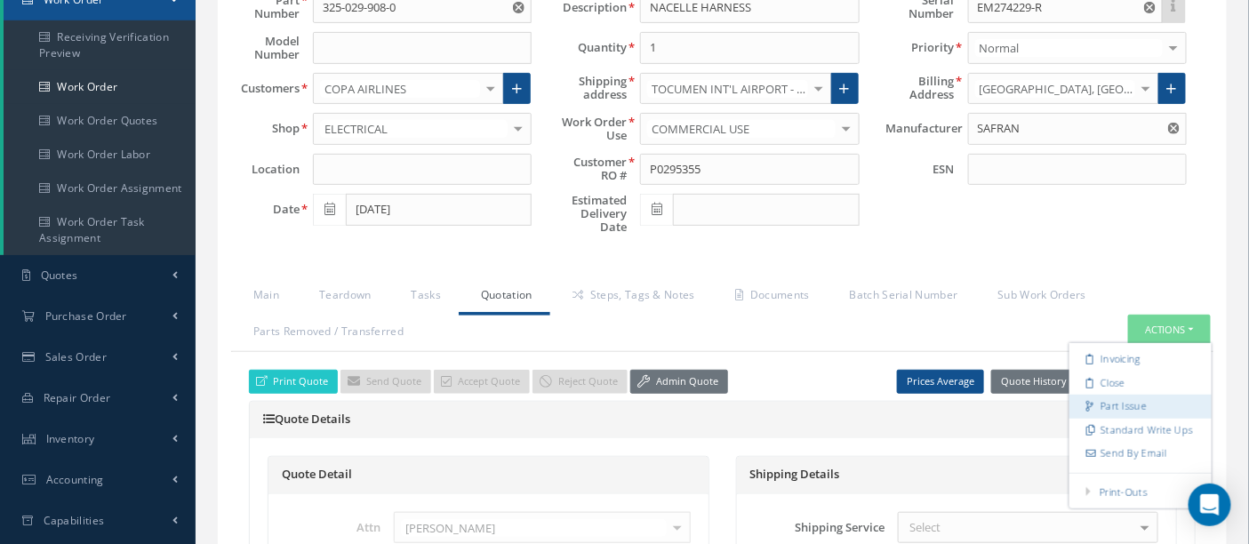
click at [1099, 403] on link "Part Issue" at bounding box center [1140, 407] width 142 height 24
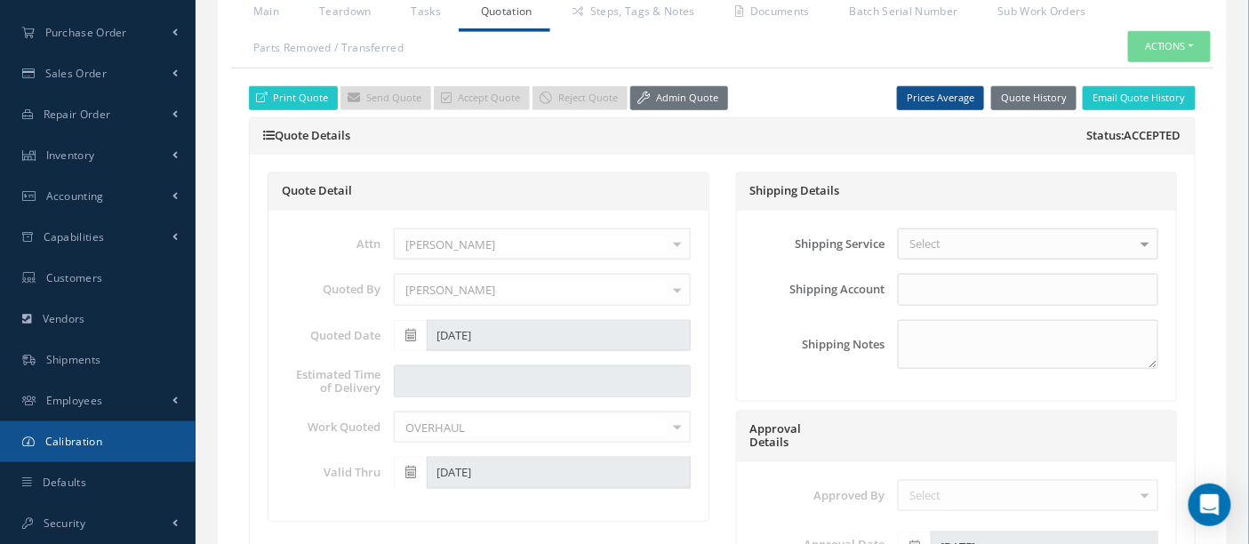
scroll to position [691, 0]
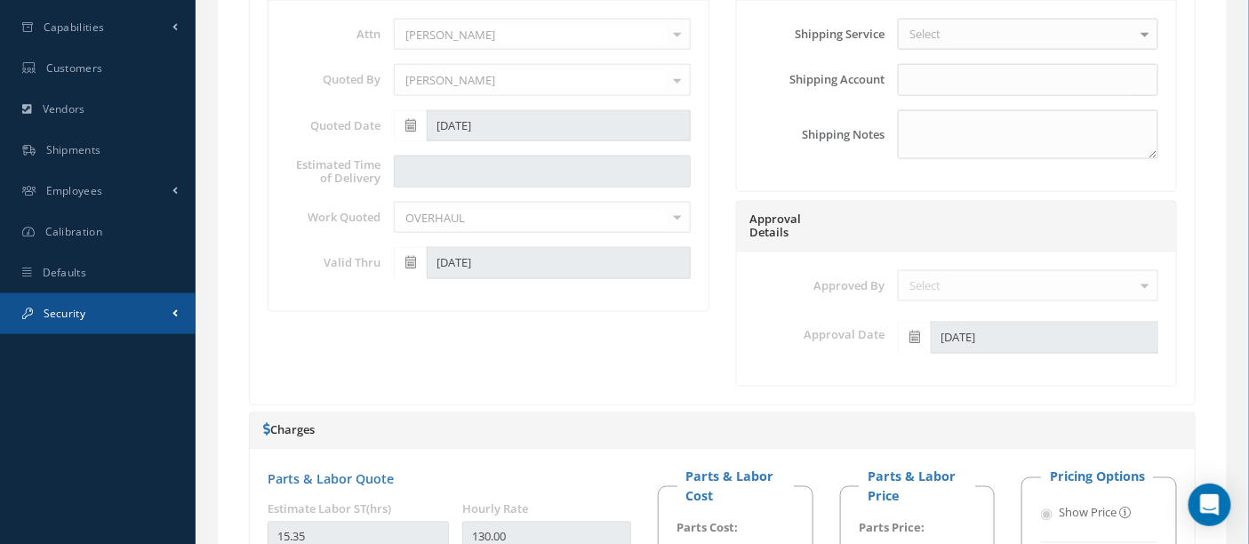
click at [94, 315] on link "Security" at bounding box center [98, 313] width 196 height 41
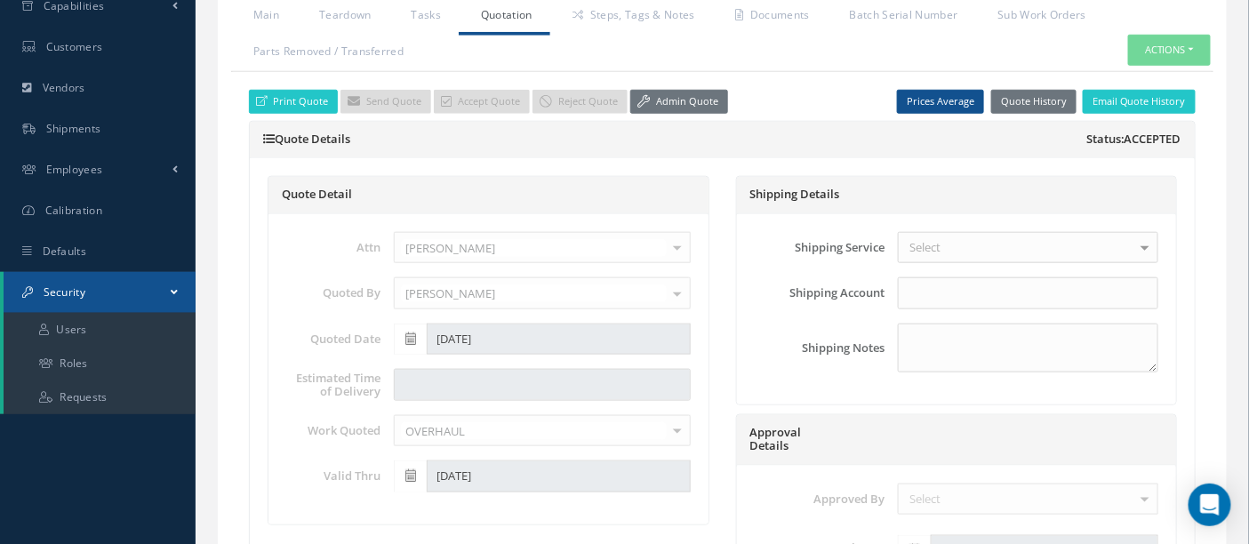
scroll to position [457, 0]
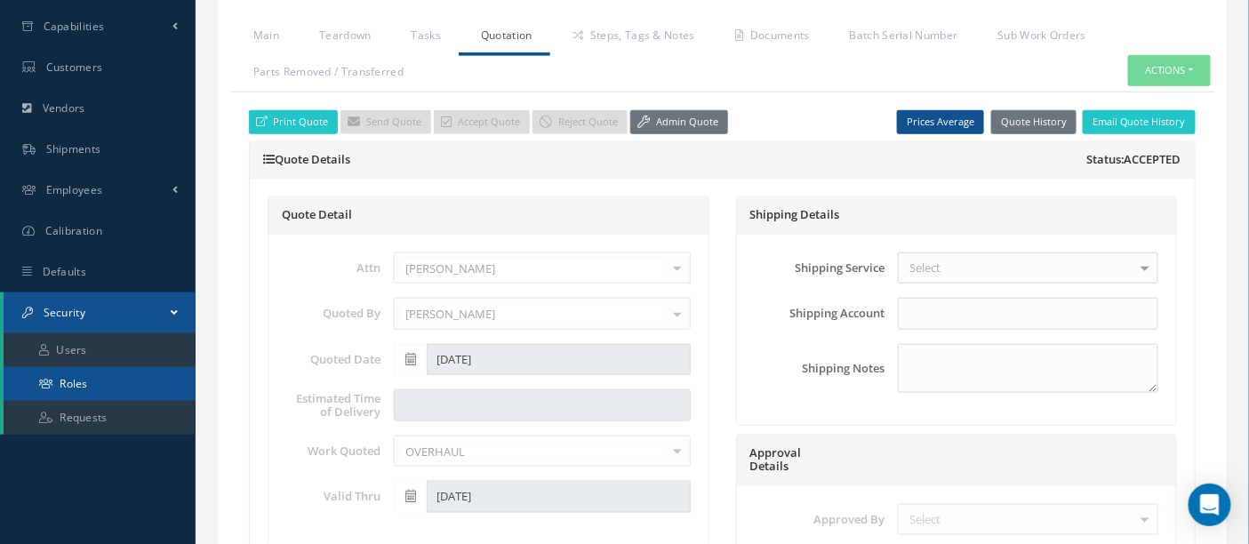
click at [82, 376] on link "Roles" at bounding box center [100, 384] width 192 height 34
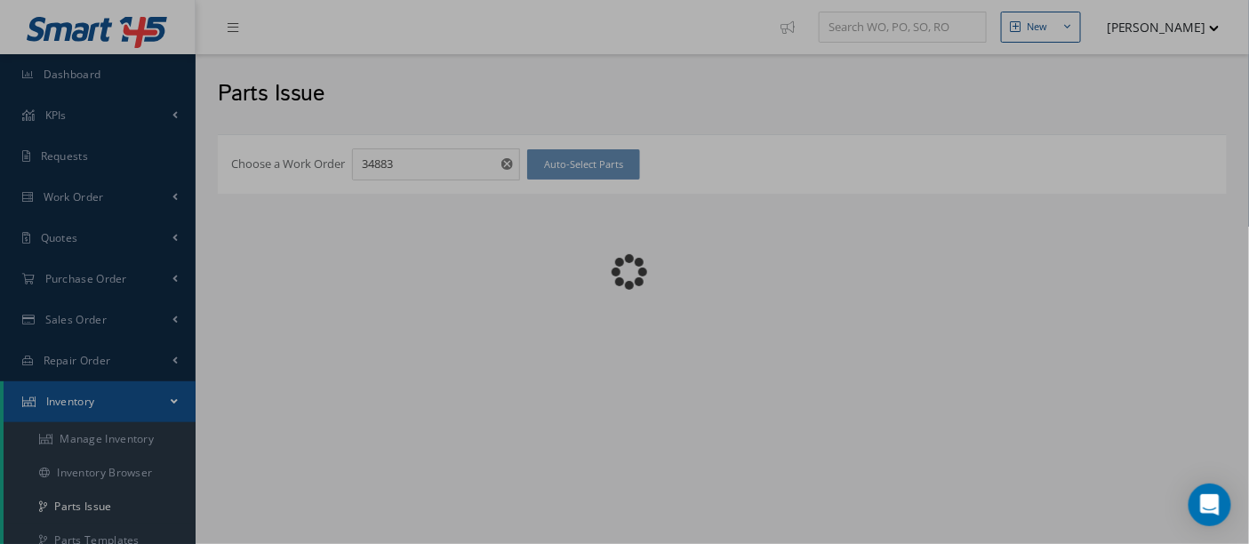
checkbox input "false"
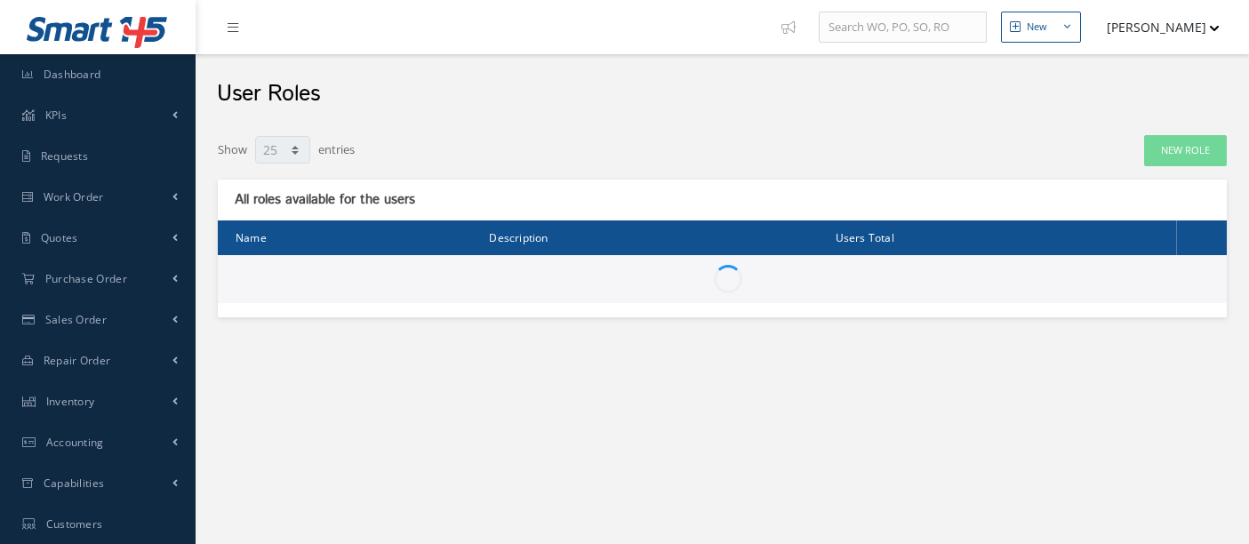
select select "25"
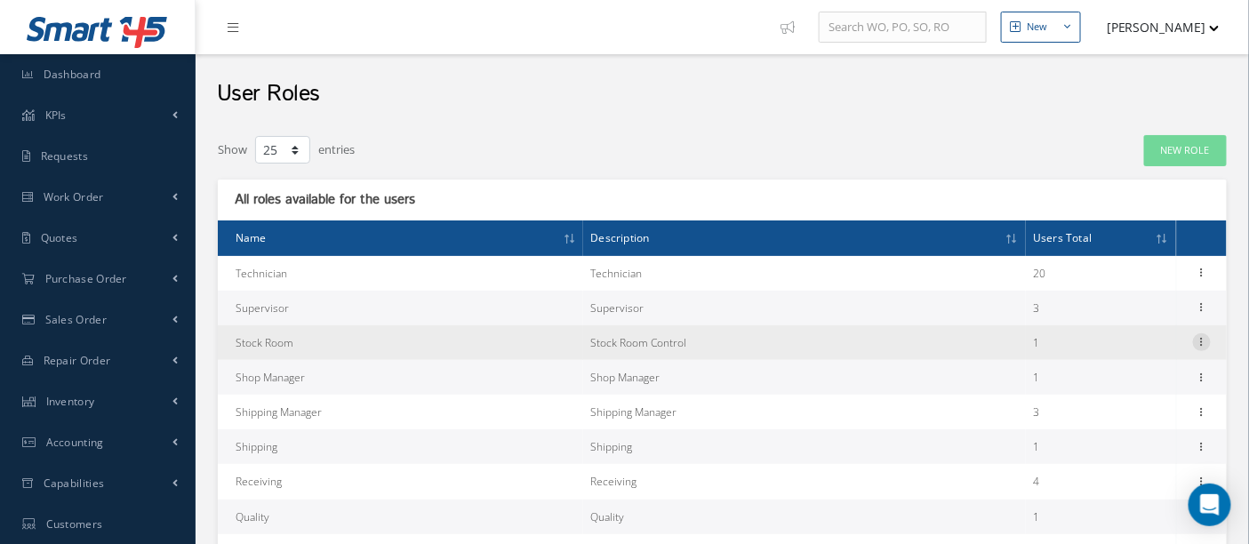
click at [1194, 345] on icon at bounding box center [1202, 340] width 18 height 14
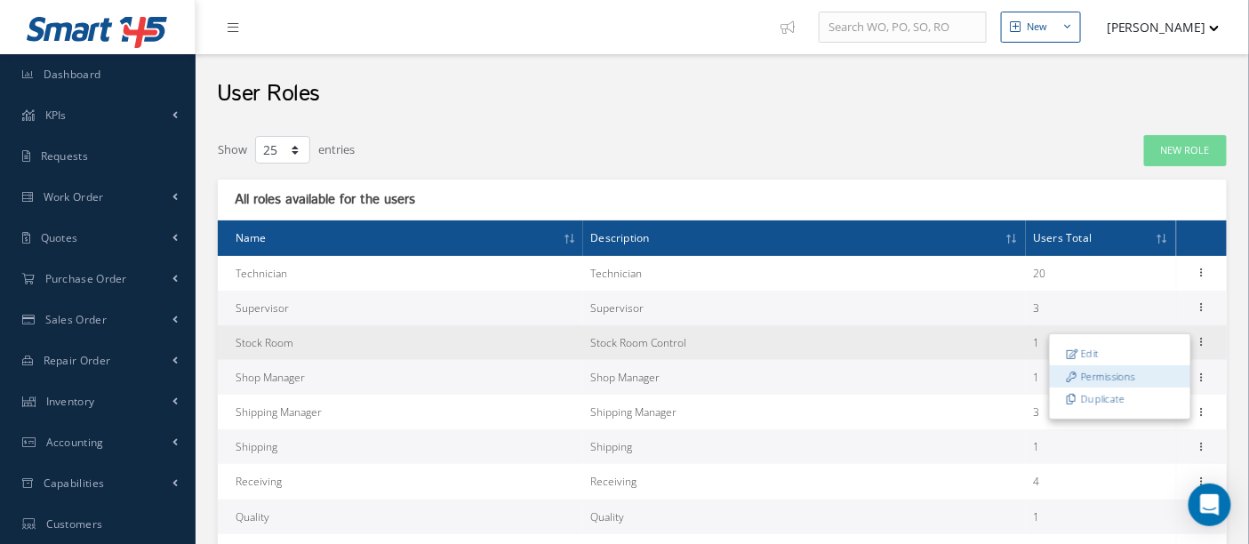
click at [1112, 371] on link "Permissions" at bounding box center [1120, 376] width 140 height 23
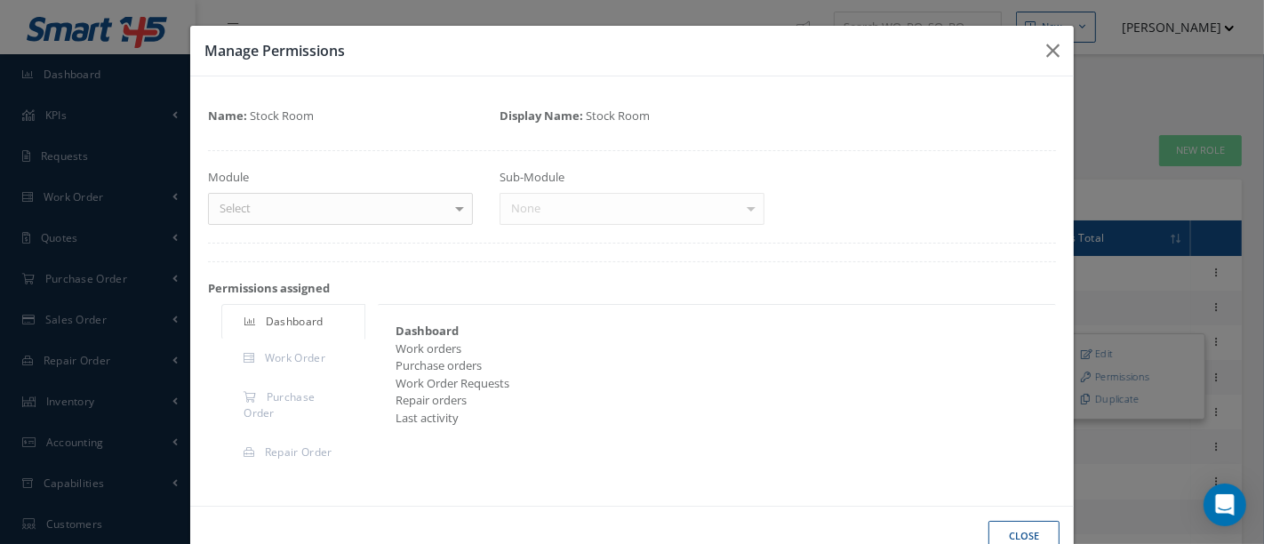
click at [451, 212] on div at bounding box center [459, 208] width 25 height 29
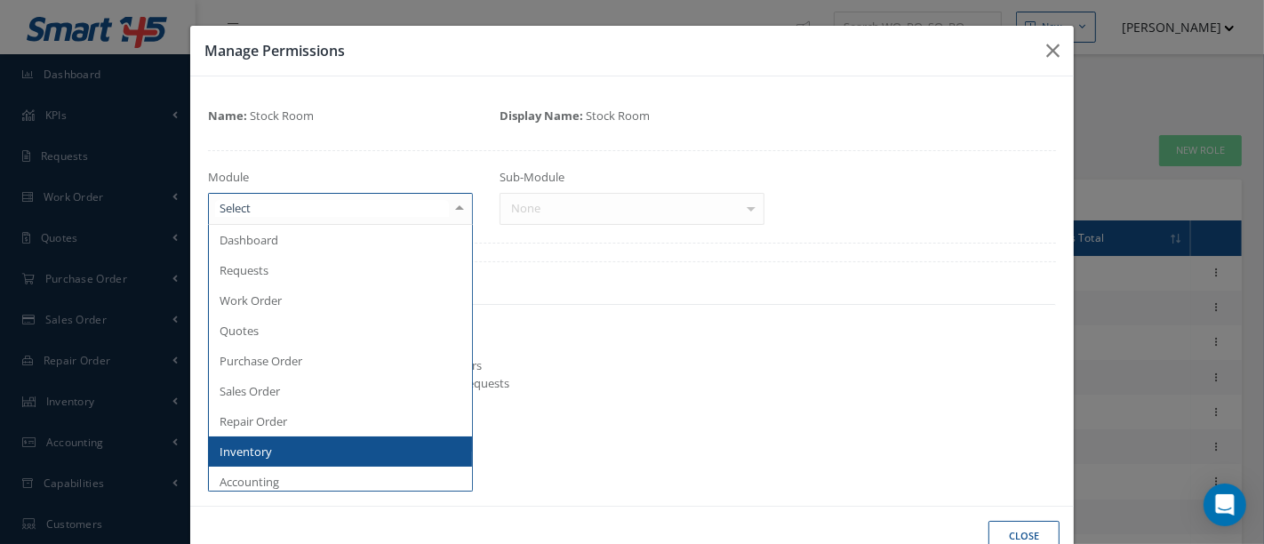
click at [267, 447] on span "Inventory" at bounding box center [246, 451] width 52 height 16
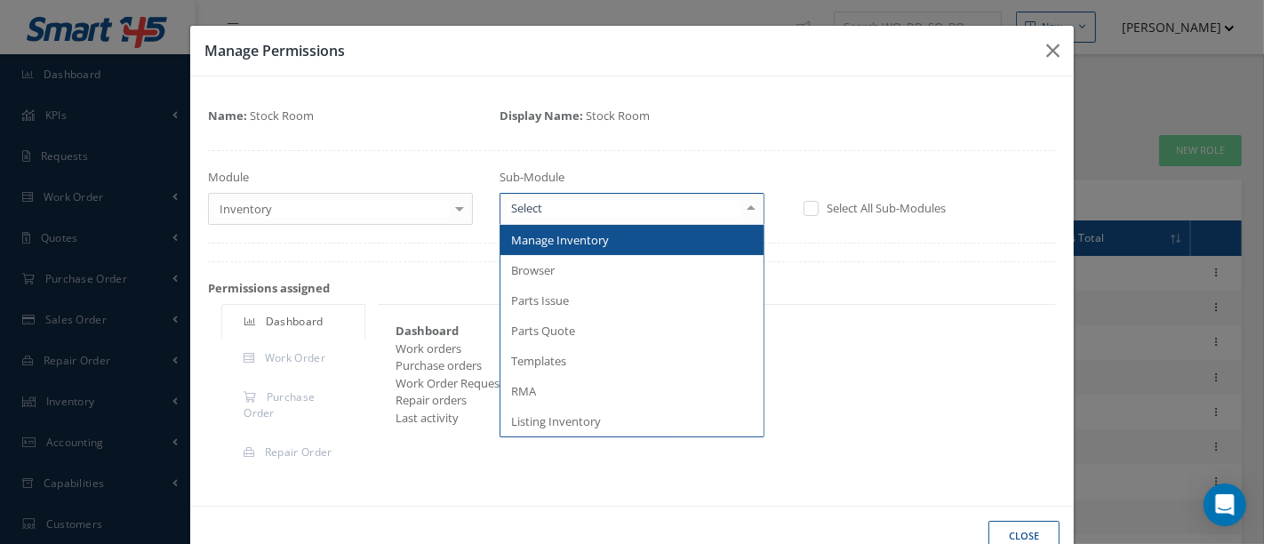
click at [747, 211] on div at bounding box center [751, 208] width 25 height 29
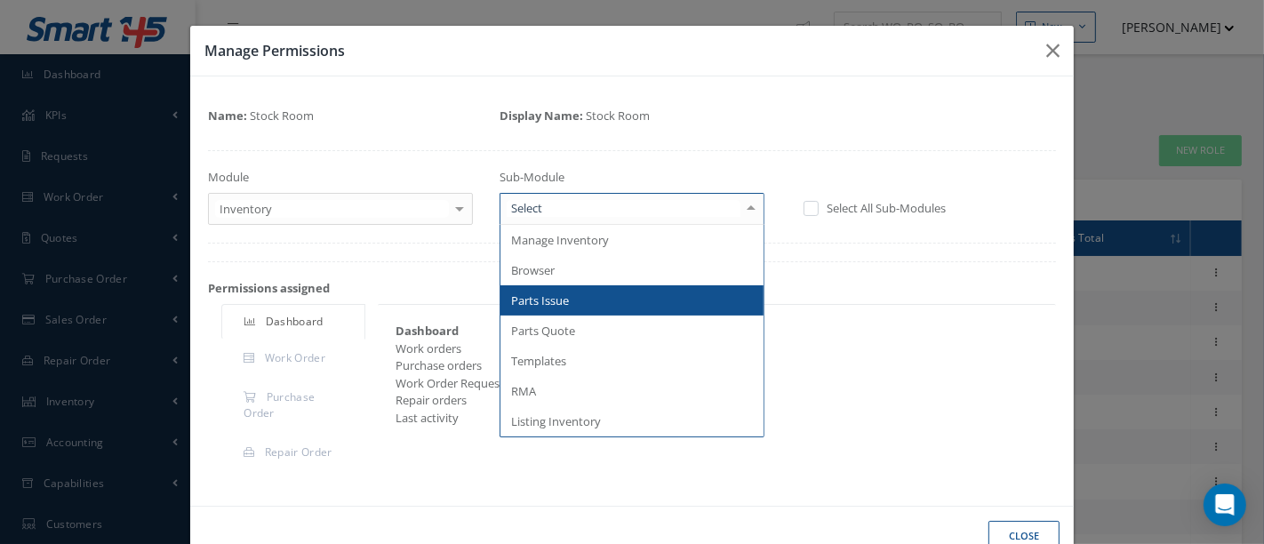
click at [538, 303] on span "Parts Issue" at bounding box center [540, 300] width 58 height 16
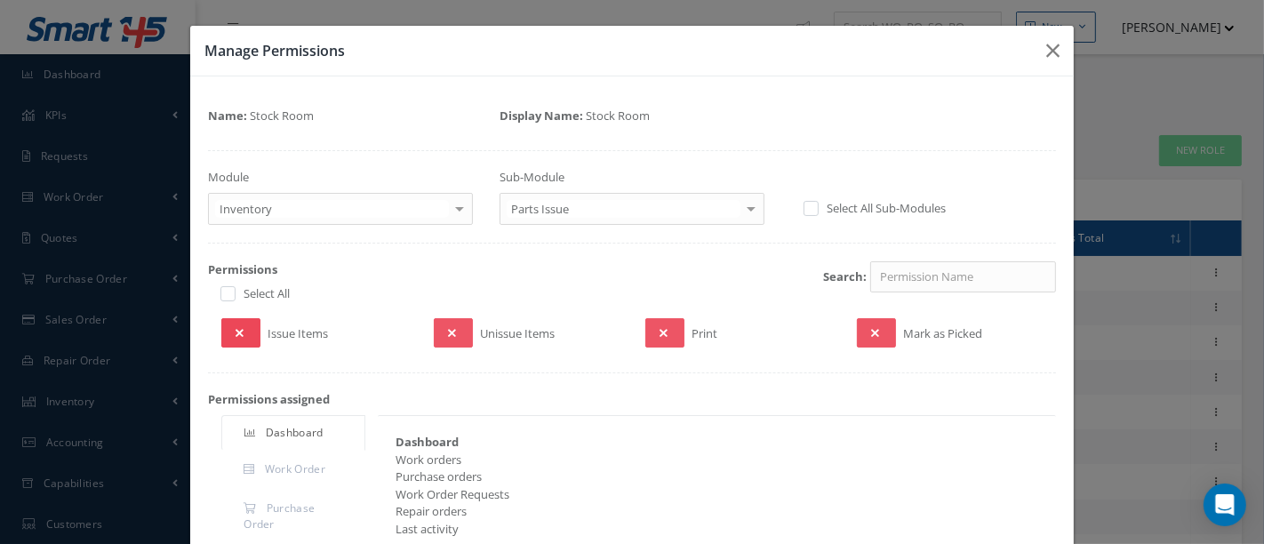
click at [236, 327] on icon at bounding box center [240, 333] width 8 height 12
click at [458, 333] on button at bounding box center [453, 332] width 39 height 29
click at [647, 334] on button at bounding box center [664, 332] width 39 height 29
click at [871, 334] on icon at bounding box center [875, 333] width 8 height 12
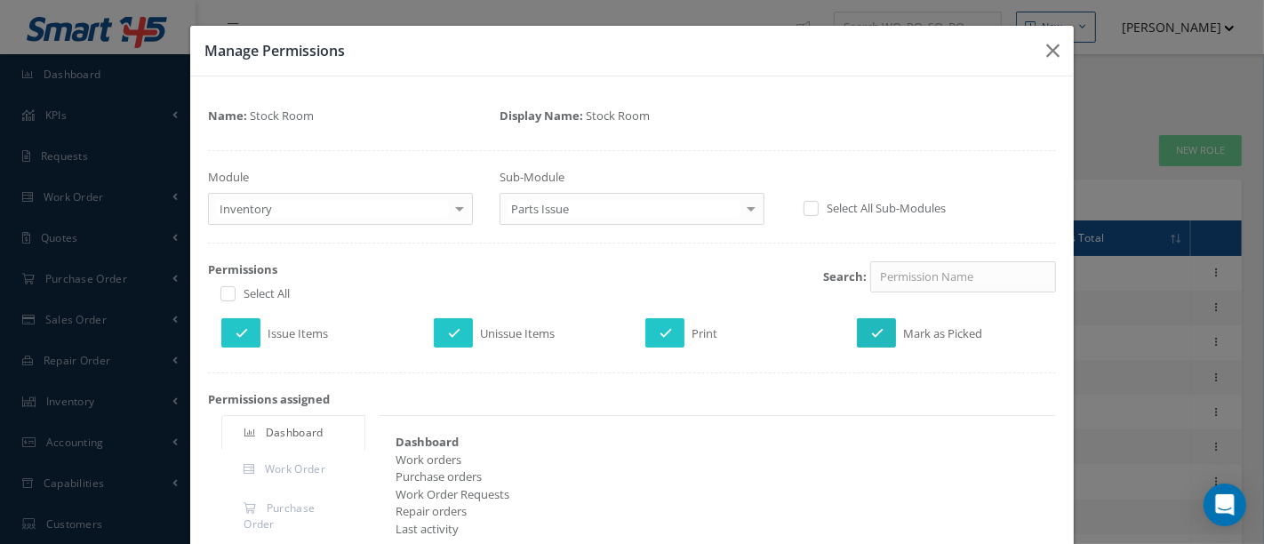
scroll to position [193, 0]
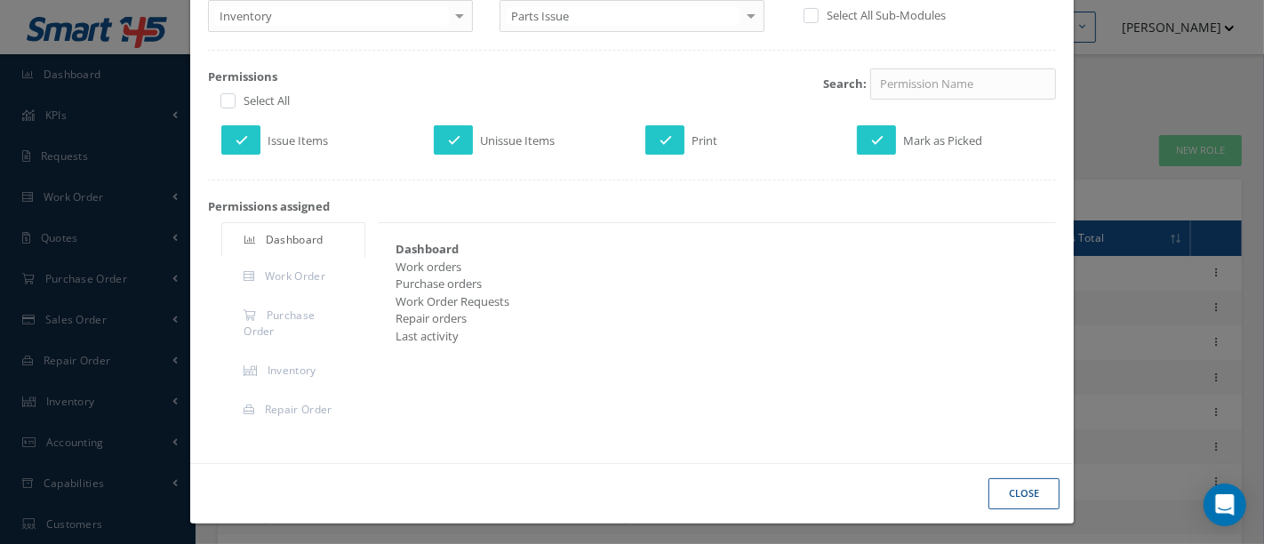
click at [1010, 490] on button "Close" at bounding box center [1023, 493] width 71 height 31
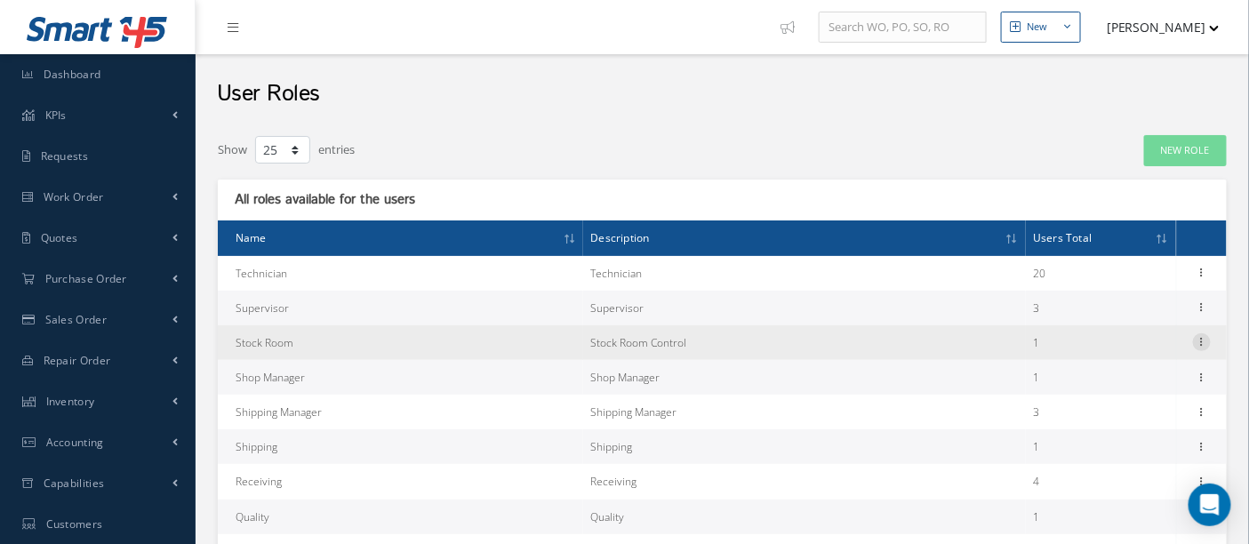
click at [1202, 340] on icon at bounding box center [1202, 340] width 18 height 14
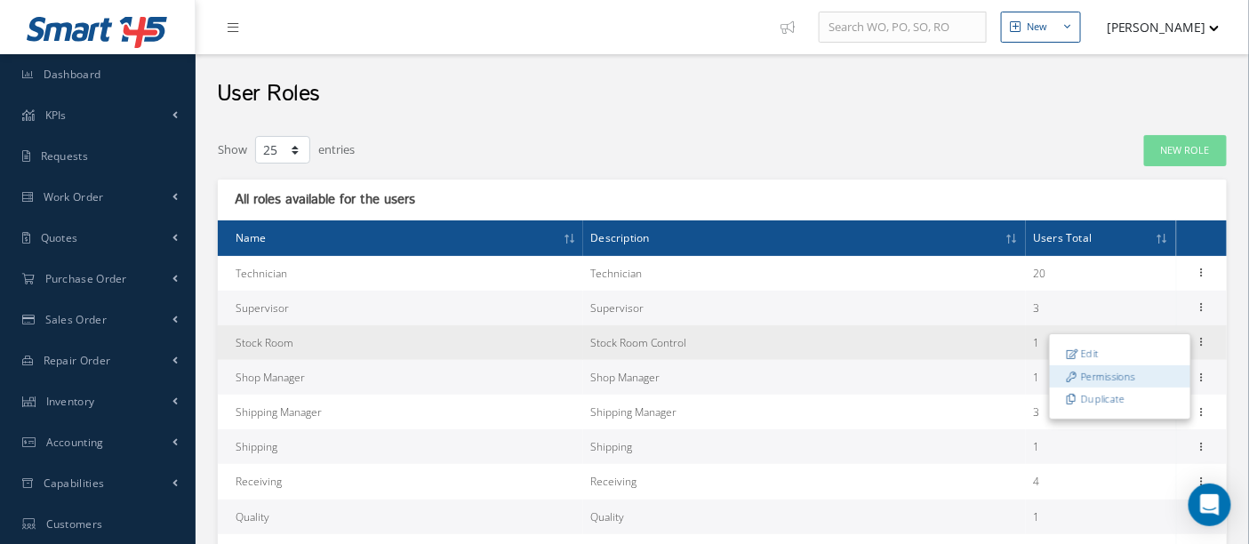
click at [1139, 380] on link "Permissions" at bounding box center [1120, 376] width 140 height 23
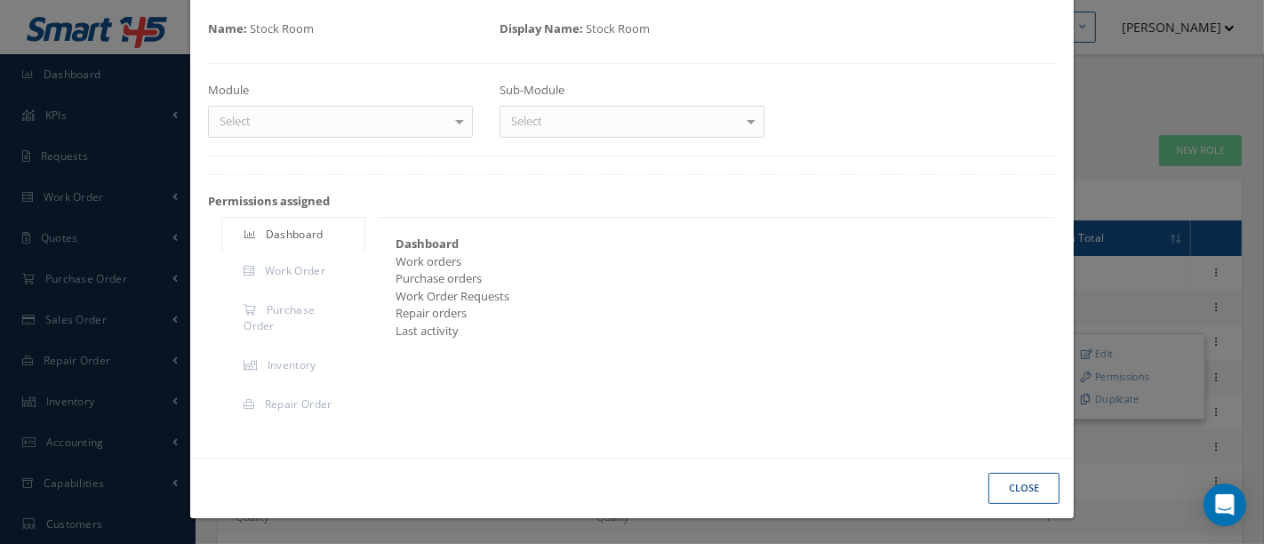
scroll to position [83, 0]
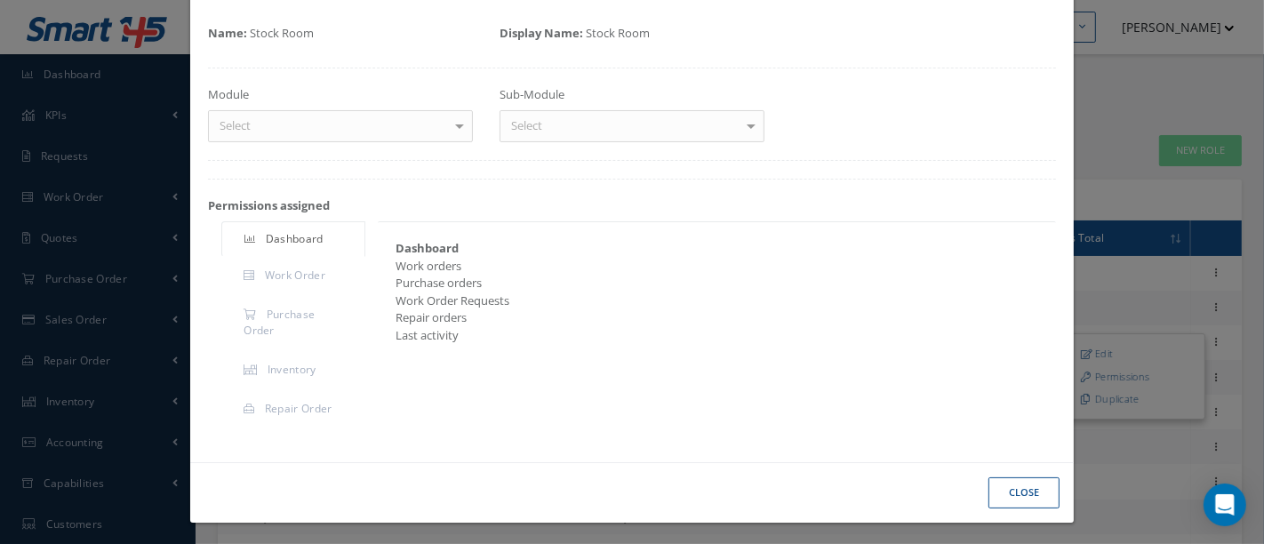
click at [452, 126] on div at bounding box center [459, 125] width 25 height 29
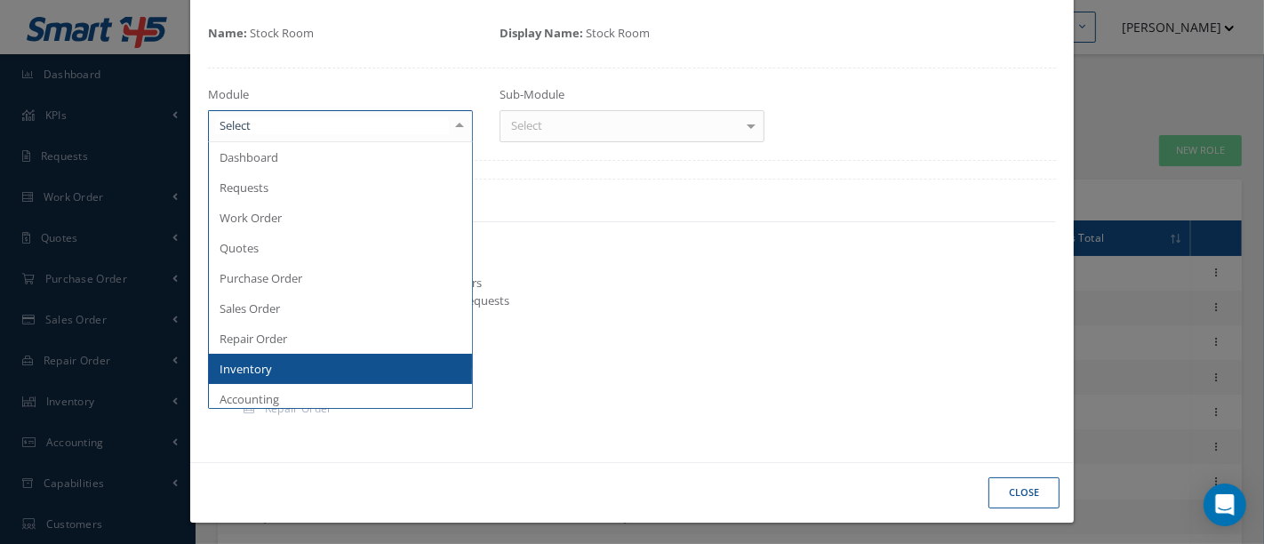
click at [243, 371] on span "Inventory" at bounding box center [246, 369] width 52 height 16
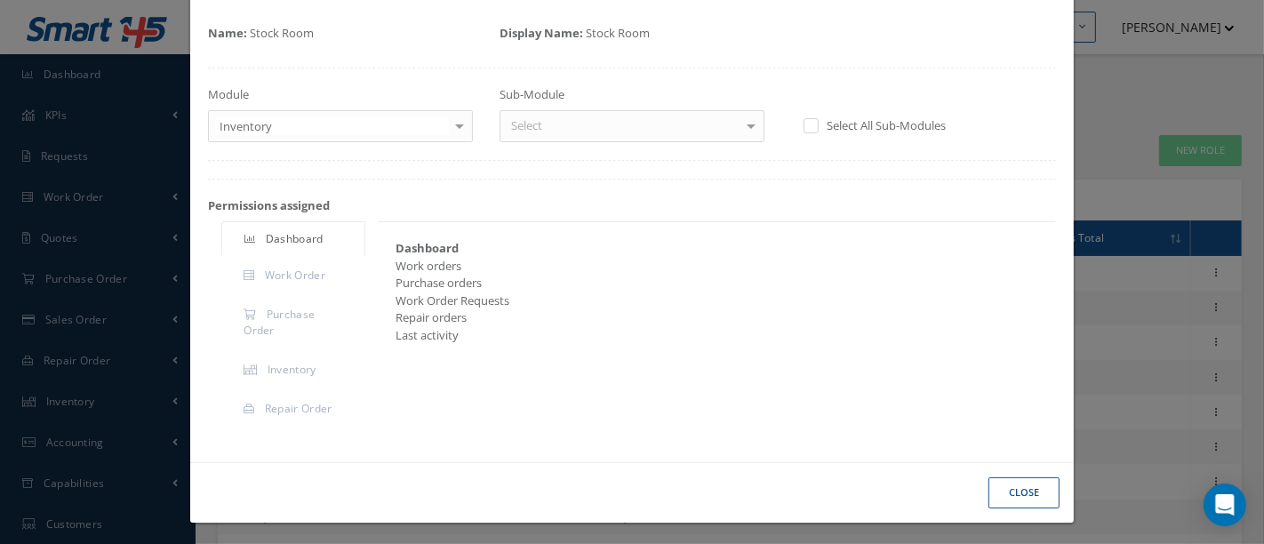
click at [747, 126] on div at bounding box center [751, 125] width 25 height 29
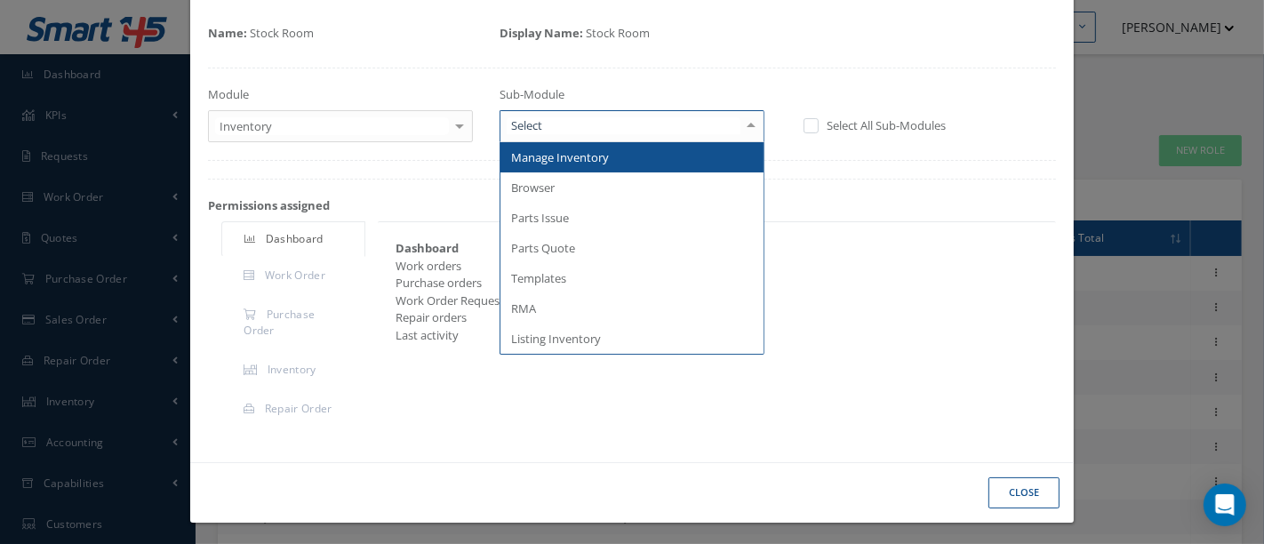
click at [601, 158] on span "Manage Inventory" at bounding box center [560, 157] width 98 height 16
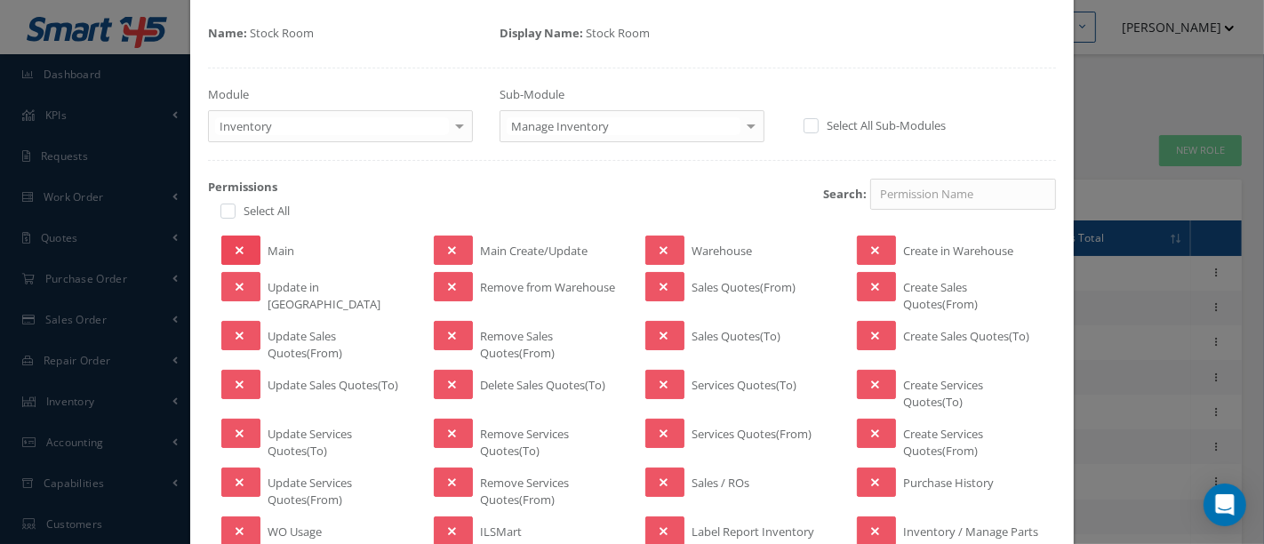
click at [239, 249] on icon at bounding box center [240, 250] width 8 height 12
click at [244, 278] on button at bounding box center [240, 286] width 39 height 29
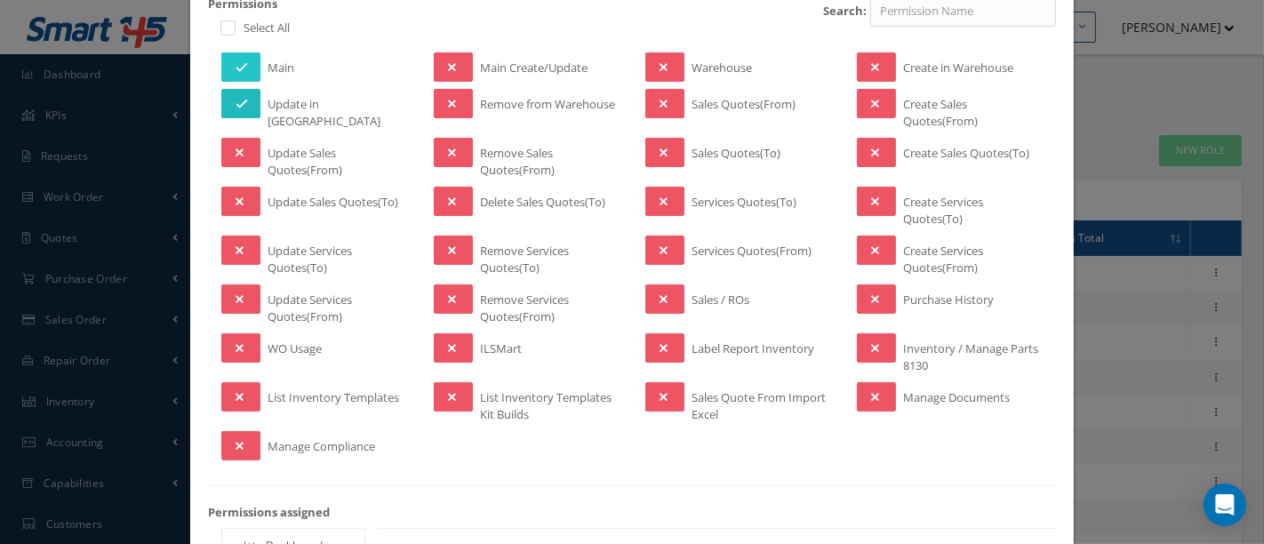
scroll to position [280, 0]
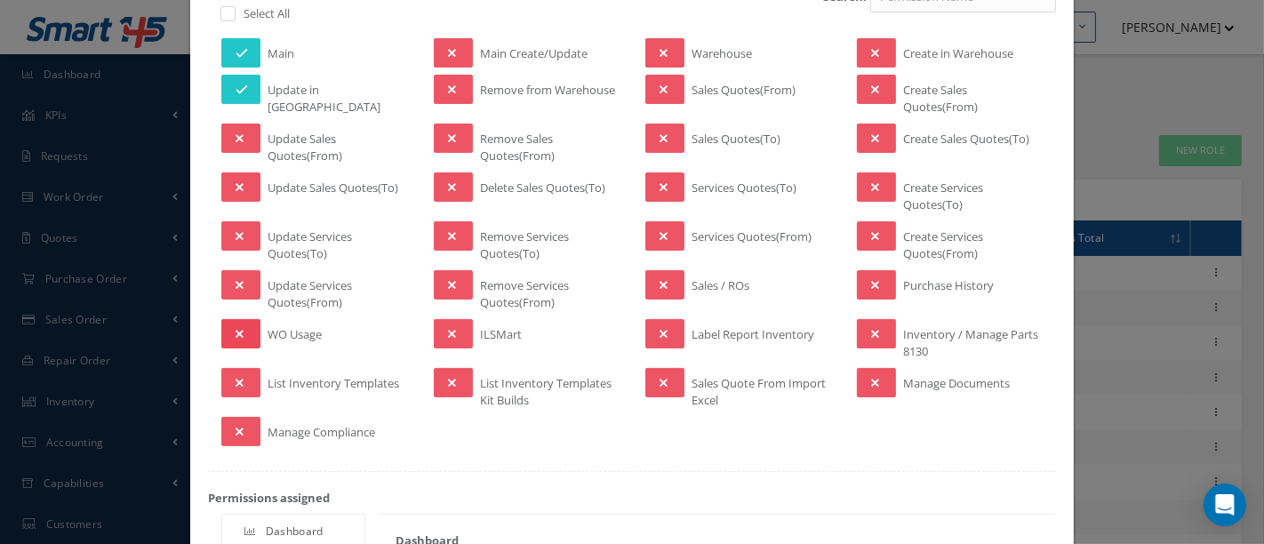
click at [238, 332] on icon at bounding box center [240, 334] width 8 height 12
click at [236, 378] on icon at bounding box center [240, 383] width 8 height 12
click at [455, 379] on button at bounding box center [453, 382] width 39 height 29
click at [458, 280] on button at bounding box center [453, 284] width 39 height 29
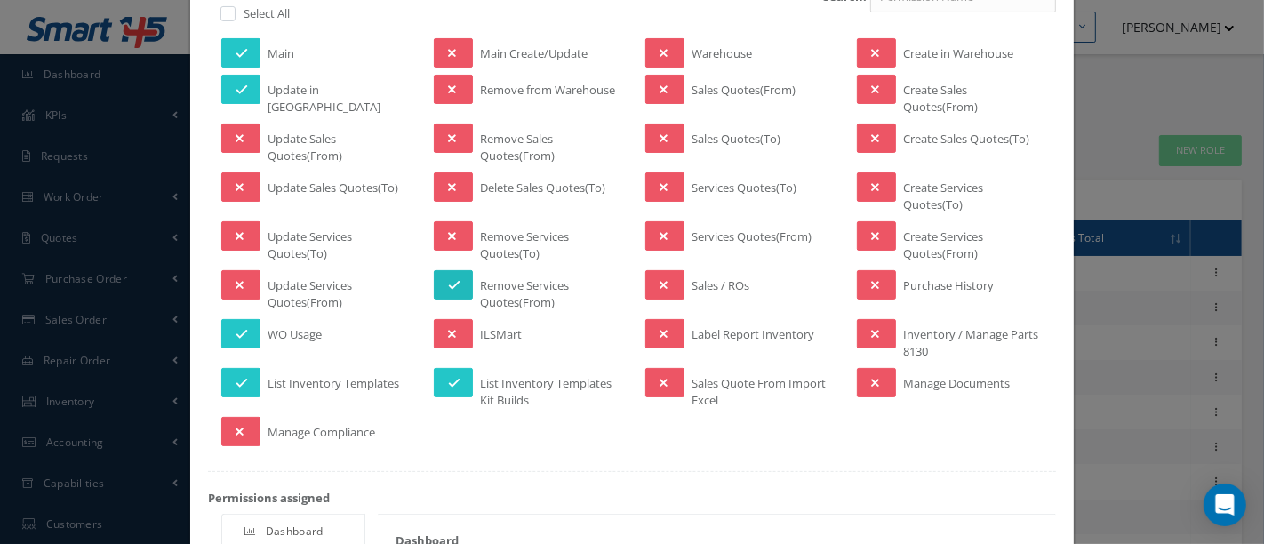
click at [451, 288] on button at bounding box center [453, 284] width 39 height 29
click at [450, 84] on icon at bounding box center [452, 90] width 8 height 12
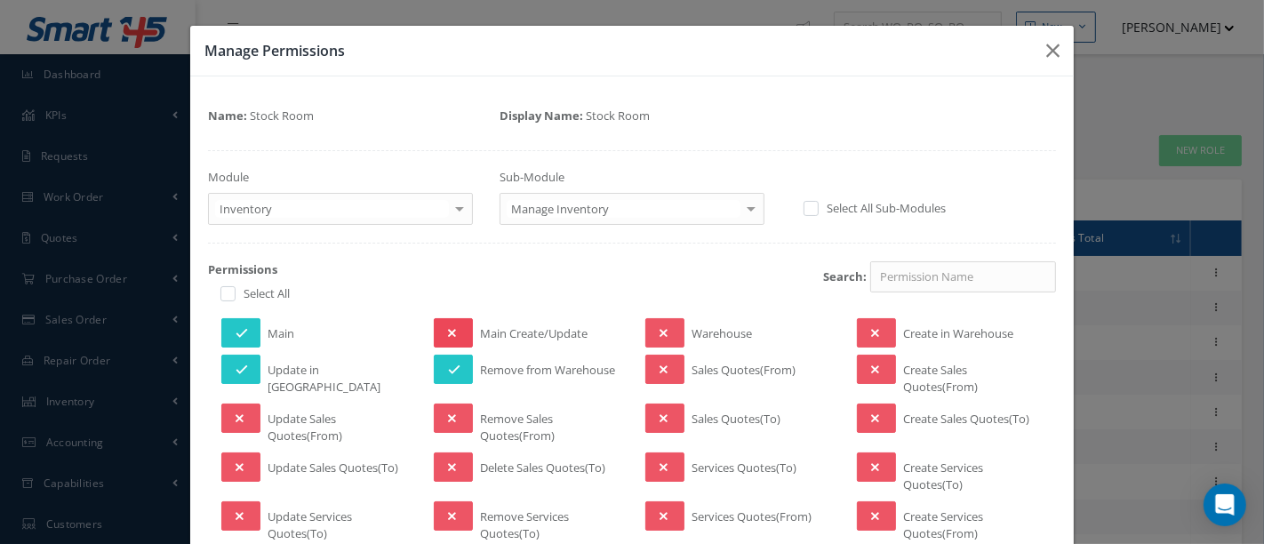
click at [457, 333] on button at bounding box center [453, 332] width 39 height 29
click at [659, 329] on icon at bounding box center [663, 333] width 8 height 12
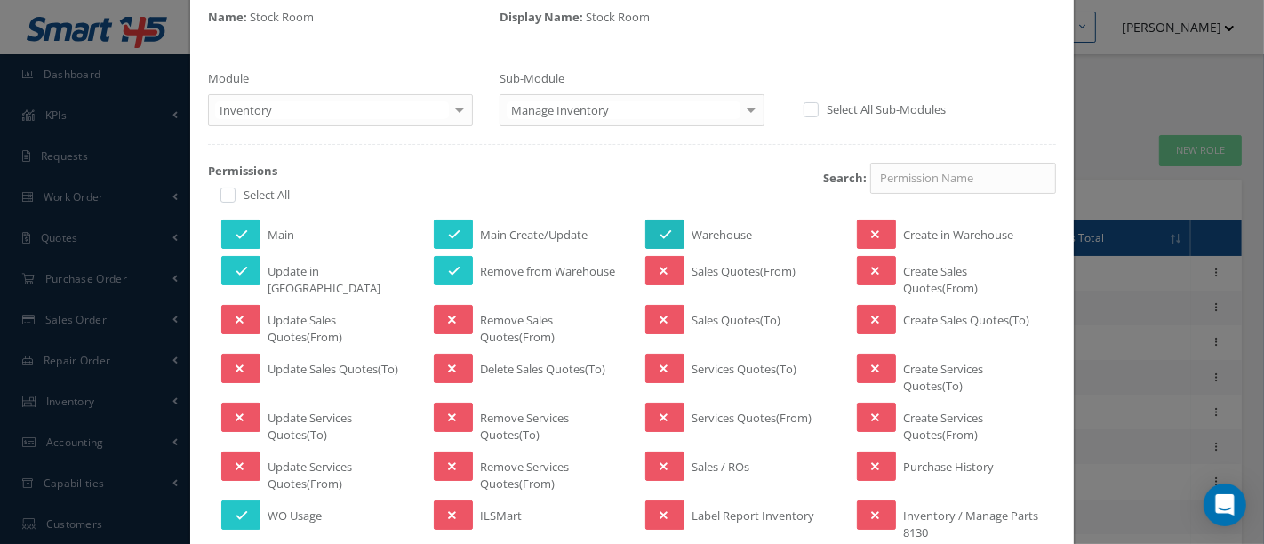
scroll to position [197, 0]
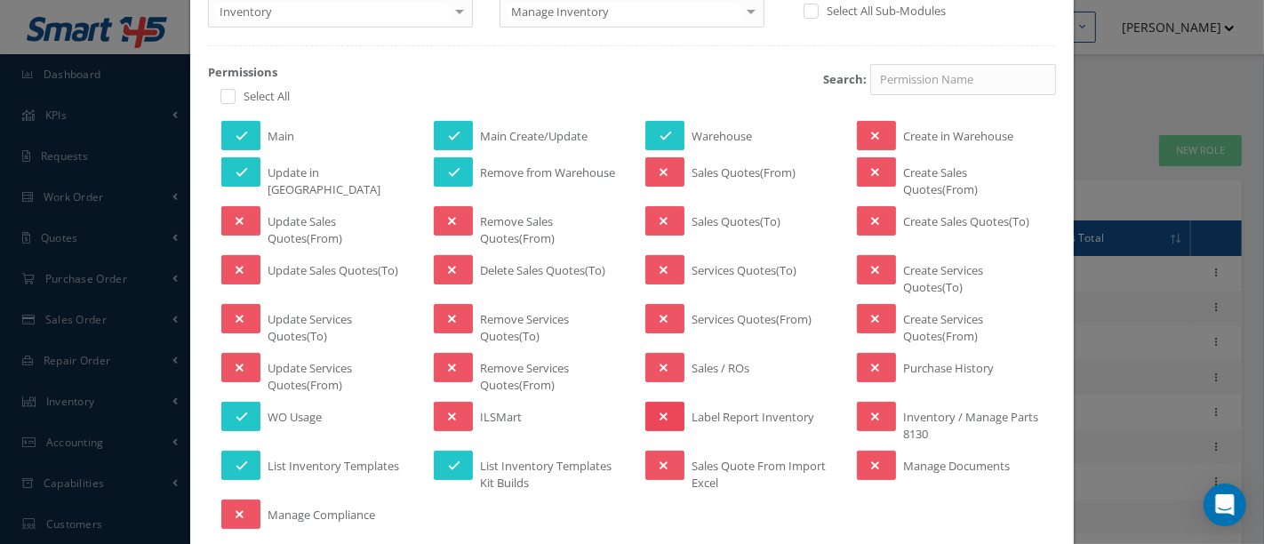
click at [661, 409] on button at bounding box center [664, 416] width 39 height 29
click at [881, 465] on button at bounding box center [876, 465] width 39 height 29
click at [871, 366] on button at bounding box center [876, 367] width 39 height 29
click at [874, 133] on button at bounding box center [876, 135] width 39 height 29
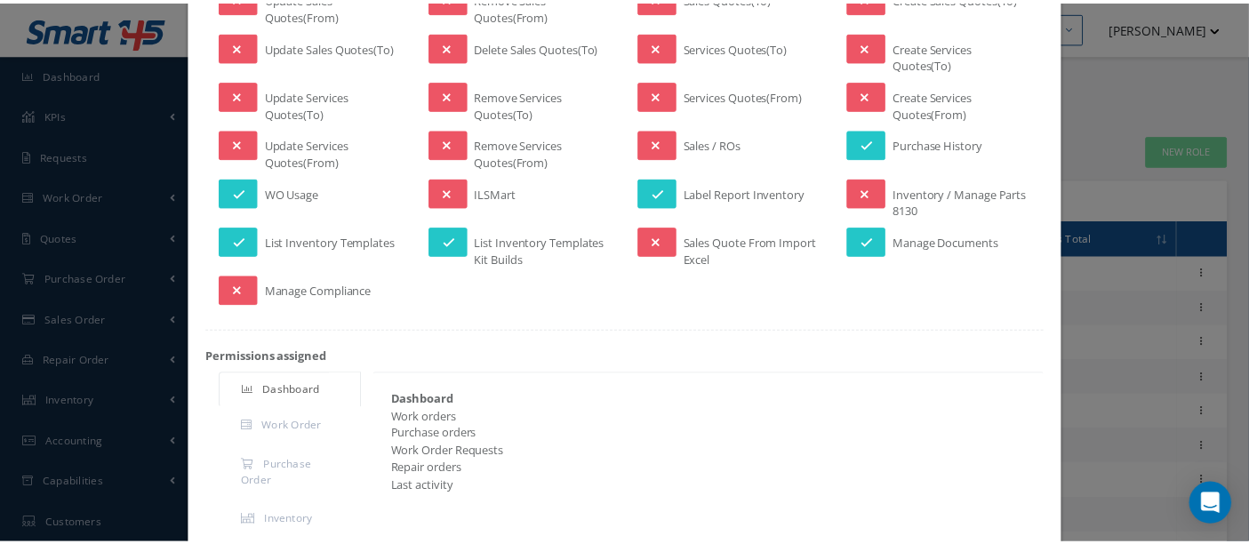
scroll to position [571, 0]
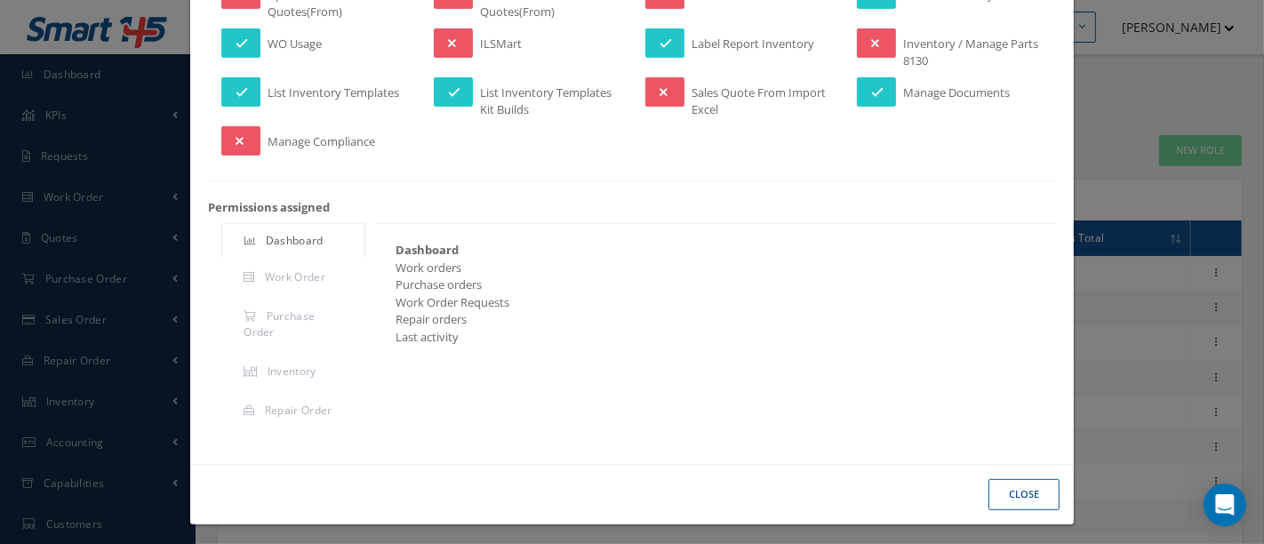
click at [1004, 484] on button "Close" at bounding box center [1023, 494] width 71 height 31
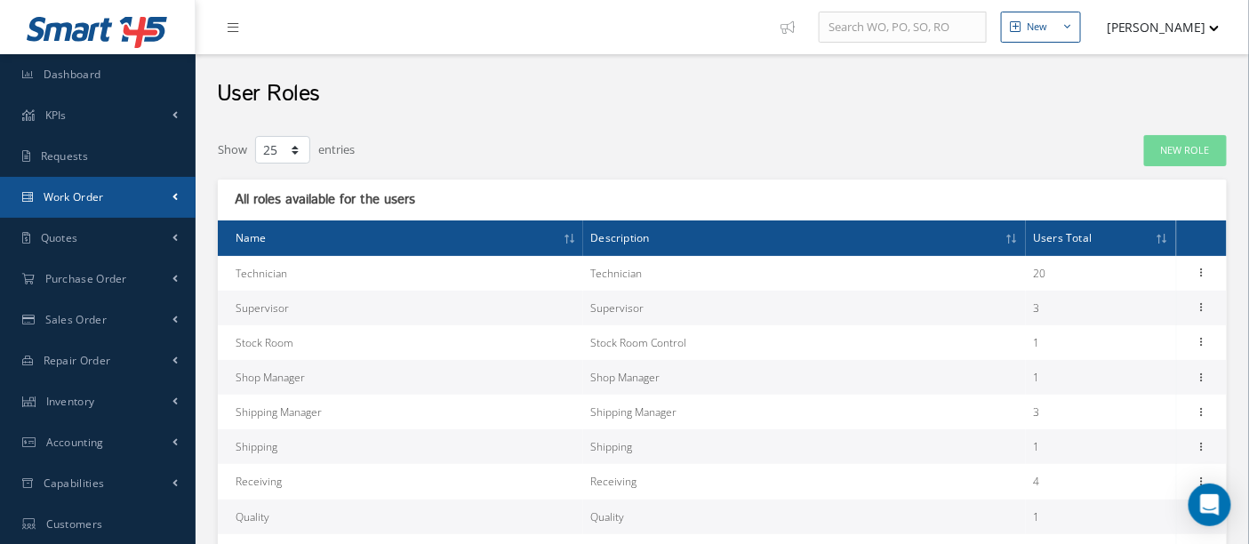
click at [98, 199] on span "Work Order" at bounding box center [74, 196] width 60 height 15
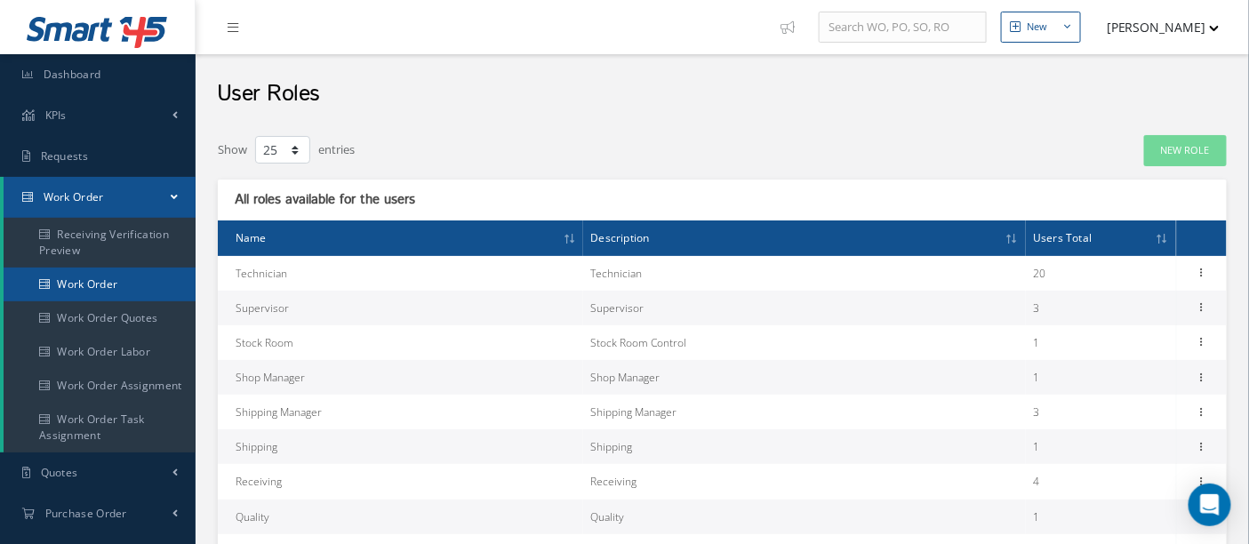
click at [4, 300] on link "Work Order" at bounding box center [100, 285] width 192 height 34
click at [7, 291] on link "Work Order" at bounding box center [100, 285] width 192 height 34
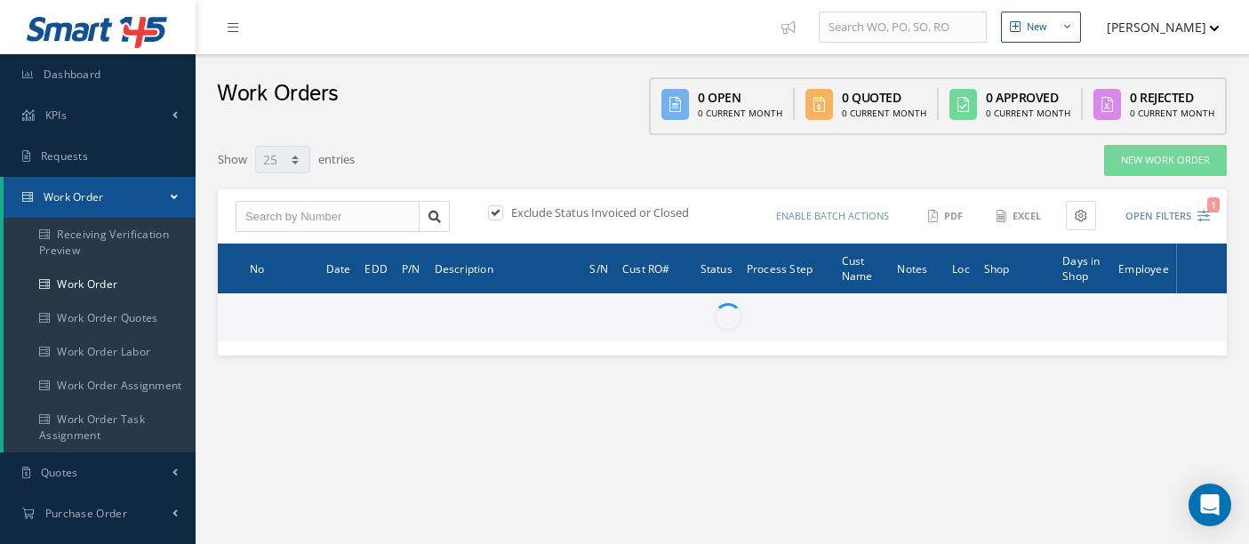
select select "25"
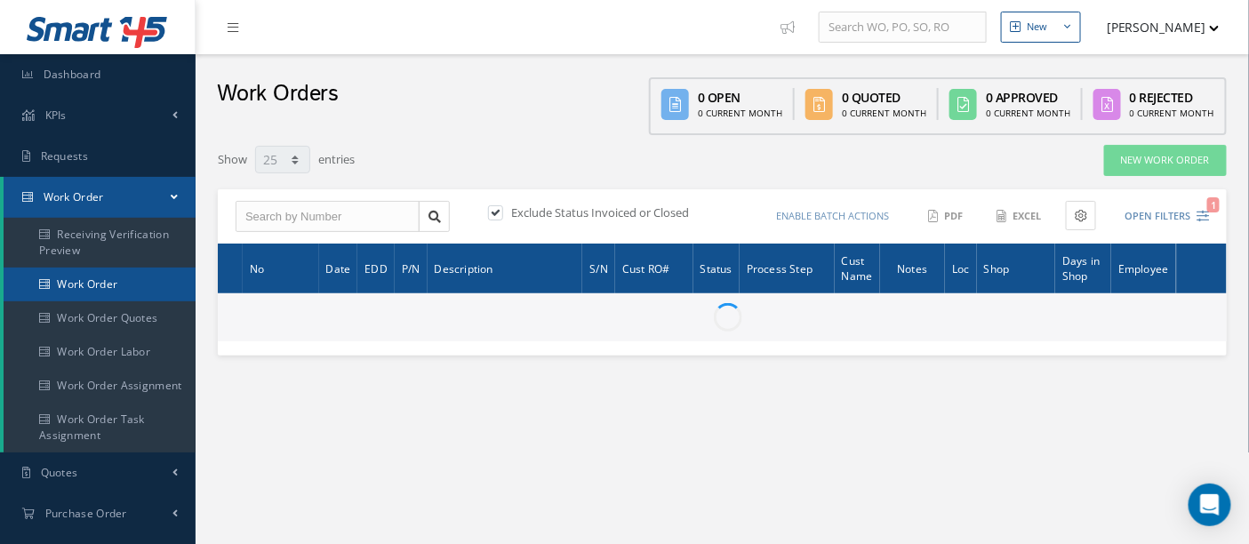
click at [78, 286] on link "Work Order" at bounding box center [100, 285] width 192 height 34
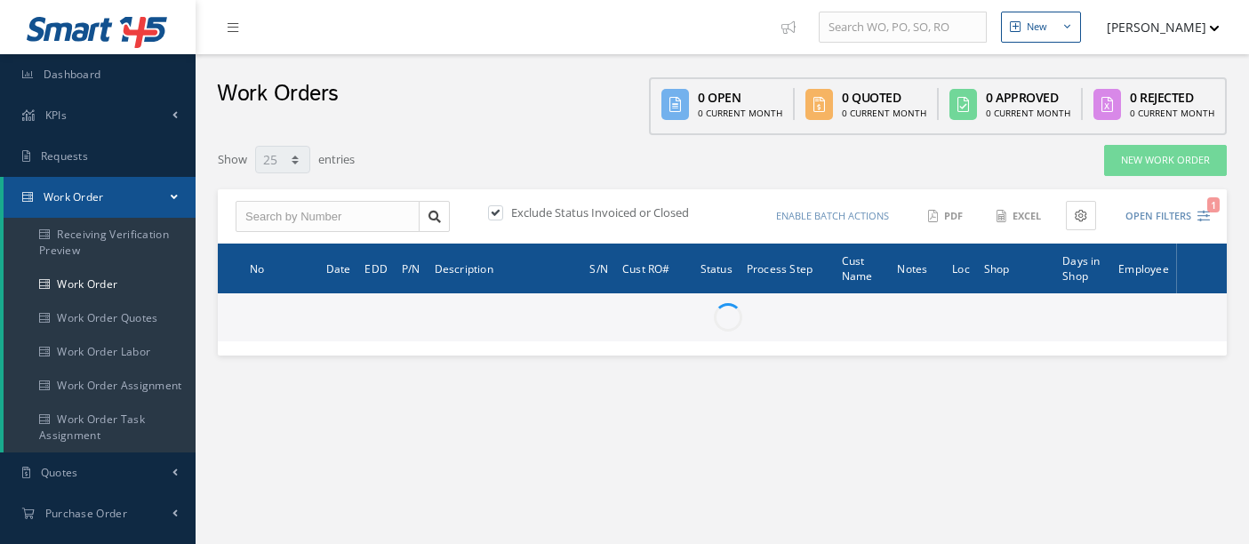
select select "25"
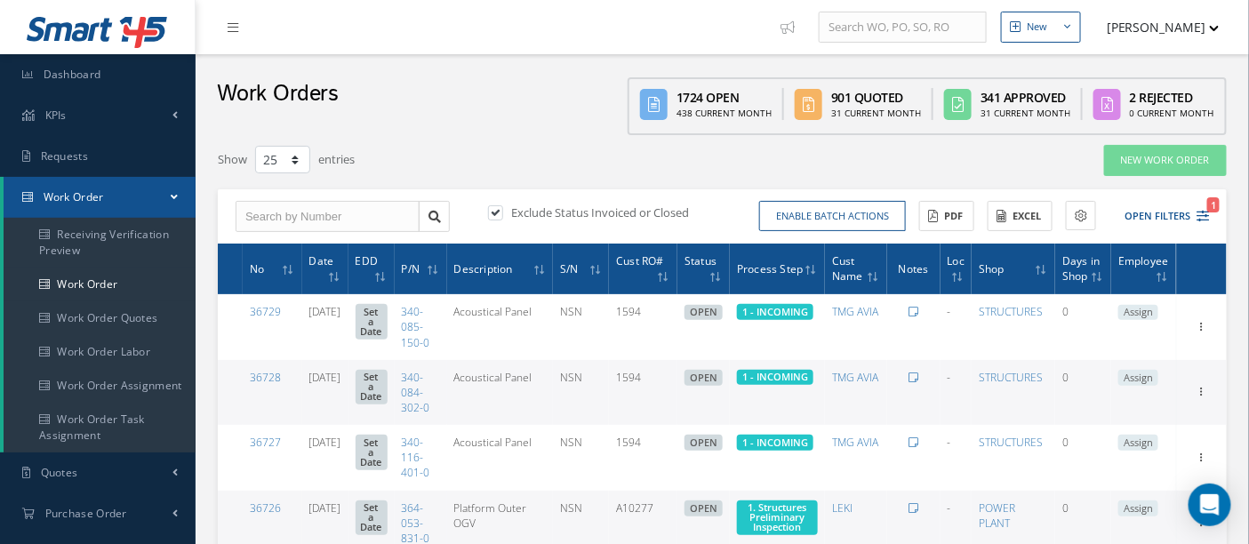
click at [1045, 245] on th "Shop" at bounding box center [1013, 269] width 84 height 51
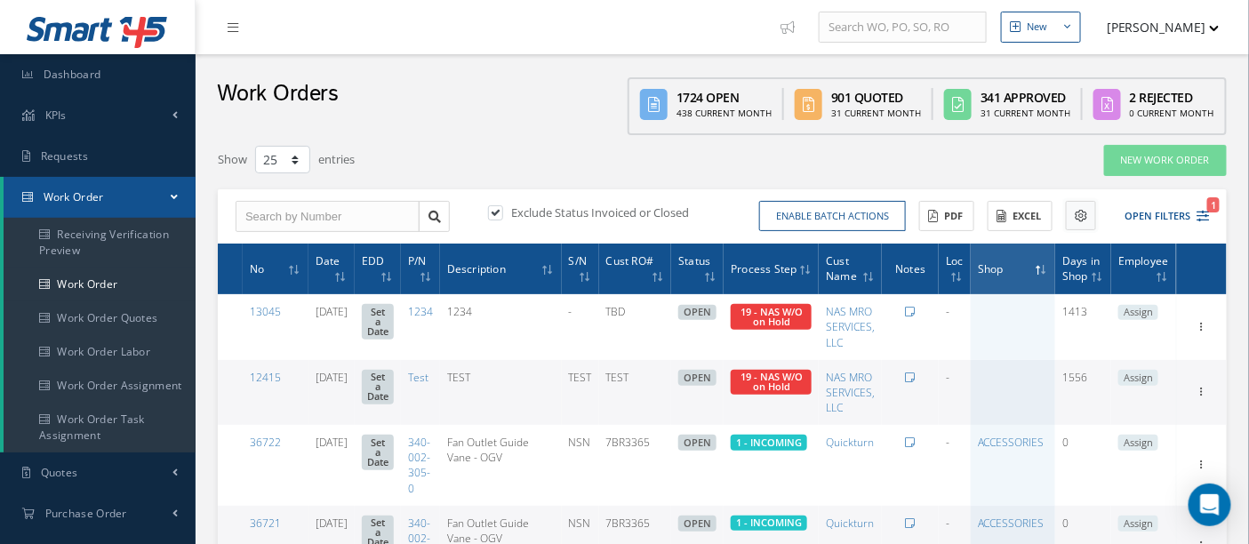
click at [1077, 217] on icon at bounding box center [1080, 216] width 12 height 12
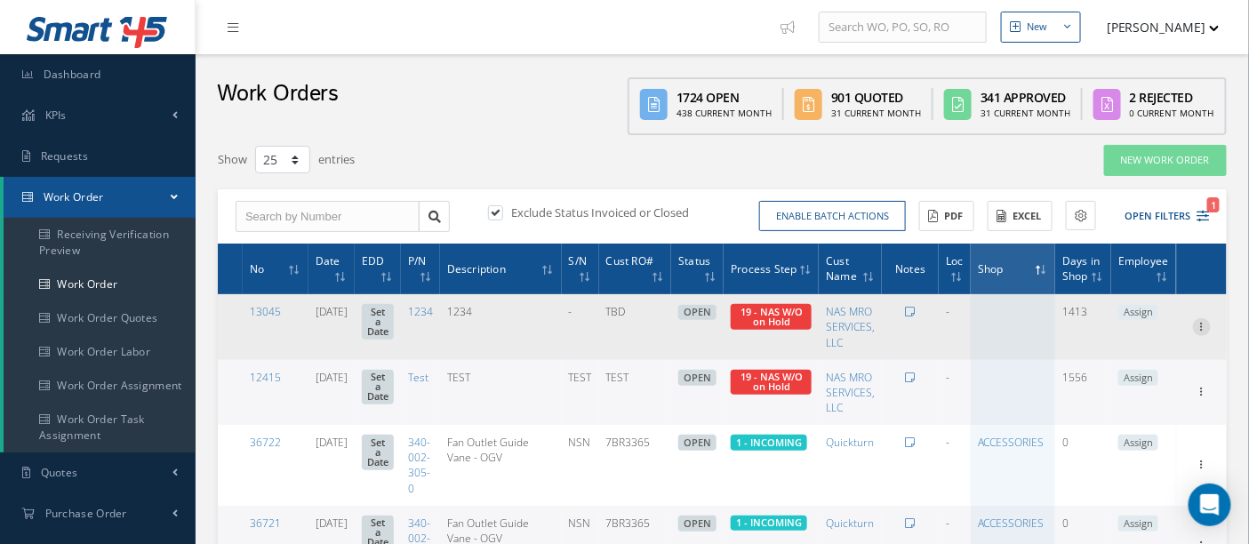
click at [1197, 327] on icon at bounding box center [1202, 325] width 18 height 14
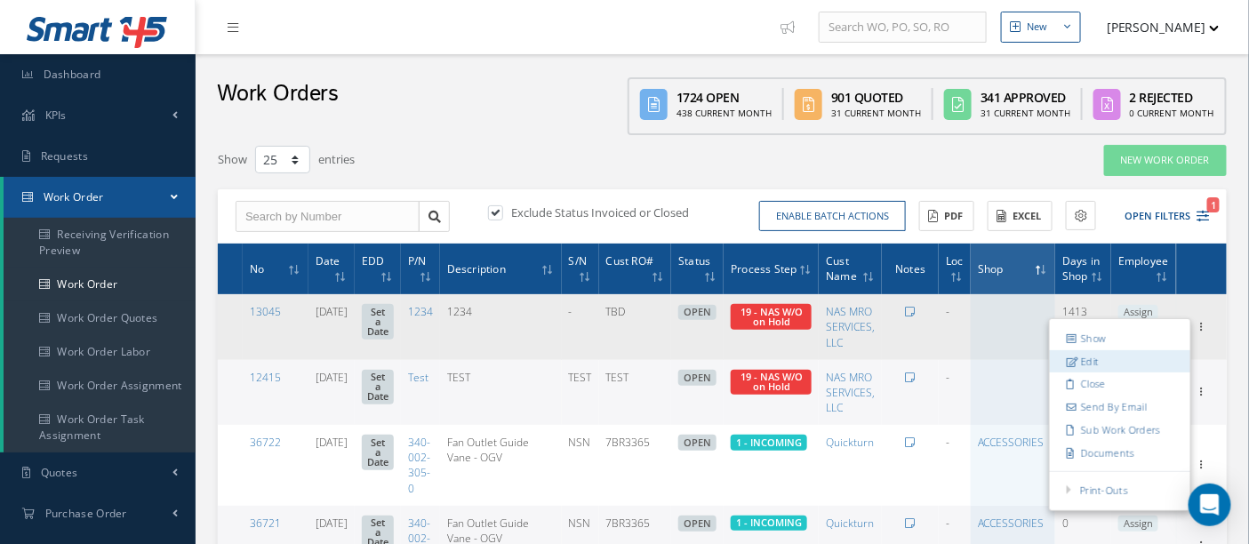
click at [1084, 359] on link "Edit" at bounding box center [1120, 361] width 140 height 23
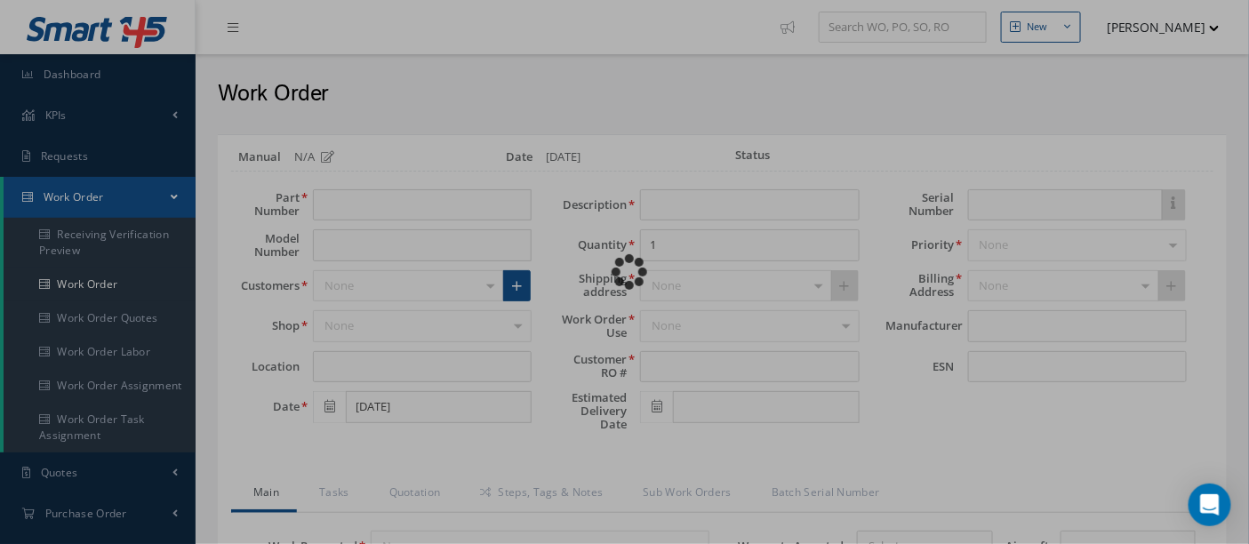
type input "1234"
type input "[DATE]"
type input "1234"
type input "TBD"
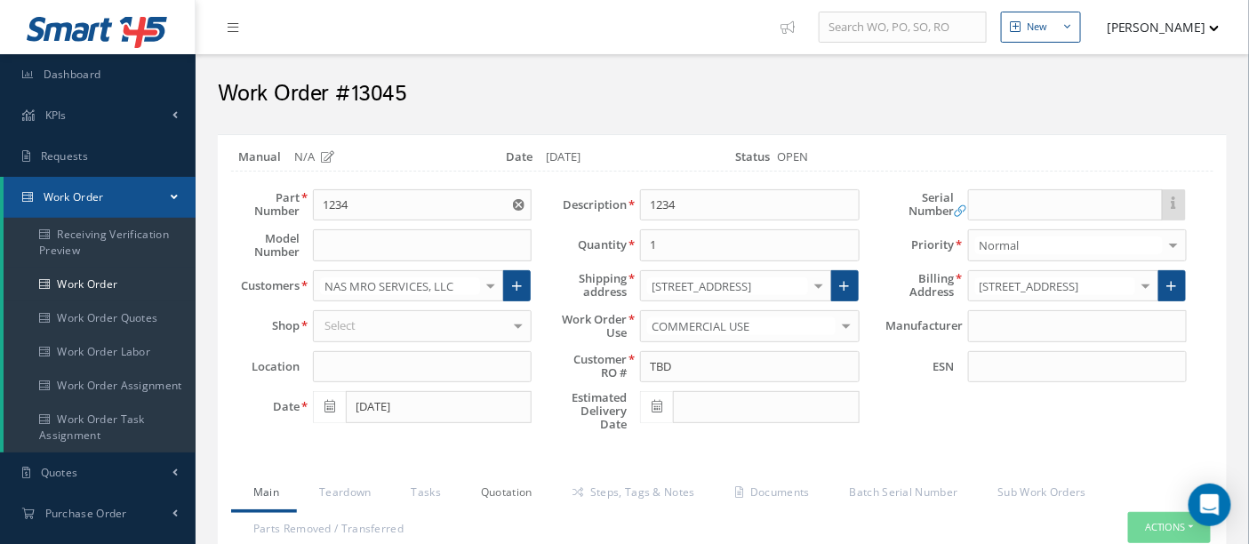
click at [500, 487] on link "Quotation" at bounding box center [505, 493] width 92 height 37
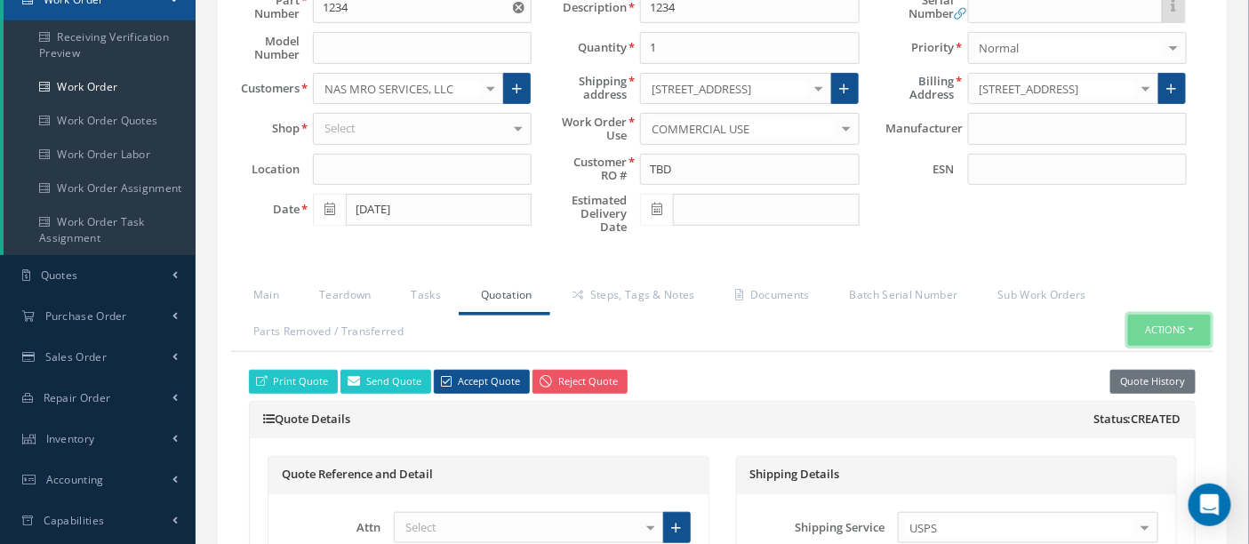
click at [1174, 324] on button "Actions" at bounding box center [1169, 330] width 83 height 31
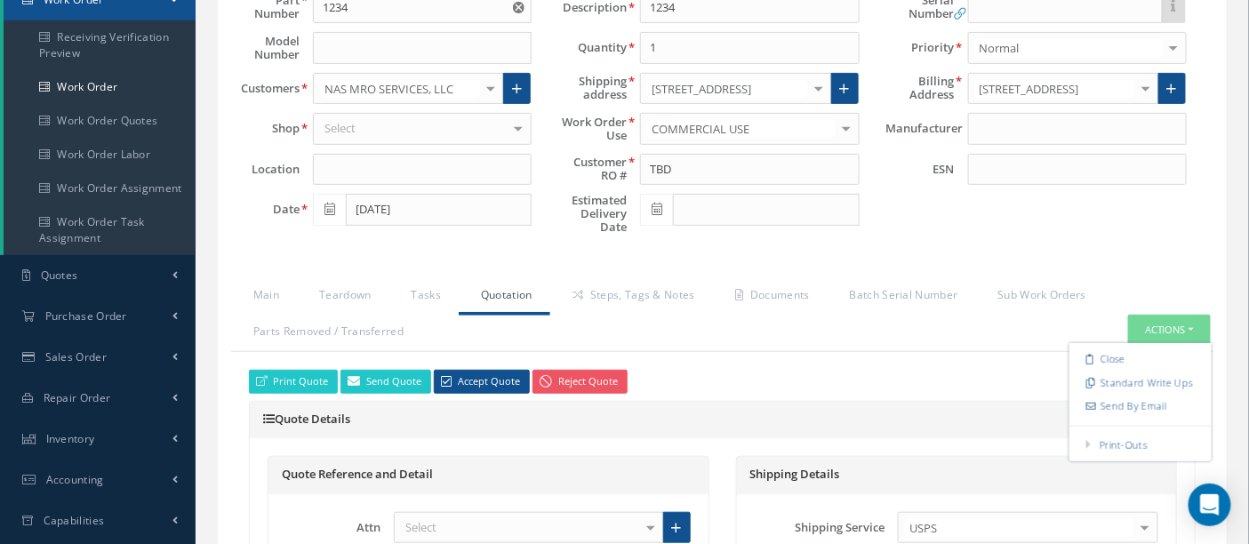
click at [1161, 238] on div "Serial Number Inventory Link Details Serial Number: N/A PO Reference: WO 1 Quan…" at bounding box center [1036, 118] width 327 height 252
click at [498, 295] on link "Quotation" at bounding box center [505, 296] width 92 height 37
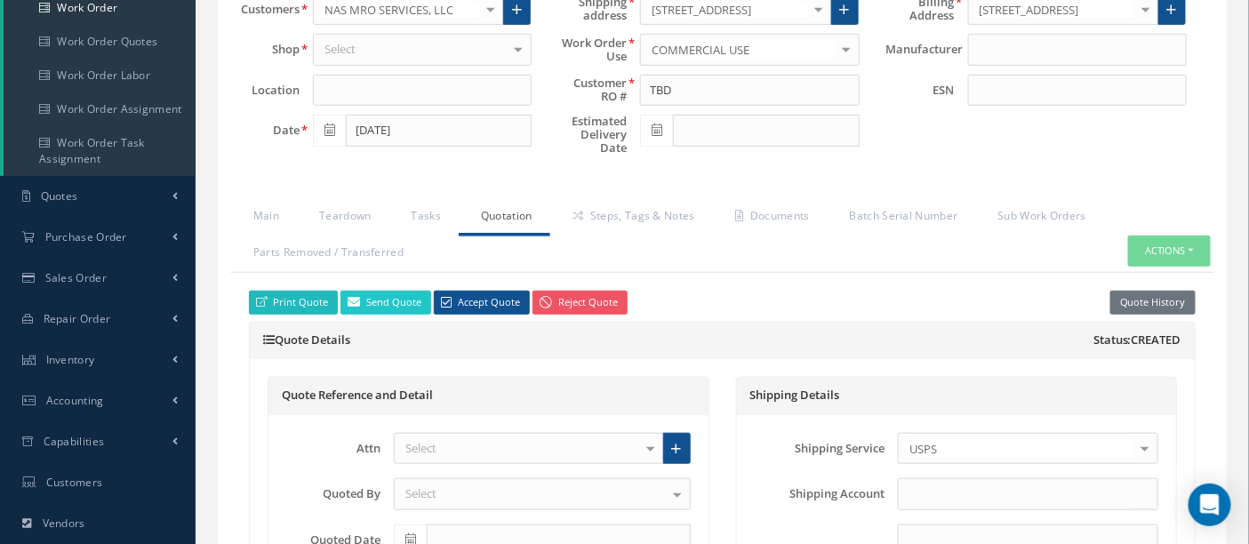
scroll to position [0, 0]
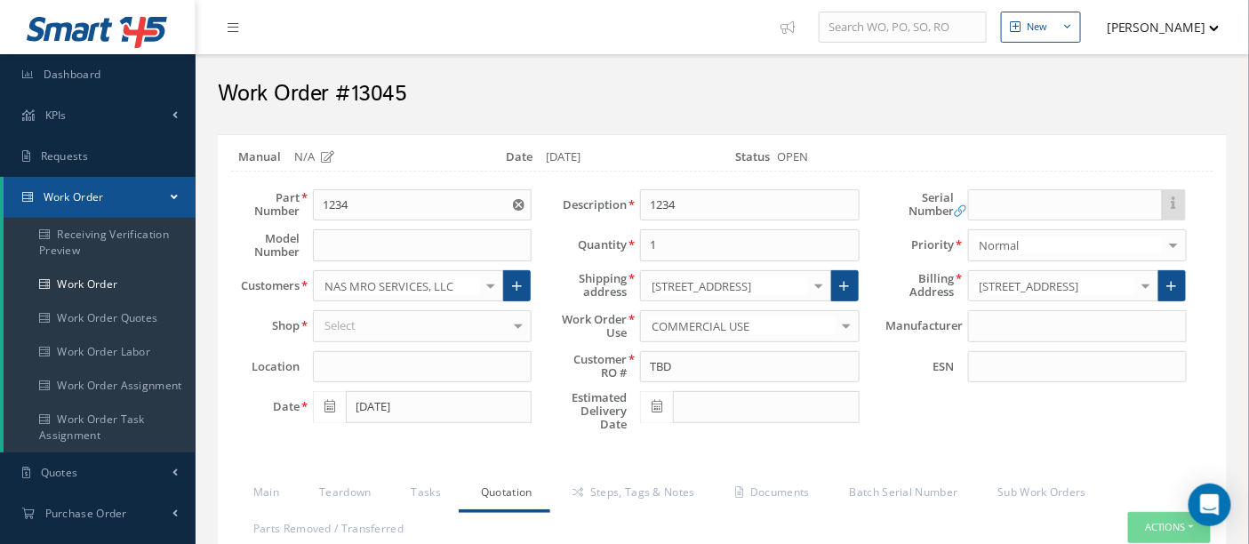
click at [64, 207] on link "Work Order" at bounding box center [100, 197] width 192 height 41
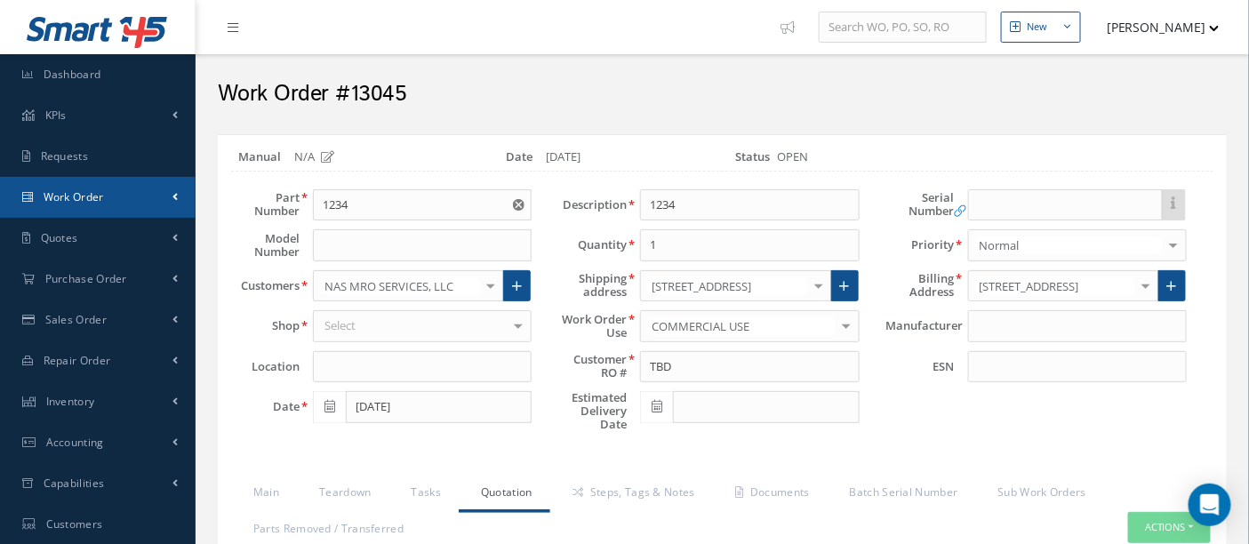
click at [80, 204] on span "Work Order" at bounding box center [74, 196] width 60 height 15
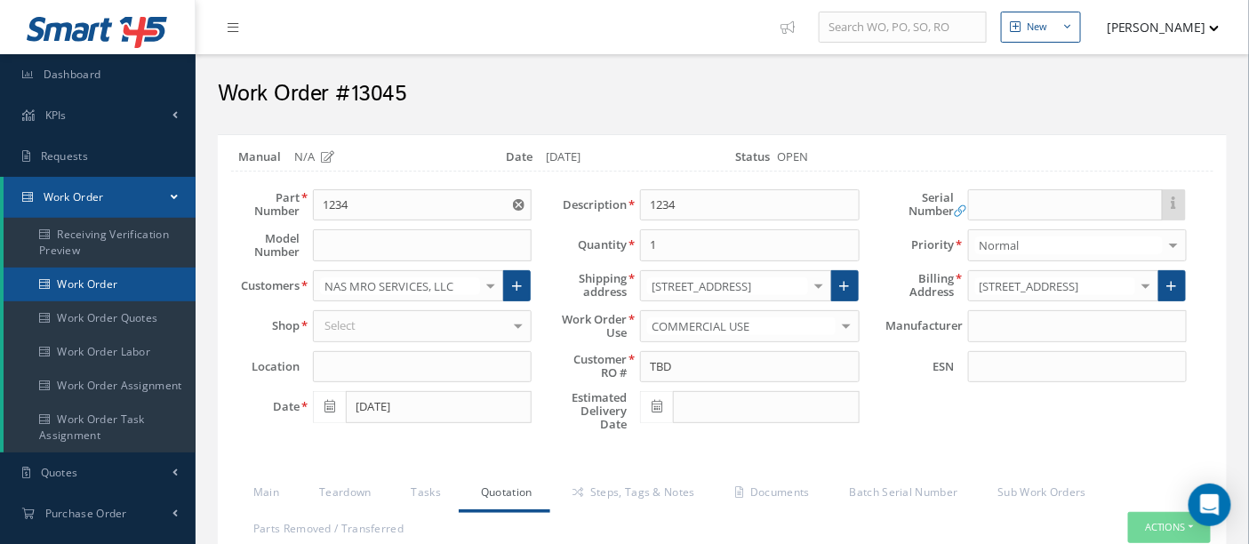
click at [82, 278] on link "Work Order" at bounding box center [100, 285] width 192 height 34
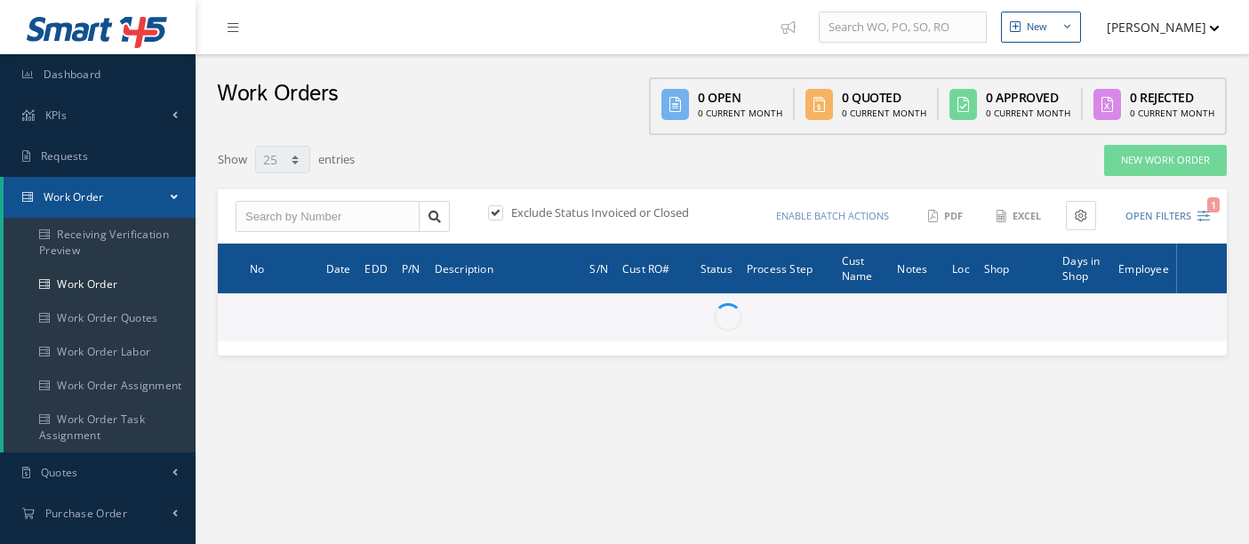
select select "25"
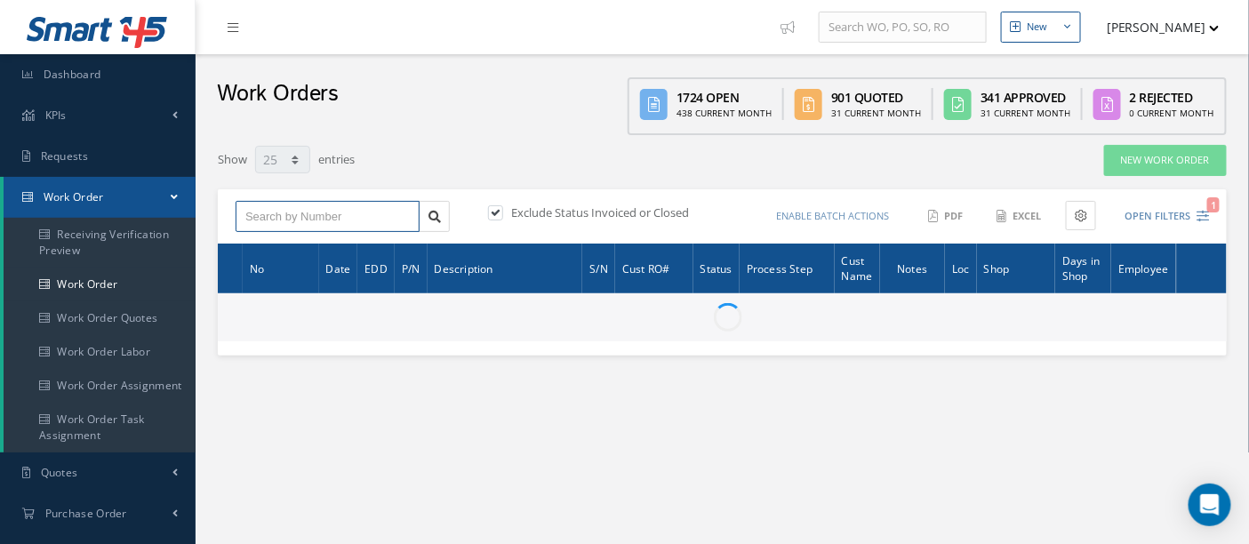
click at [286, 214] on input "text" at bounding box center [328, 217] width 184 height 32
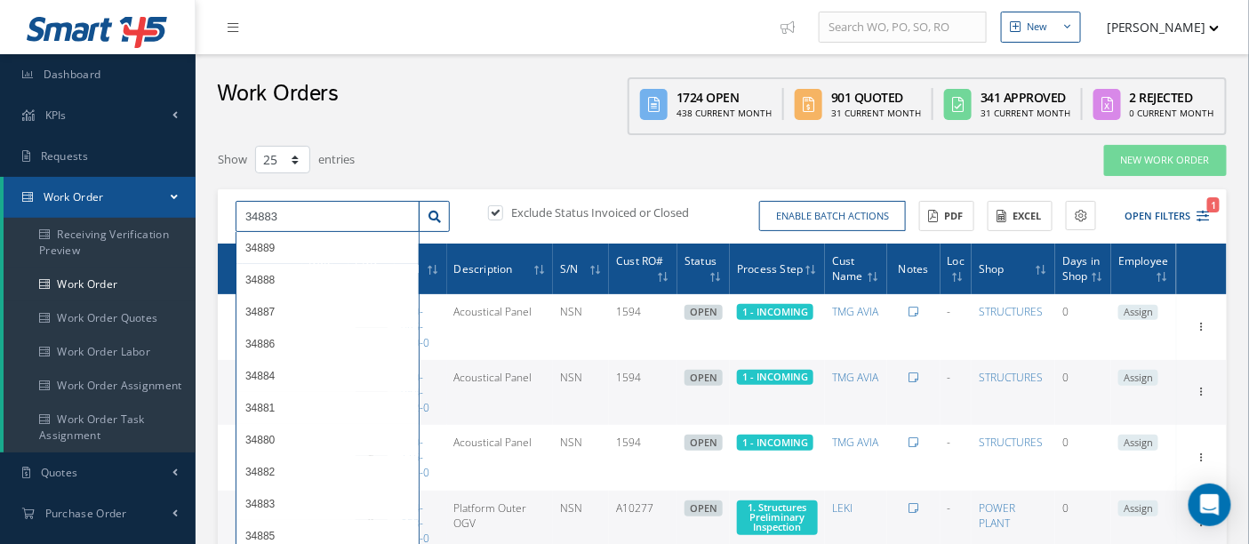
type input "34883"
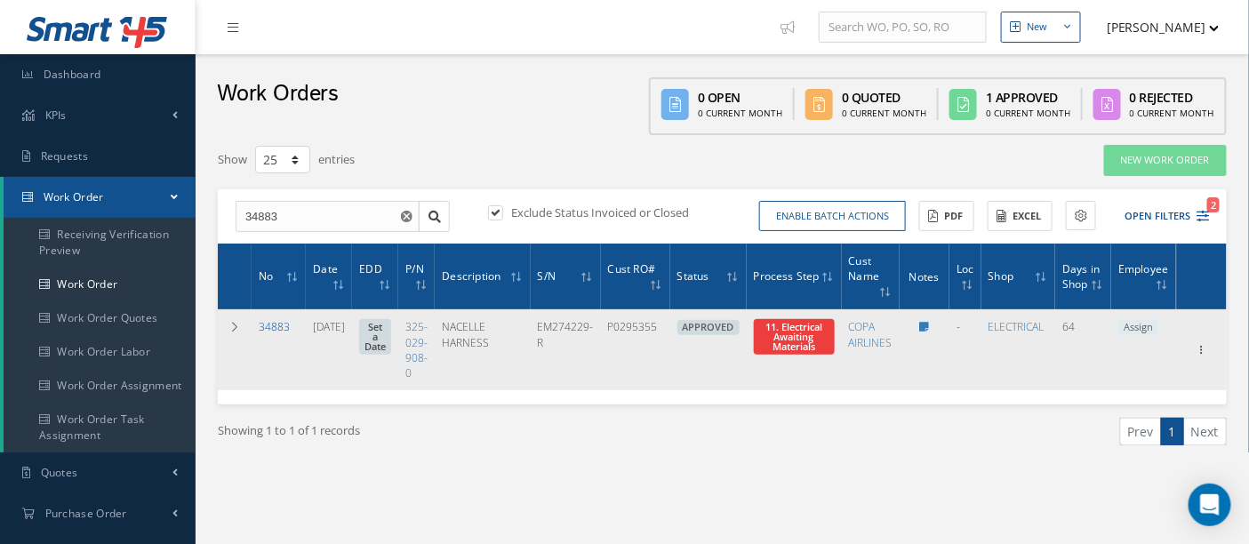
click at [266, 326] on link "34883" at bounding box center [274, 326] width 31 height 15
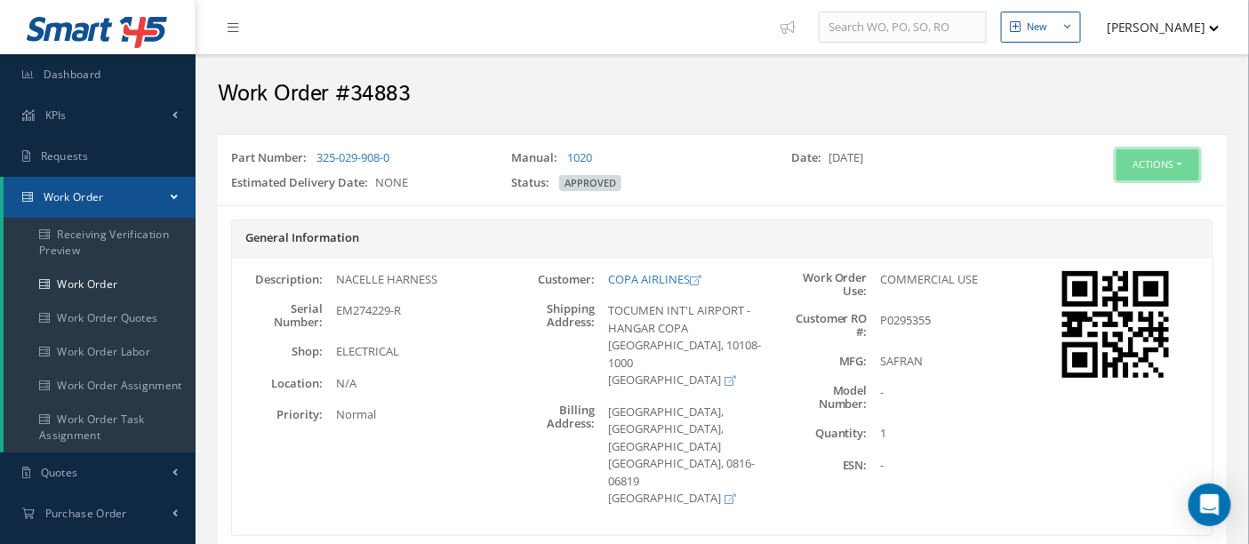
click at [1166, 159] on button "Actions" at bounding box center [1157, 164] width 83 height 31
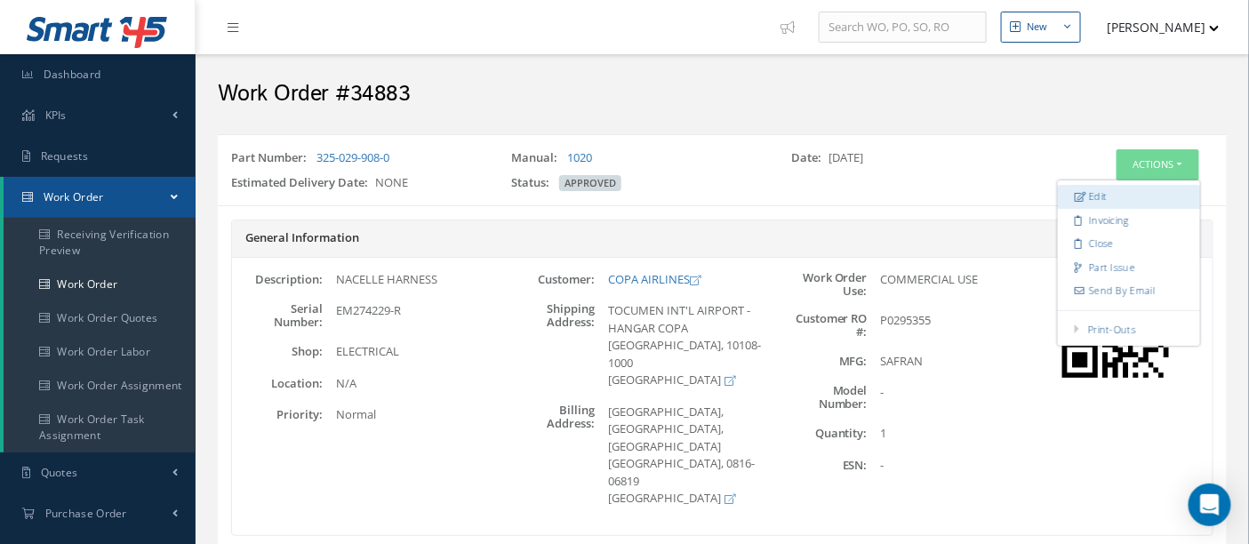
click at [1117, 194] on link "Edit" at bounding box center [1129, 197] width 142 height 24
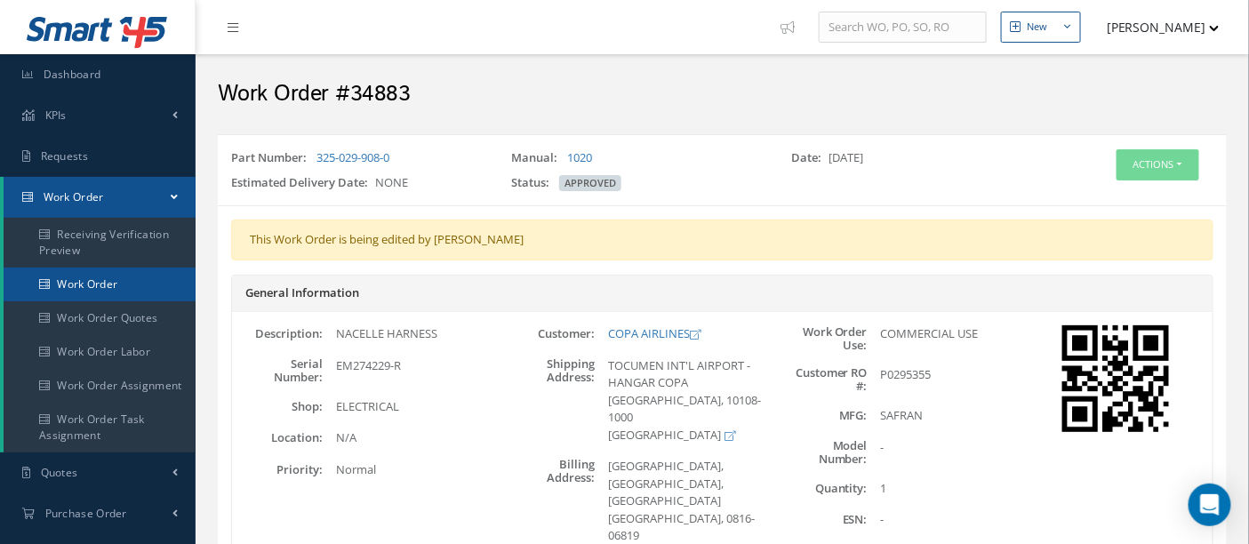
click at [89, 279] on link "Work Order" at bounding box center [100, 285] width 192 height 34
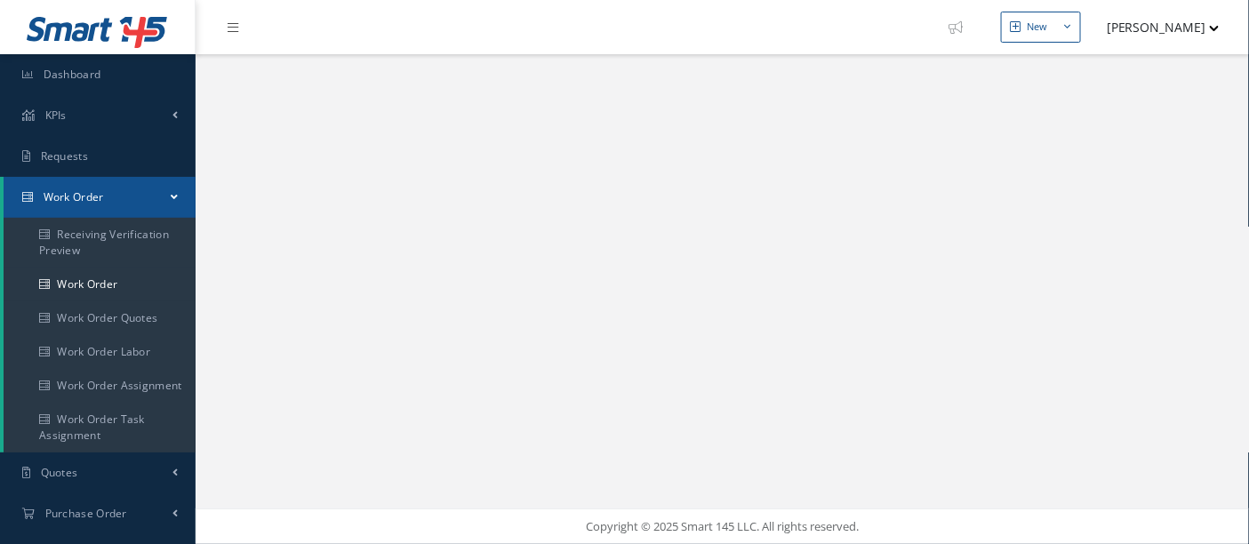
select select "25"
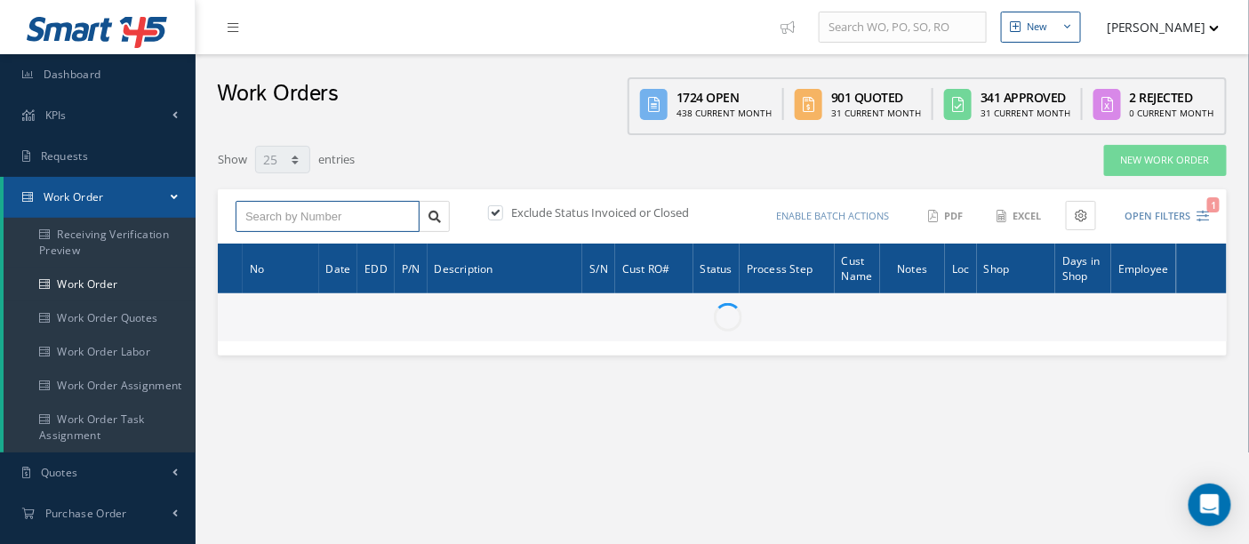
click at [277, 208] on input "text" at bounding box center [328, 217] width 184 height 32
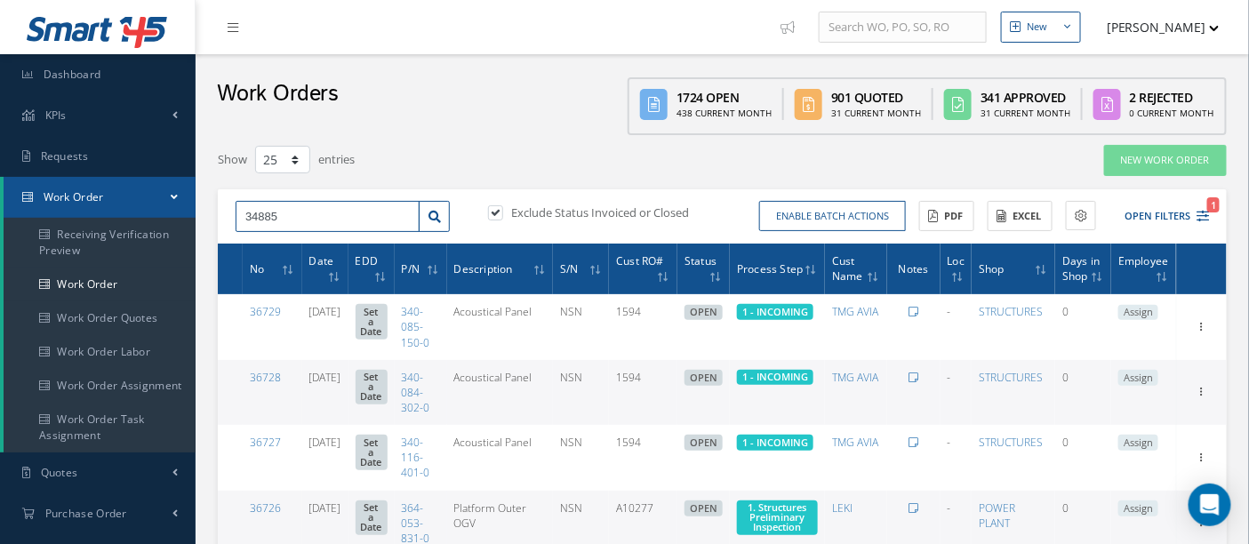
type input "34885"
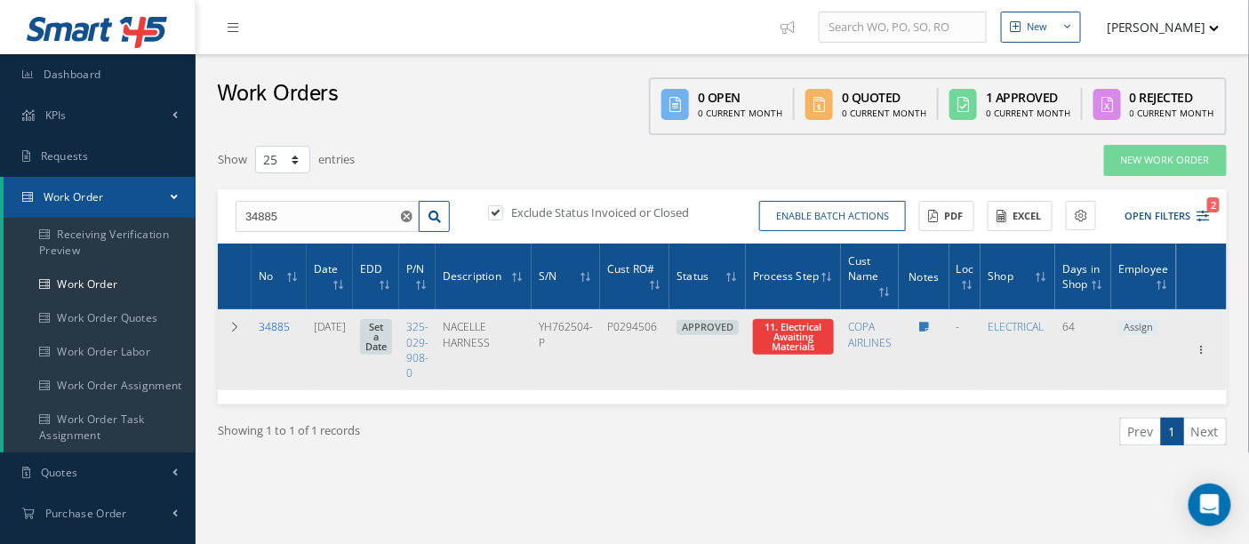
click at [277, 321] on link "34885" at bounding box center [274, 326] width 31 height 15
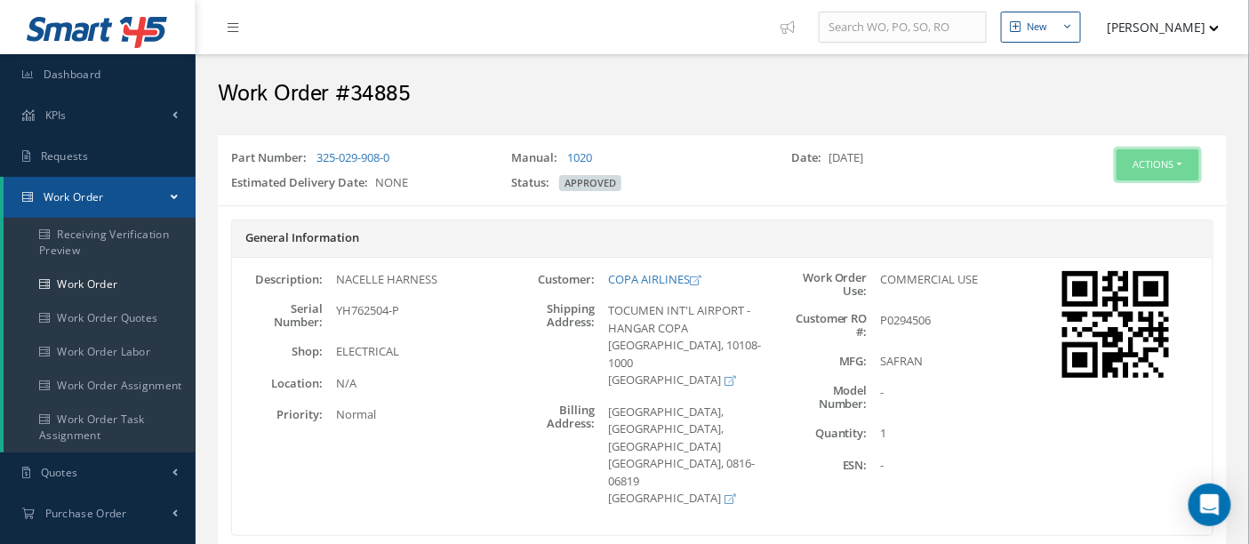
click at [1156, 164] on button "Actions" at bounding box center [1157, 164] width 83 height 31
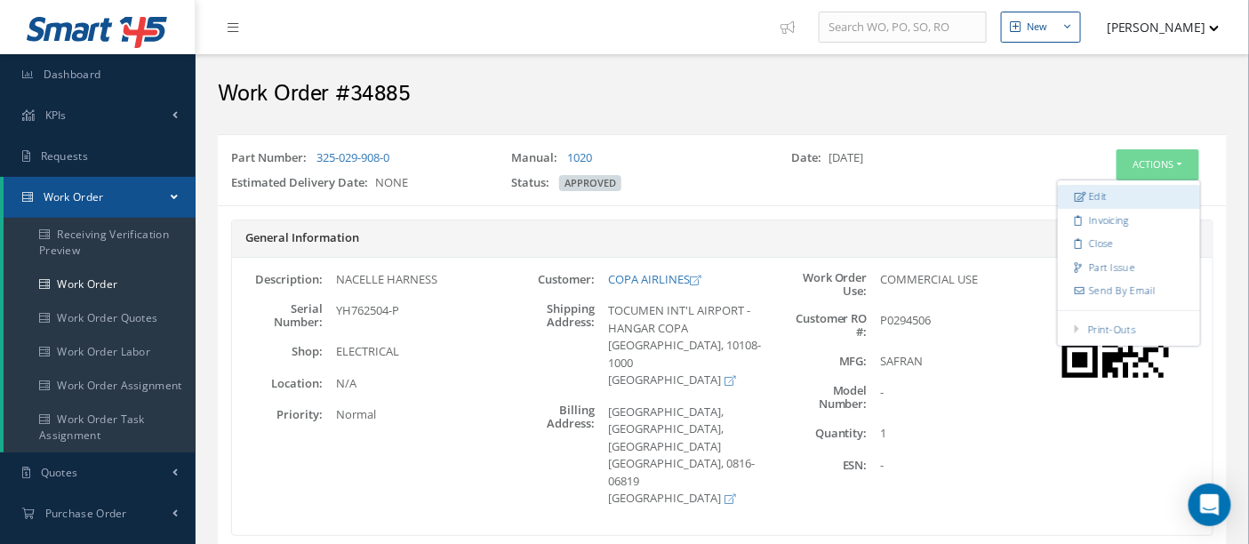
click at [1109, 193] on link "Edit" at bounding box center [1129, 197] width 142 height 24
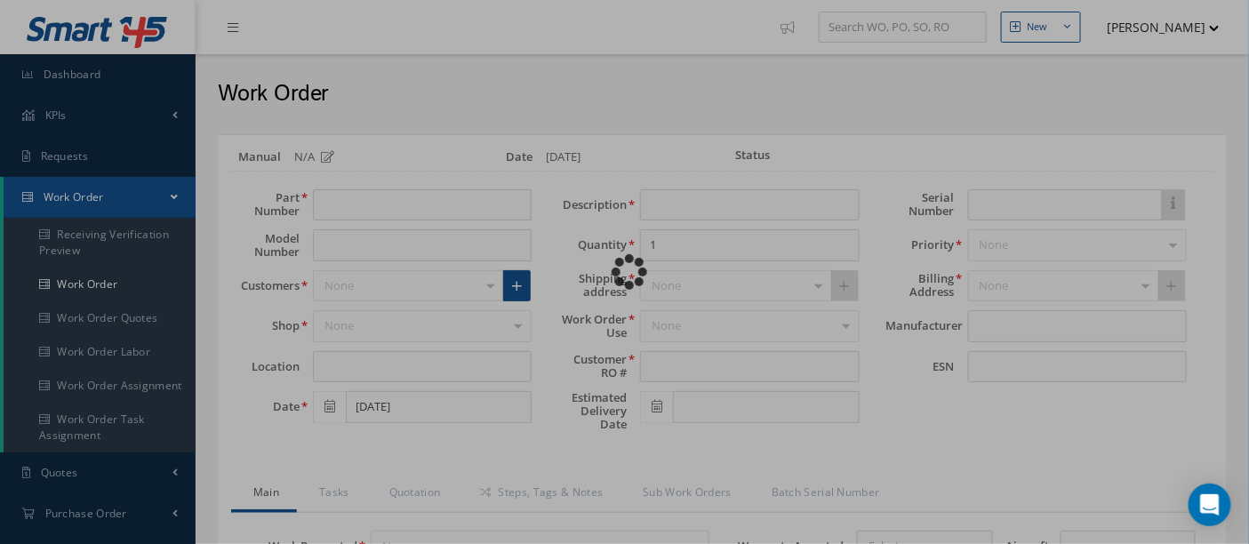
type input "325-029-908-0"
type input "07/15/2025"
type input "NACELLE HARNESS"
type input "P0294506"
type input "YH762504-P"
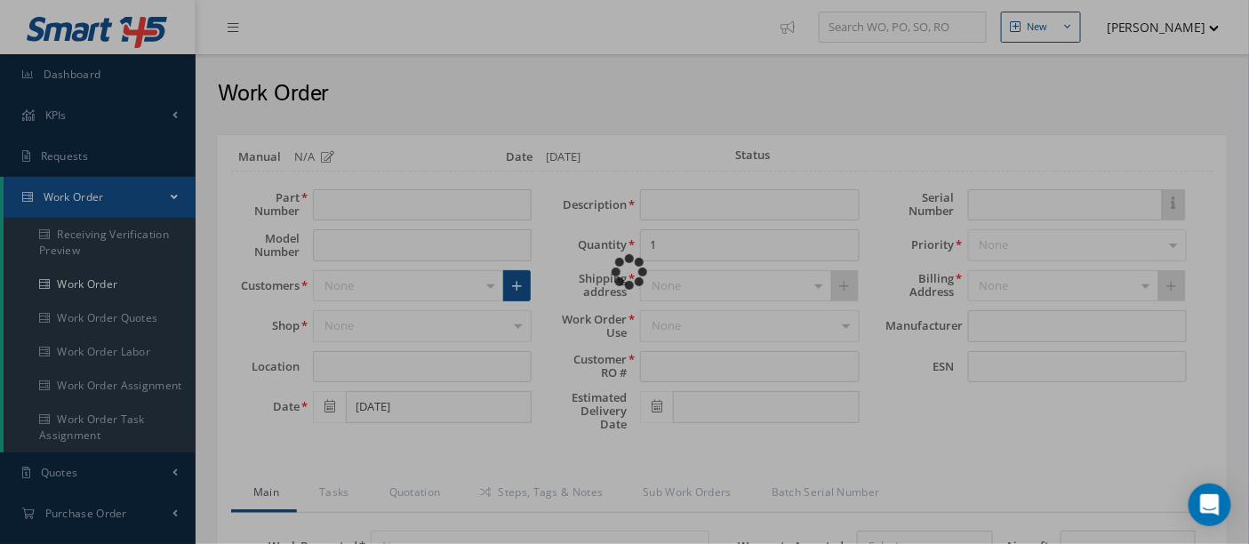
type textarea "NONE"
type textarea "PLEASE SEE R.O. FOR DETAILS"
type textarea "NO VISUAL DAMAGE"
type textarea "None performed"
type textarea "Article was xxxxx in reference with the following Technical Standard : SAFRAN (…"
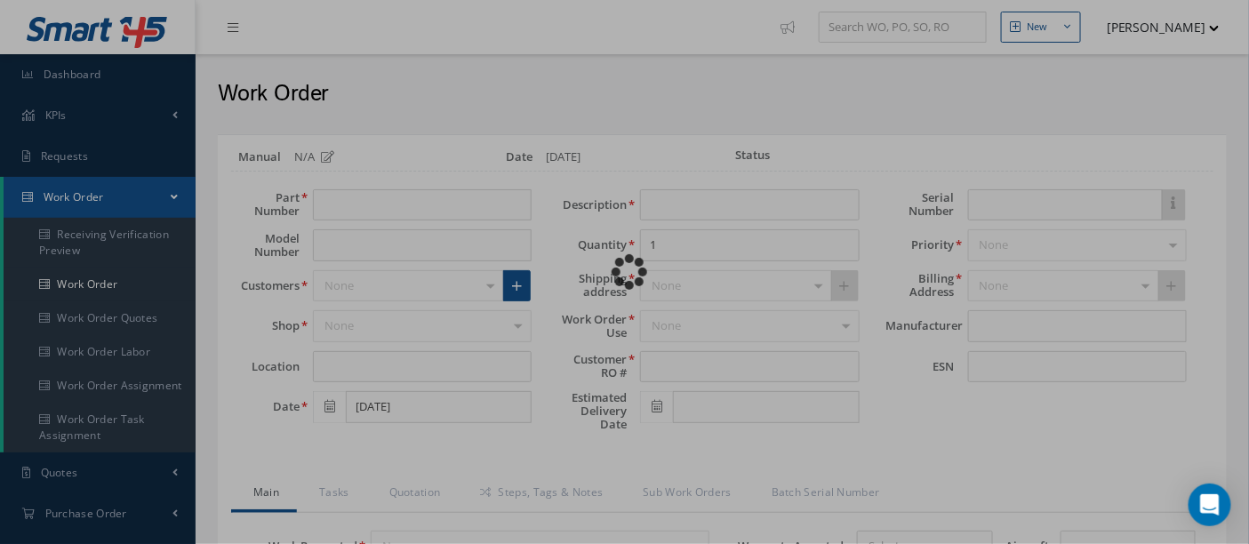
type textarea "Article has been approved to return to service."
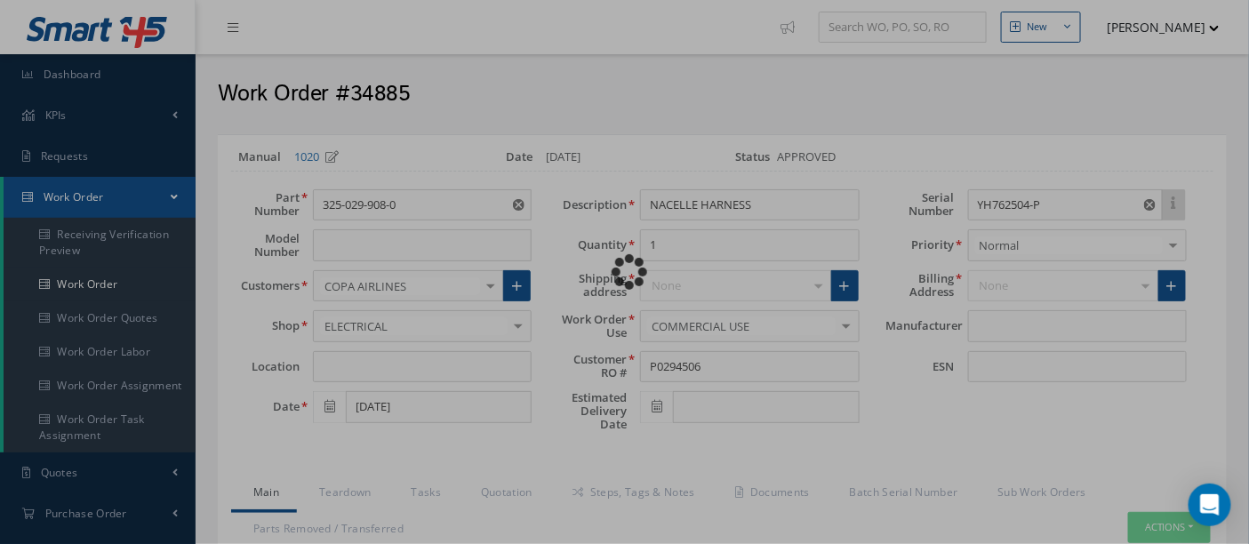
type input "SAFRAN"
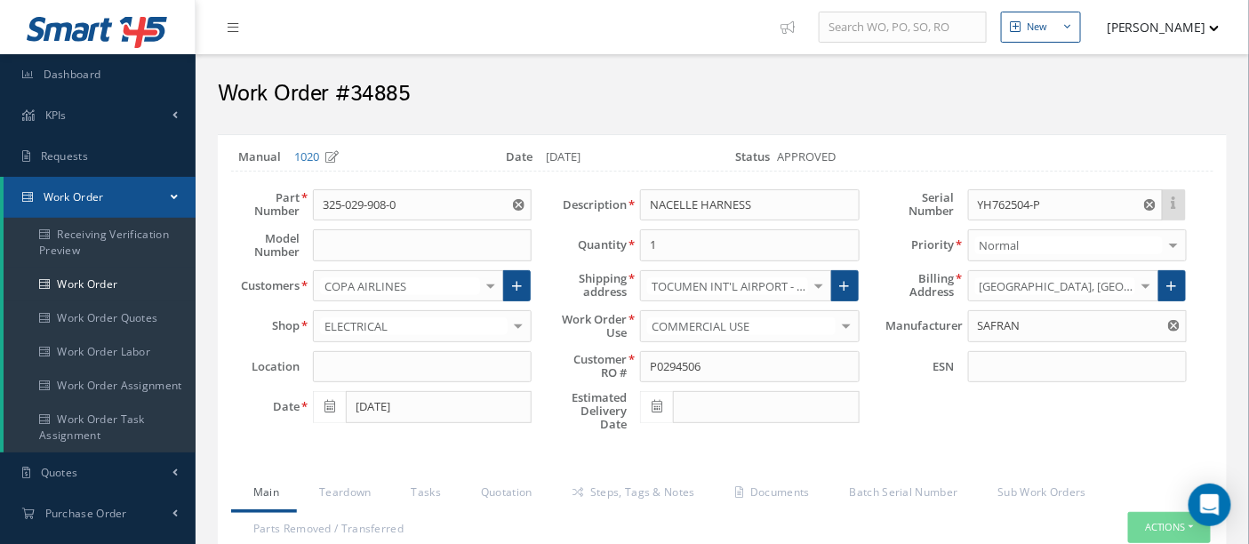
scroll to position [296, 0]
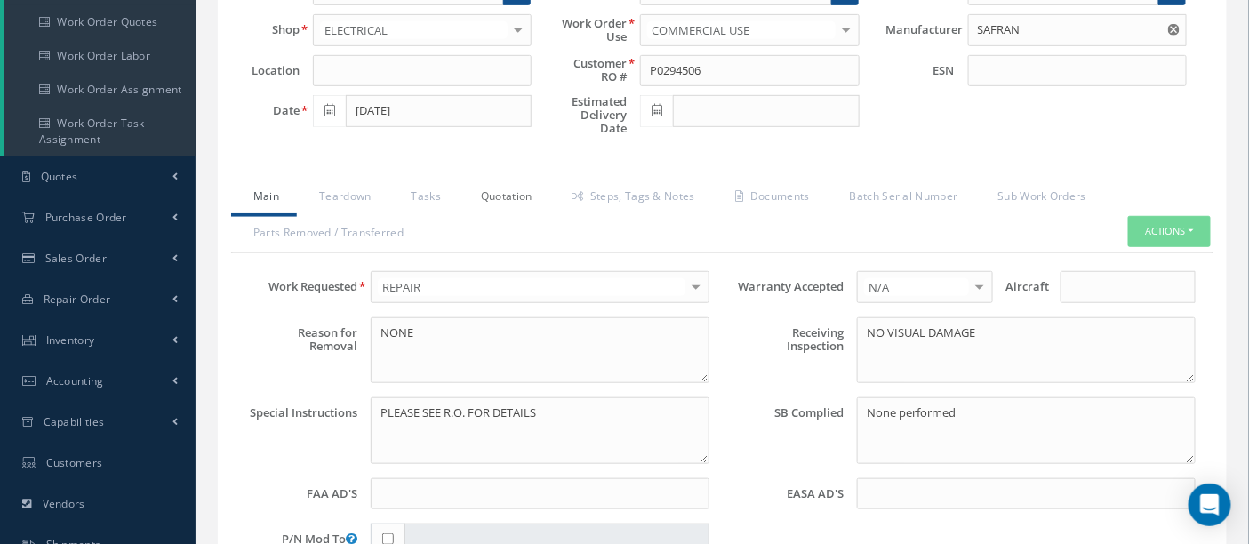
click at [513, 191] on link "Quotation" at bounding box center [505, 198] width 92 height 37
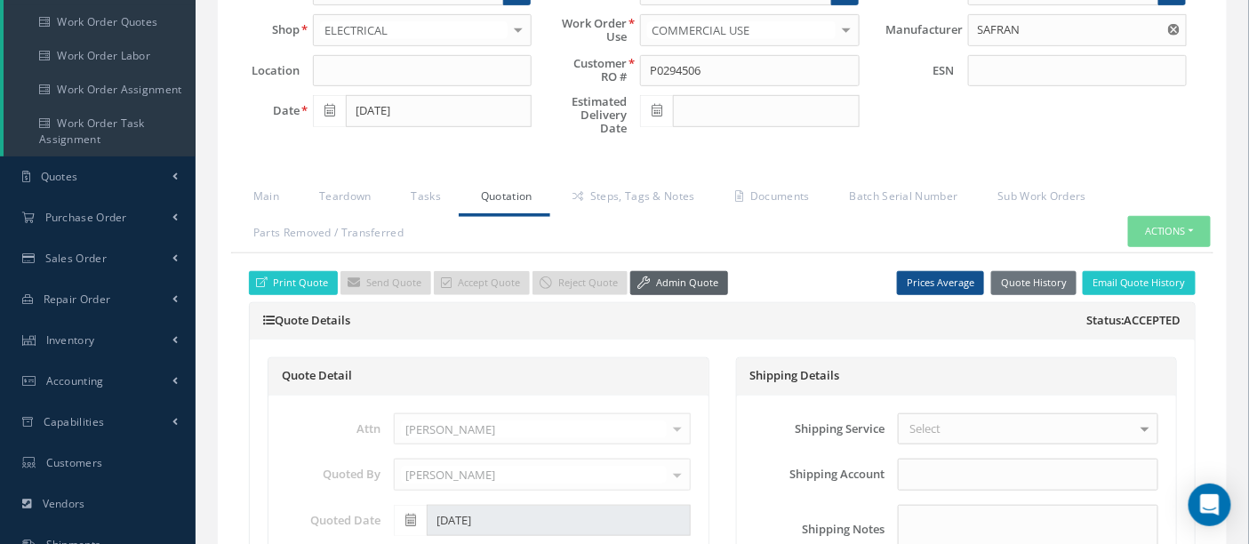
click at [695, 281] on link "Admin Quote" at bounding box center [679, 283] width 98 height 24
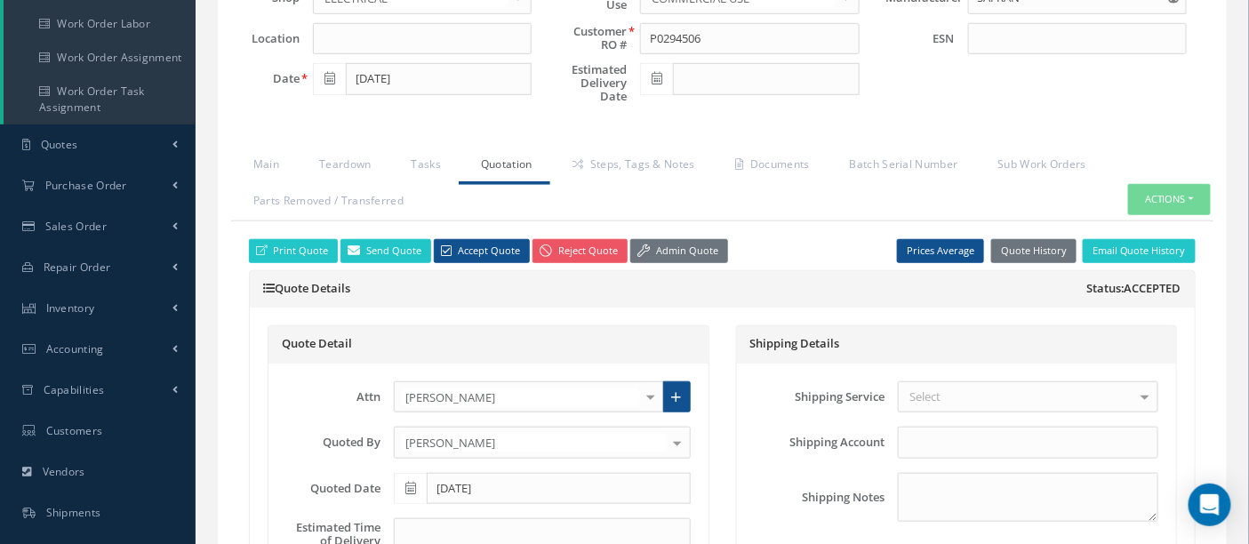
scroll to position [0, 0]
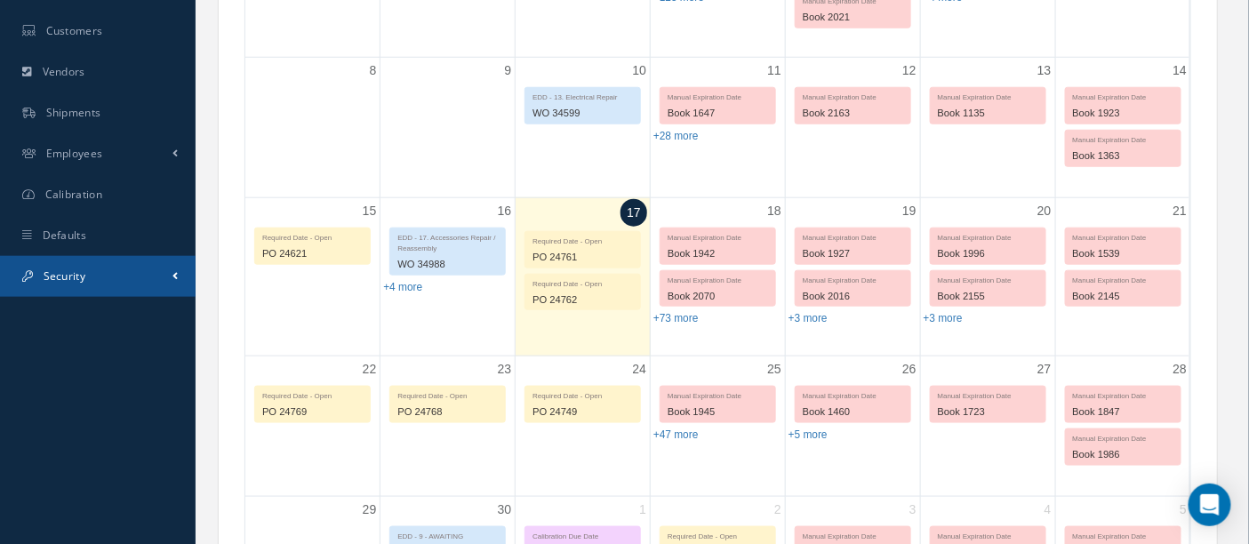
scroll to position [592, 0]
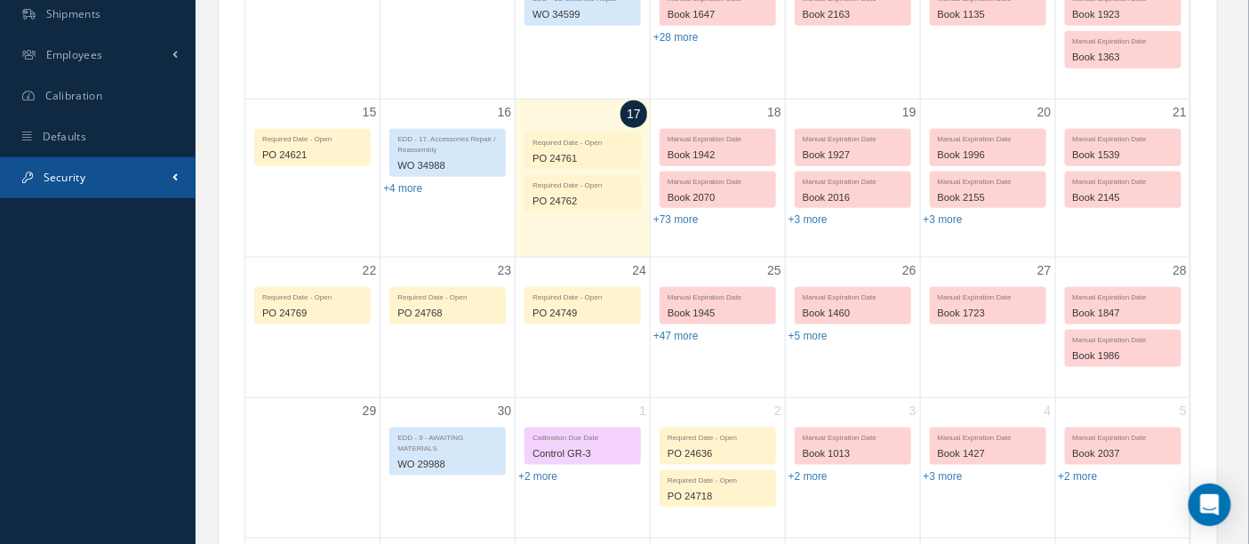
click at [70, 172] on span "Security" at bounding box center [65, 177] width 42 height 15
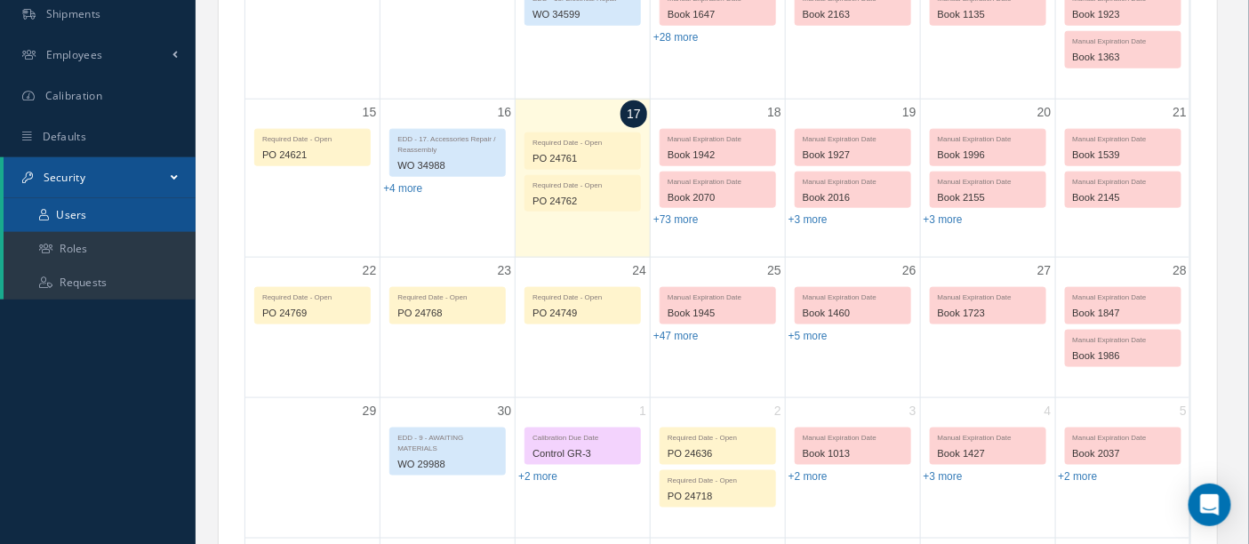
click at [92, 220] on link "Users" at bounding box center [100, 215] width 192 height 34
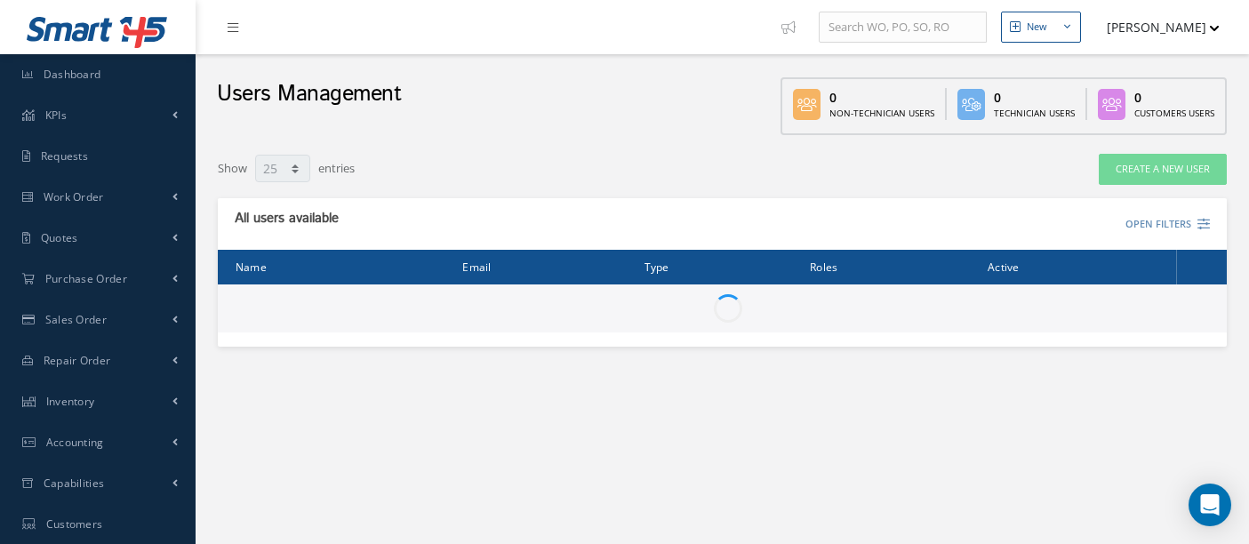
select select "25"
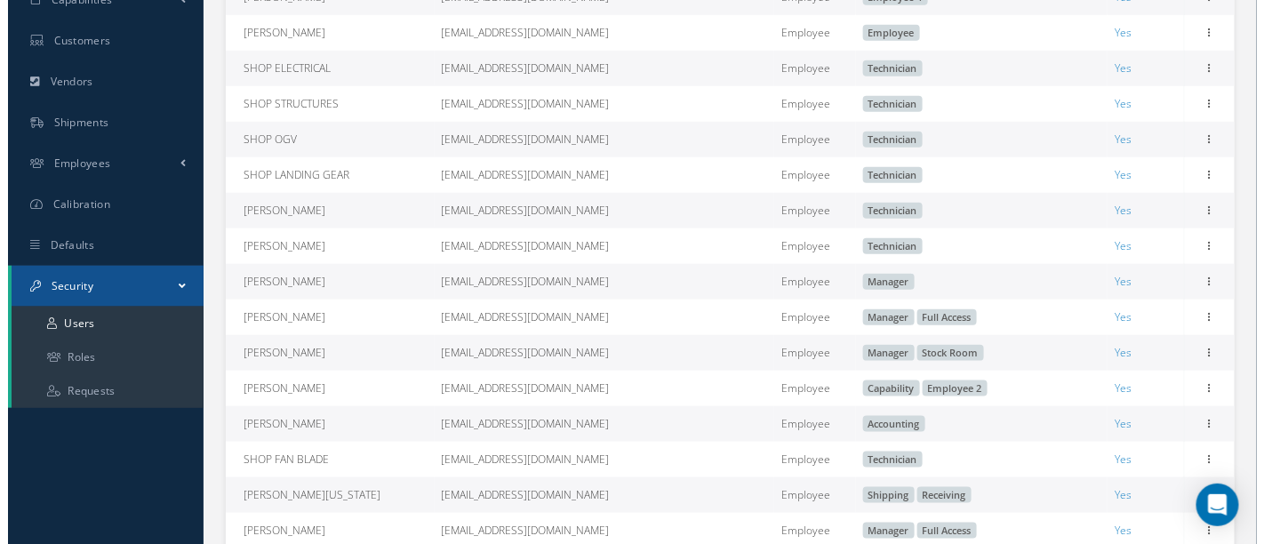
scroll to position [493, 0]
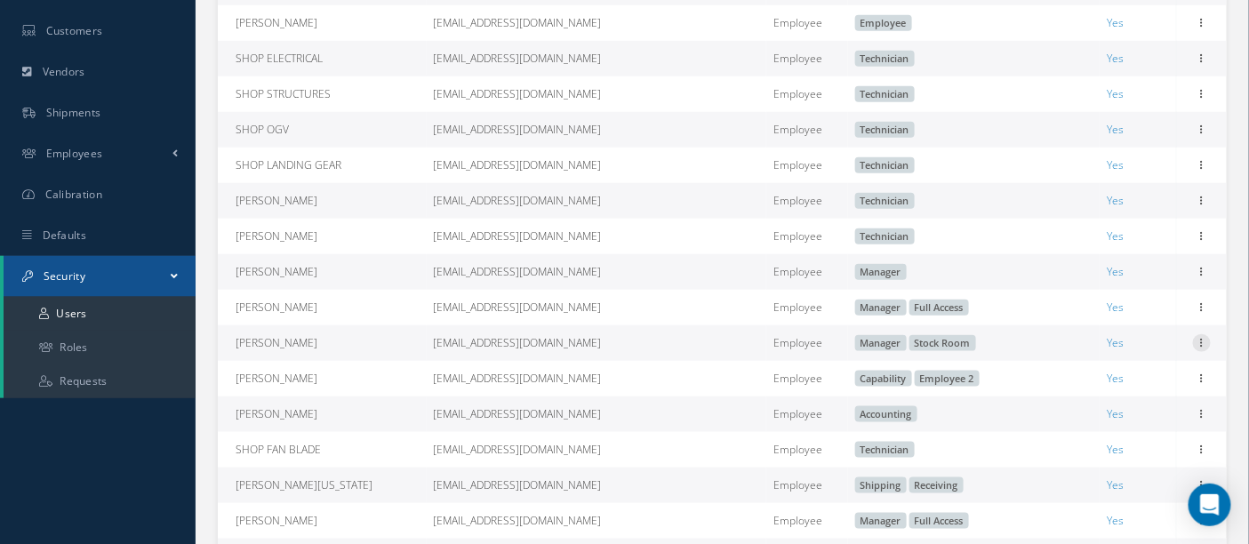
click at [1200, 348] on icon at bounding box center [1202, 341] width 18 height 14
click at [1093, 355] on link "Edit" at bounding box center [1120, 354] width 140 height 23
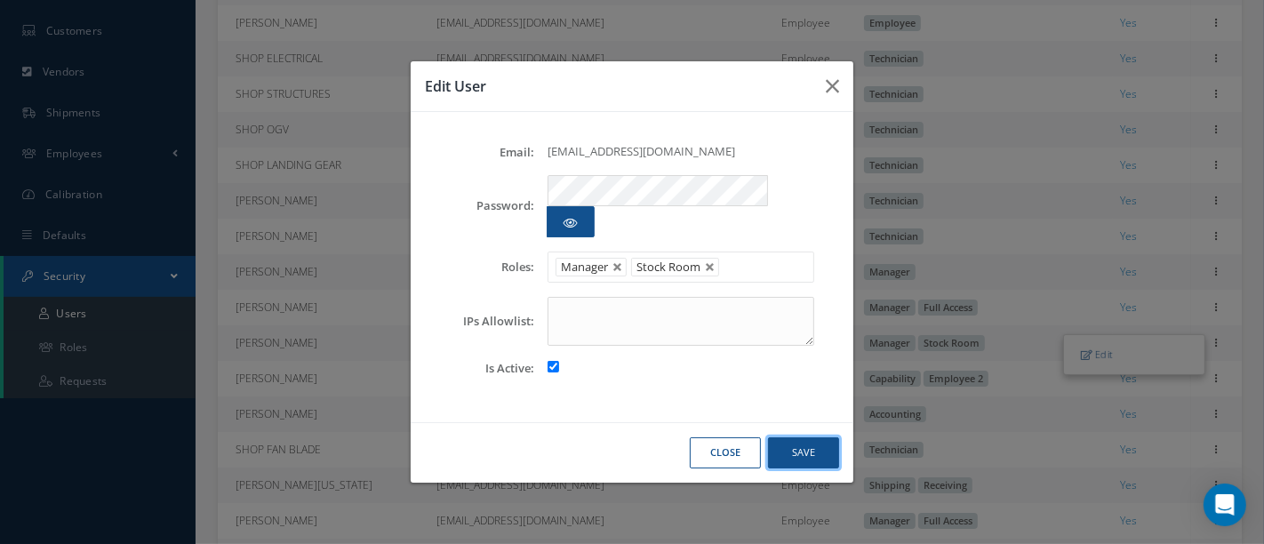
click at [804, 441] on button "Save" at bounding box center [803, 452] width 71 height 31
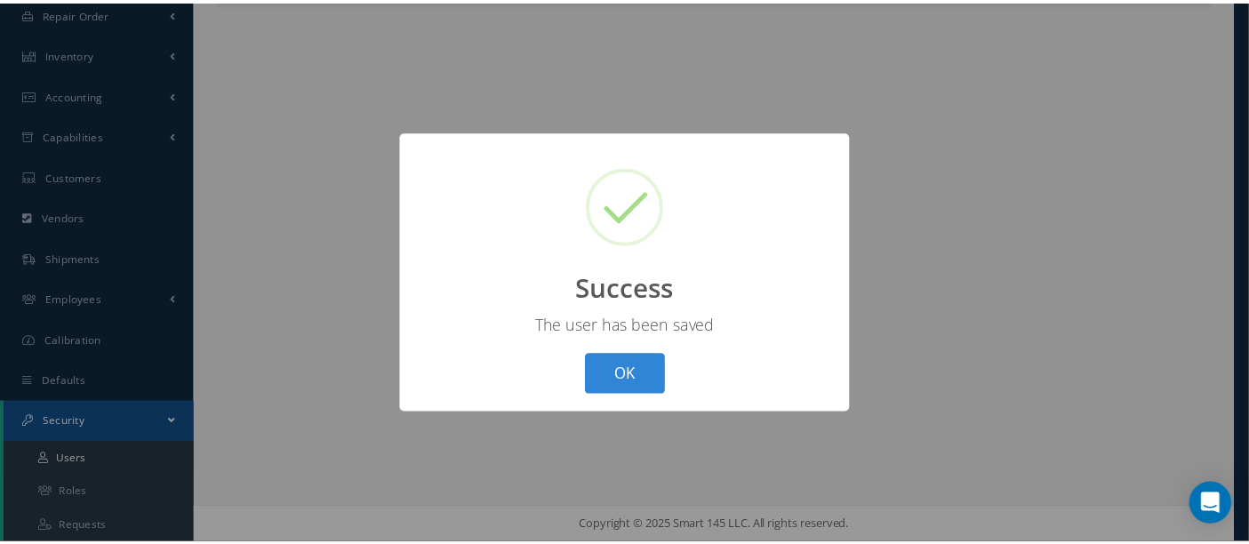
scroll to position [347, 0]
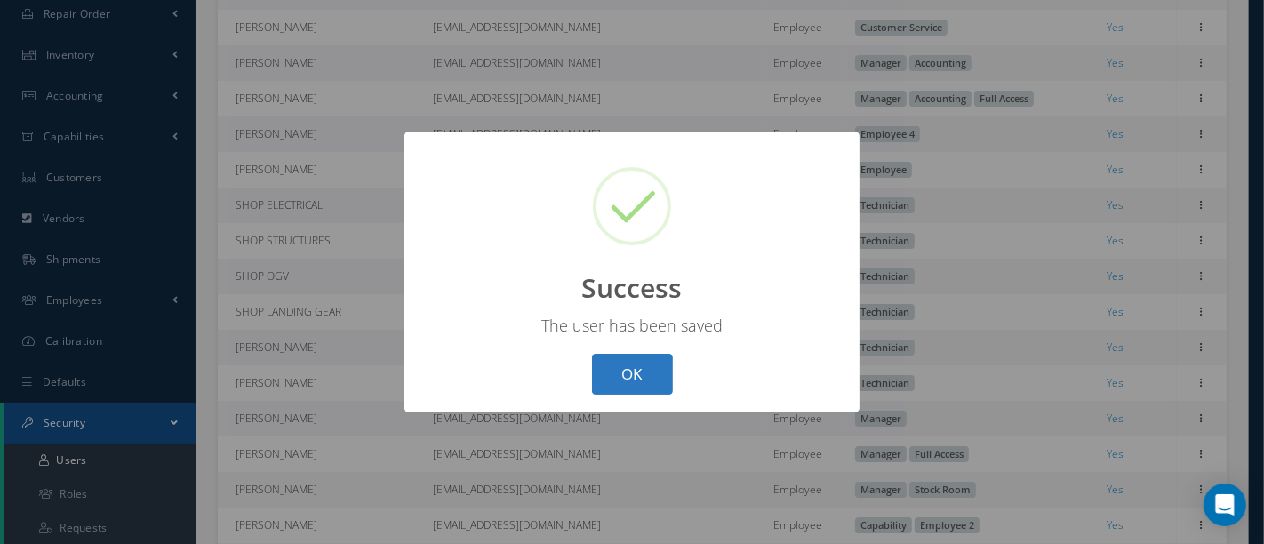
click at [645, 373] on button "OK" at bounding box center [632, 375] width 81 height 42
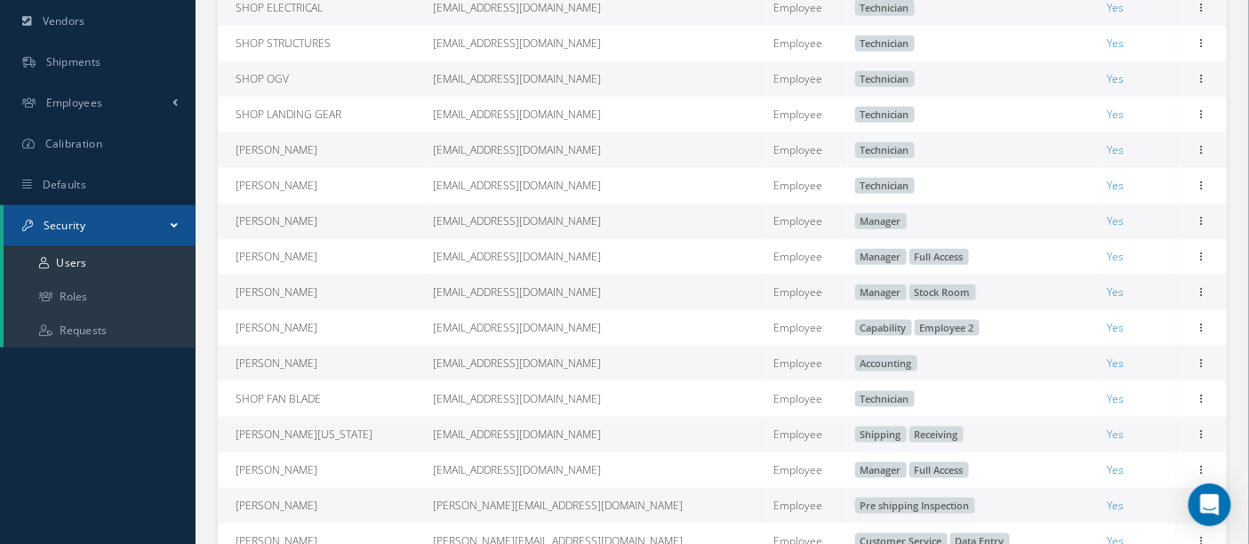
scroll to position [643, 0]
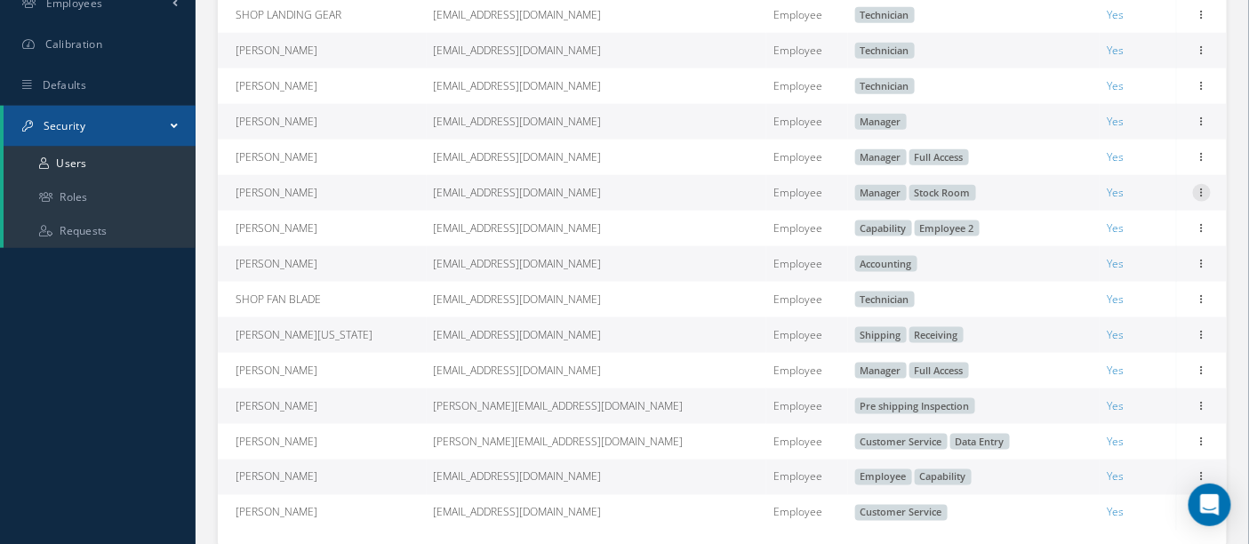
click at [1201, 198] on icon at bounding box center [1202, 191] width 18 height 14
click at [1120, 216] on link "Edit" at bounding box center [1120, 204] width 140 height 23
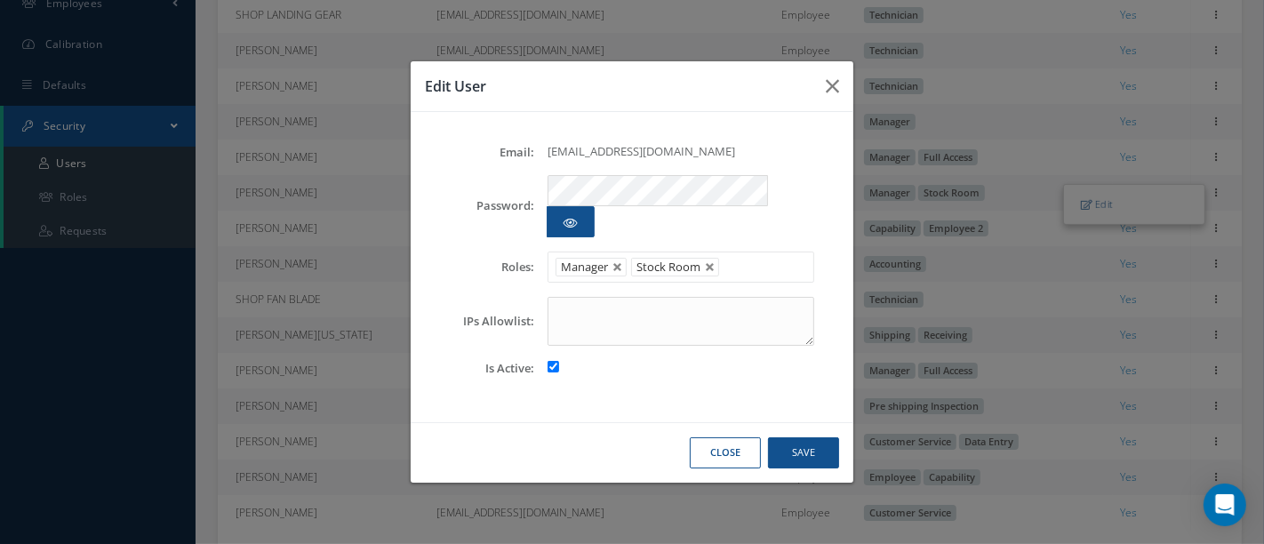
click at [731, 437] on button "Close" at bounding box center [725, 452] width 71 height 31
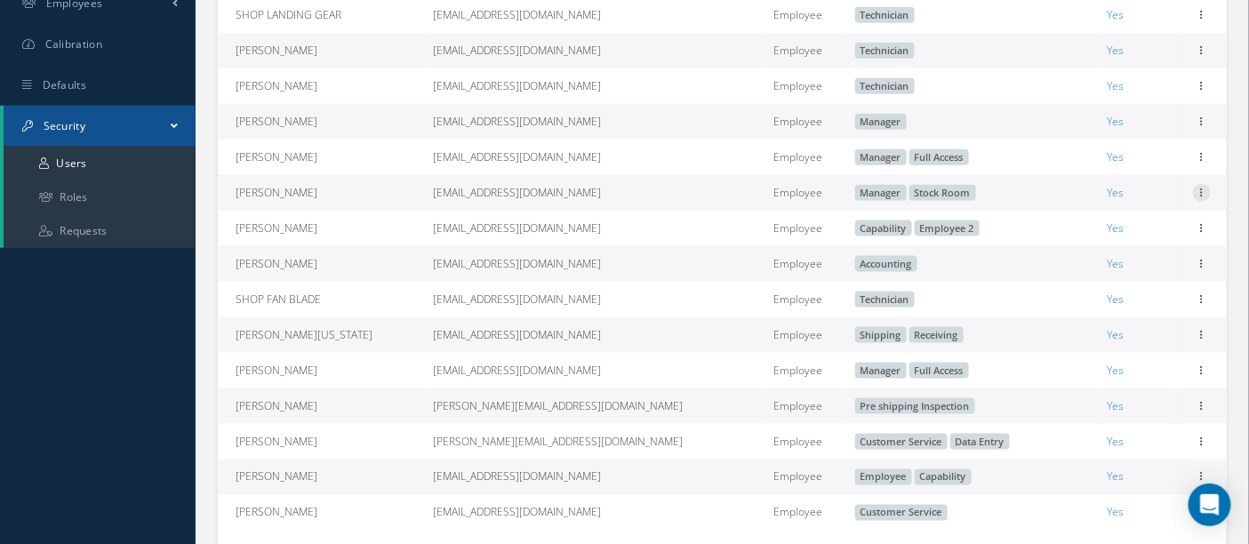
click at [1200, 198] on icon at bounding box center [1202, 191] width 18 height 14
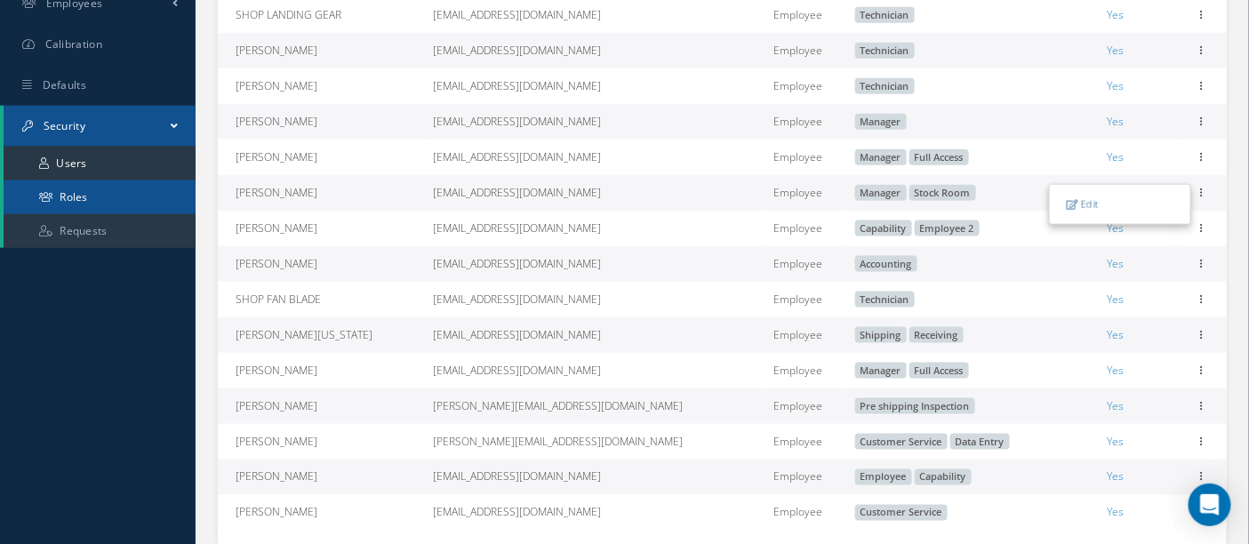
click at [131, 204] on link "Roles" at bounding box center [100, 197] width 192 height 34
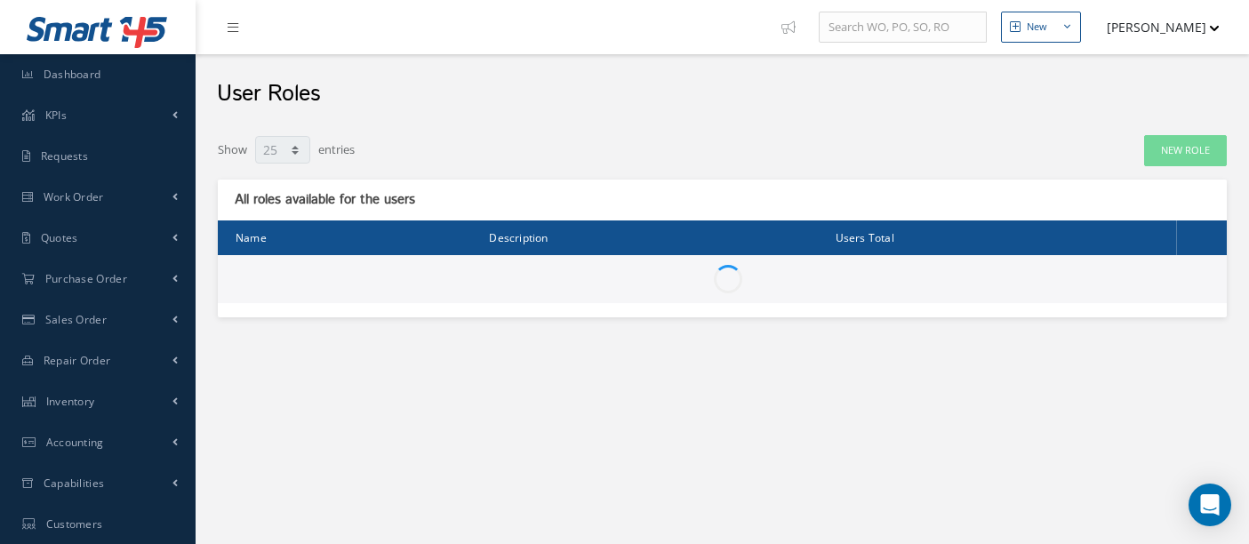
select select "25"
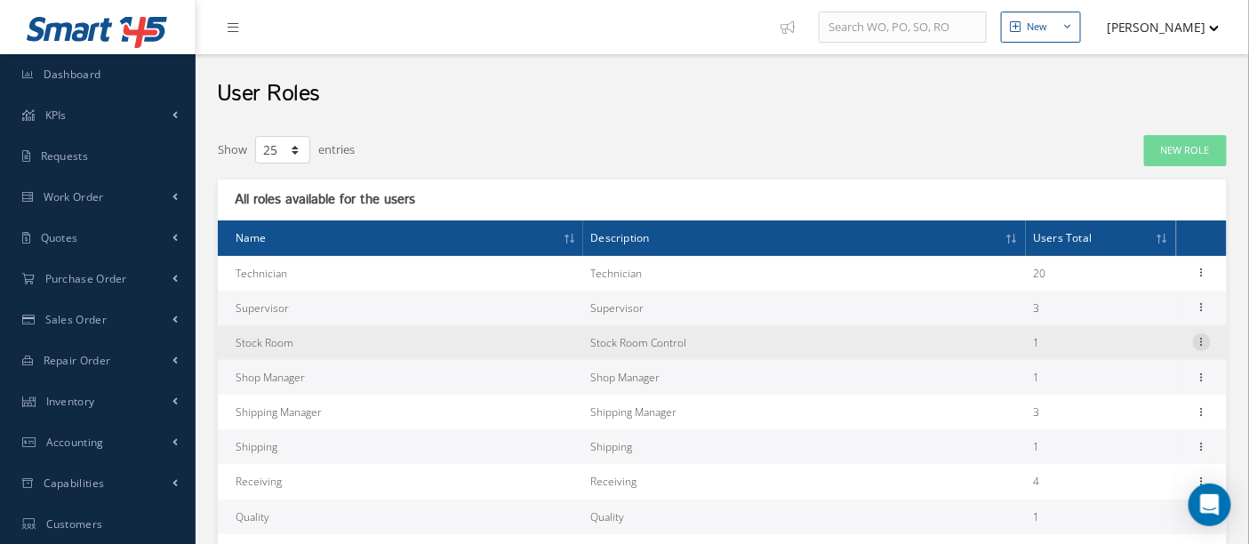
click at [1201, 340] on icon at bounding box center [1202, 340] width 18 height 14
click at [754, 338] on td "Stock Room Control" at bounding box center [804, 342] width 443 height 35
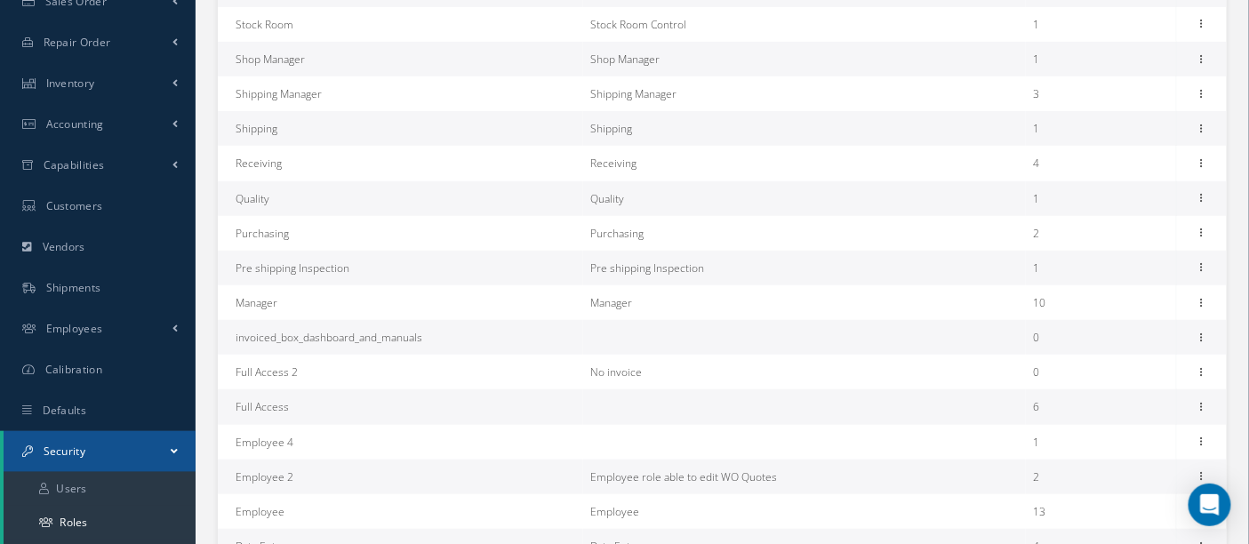
scroll to position [493, 0]
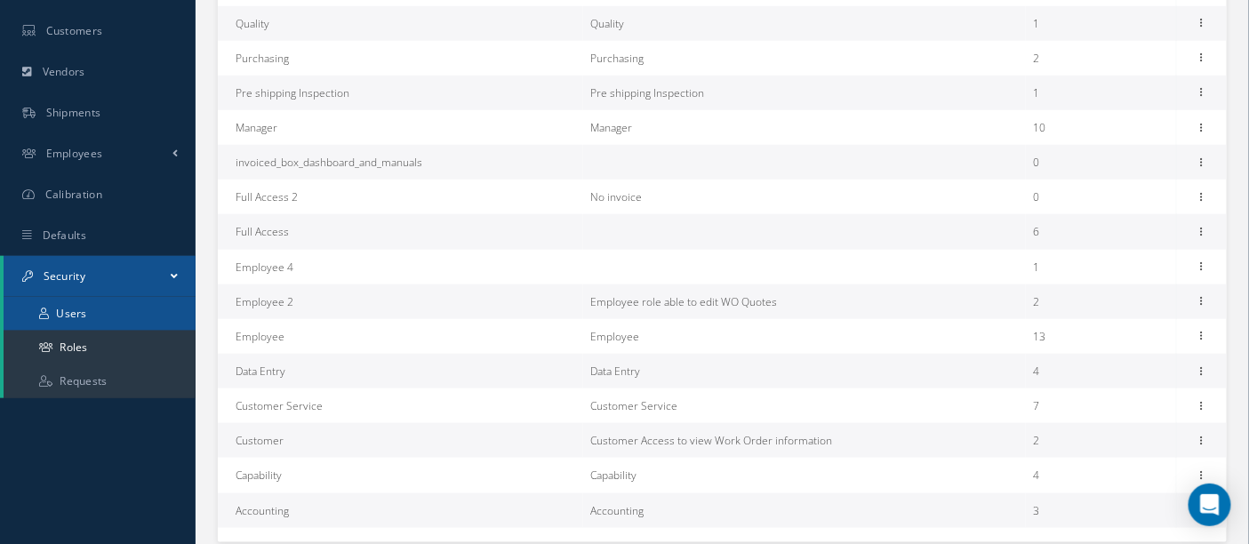
click at [87, 316] on link "Users" at bounding box center [100, 314] width 192 height 34
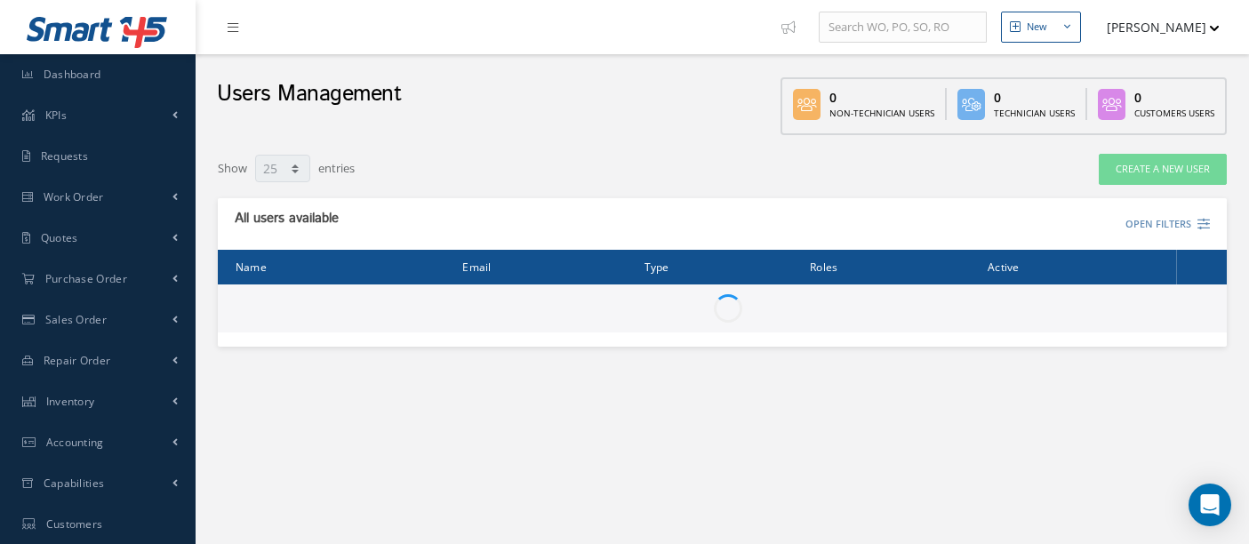
select select "25"
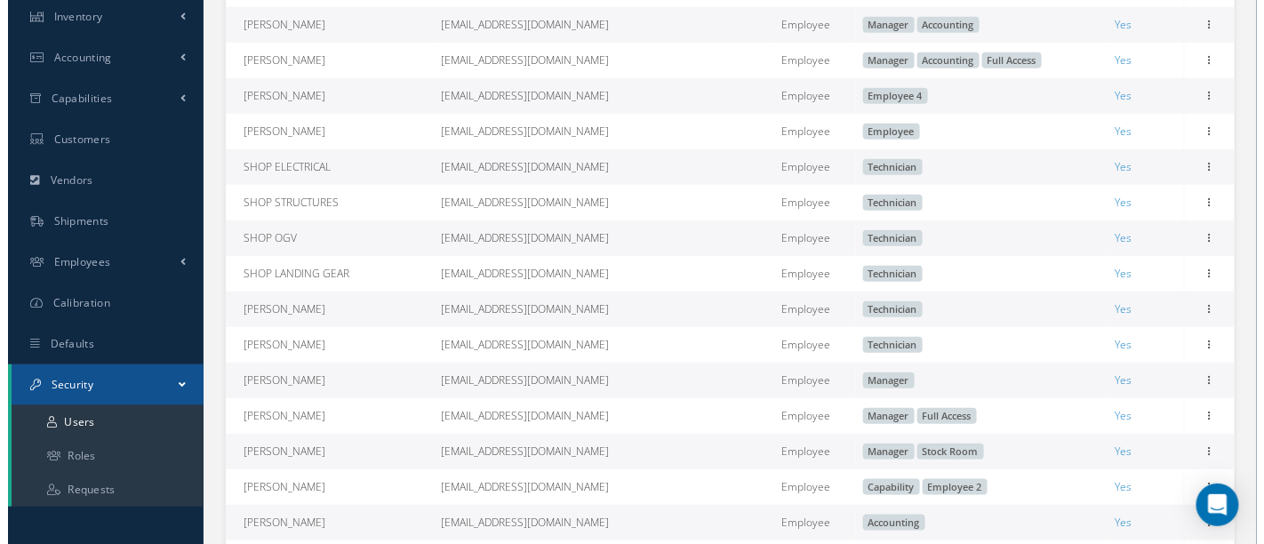
scroll to position [395, 0]
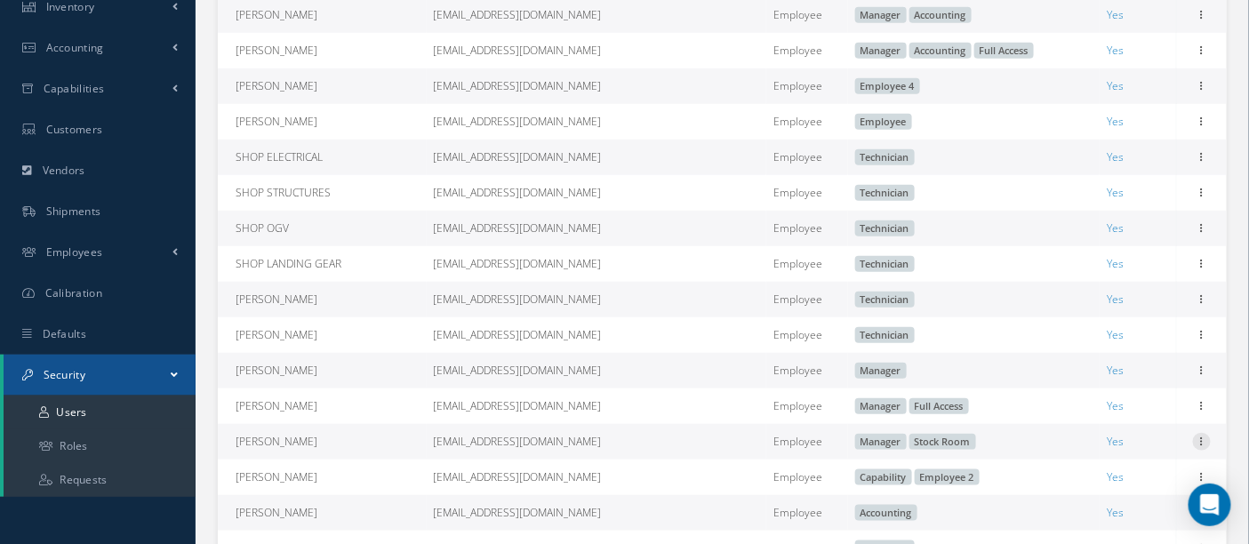
click at [1197, 444] on icon at bounding box center [1202, 440] width 18 height 14
click at [1082, 458] on link "Edit" at bounding box center [1120, 453] width 140 height 23
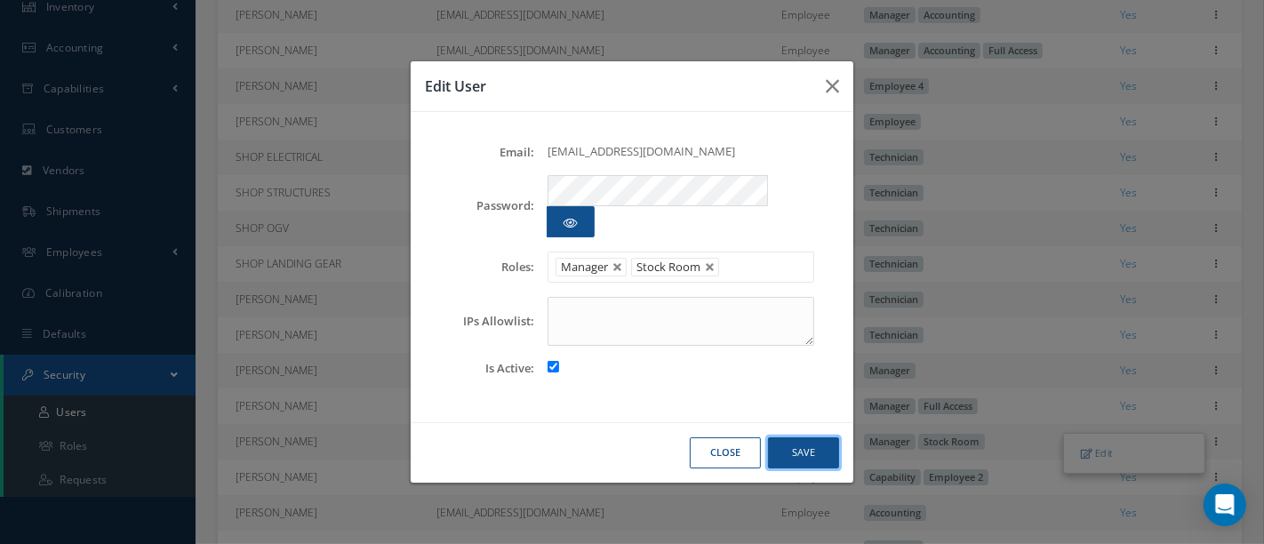
click at [805, 437] on button "Save" at bounding box center [803, 452] width 71 height 31
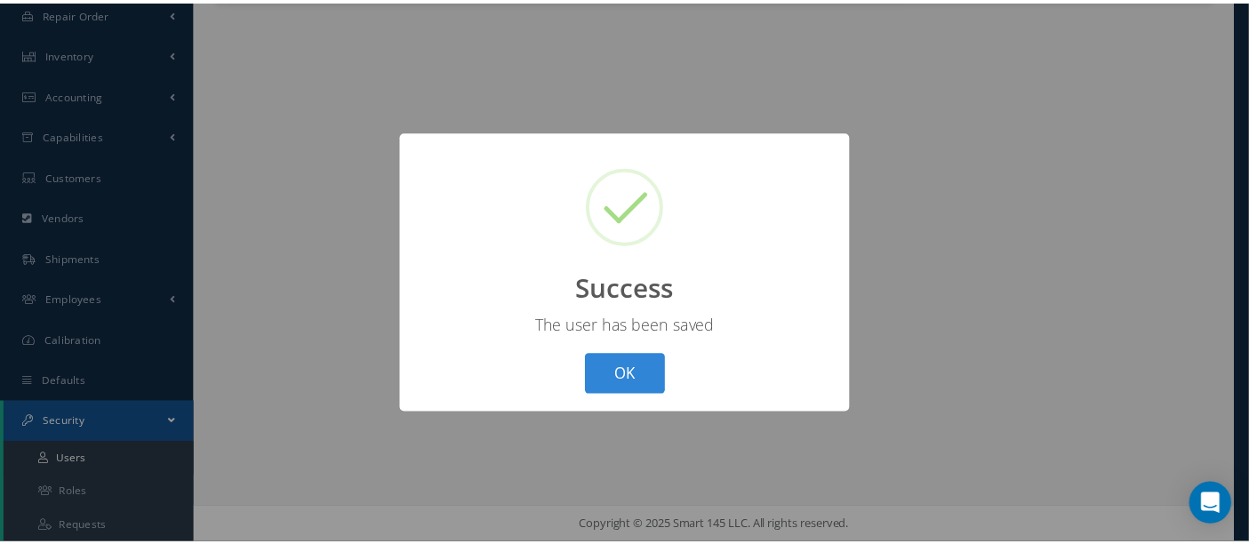
scroll to position [347, 0]
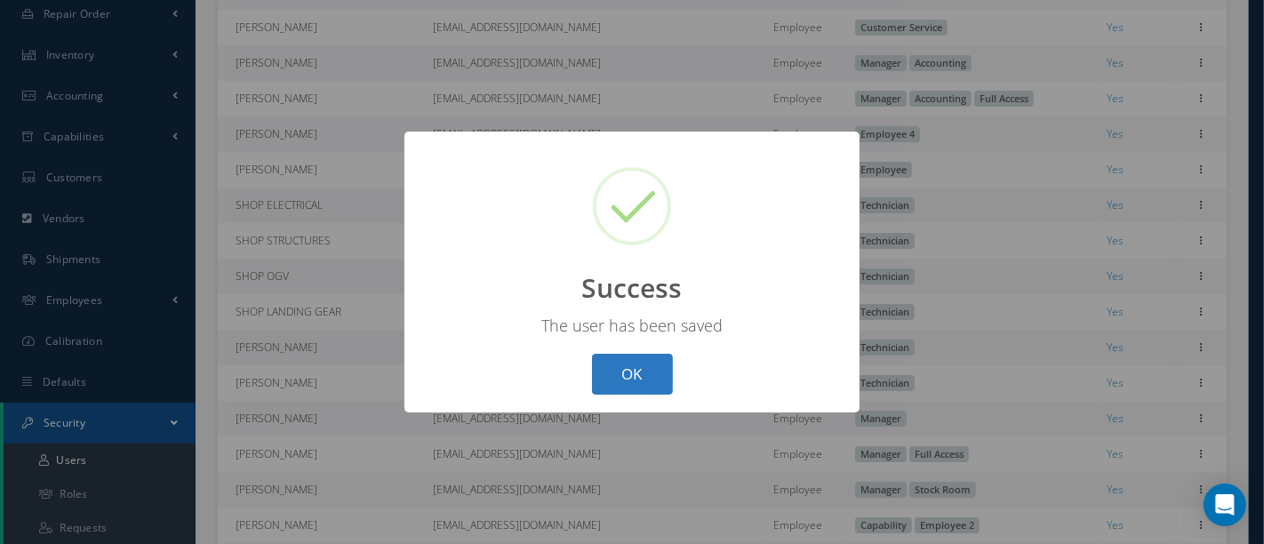
click at [635, 365] on button "OK" at bounding box center [632, 375] width 81 height 42
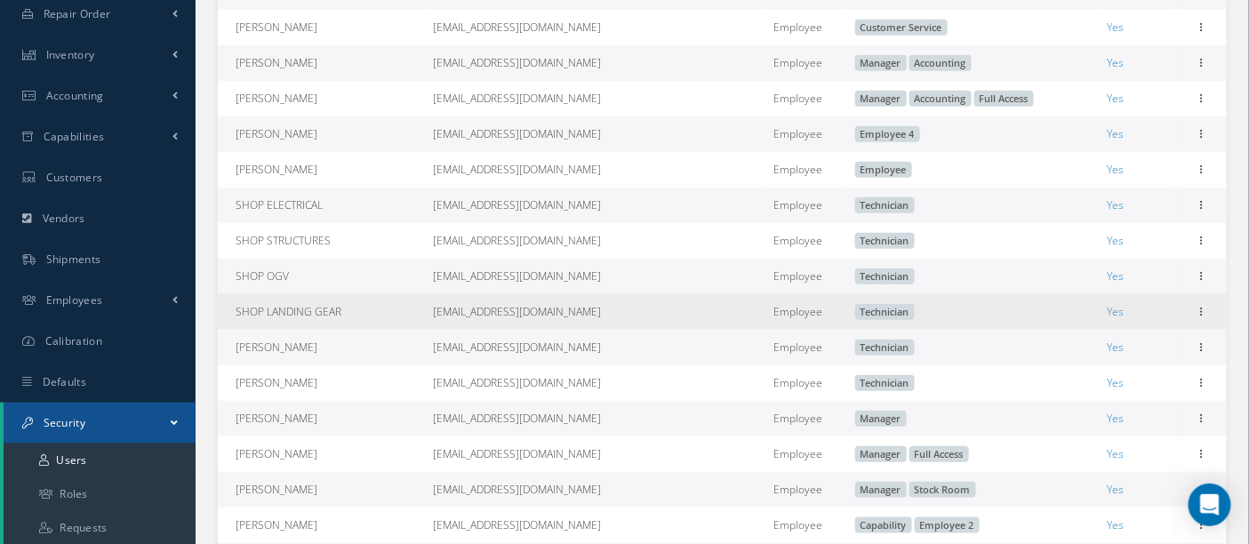
scroll to position [0, 0]
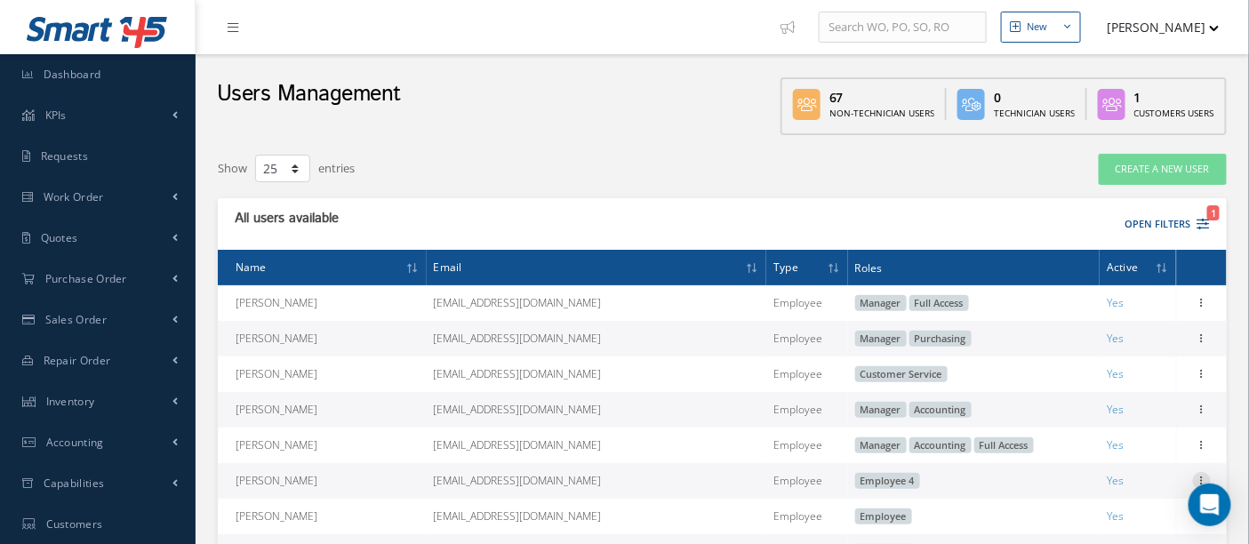
click at [1200, 477] on icon at bounding box center [1202, 479] width 18 height 14
click at [1094, 494] on link "Edit" at bounding box center [1120, 492] width 140 height 23
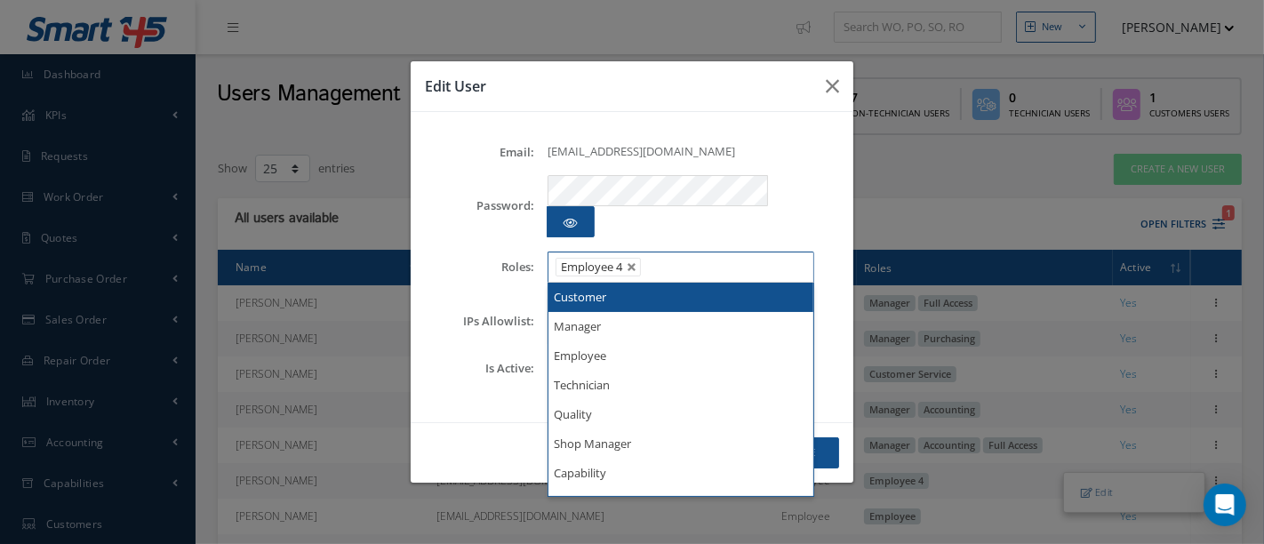
click at [715, 252] on ul "Employee 4" at bounding box center [680, 267] width 267 height 31
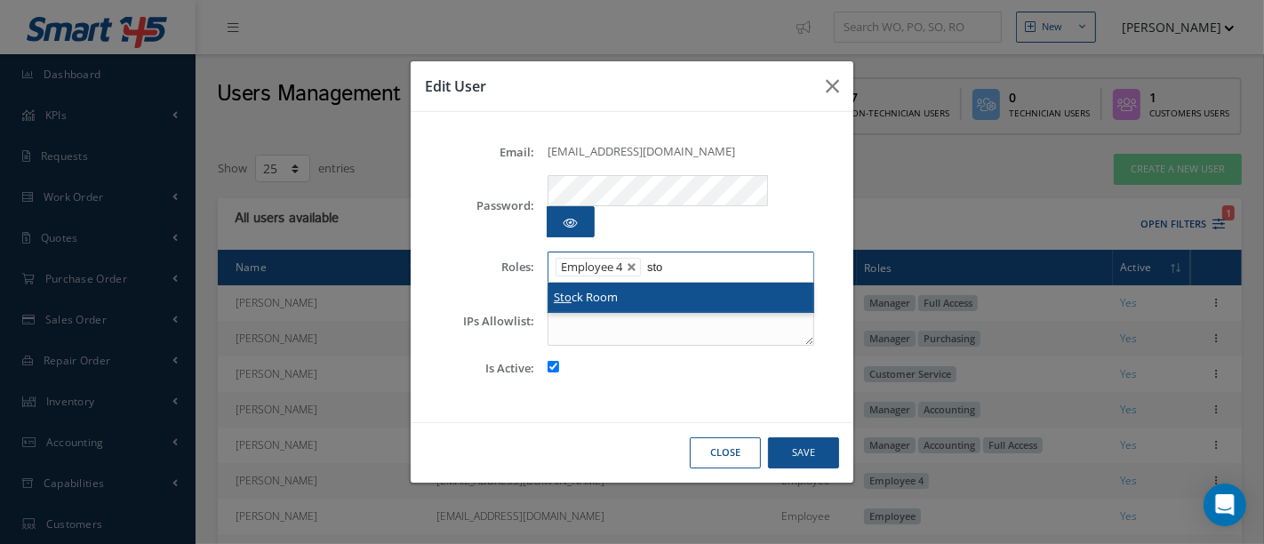
type input "sto"
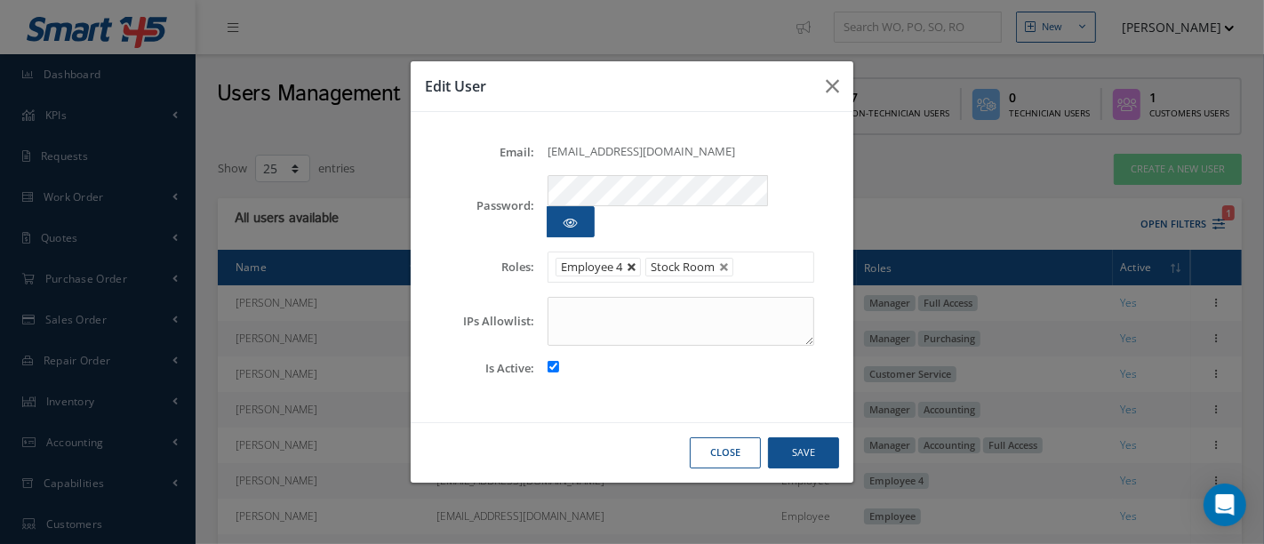
click at [631, 262] on link at bounding box center [632, 267] width 11 height 11
click at [789, 437] on button "Save" at bounding box center [803, 452] width 71 height 31
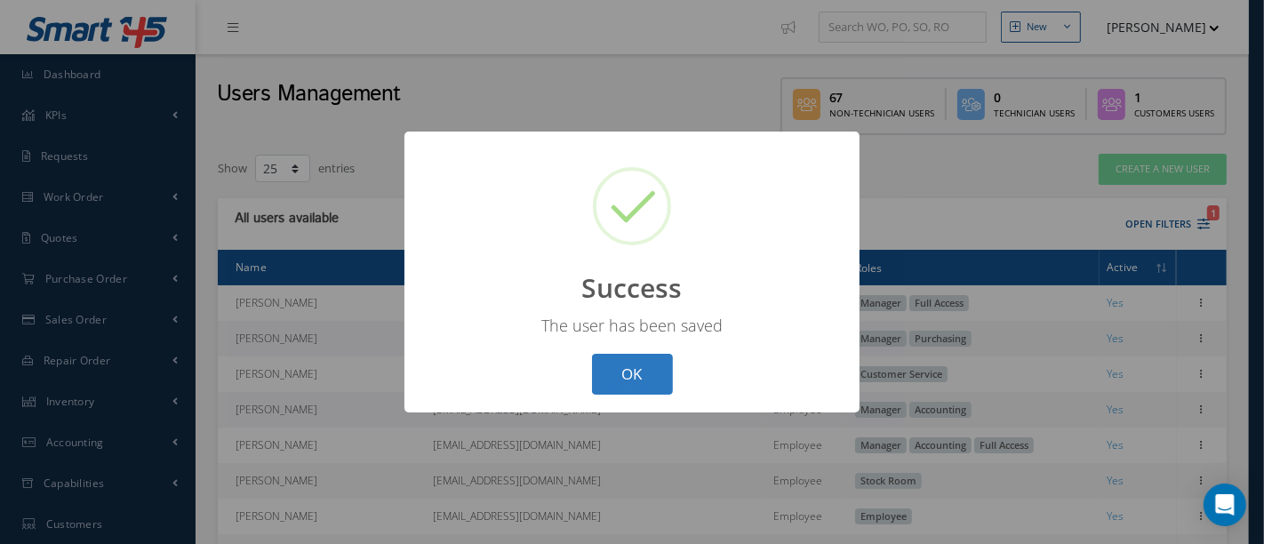
click at [619, 384] on button "OK" at bounding box center [632, 375] width 81 height 42
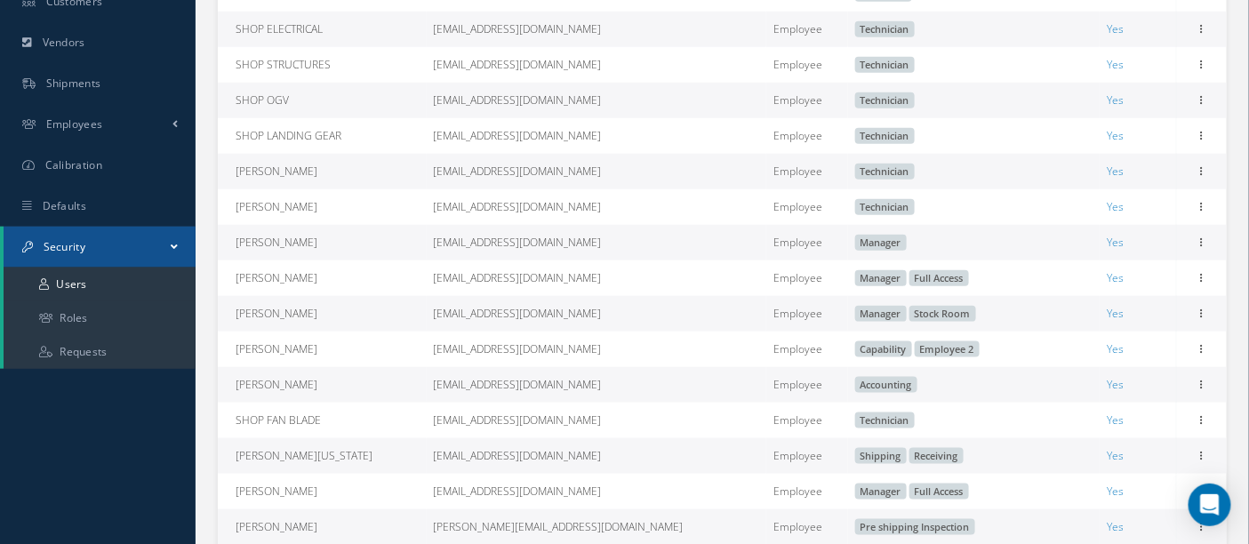
scroll to position [286, 0]
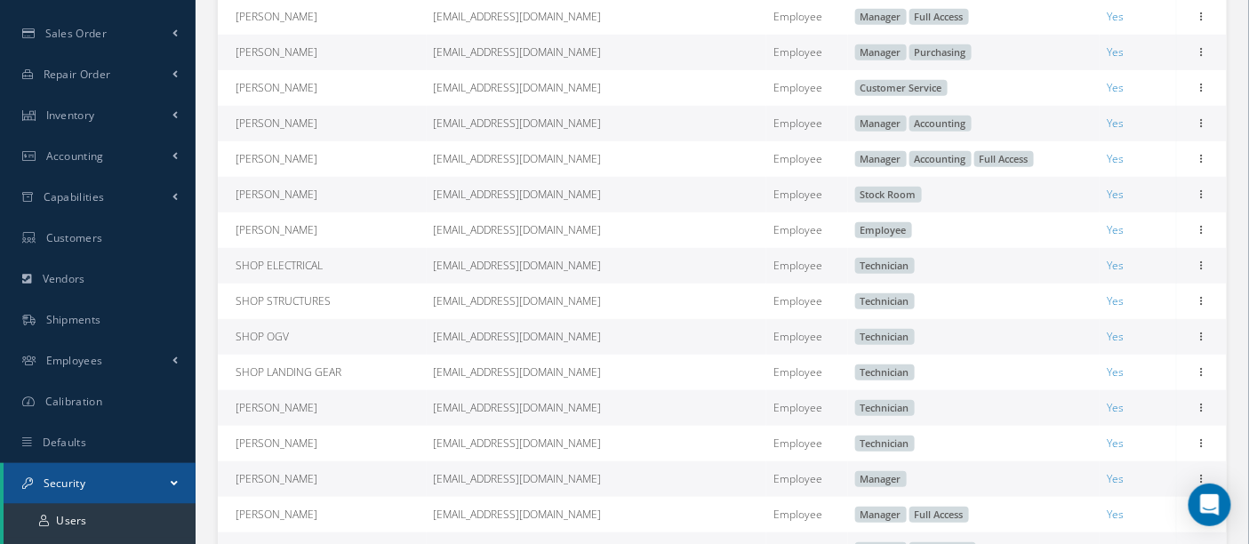
drag, startPoint x: 190, startPoint y: 56, endPoint x: 939, endPoint y: 120, distance: 751.9
click at [940, 120] on td "Manager Accounting" at bounding box center [974, 124] width 252 height 36
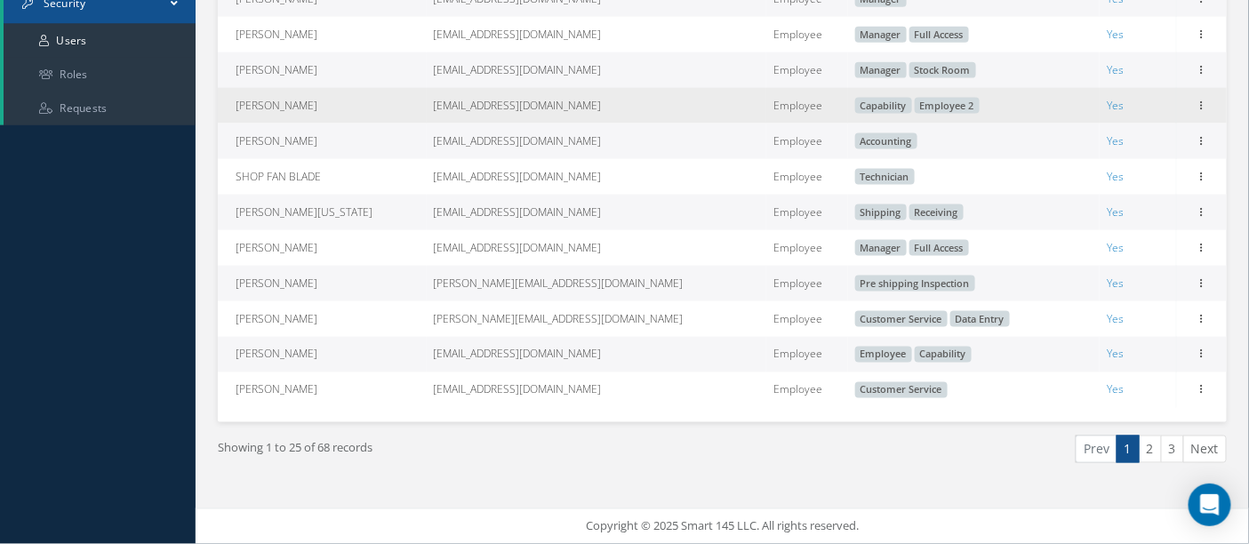
scroll to position [780, 0]
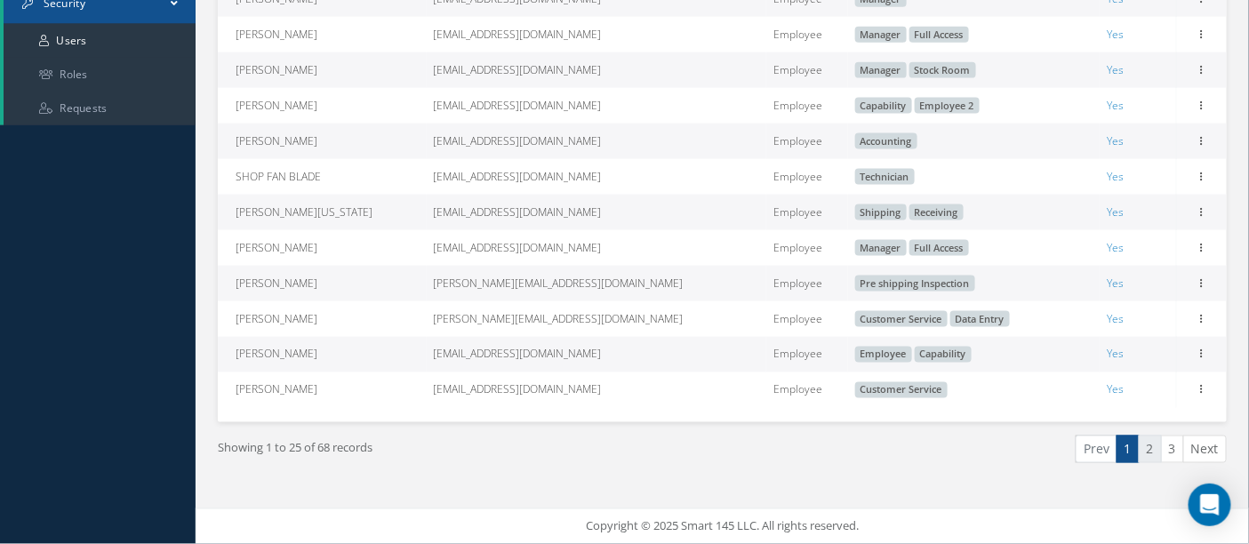
click at [1152, 454] on link "2" at bounding box center [1149, 449] width 23 height 28
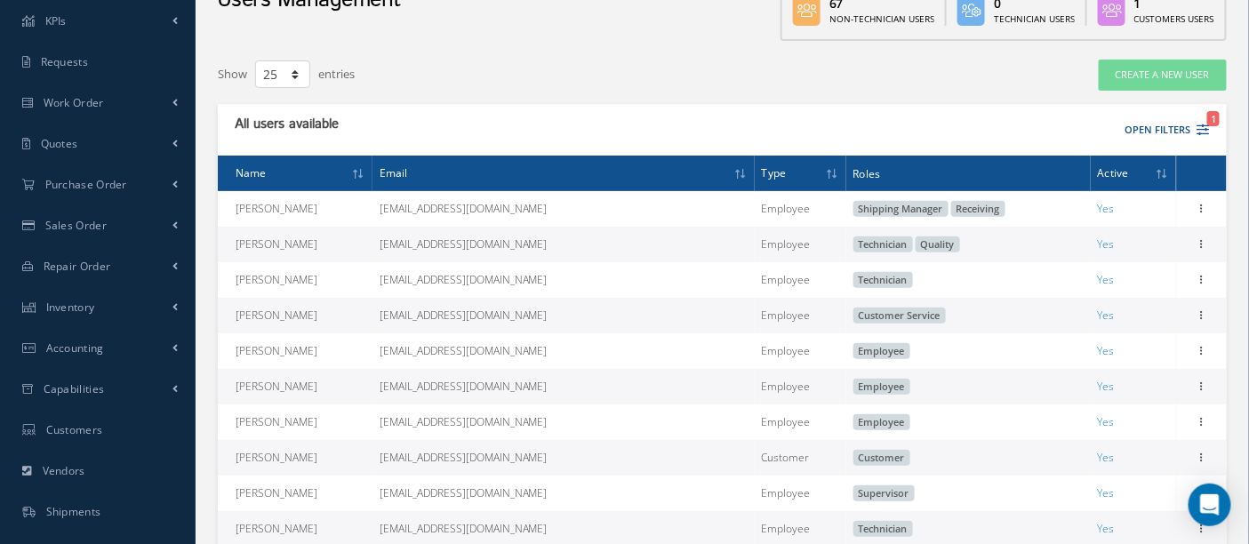
scroll to position [0, 0]
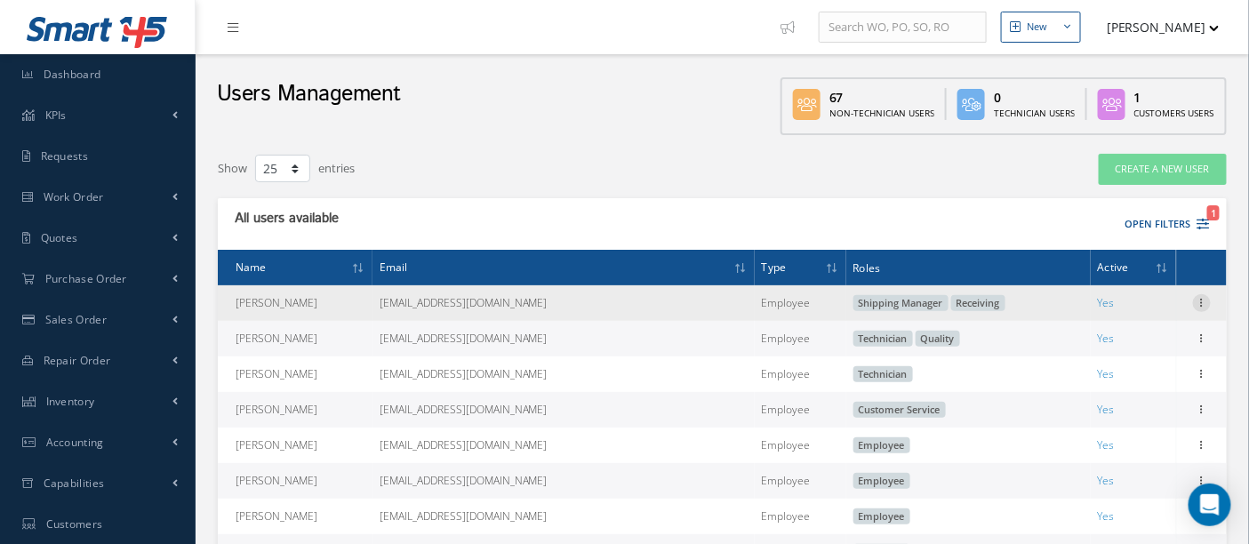
click at [1203, 300] on icon at bounding box center [1202, 301] width 18 height 14
click at [1108, 320] on link "Edit" at bounding box center [1120, 314] width 140 height 23
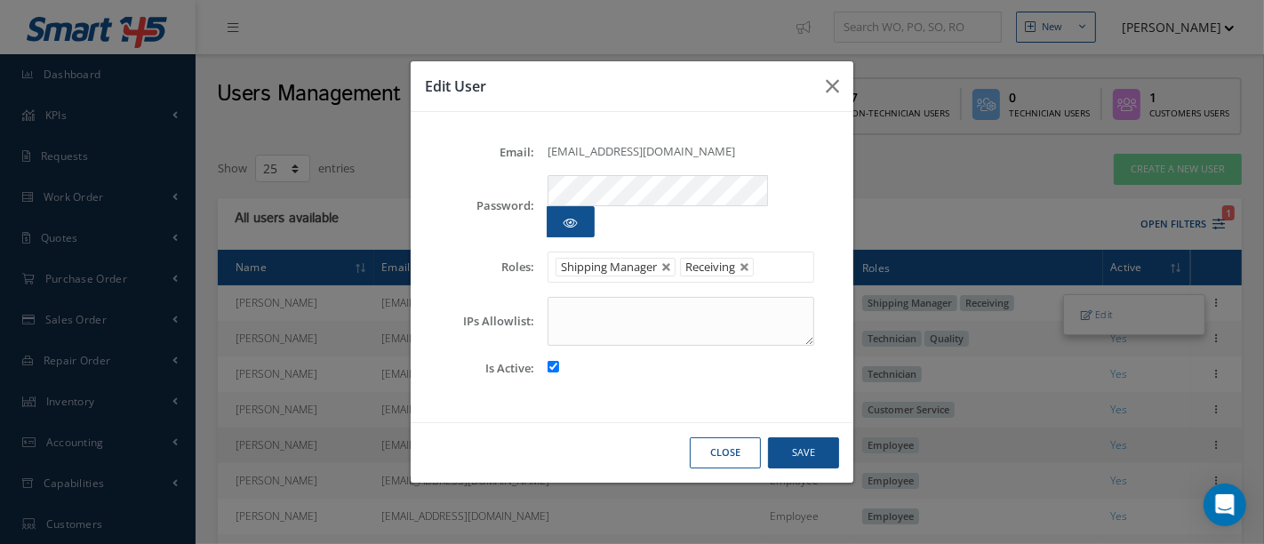
click at [709, 437] on button "Close" at bounding box center [725, 452] width 71 height 31
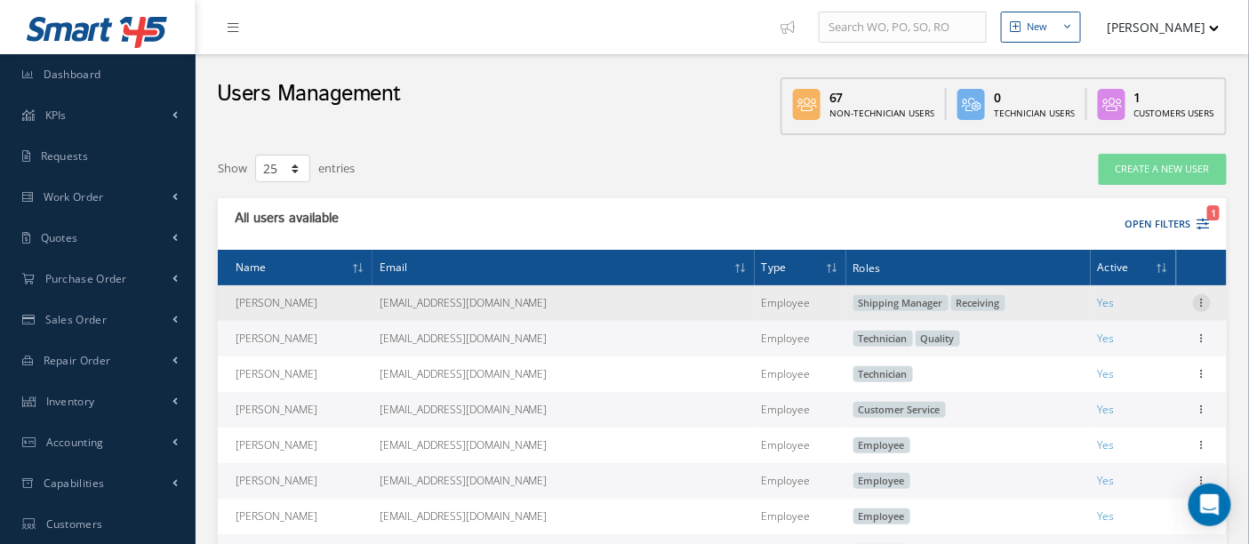
click at [1207, 303] on icon at bounding box center [1202, 301] width 18 height 14
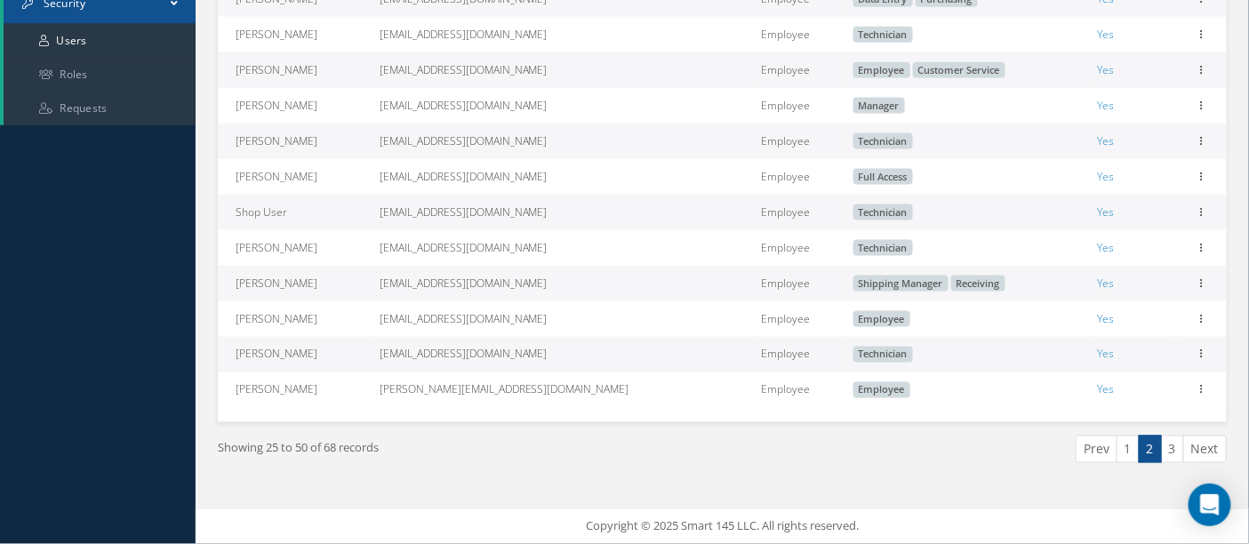
scroll to position [583, 0]
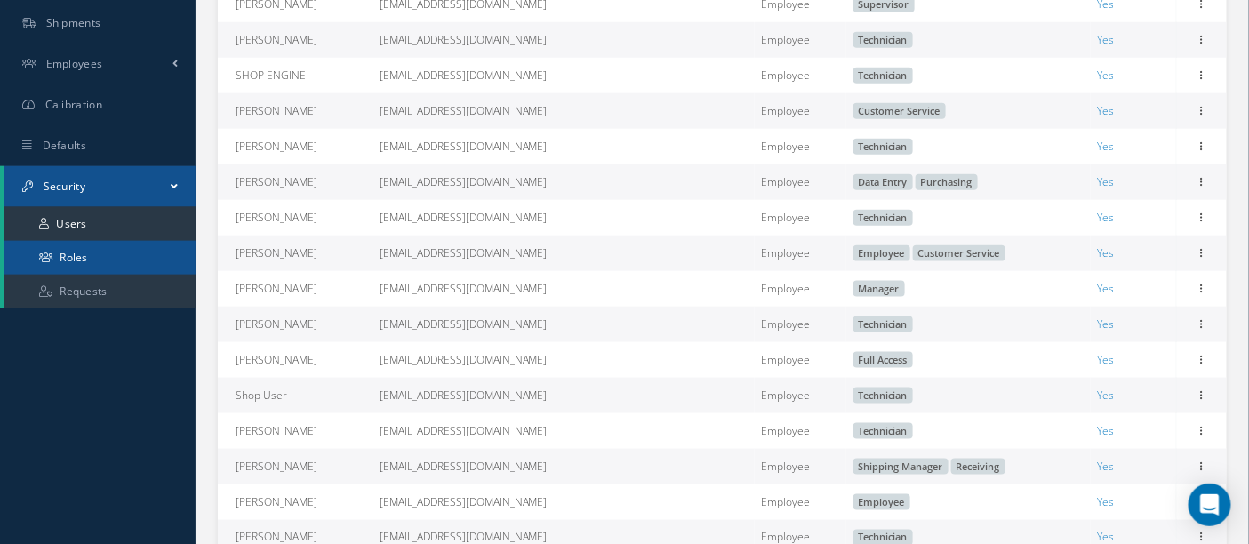
click at [107, 254] on link "Roles" at bounding box center [100, 258] width 192 height 34
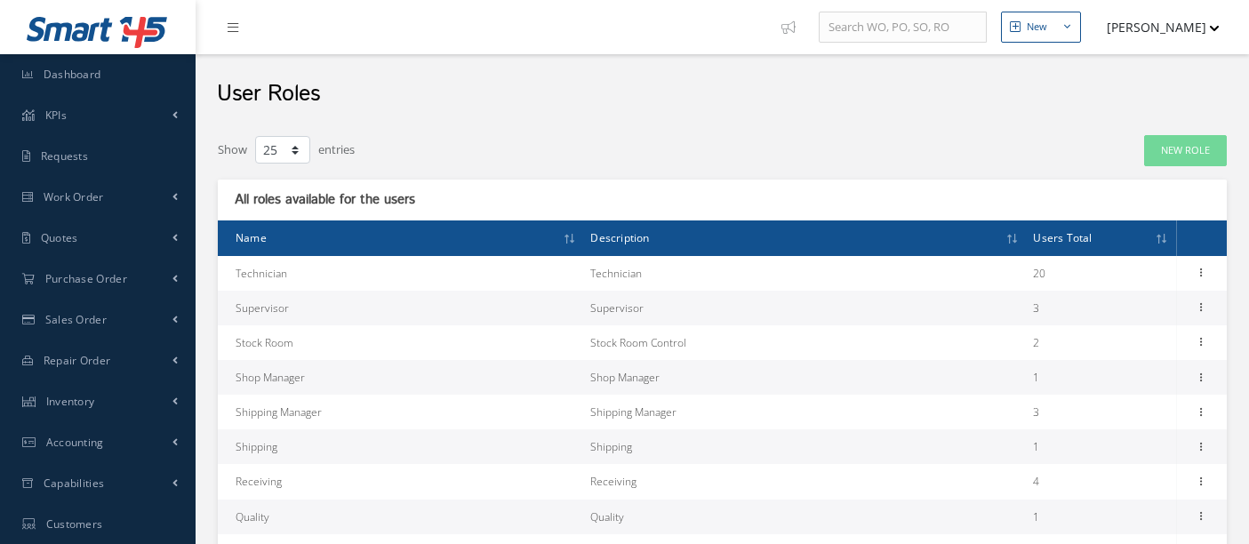
select select "25"
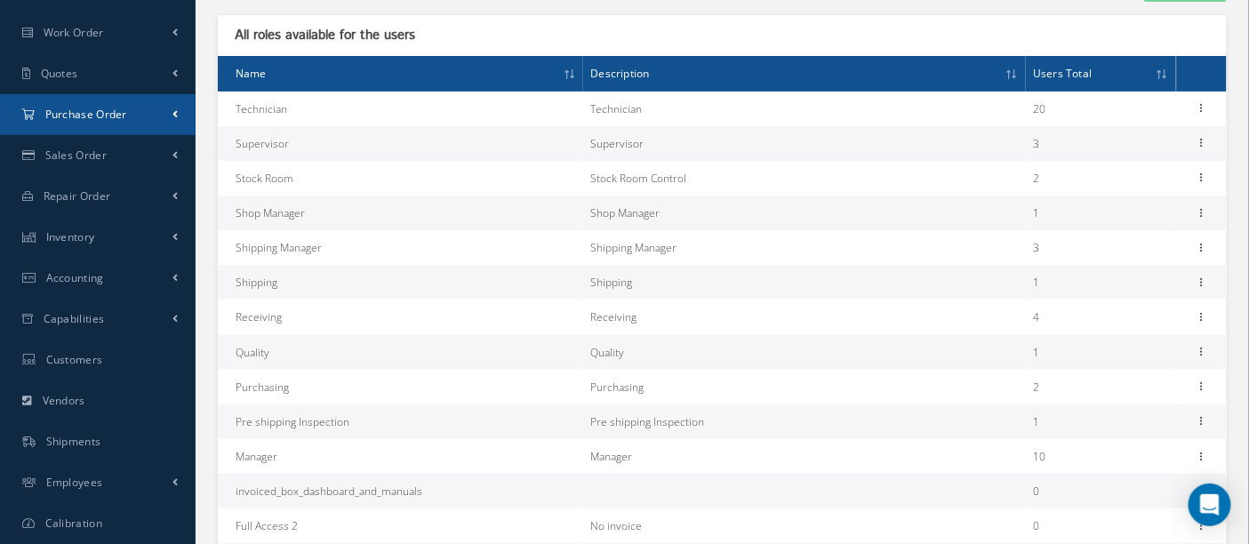
scroll to position [395, 0]
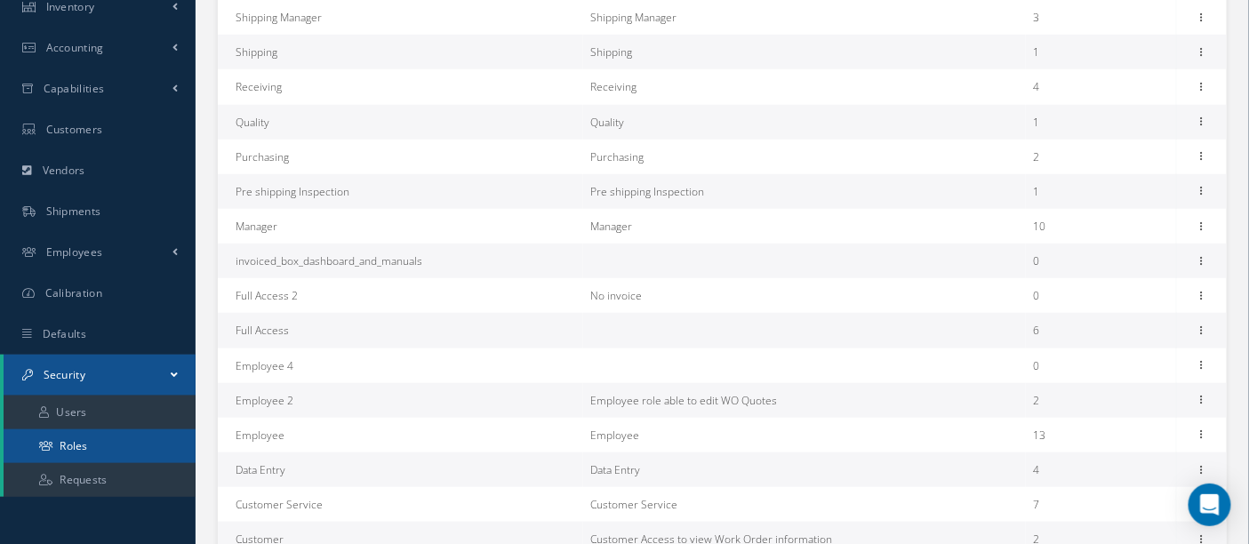
click at [96, 458] on link "Roles" at bounding box center [100, 446] width 192 height 34
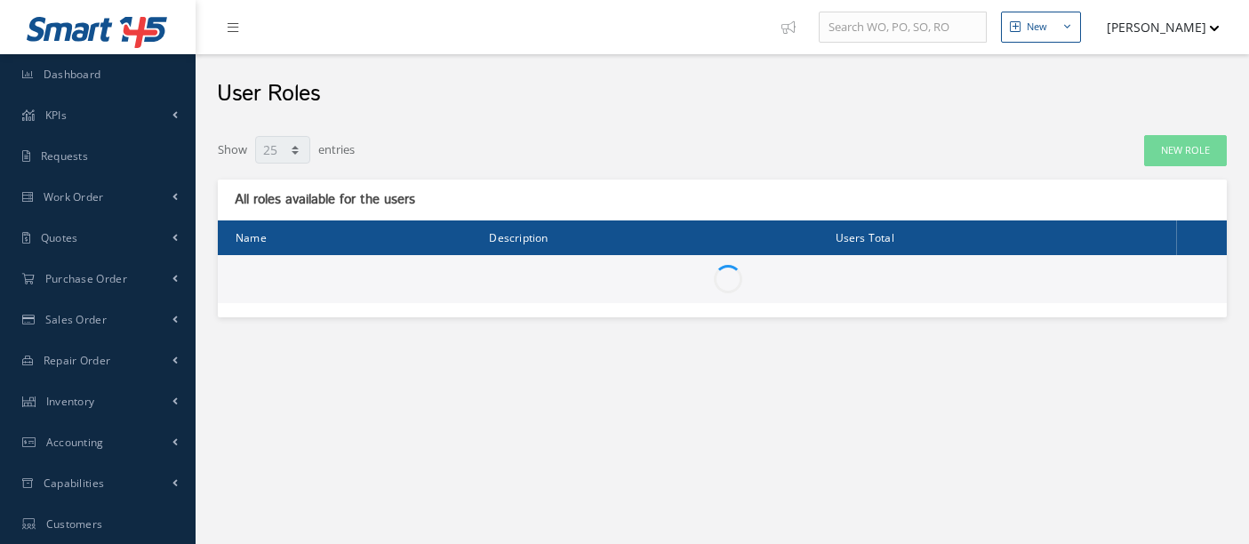
select select "25"
click at [98, 456] on link "Accounting" at bounding box center [98, 442] width 196 height 41
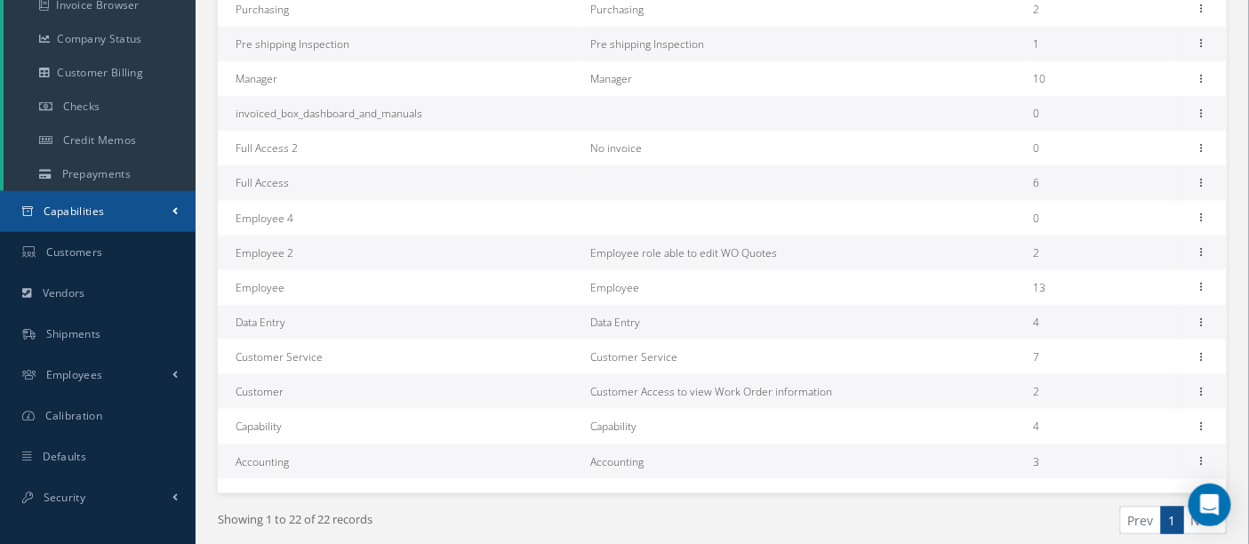
scroll to position [611, 0]
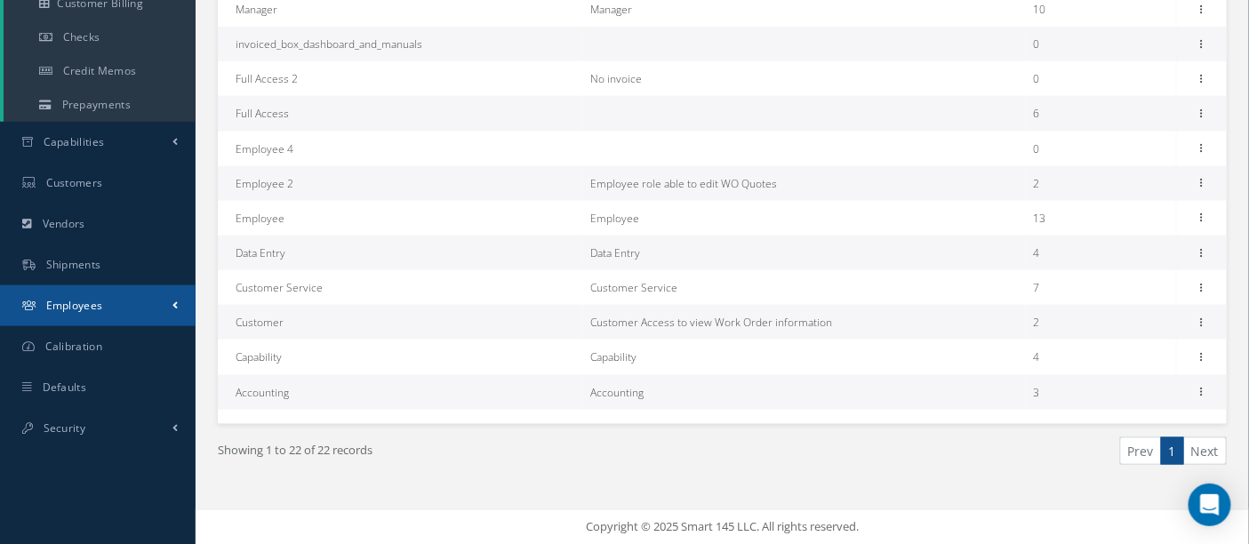
click at [174, 307] on span at bounding box center [174, 305] width 5 height 15
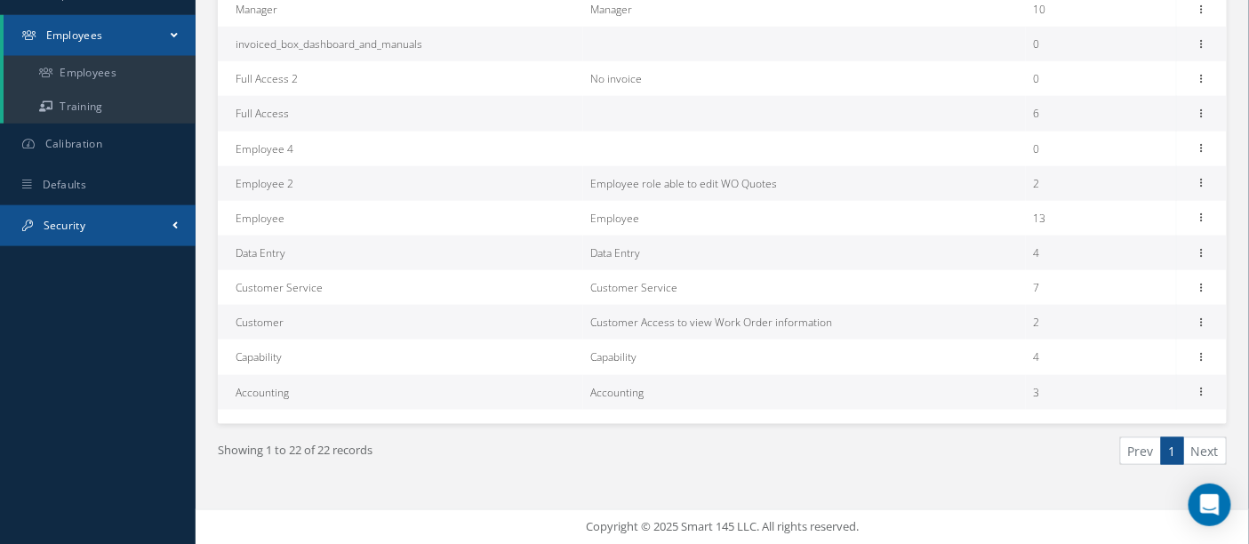
click at [128, 230] on link "Security" at bounding box center [98, 225] width 196 height 41
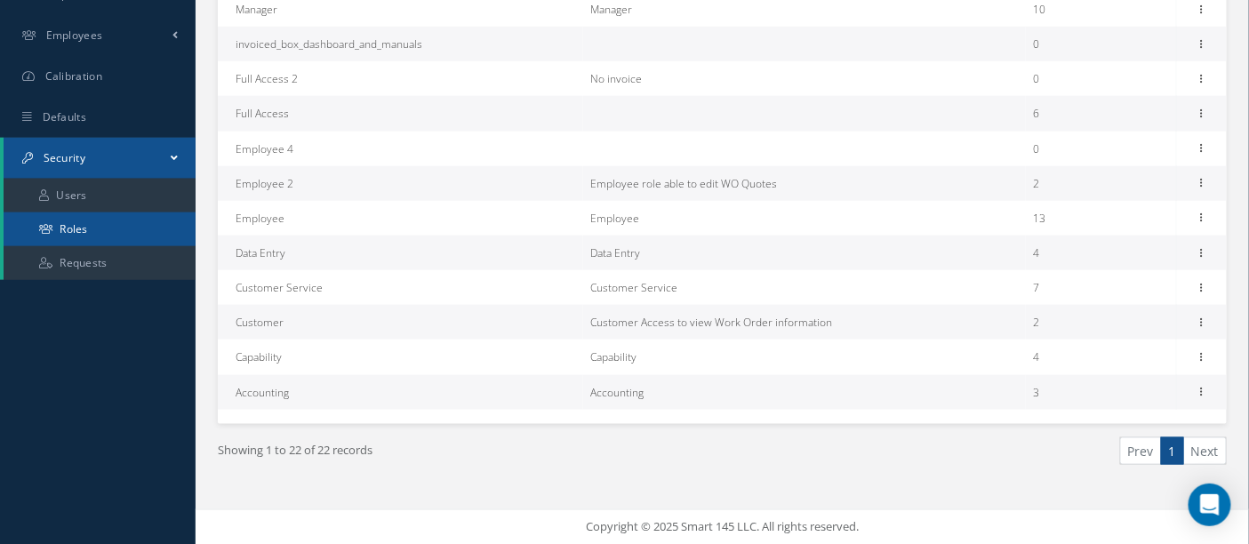
click at [80, 229] on link "Roles" at bounding box center [100, 229] width 192 height 34
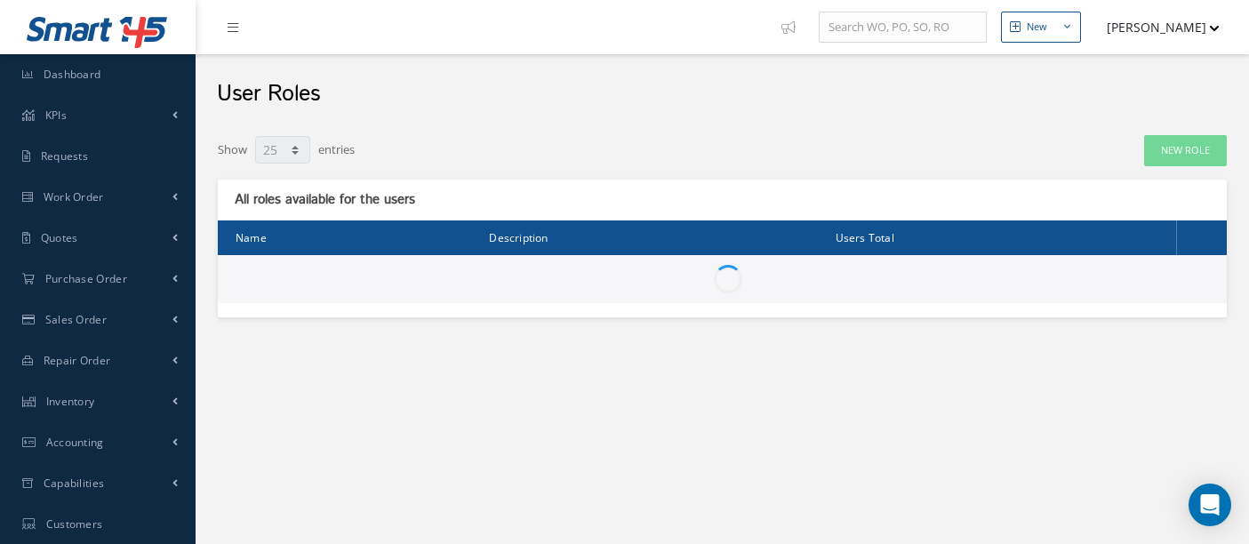
select select "25"
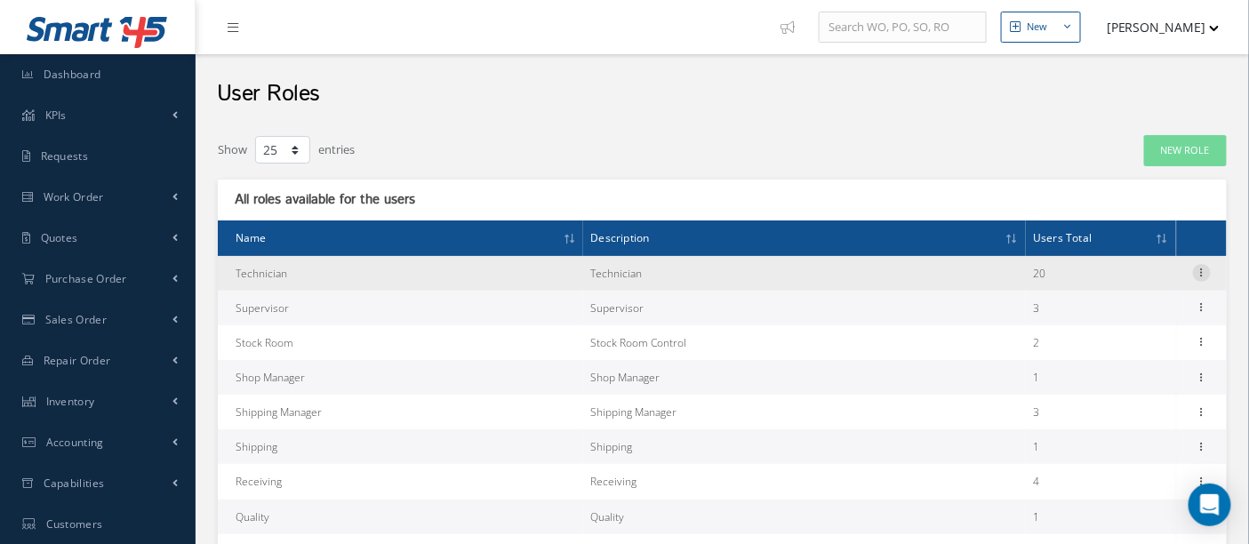
click at [1197, 274] on icon at bounding box center [1202, 271] width 18 height 14
click at [1089, 306] on link "Permissions" at bounding box center [1120, 307] width 140 height 23
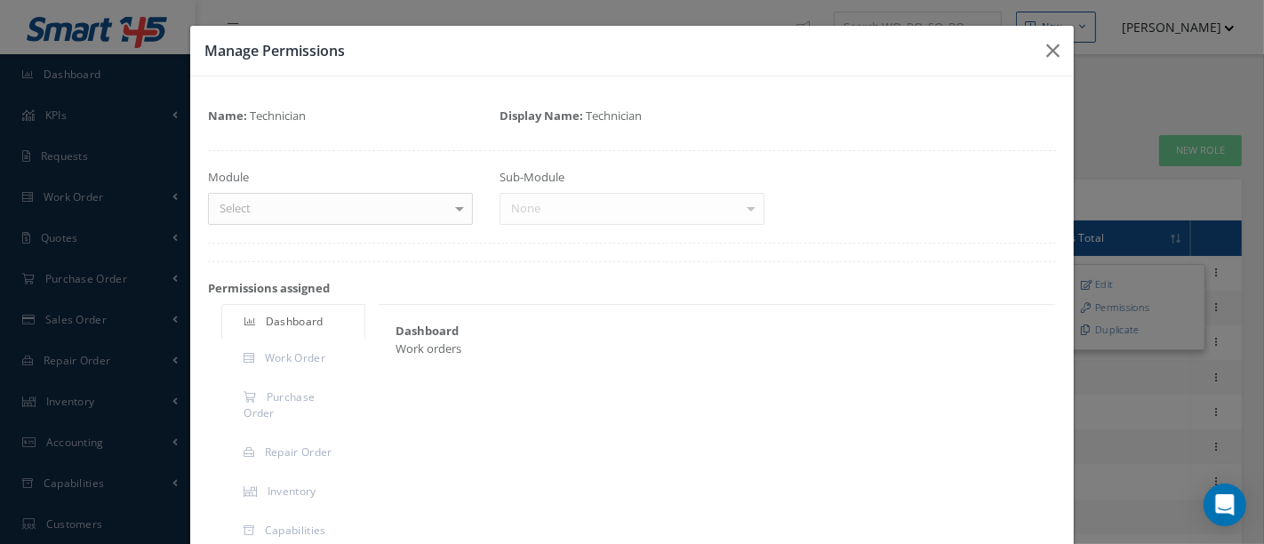
click at [452, 206] on div at bounding box center [459, 208] width 25 height 29
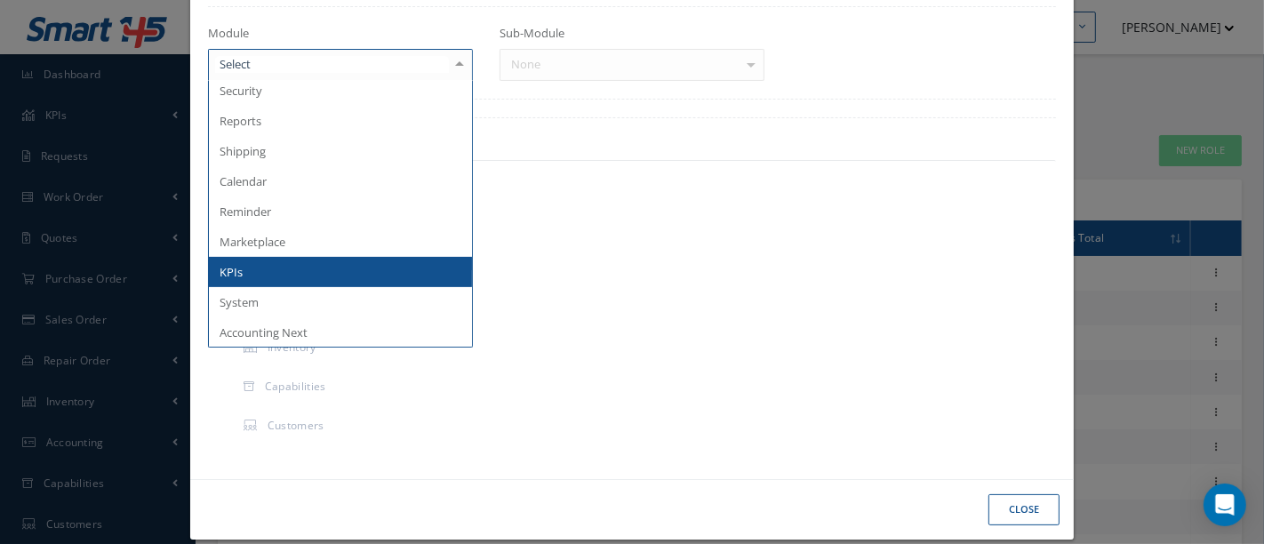
scroll to position [161, 0]
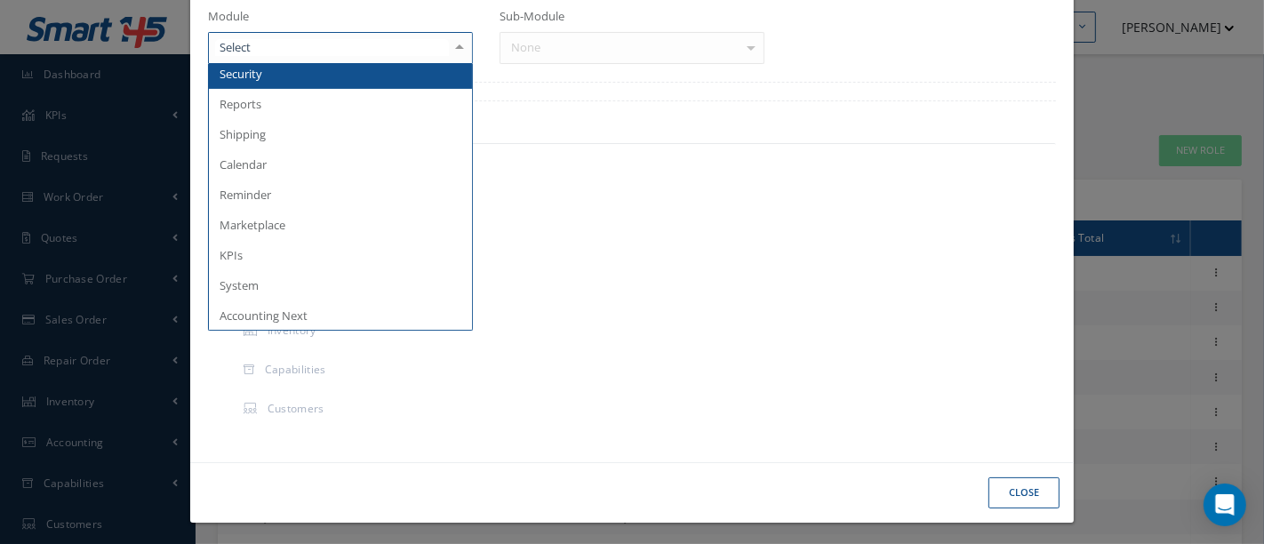
click at [371, 79] on span "Security" at bounding box center [340, 74] width 263 height 30
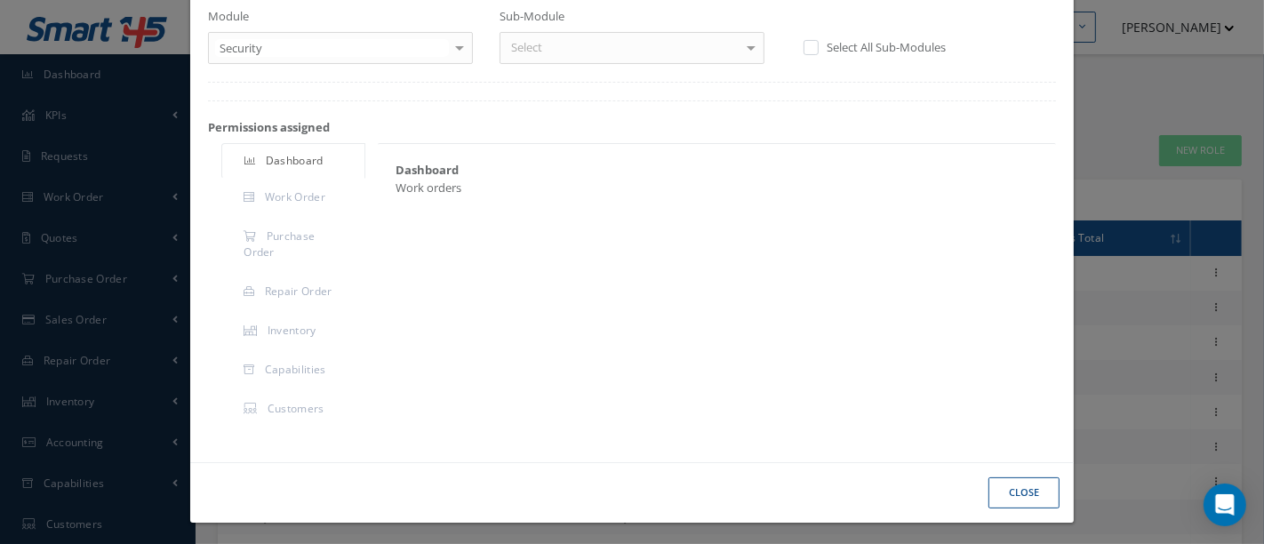
click at [740, 46] on div at bounding box center [751, 47] width 25 height 29
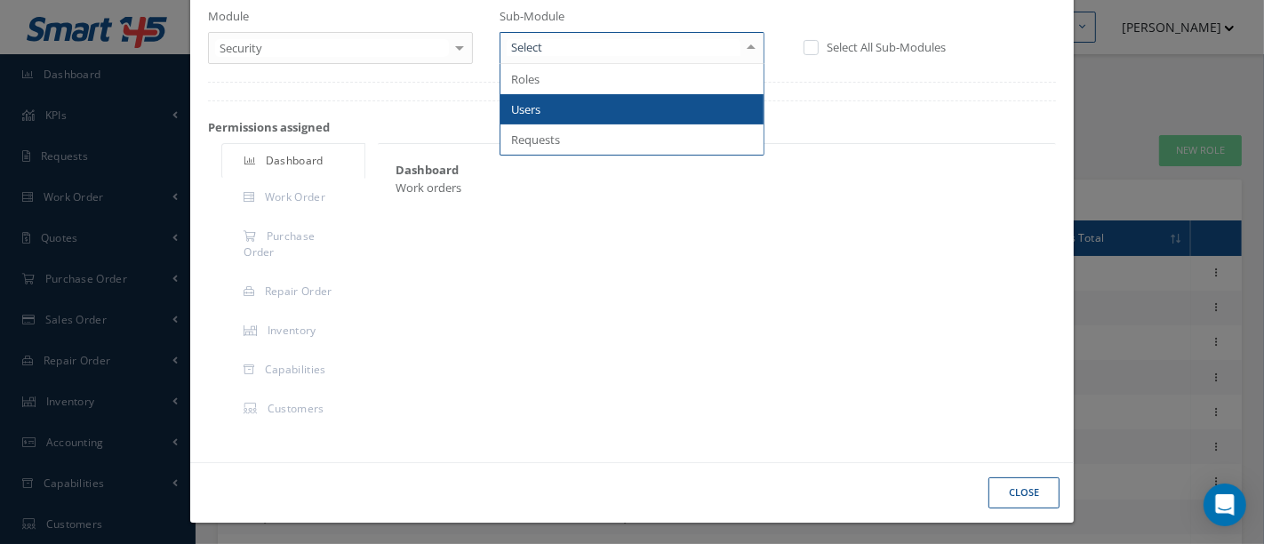
click at [566, 114] on span "Users" at bounding box center [631, 109] width 263 height 30
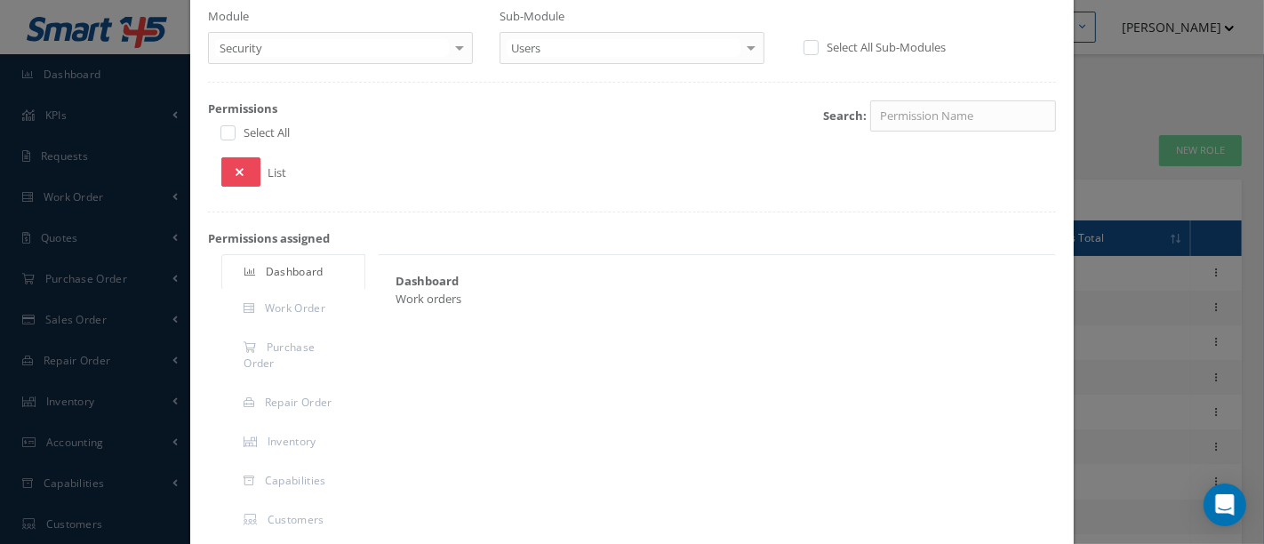
click at [240, 170] on icon at bounding box center [240, 172] width 8 height 12
click at [240, 170] on icon at bounding box center [242, 172] width 12 height 12
click at [0, 0] on div "Loading…" at bounding box center [0, 0] width 0 height 0
click at [455, 44] on div at bounding box center [459, 47] width 25 height 29
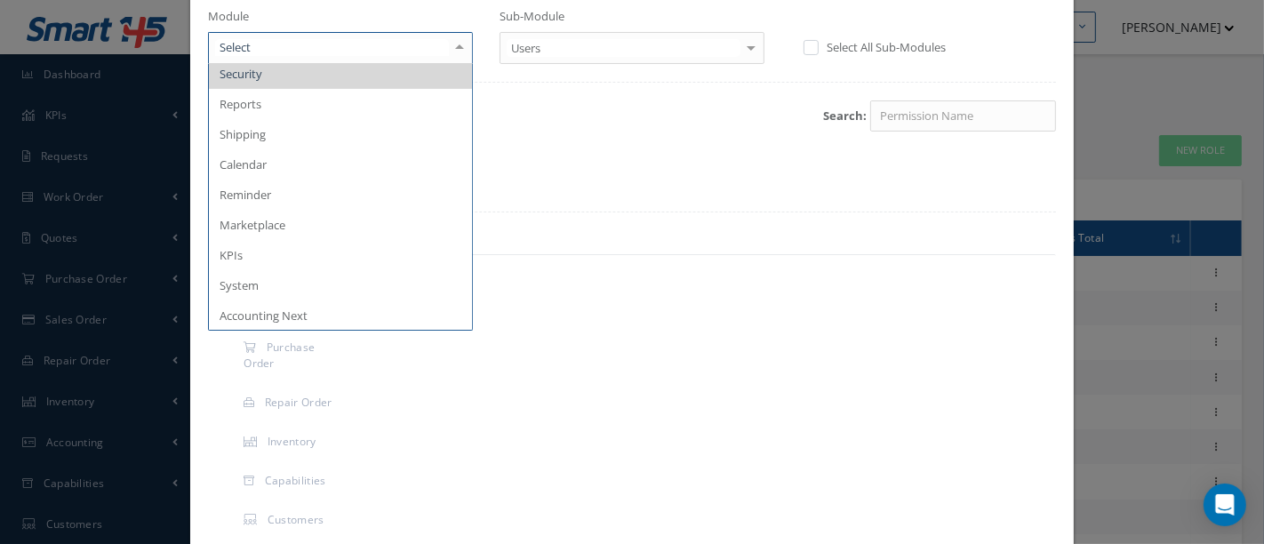
click at [455, 44] on div at bounding box center [459, 47] width 25 height 29
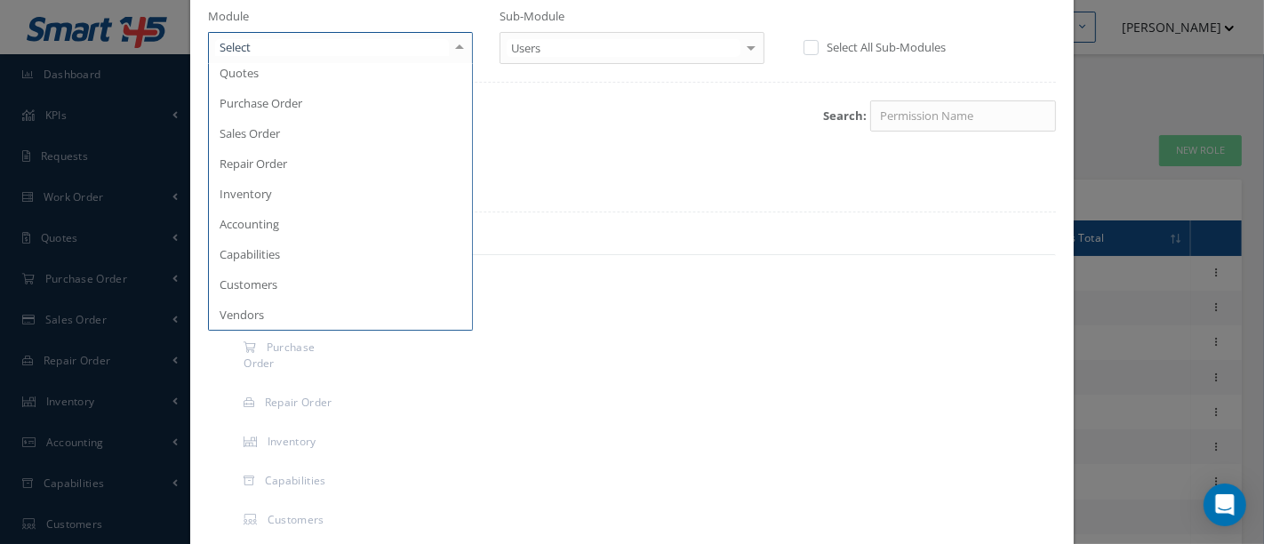
scroll to position [0, 0]
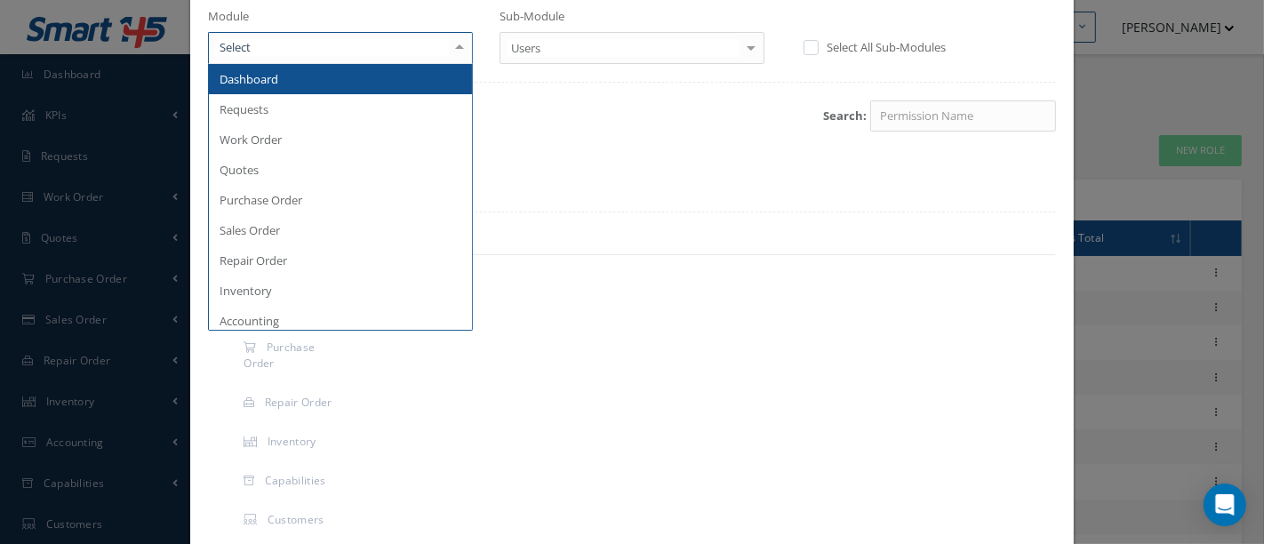
click at [339, 88] on span "Dashboard" at bounding box center [340, 79] width 263 height 30
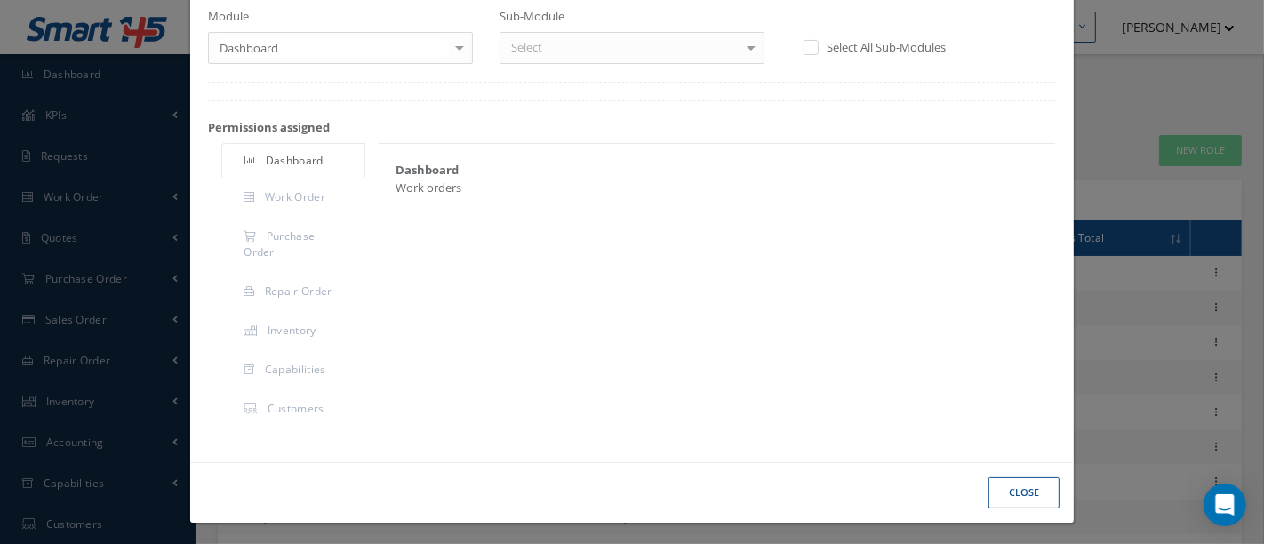
click at [747, 47] on div at bounding box center [751, 47] width 25 height 29
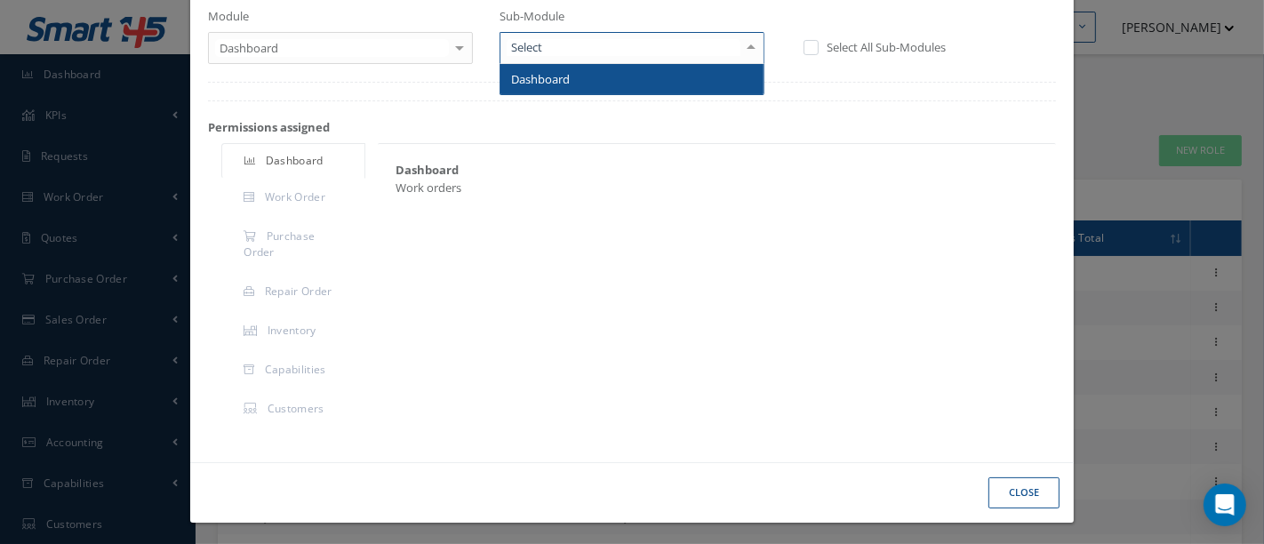
click at [676, 85] on span "Dashboard" at bounding box center [631, 79] width 263 height 30
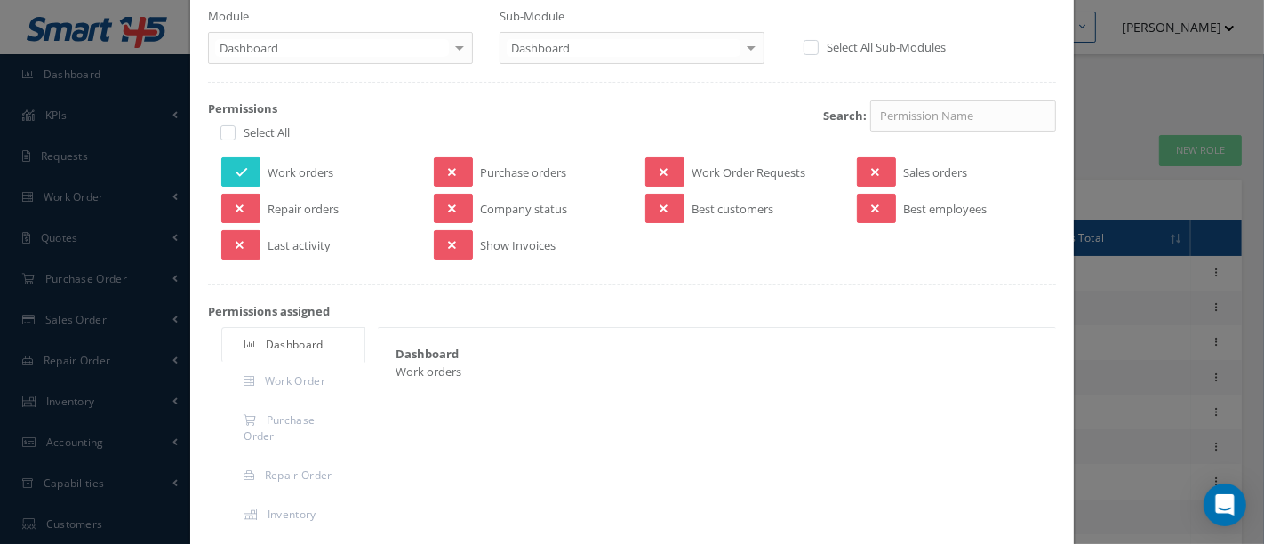
click at [1112, 271] on div "Manage Permissions Name: Technician Display Name: Technician Module Dashboard D…" at bounding box center [632, 272] width 1264 height 544
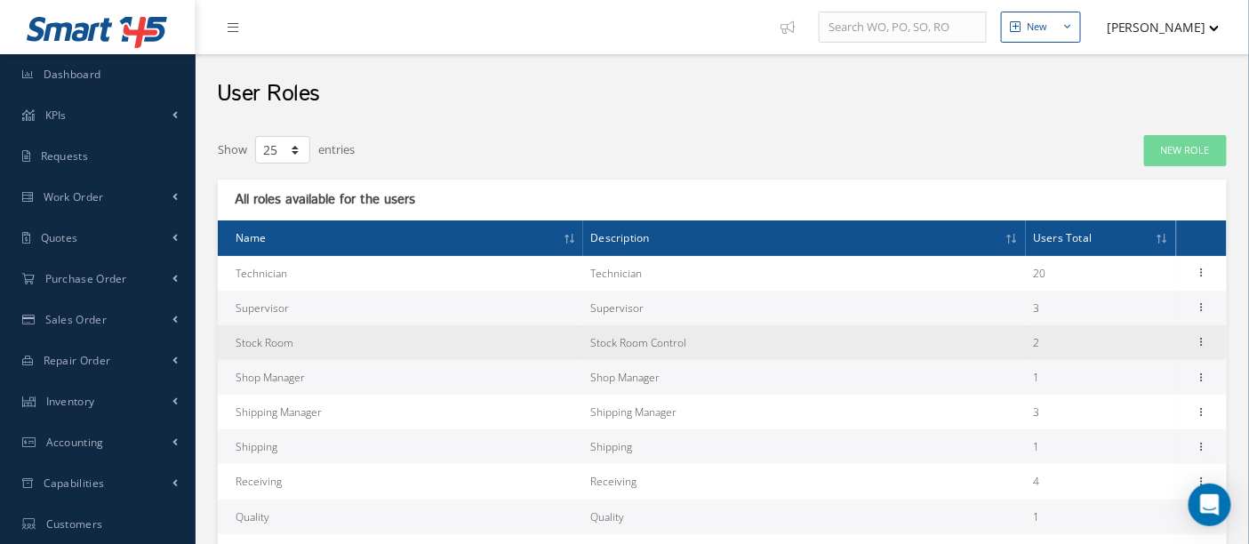
click at [314, 347] on td "Stock Room" at bounding box center [400, 342] width 365 height 35
click at [1200, 340] on icon at bounding box center [1202, 340] width 18 height 14
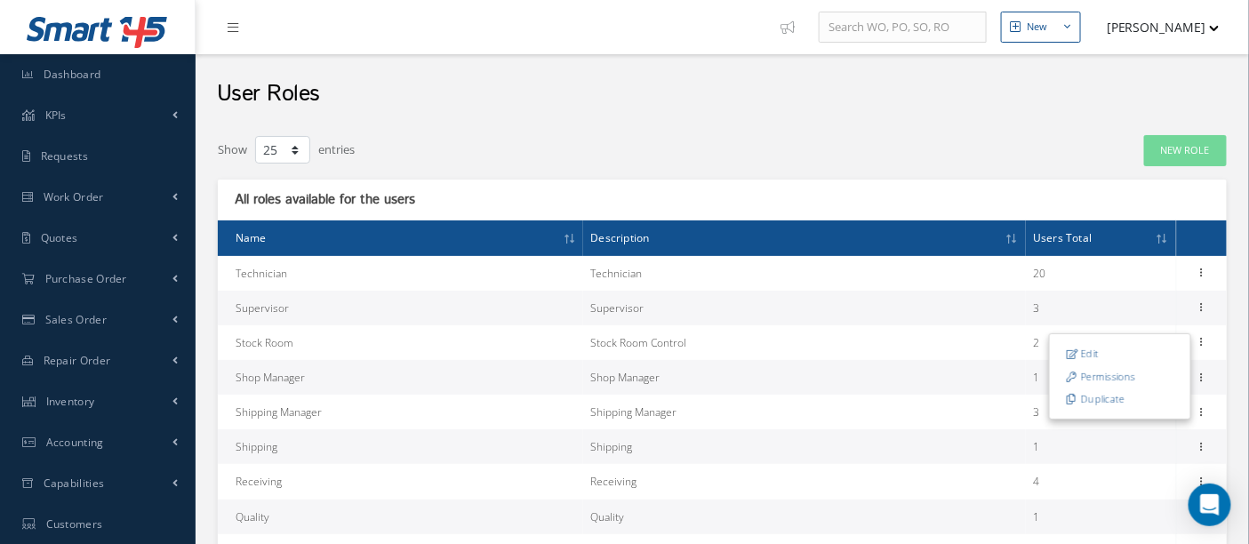
click at [1123, 371] on link "Permissions" at bounding box center [1120, 376] width 140 height 23
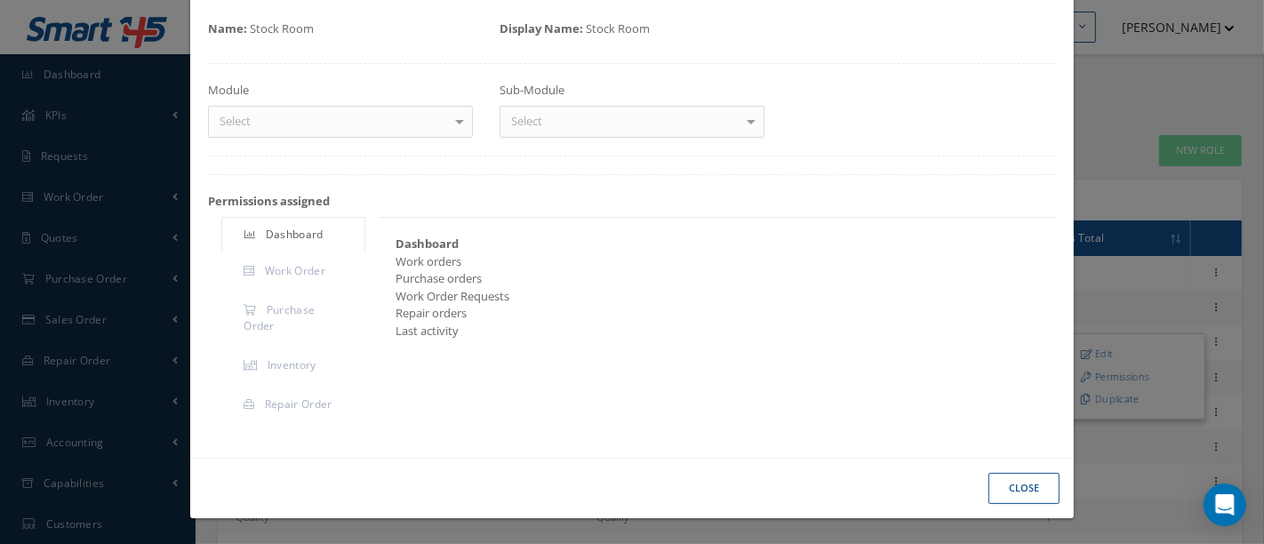
scroll to position [83, 0]
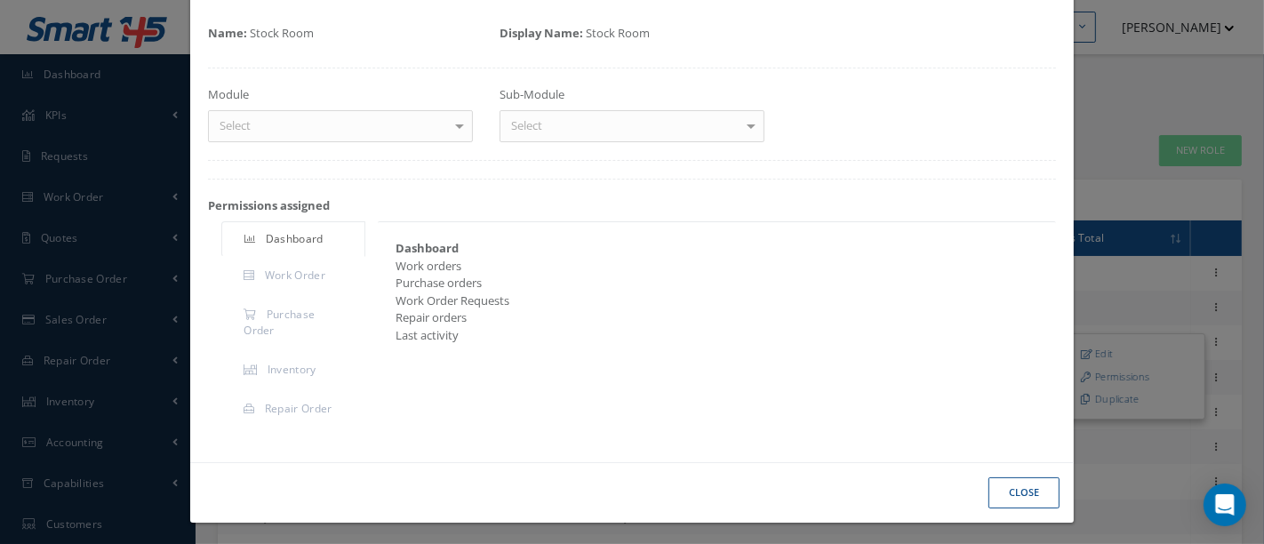
click at [455, 125] on div at bounding box center [459, 125] width 25 height 29
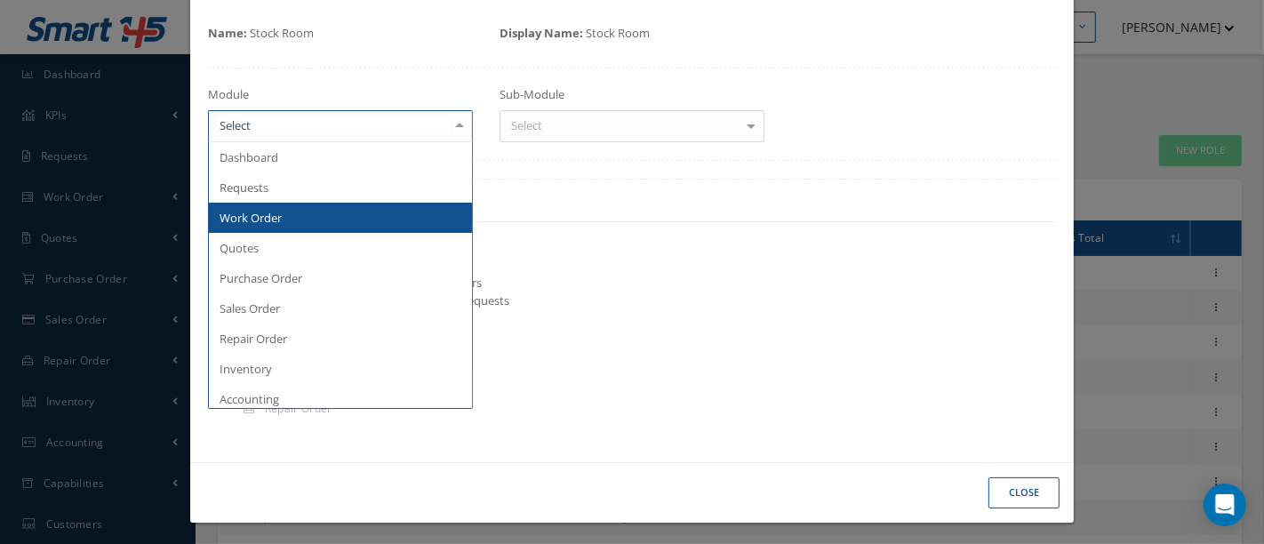
click at [332, 211] on span "Work Order" at bounding box center [340, 218] width 263 height 30
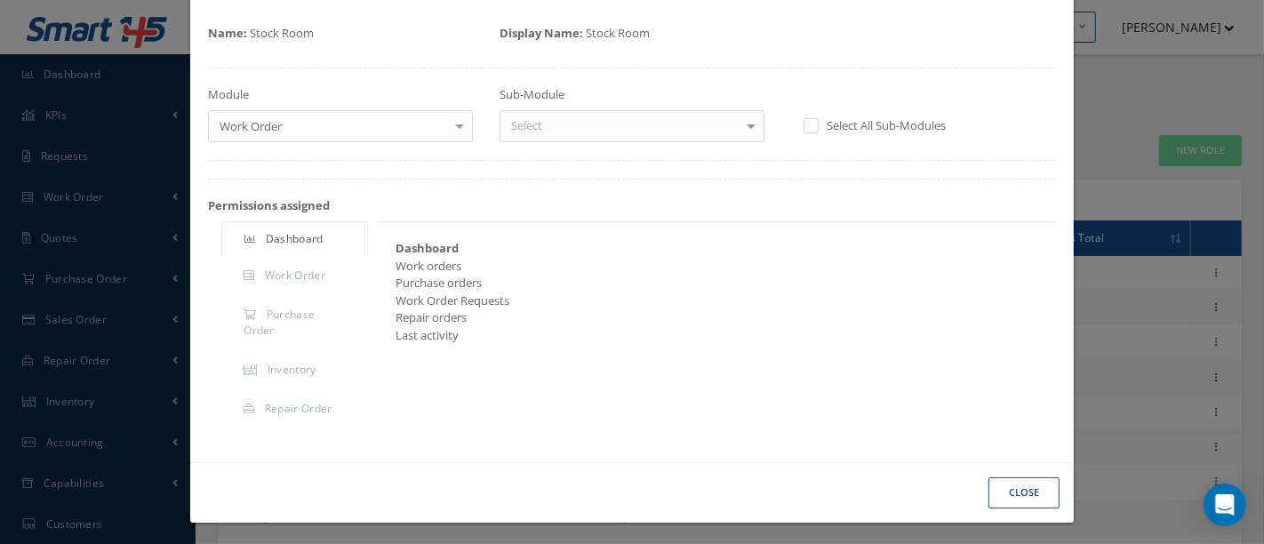
click at [739, 126] on div at bounding box center [751, 125] width 25 height 29
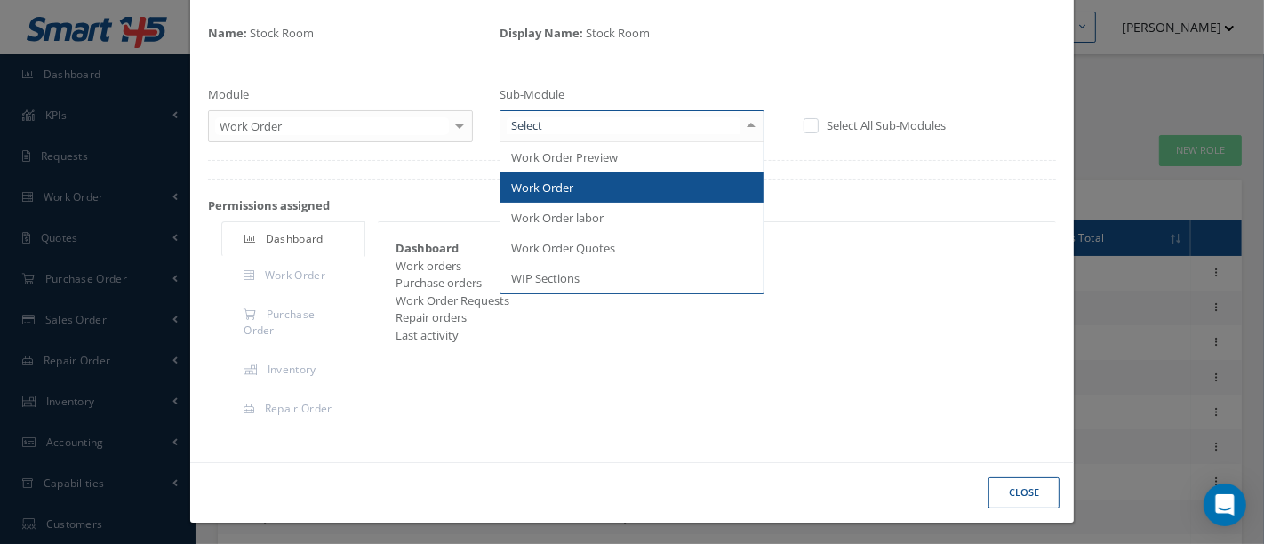
click at [590, 187] on span "Work Order" at bounding box center [631, 187] width 263 height 30
click at [0, 0] on div "Loading…" at bounding box center [0, 0] width 0 height 0
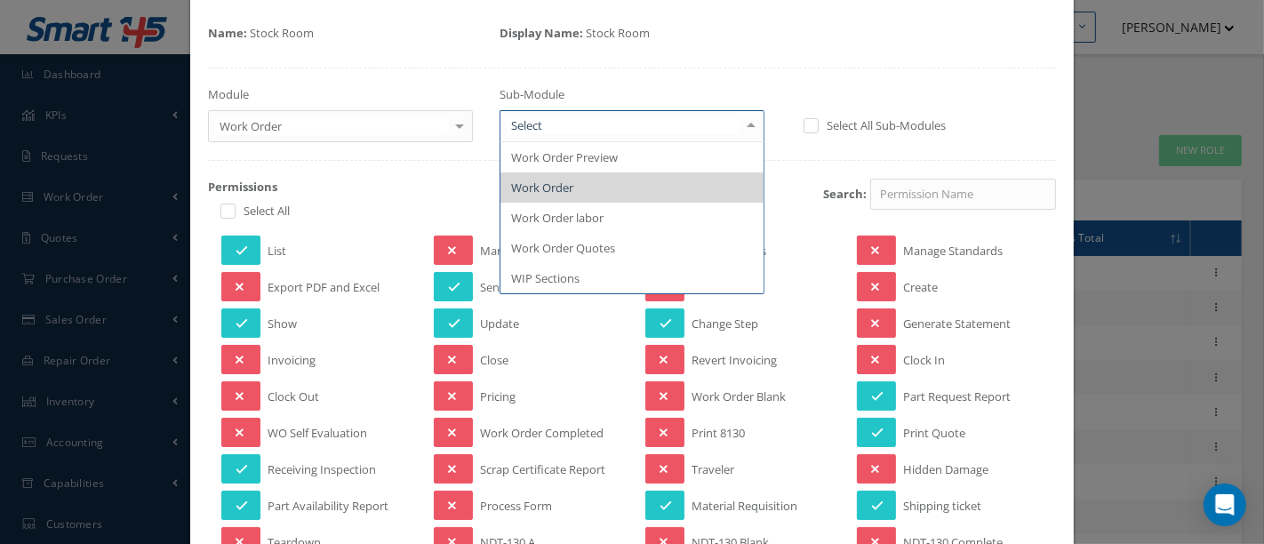
click at [740, 123] on div at bounding box center [751, 125] width 25 height 29
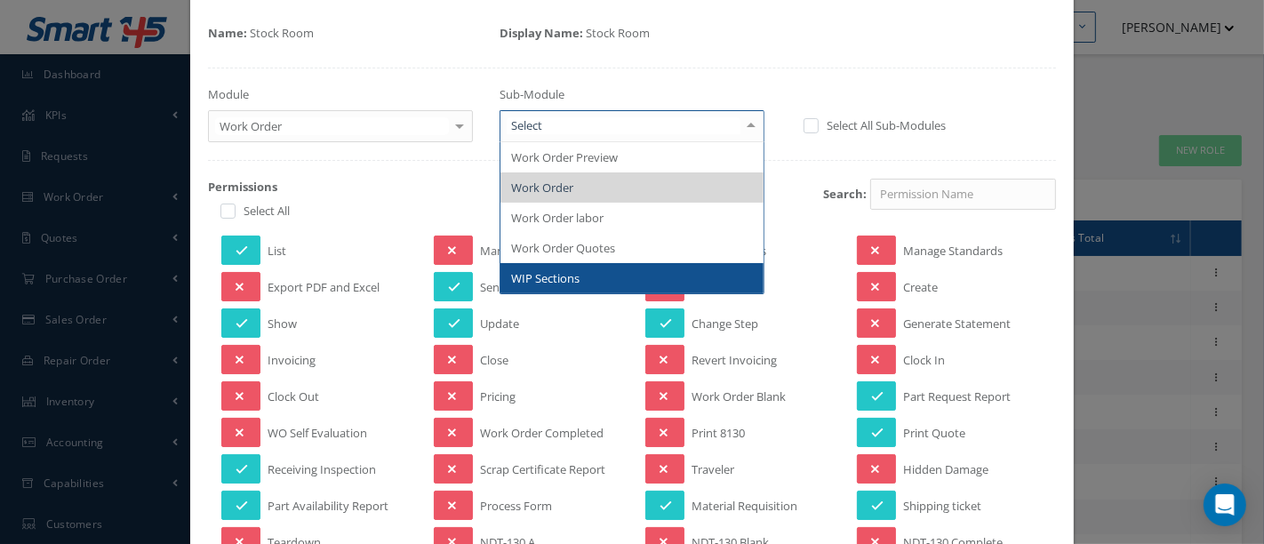
click at [596, 276] on span "WIP Sections" at bounding box center [631, 278] width 263 height 30
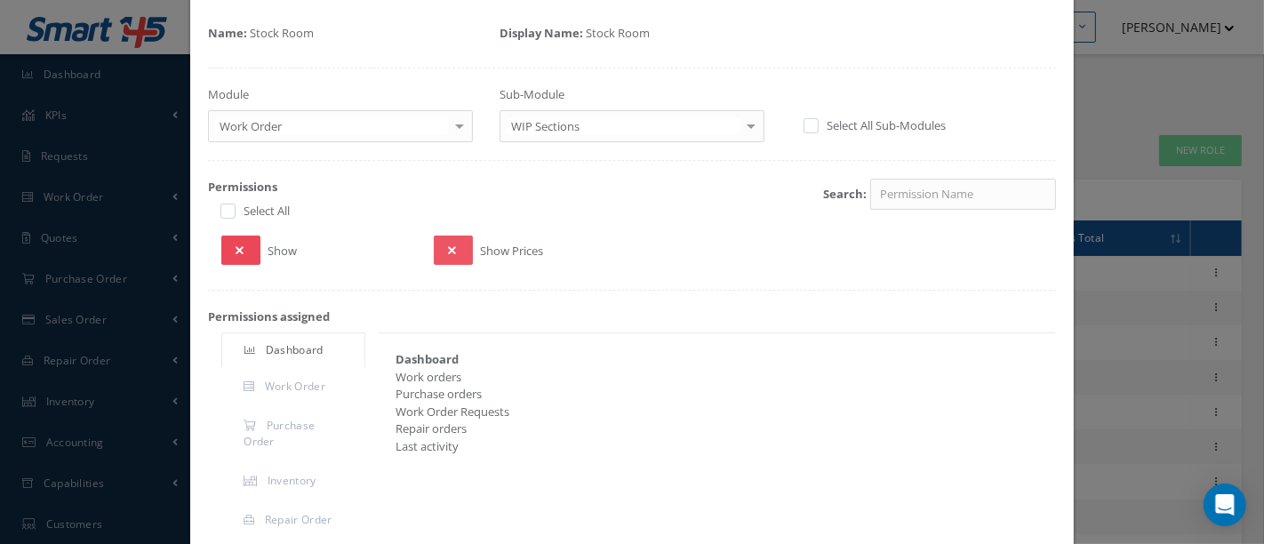
click at [236, 252] on icon at bounding box center [240, 250] width 8 height 12
click at [744, 126] on div at bounding box center [751, 125] width 25 height 29
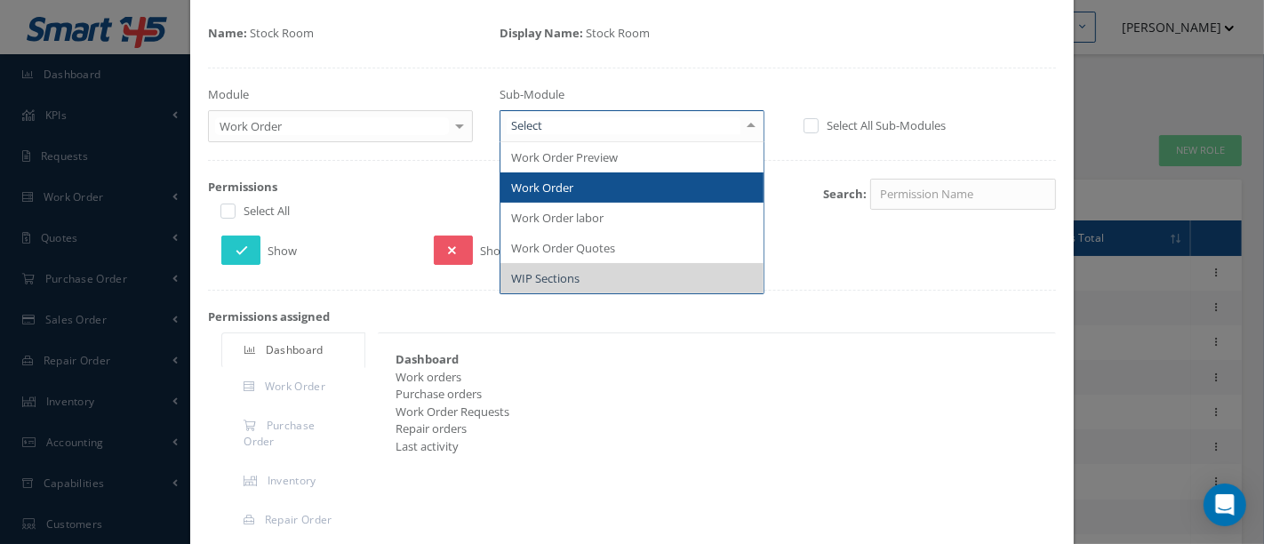
click at [560, 193] on span "Work Order" at bounding box center [631, 187] width 263 height 30
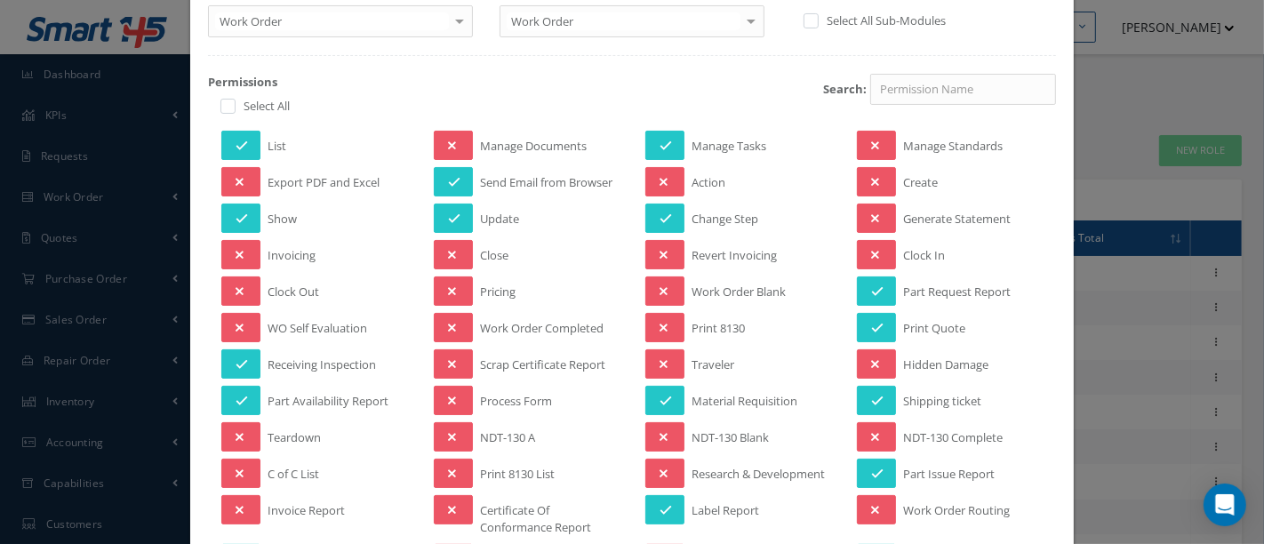
scroll to position [197, 0]
